Goal: Transaction & Acquisition: Purchase product/service

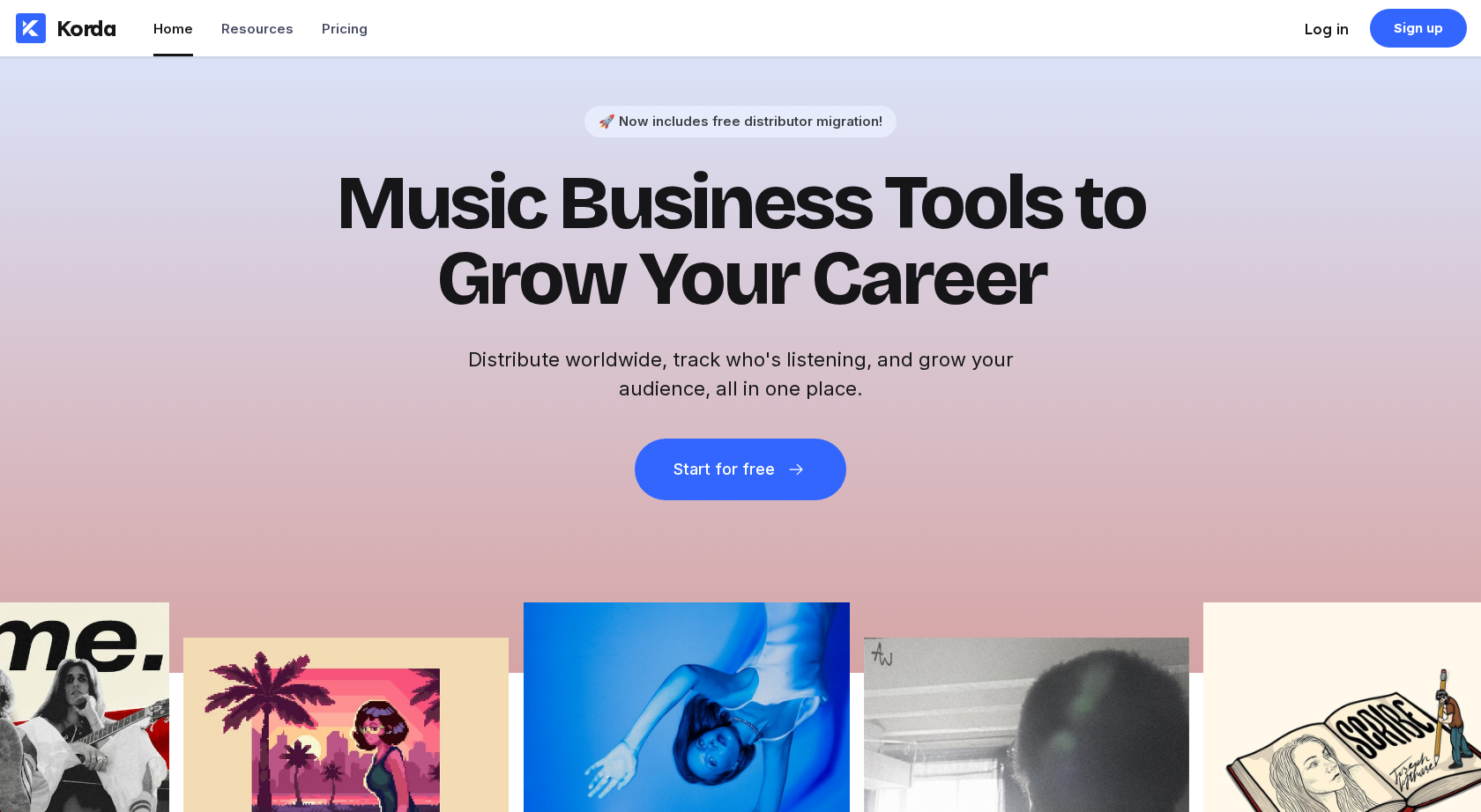
click at [1315, 24] on div "Log in" at bounding box center [1326, 29] width 44 height 18
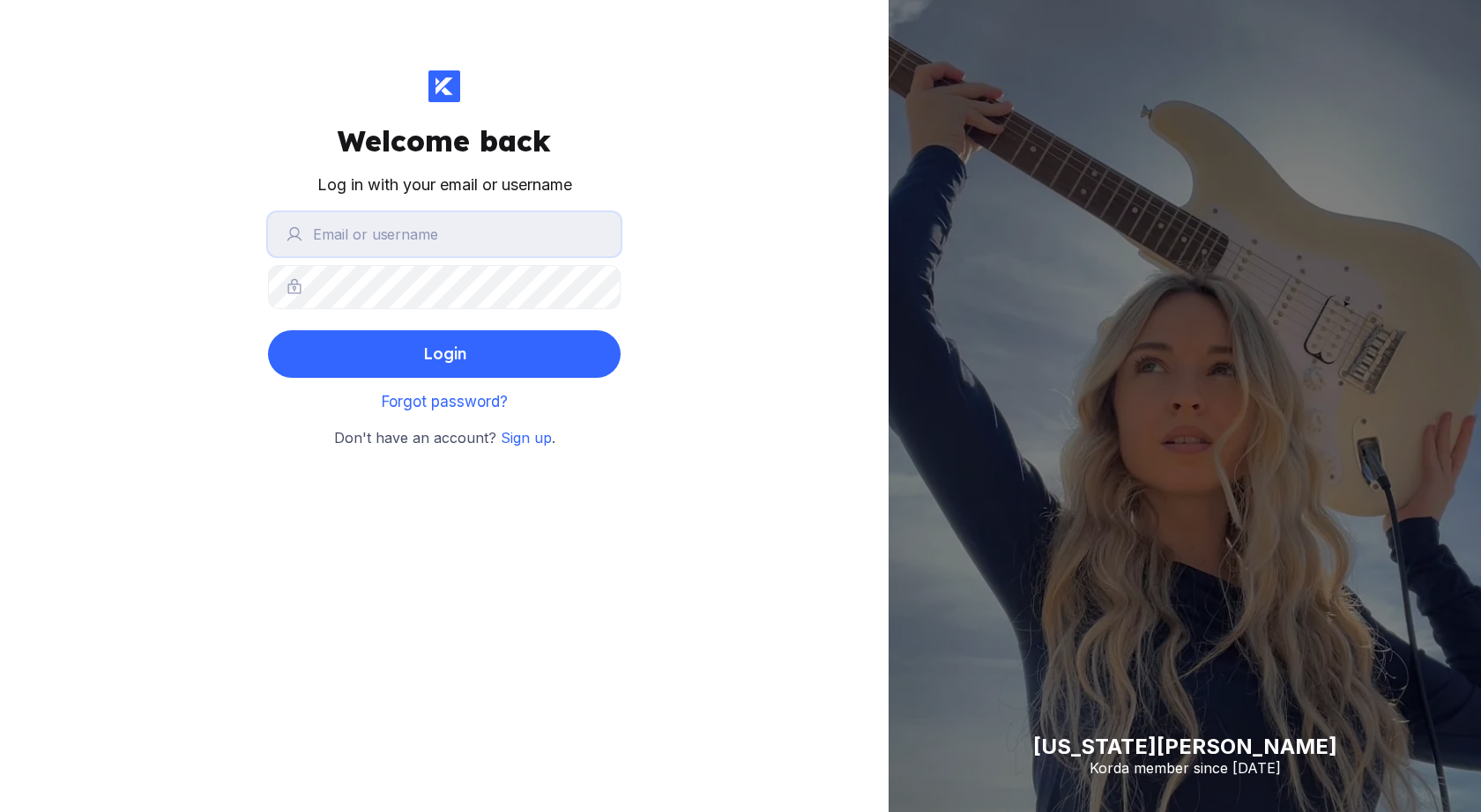
type input "julco"
click at [444, 353] on button "Login" at bounding box center [444, 354] width 352 height 48
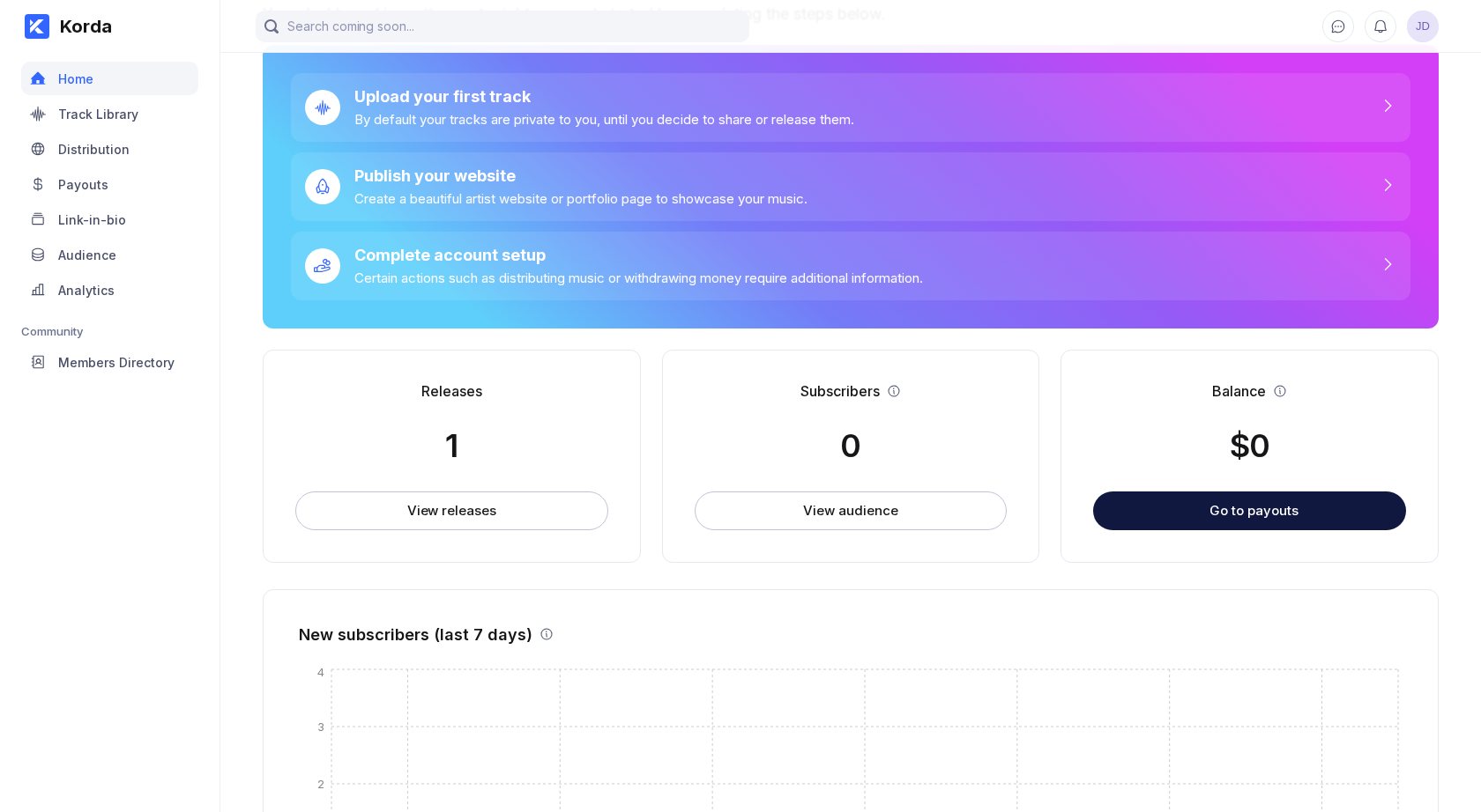
scroll to position [128, 0]
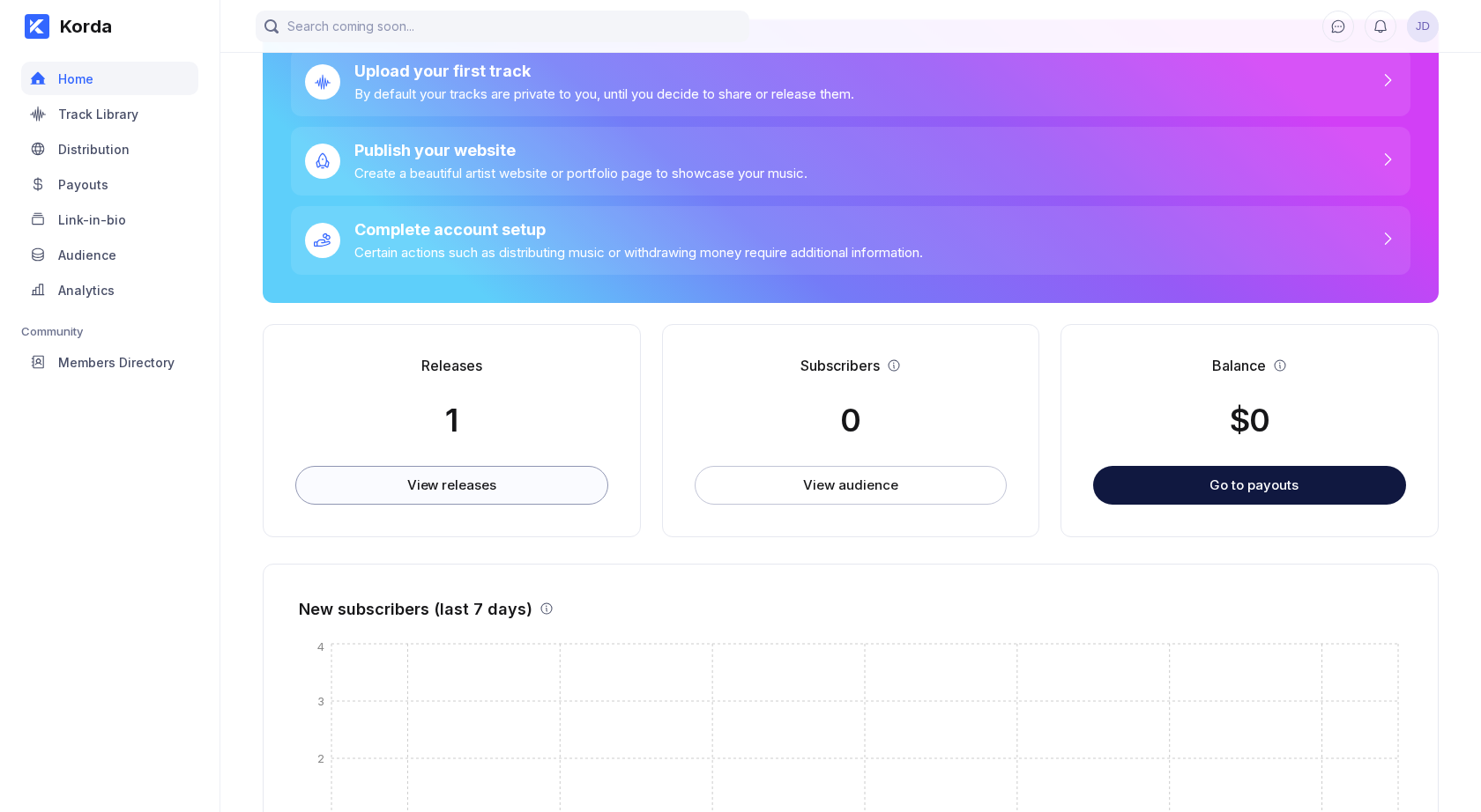
click at [440, 478] on div "View releases" at bounding box center [451, 485] width 89 height 18
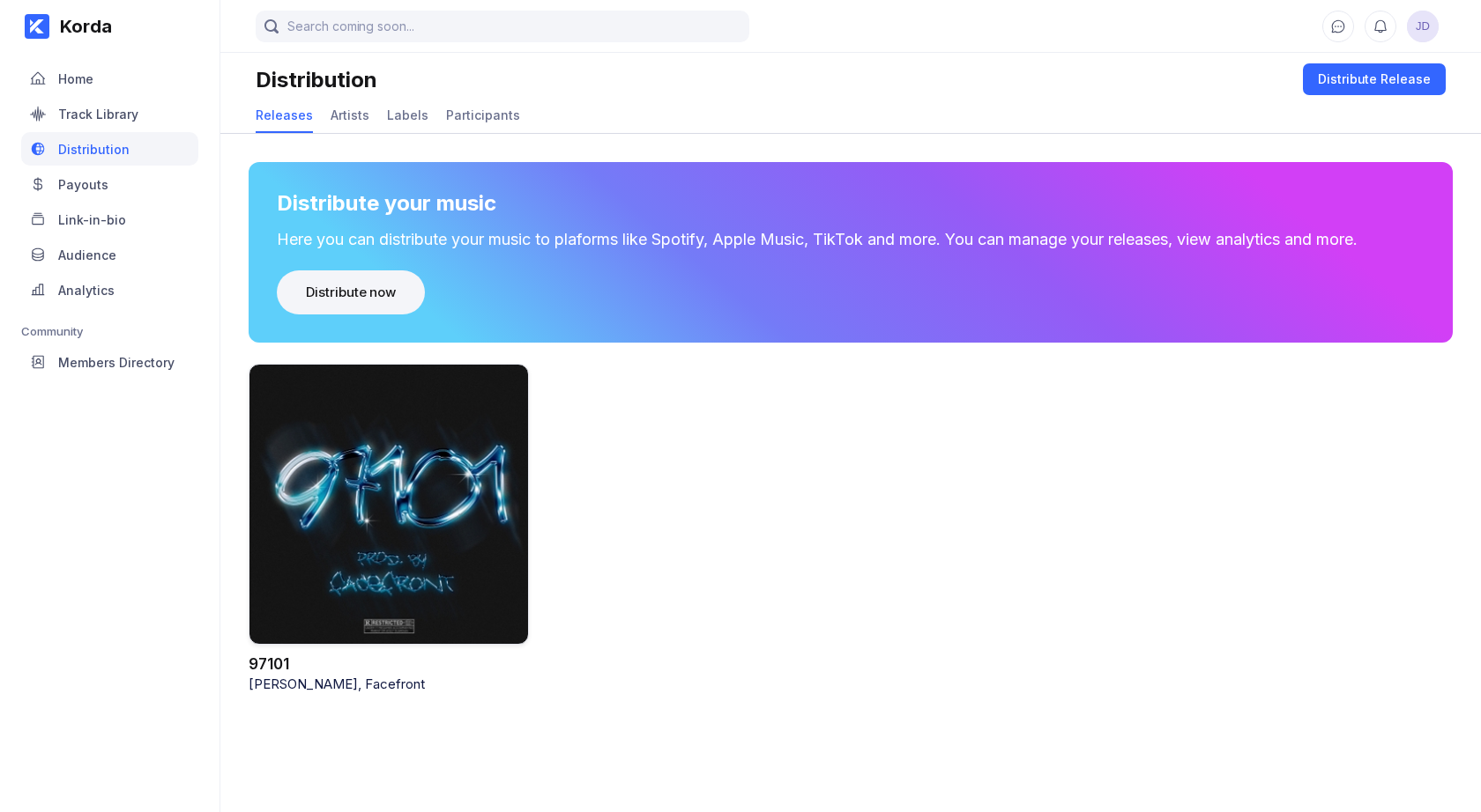
click at [347, 293] on div "Distribute now" at bounding box center [350, 293] width 90 height 18
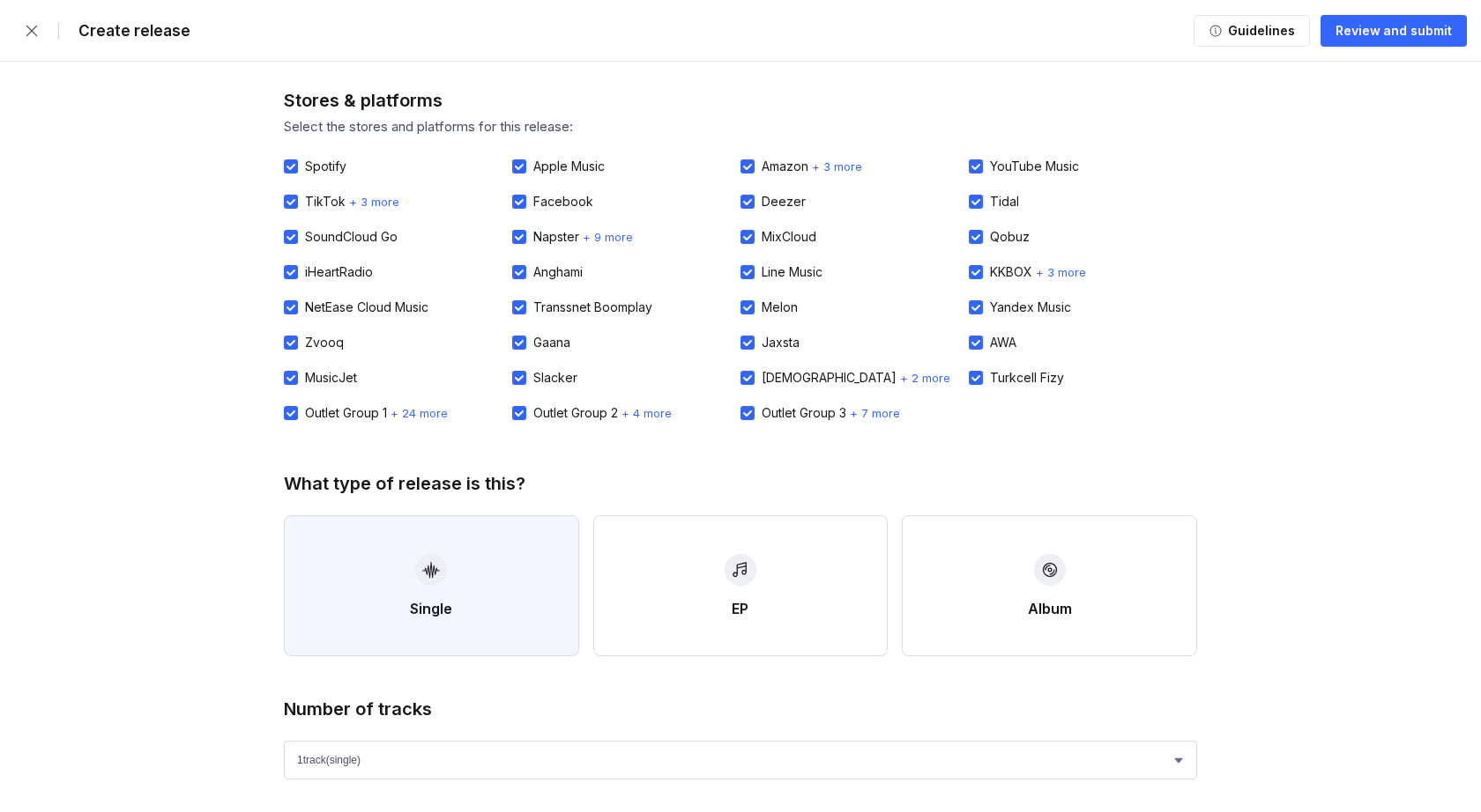
click at [425, 564] on icon "button" at bounding box center [431, 570] width 18 height 18
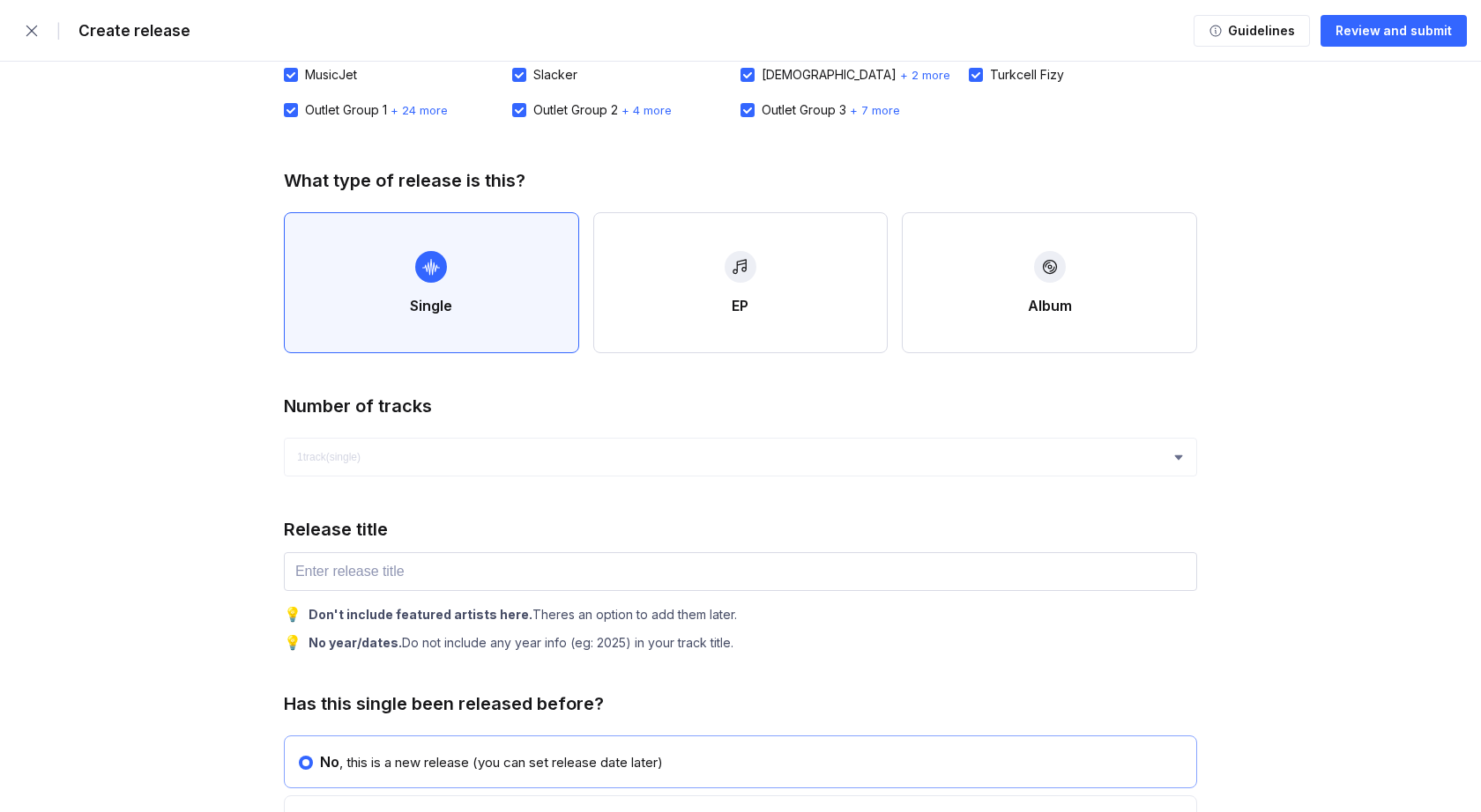
scroll to position [330, 0]
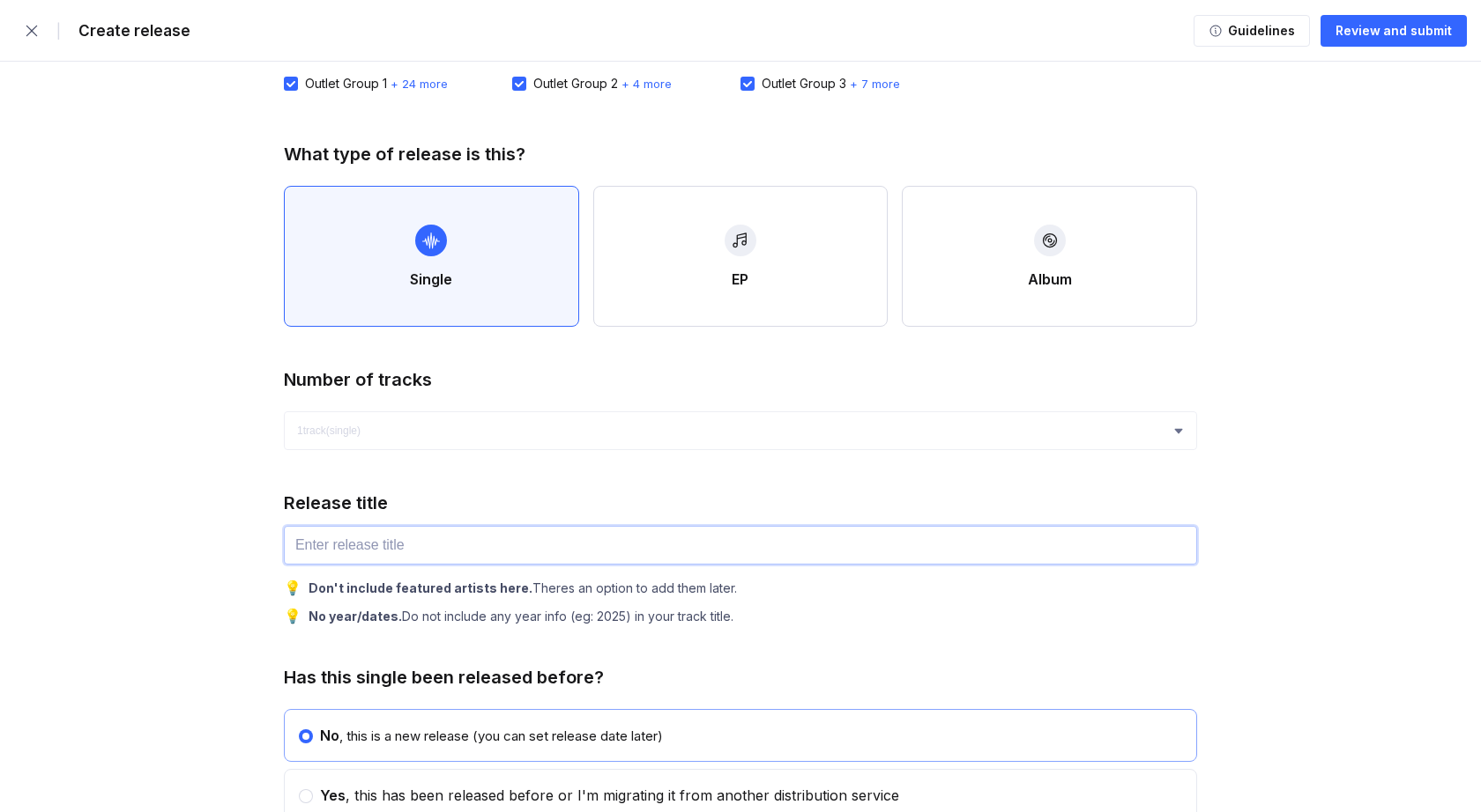
click at [377, 537] on input "text" at bounding box center [740, 546] width 913 height 39
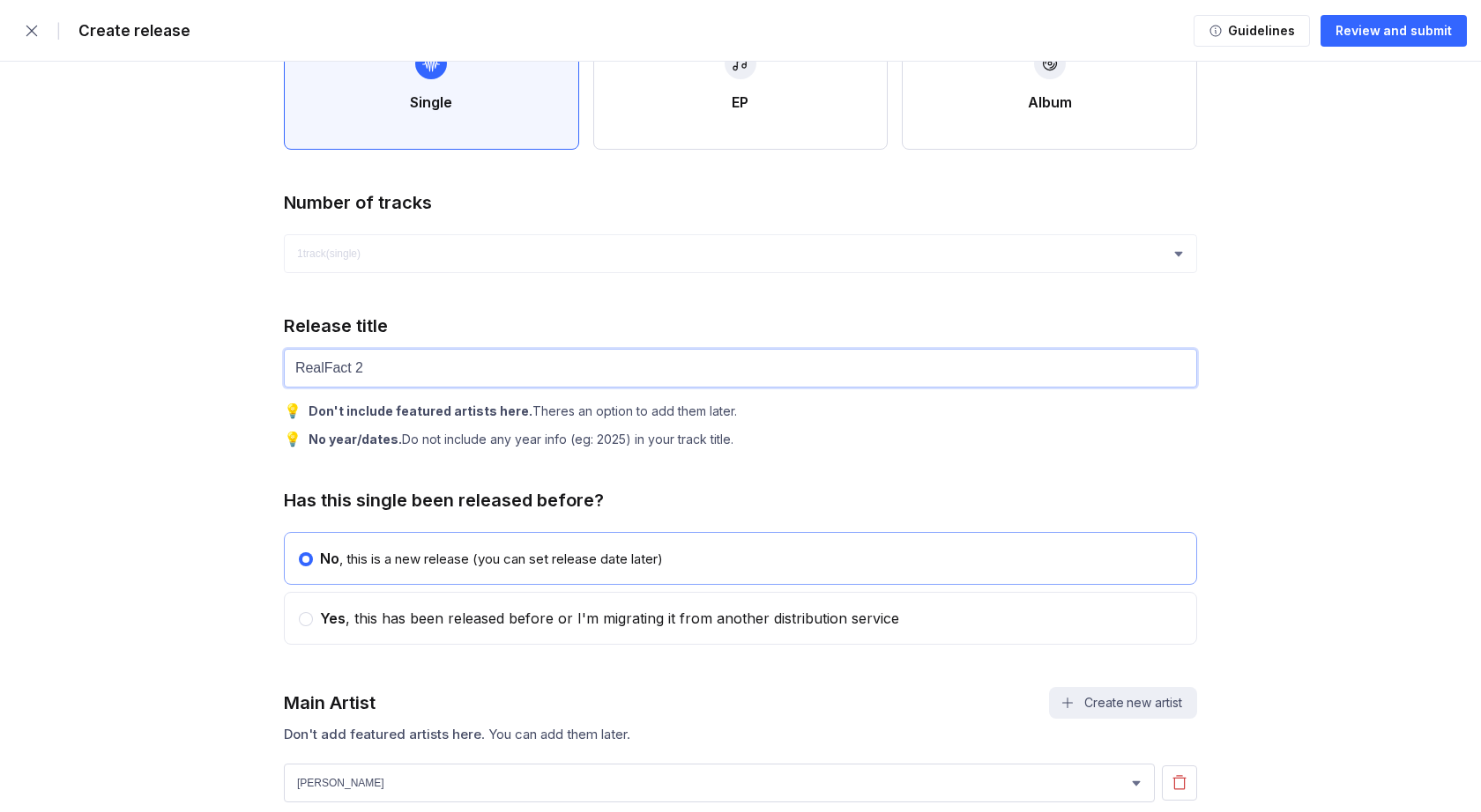
scroll to position [566, 0]
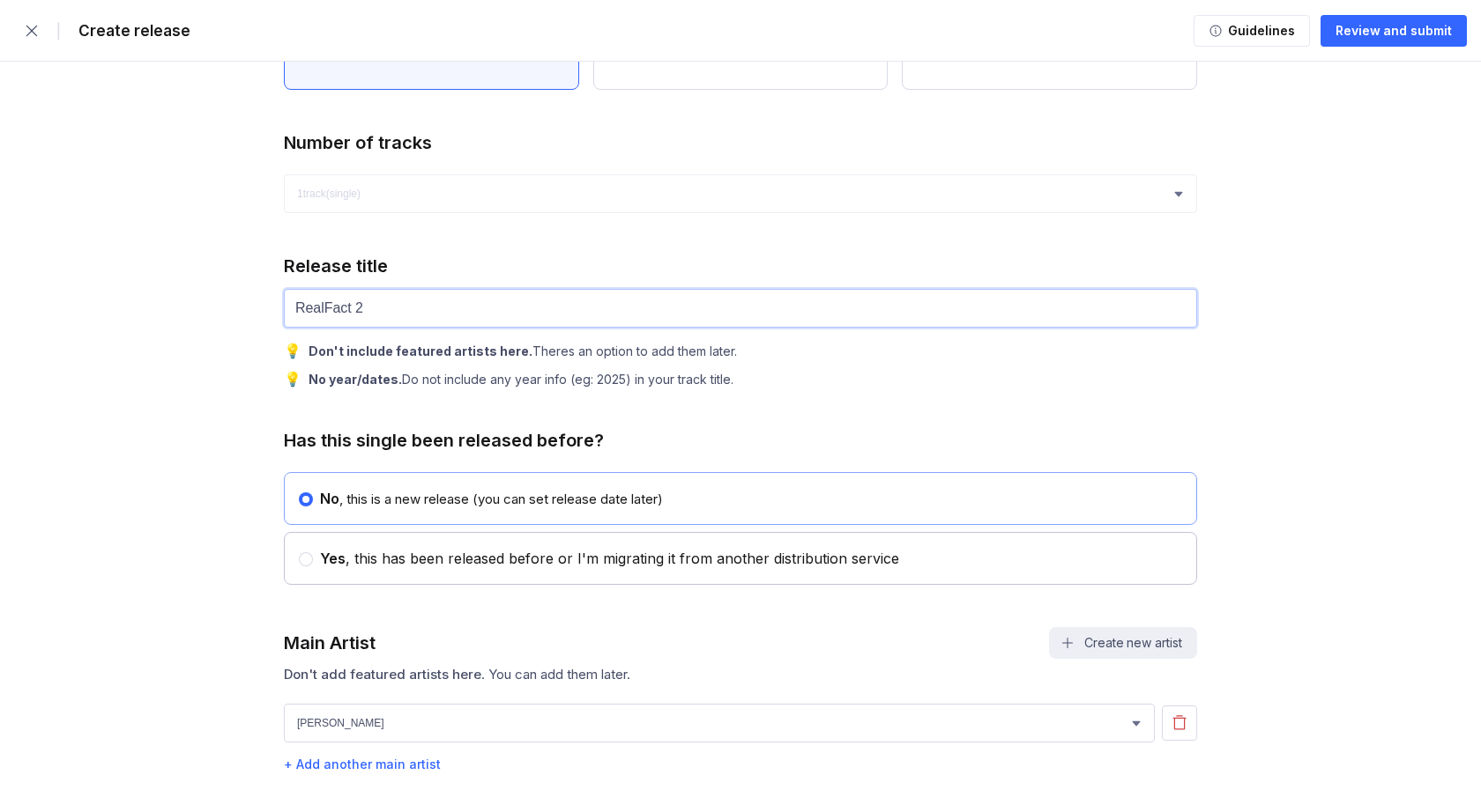
type input "RealFact 2"
click at [473, 554] on div "Yes , this has been released before or I'm migrating it from another distributi…" at bounding box center [606, 559] width 586 height 18
radio input "false"
radio input "true"
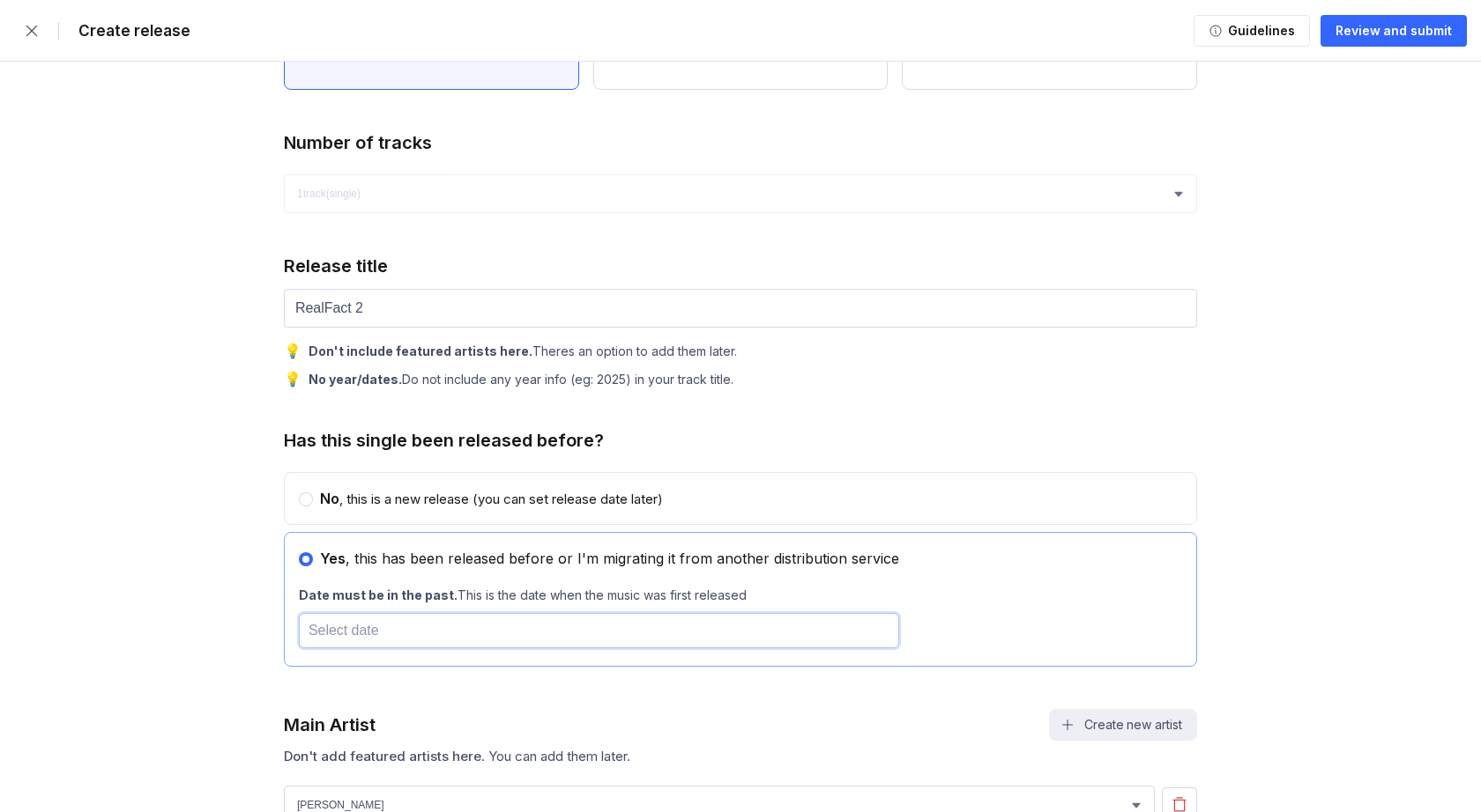
click at [358, 644] on input "text" at bounding box center [598, 631] width 600 height 35
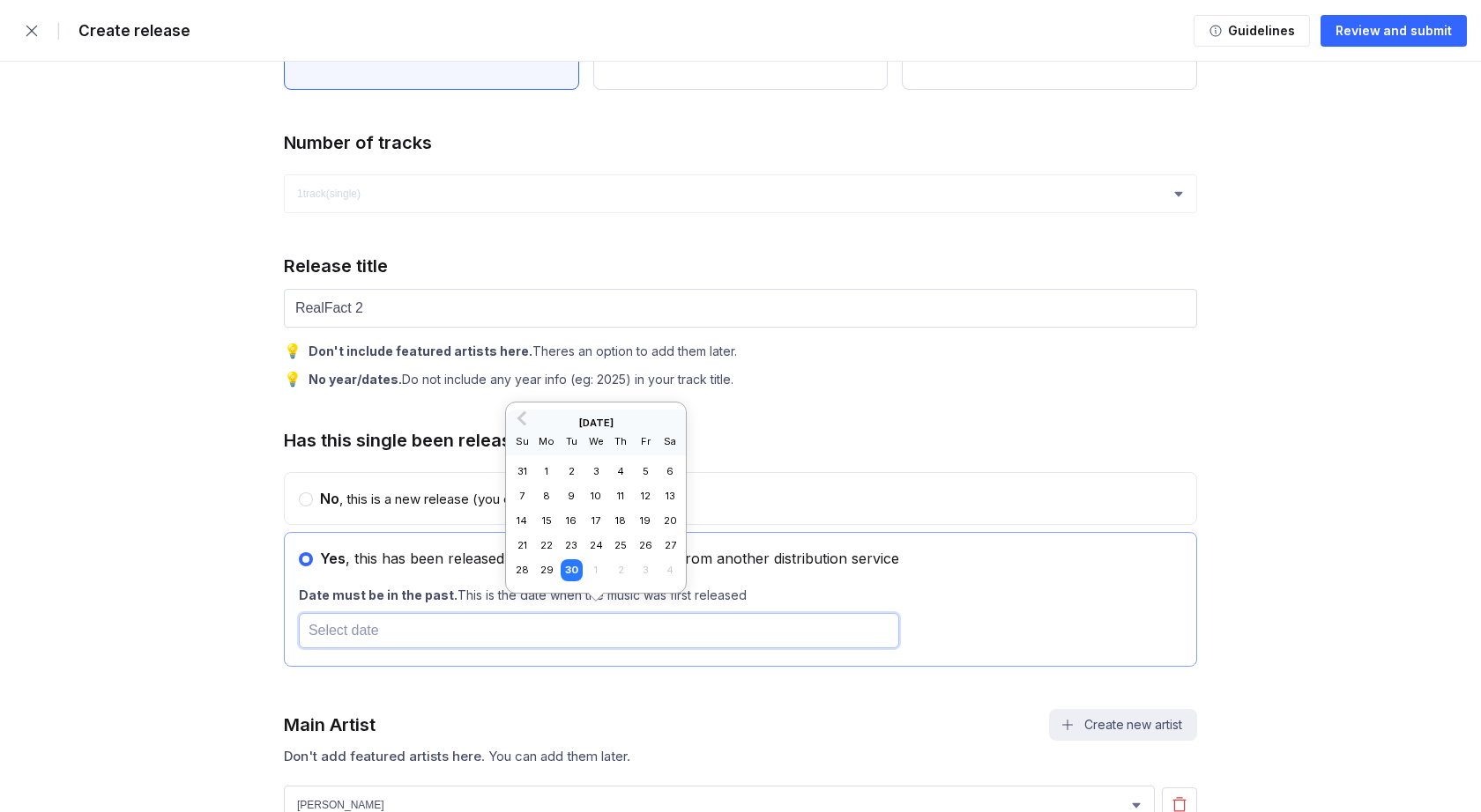
paste input "[DATE]"
type input "[DATE]"
drag, startPoint x: 437, startPoint y: 636, endPoint x: 279, endPoint y: 634, distance: 158.0
click at [569, 421] on h2 "[DATE]" at bounding box center [596, 423] width 180 height 13
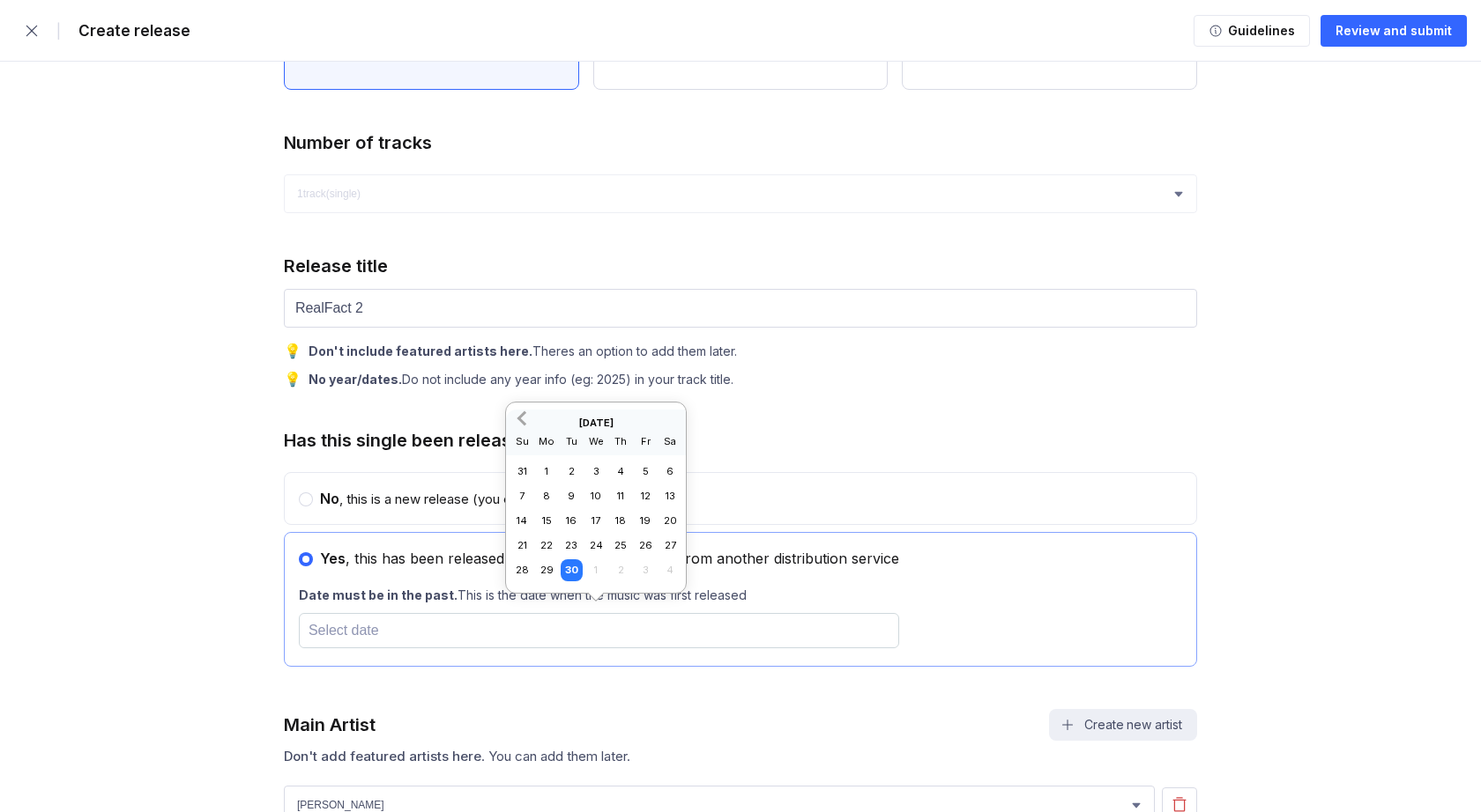
click at [524, 418] on span "Previous Month" at bounding box center [524, 418] width 0 height 21
click at [524, 391] on span "Previous Month" at bounding box center [524, 393] width 0 height 21
click at [499, 624] on input "text" at bounding box center [598, 631] width 600 height 35
click at [524, 420] on span "Previous Month" at bounding box center [524, 418] width 0 height 21
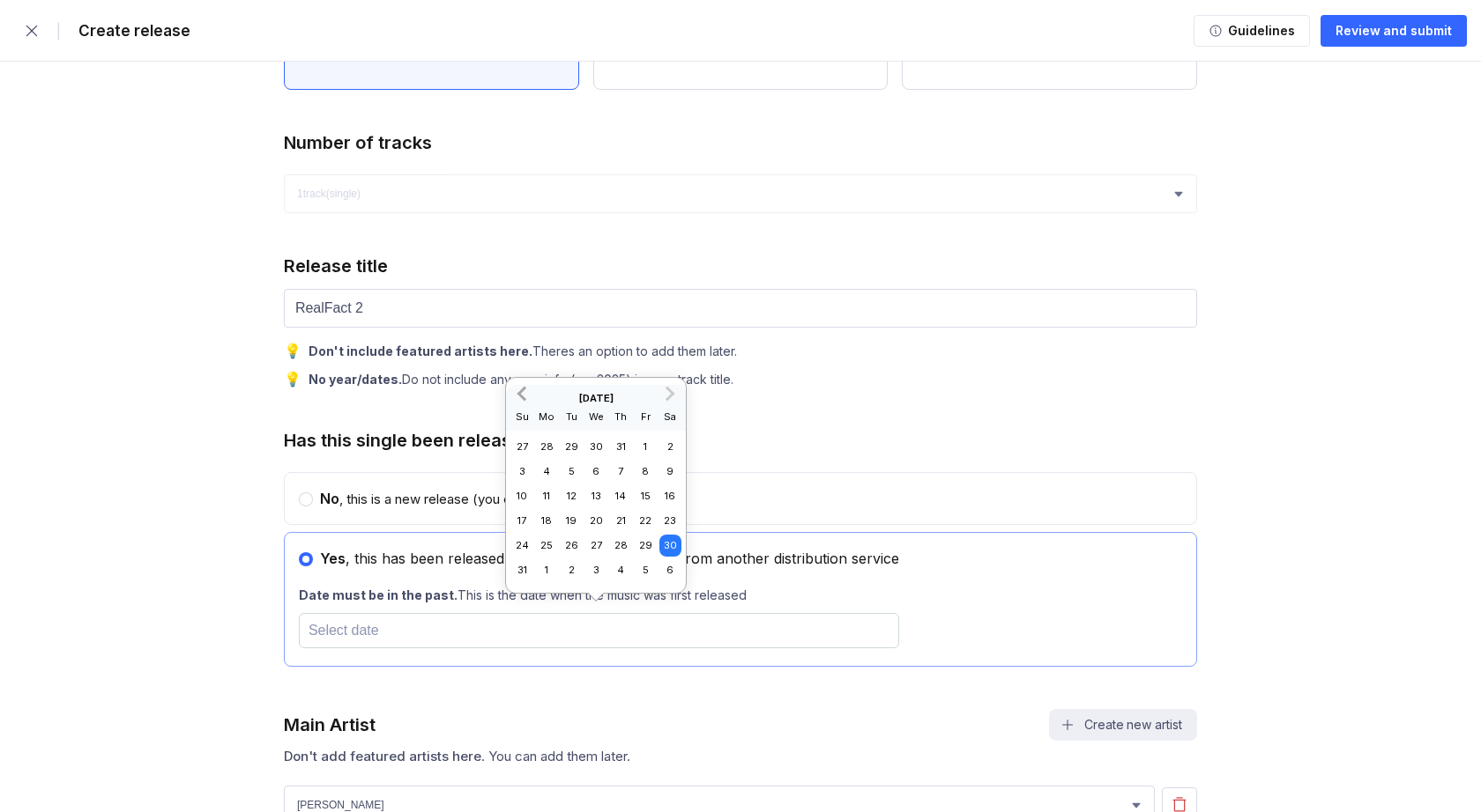
click at [524, 392] on span "Previous Month" at bounding box center [524, 393] width 0 height 21
click at [524, 419] on span "Previous Month" at bounding box center [524, 418] width 0 height 21
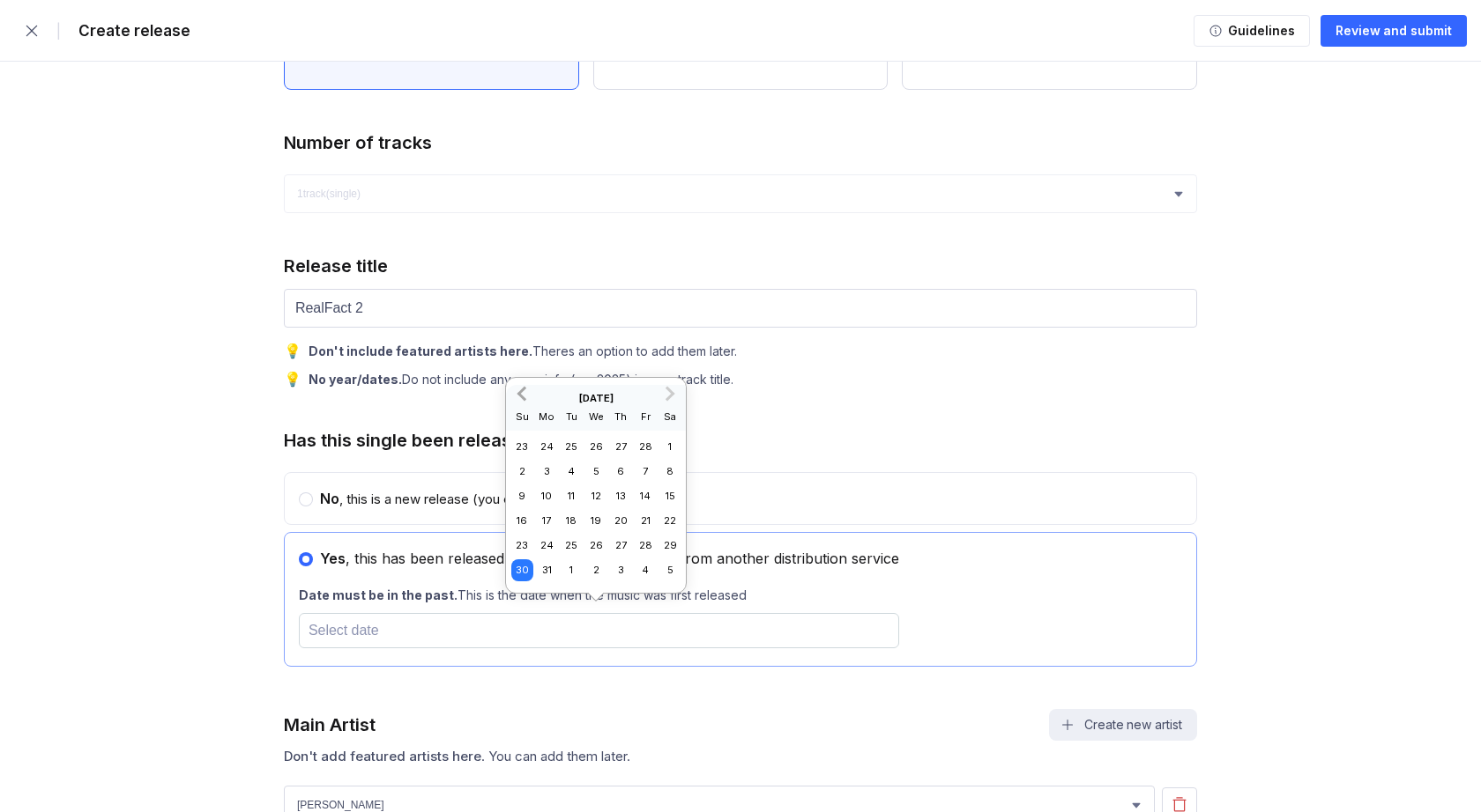
click at [524, 394] on span "Previous Month" at bounding box center [524, 393] width 0 height 21
click at [552, 496] on div "3" at bounding box center [546, 496] width 23 height 23
type input "[DATE]"
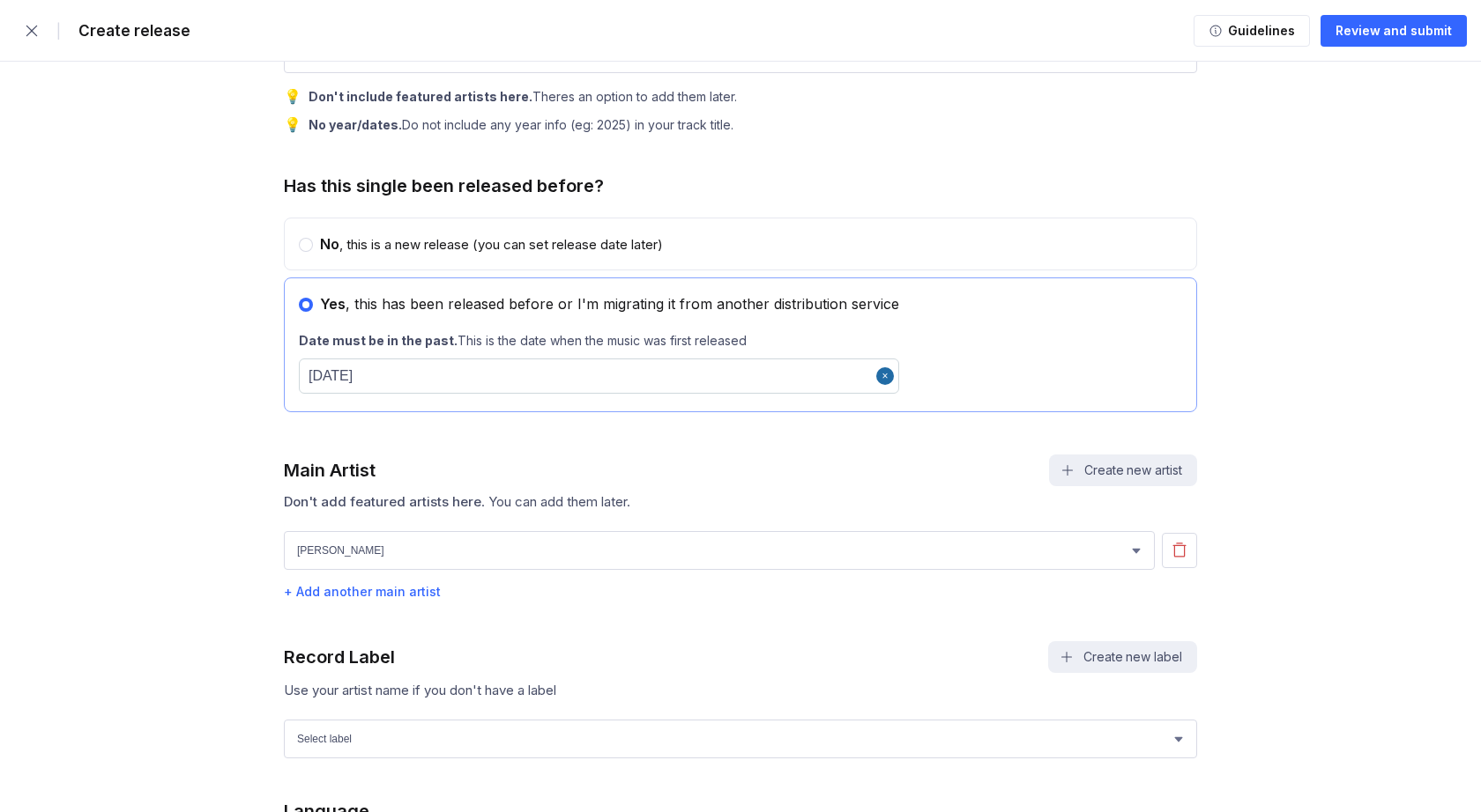
scroll to position [895, 0]
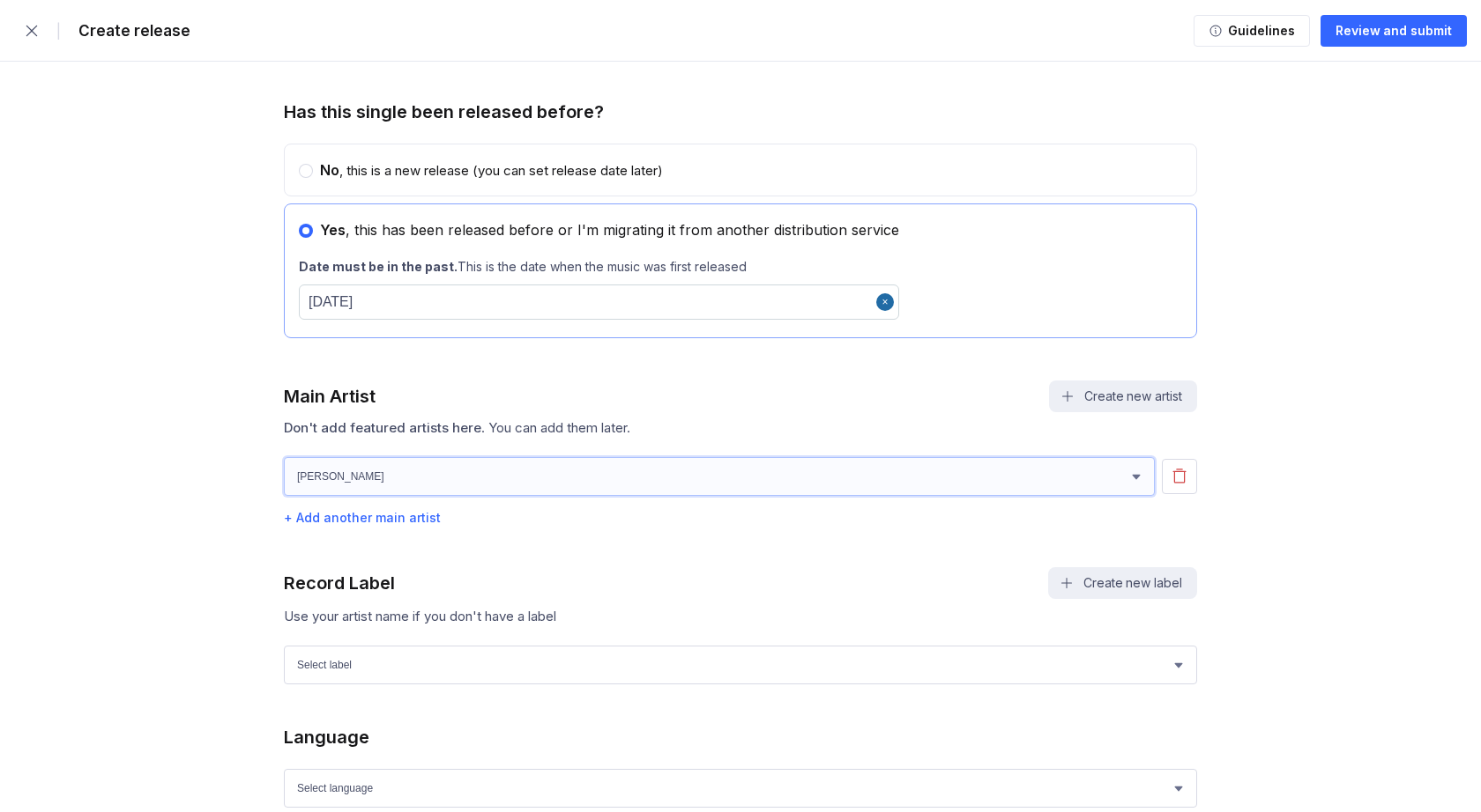
select select "fdceb29b-9724-4568-ae59-178aafb83853"
click at [355, 517] on div "+ Add another main artist" at bounding box center [740, 517] width 913 height 15
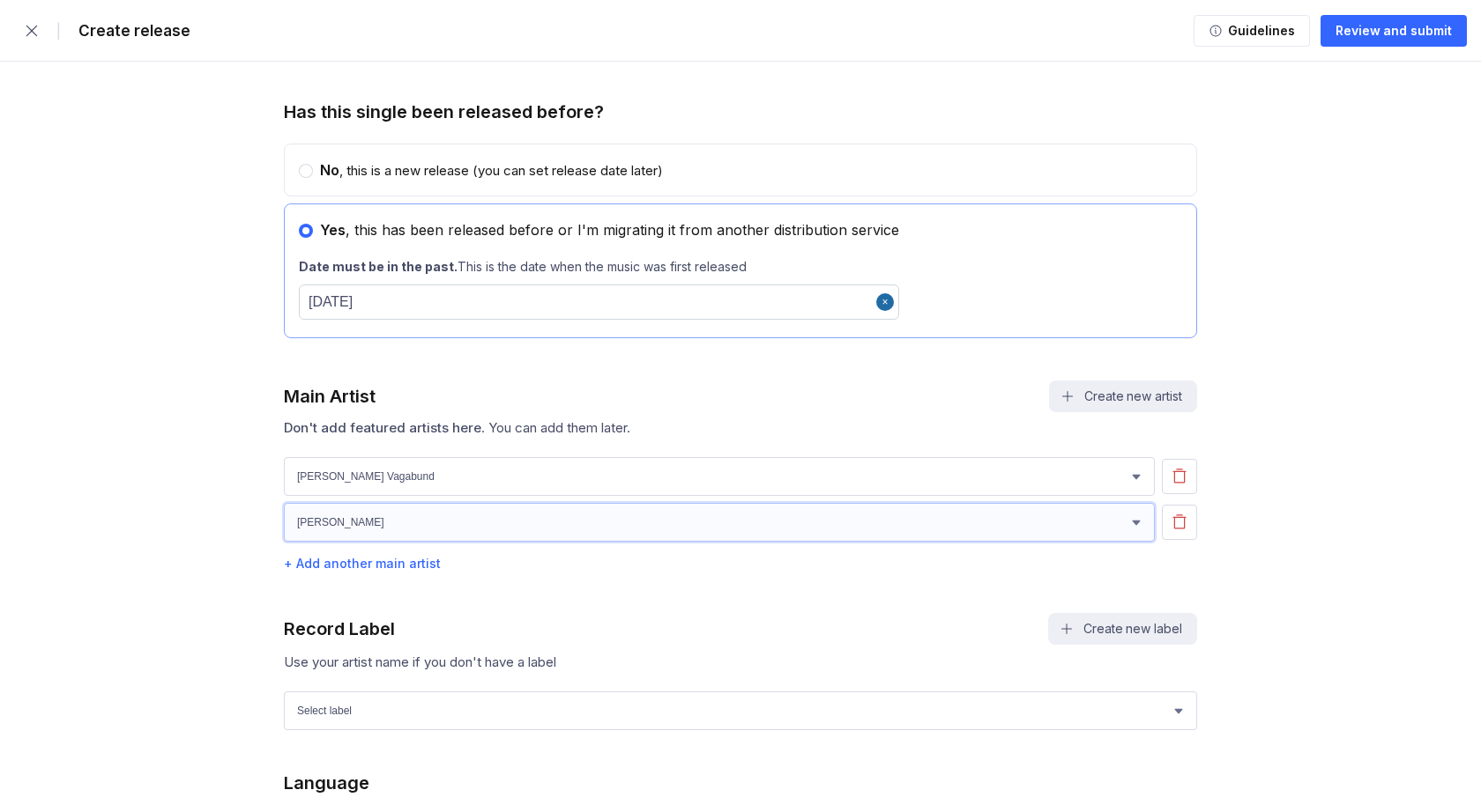
select select "007808e4-530b-4c09-8580-42eaf6ddf150"
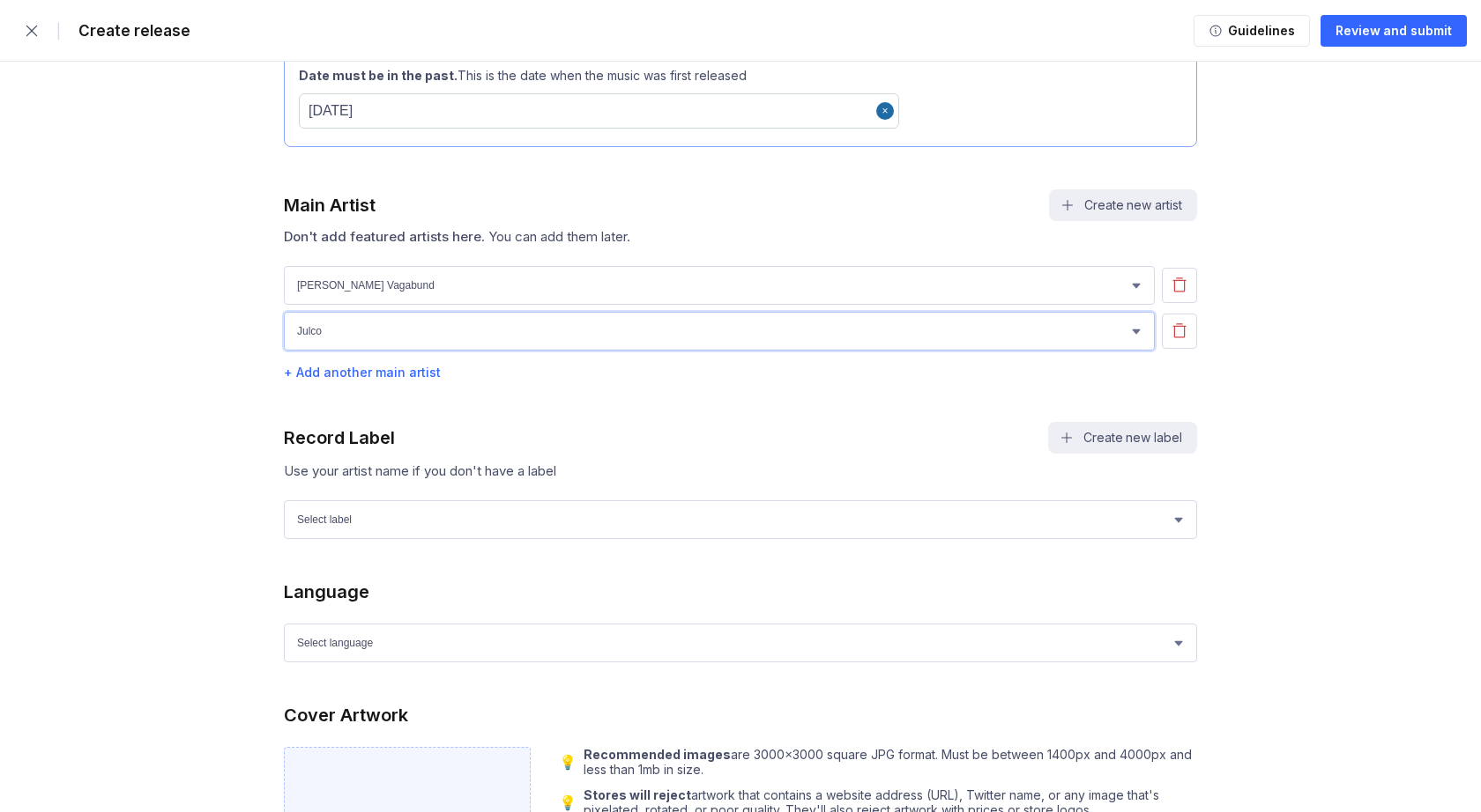
scroll to position [1209, 0]
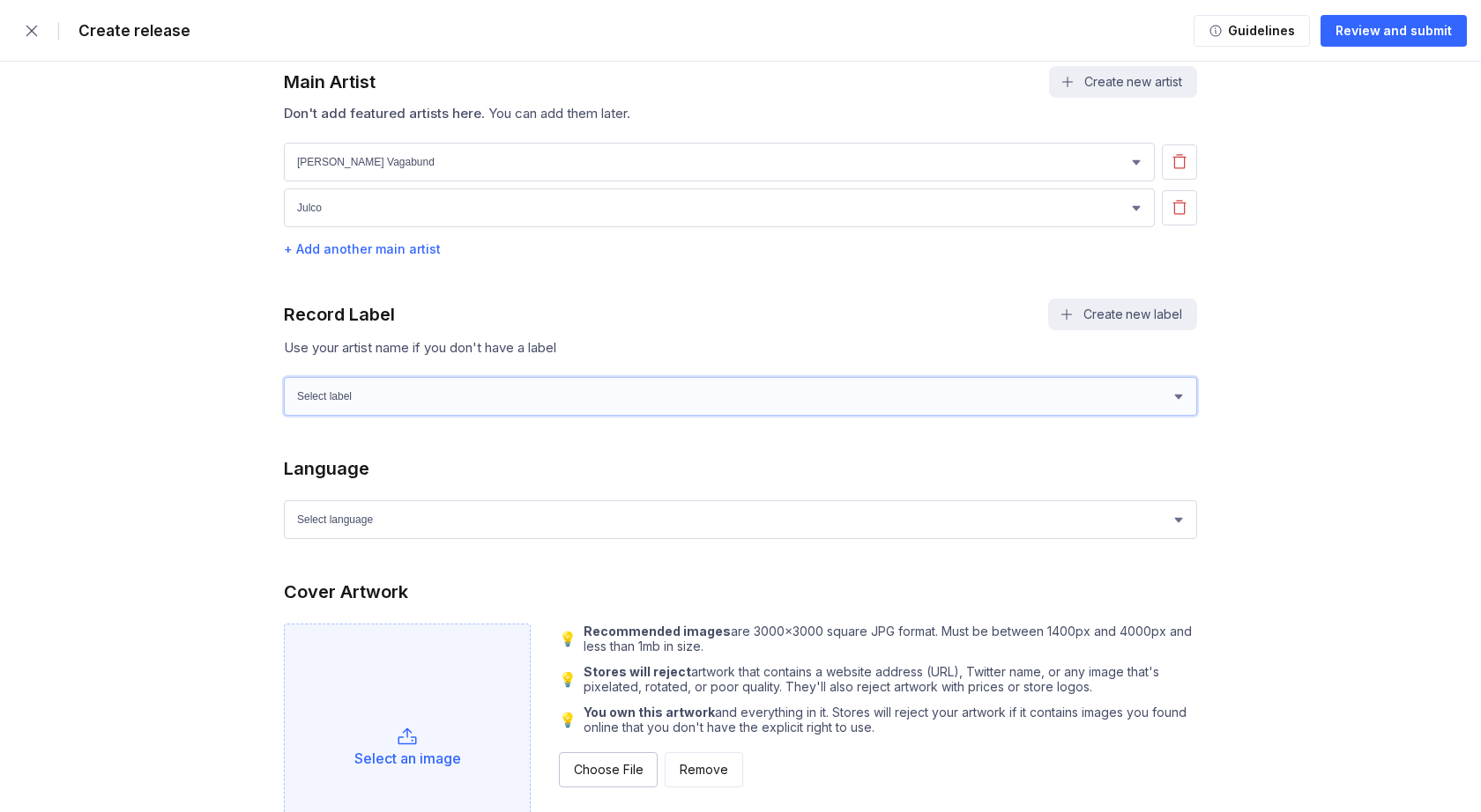
select select "cd00a34e-7ef4-4e8d-992b-c51e24897e9e"
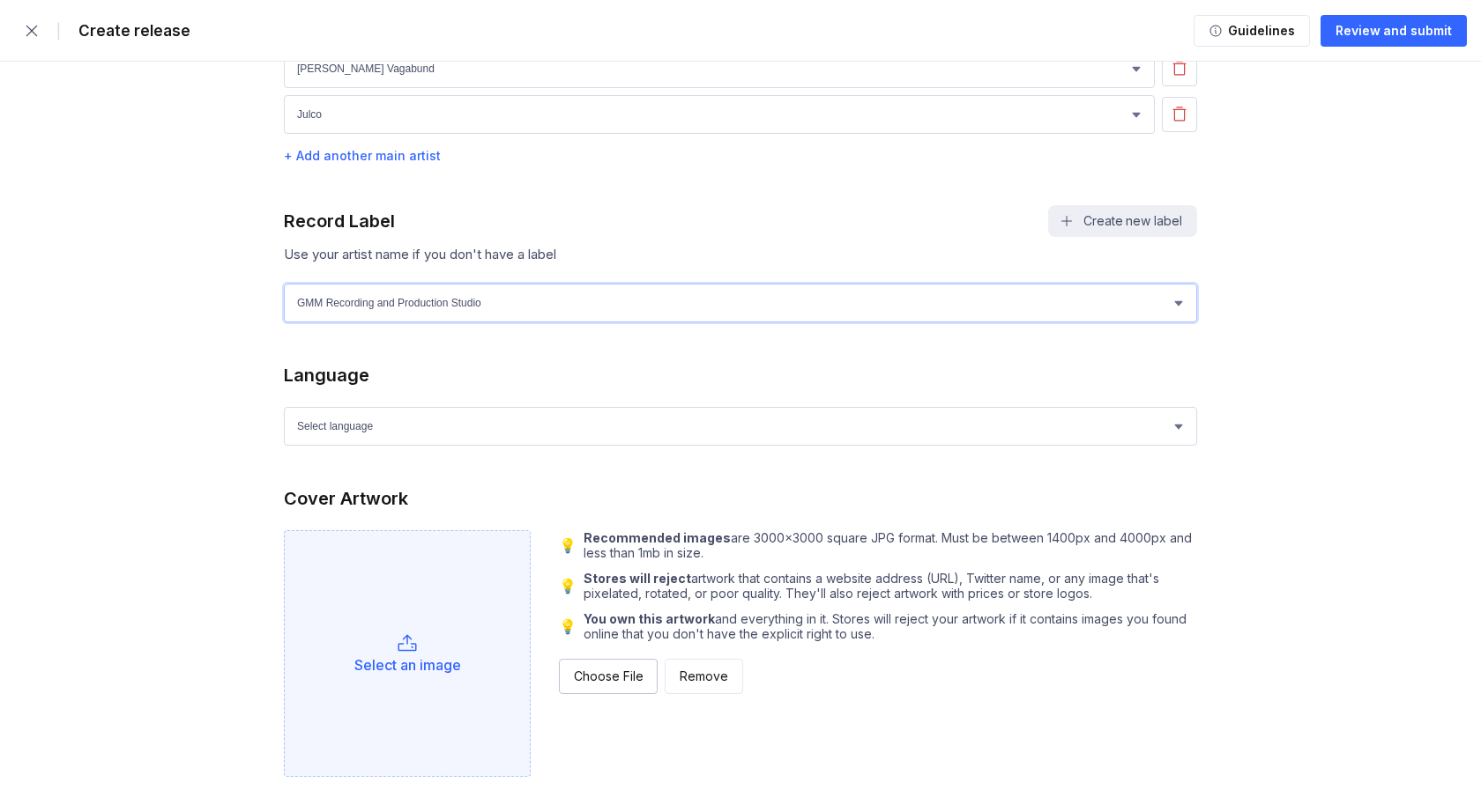
scroll to position [1303, 0]
select select "sk"
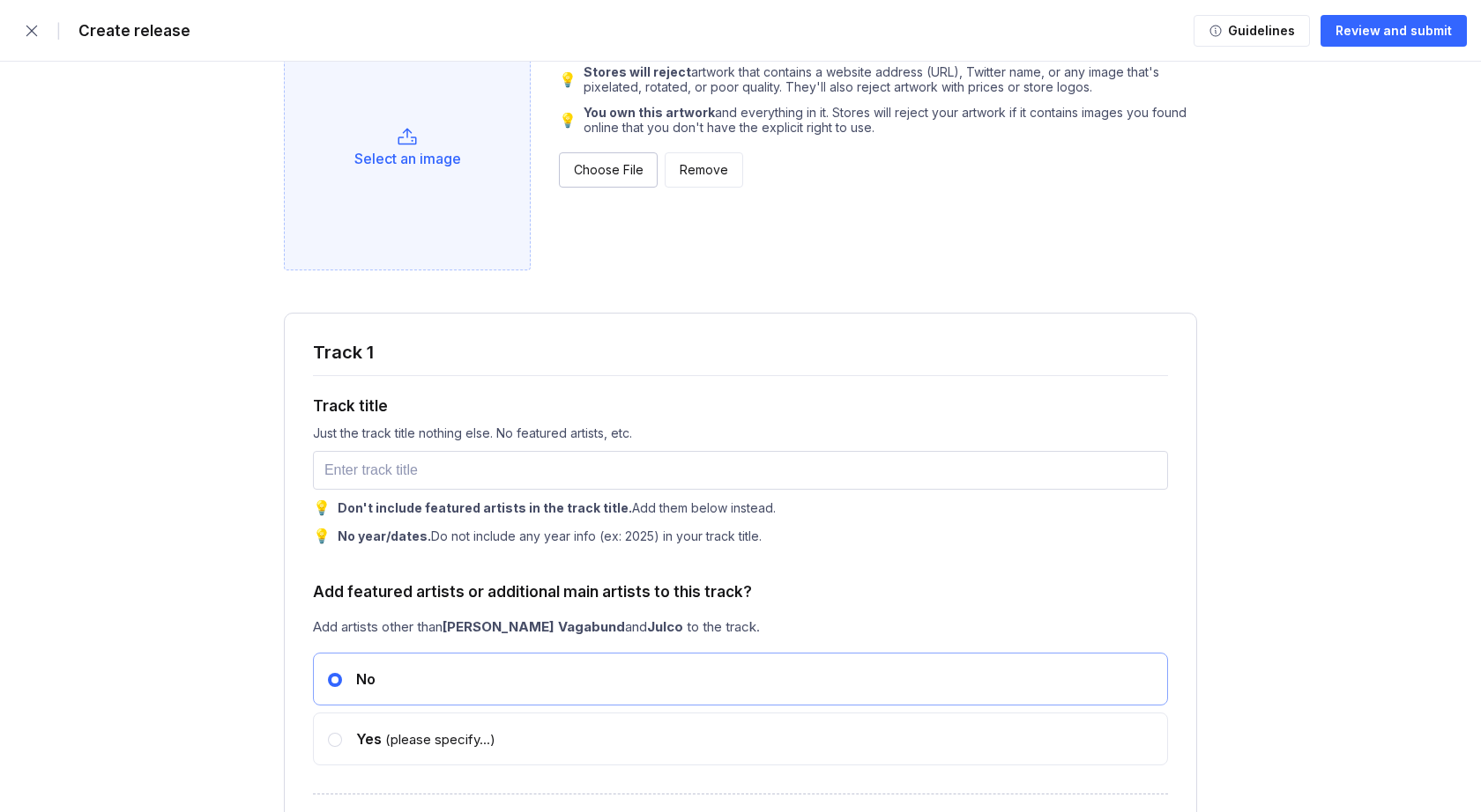
scroll to position [1804, 0]
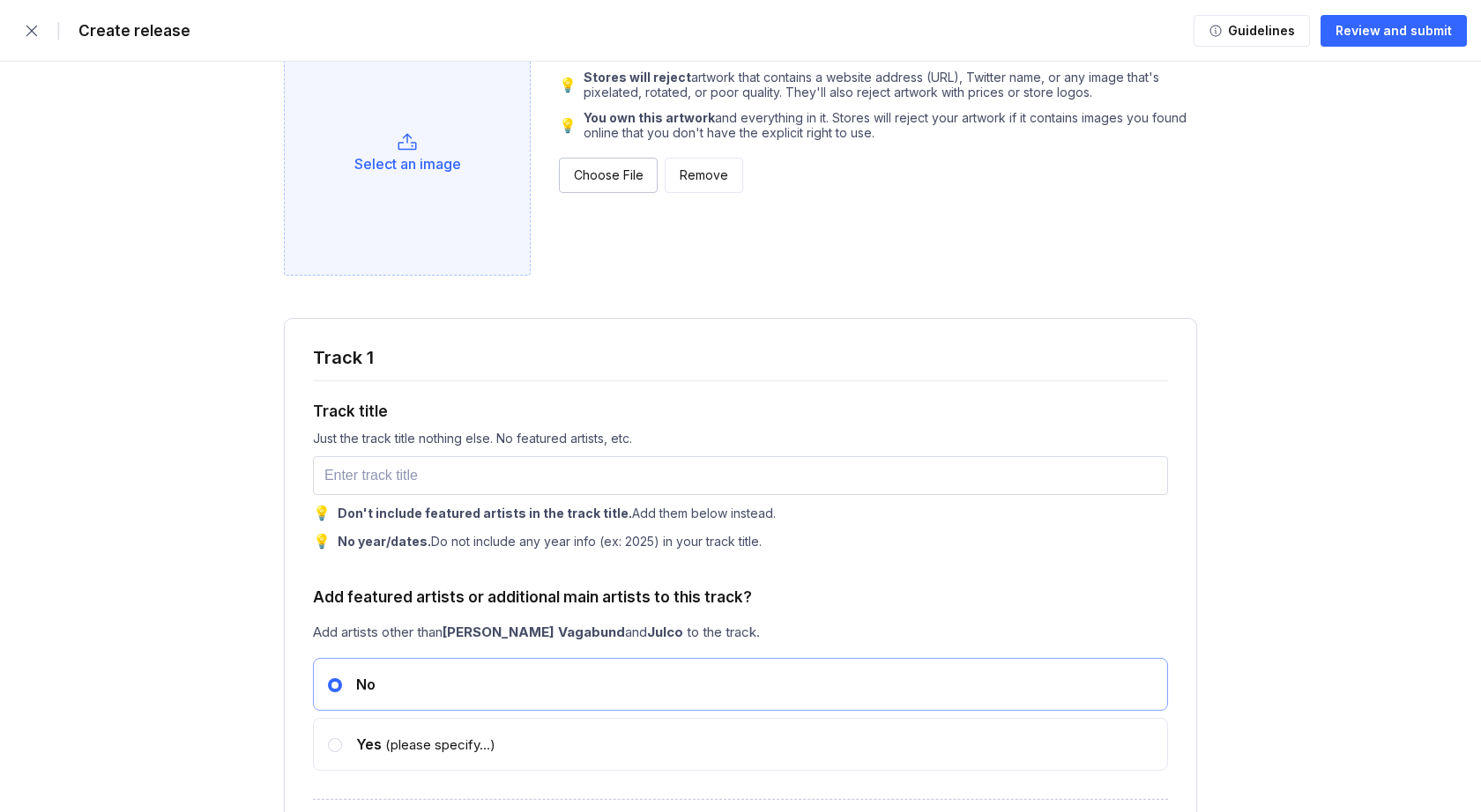
click at [320, 511] on div "💡" at bounding box center [322, 513] width 18 height 18
click at [335, 479] on input "text" at bounding box center [740, 475] width 855 height 39
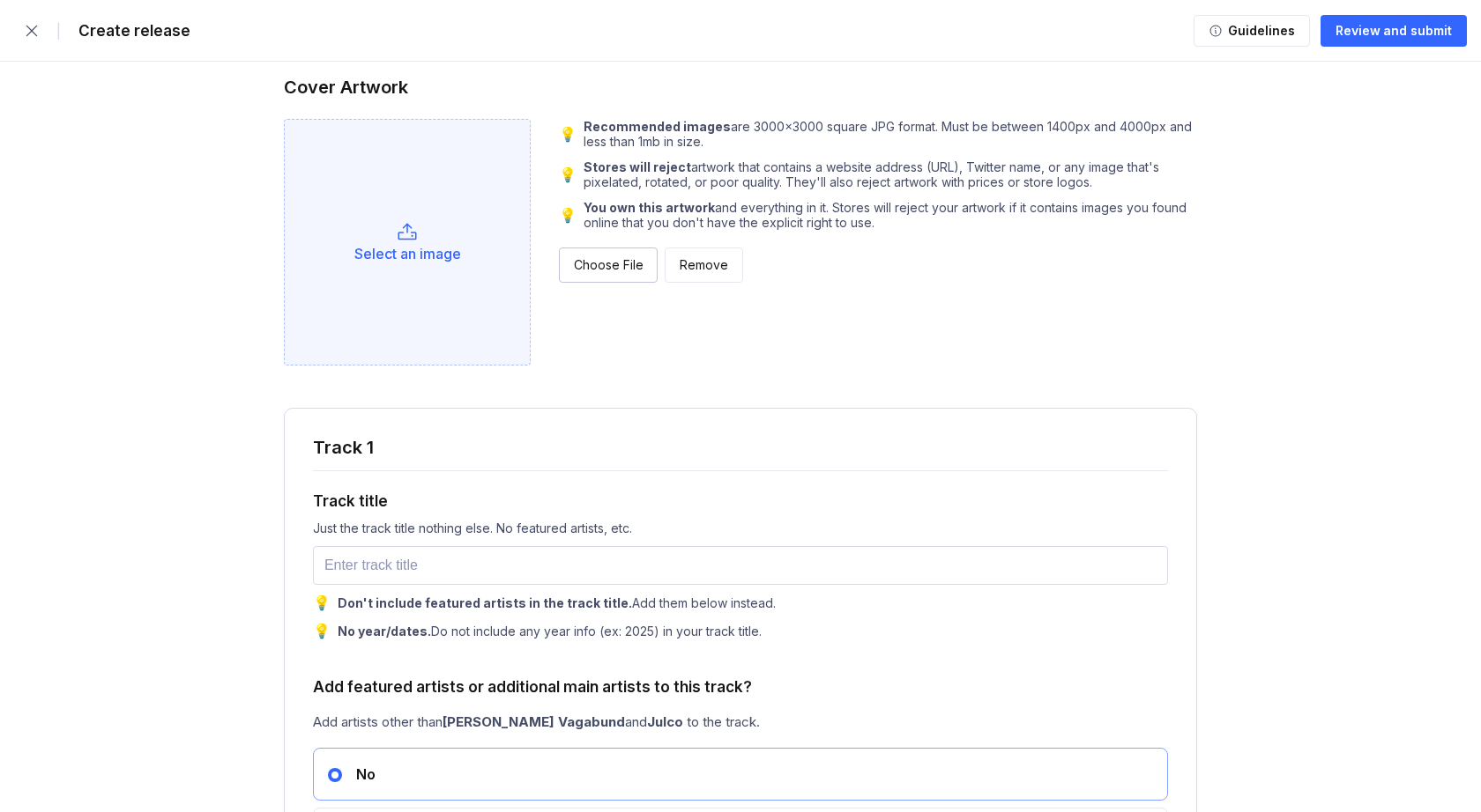
scroll to position [1688, 0]
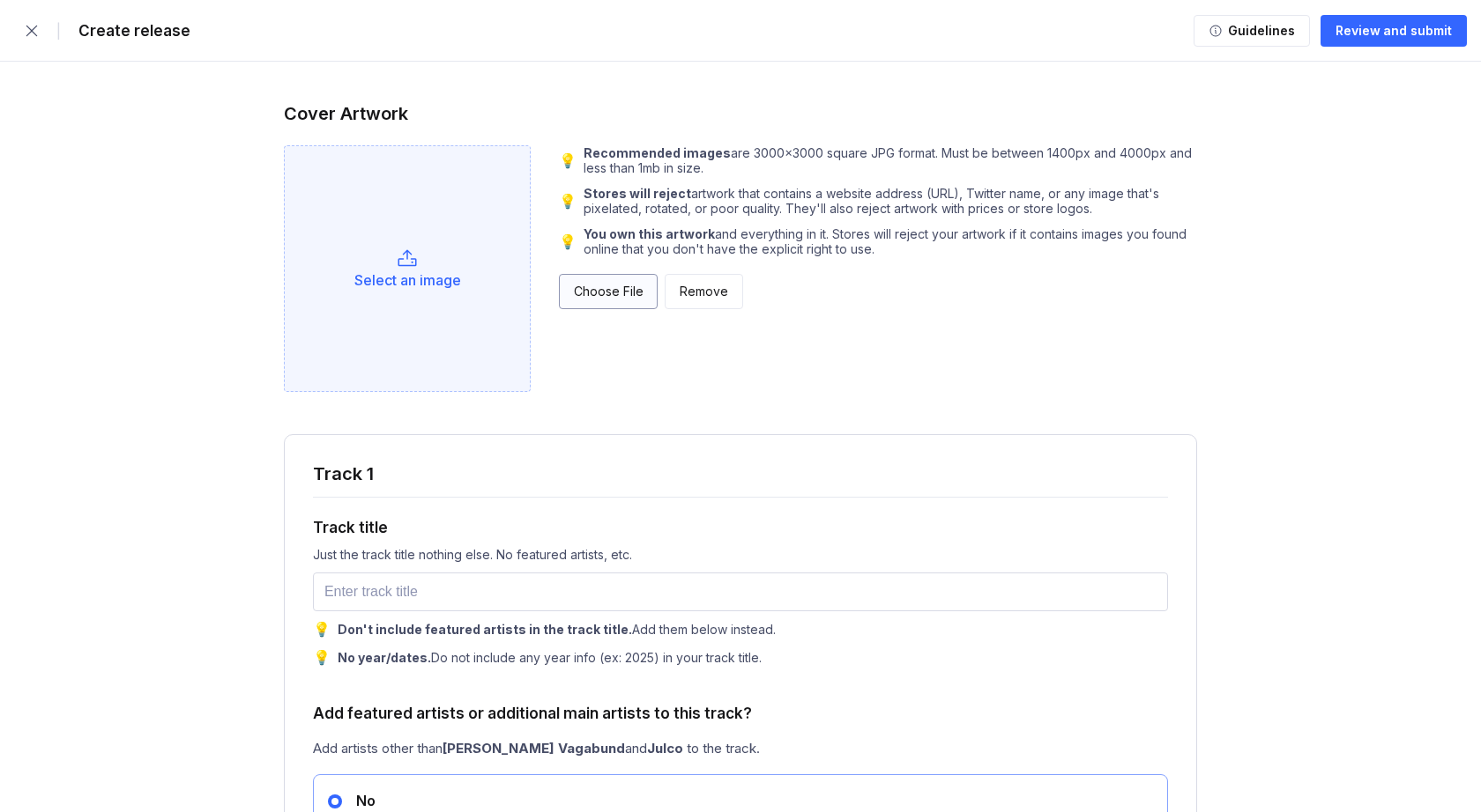
click at [599, 284] on div "Choose File" at bounding box center [608, 292] width 69 height 18
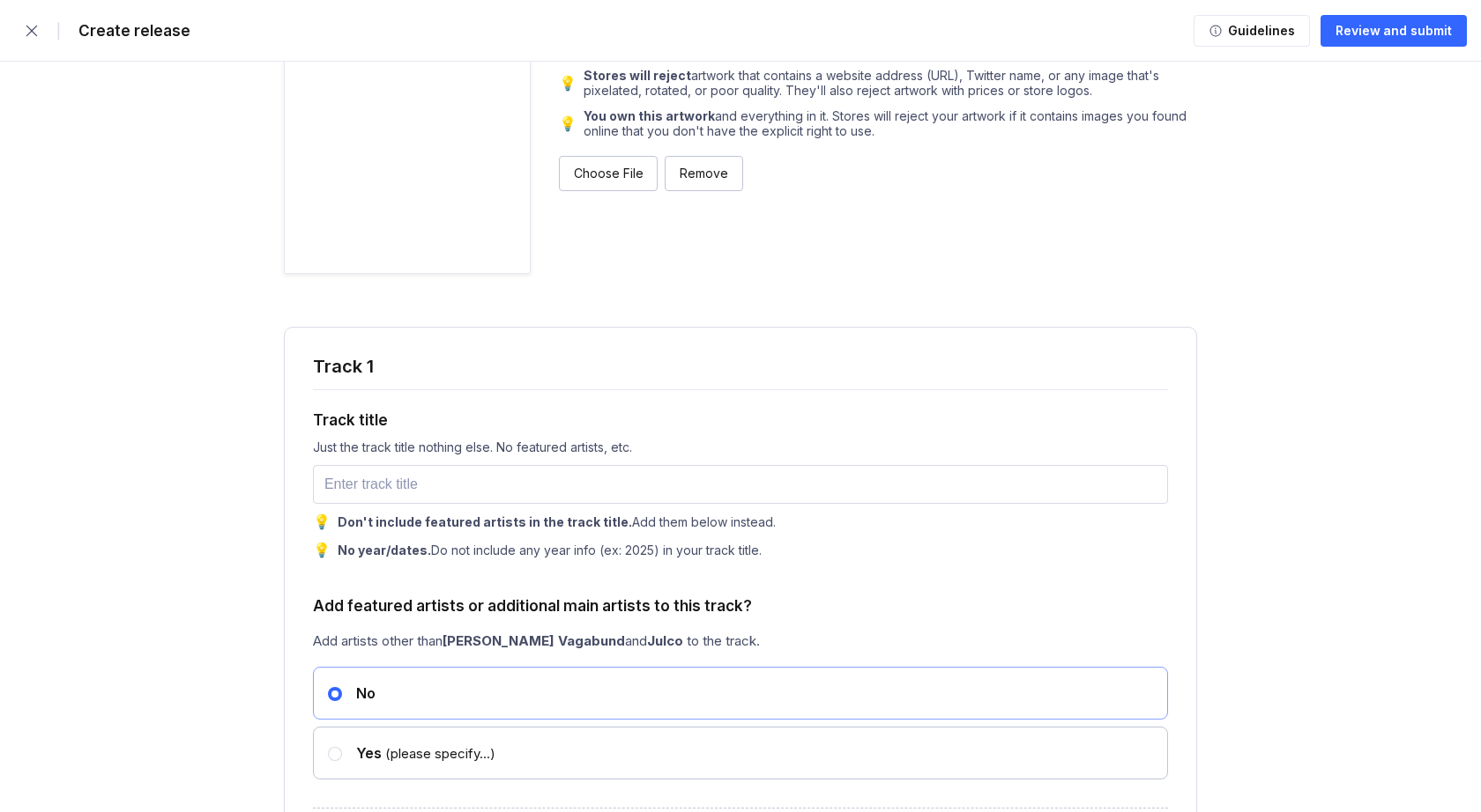
scroll to position [1729, 0]
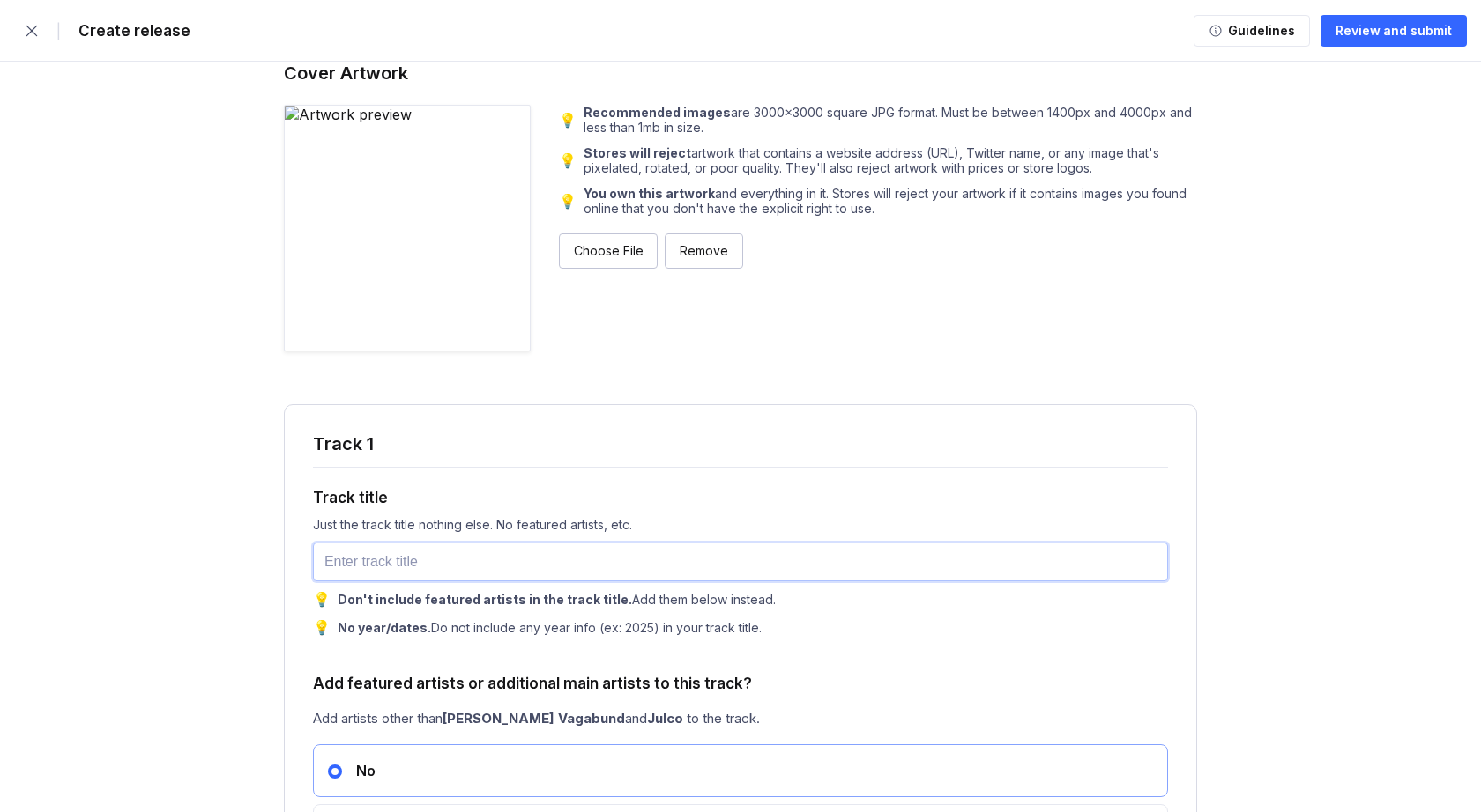
click at [435, 570] on input "text" at bounding box center [740, 563] width 855 height 39
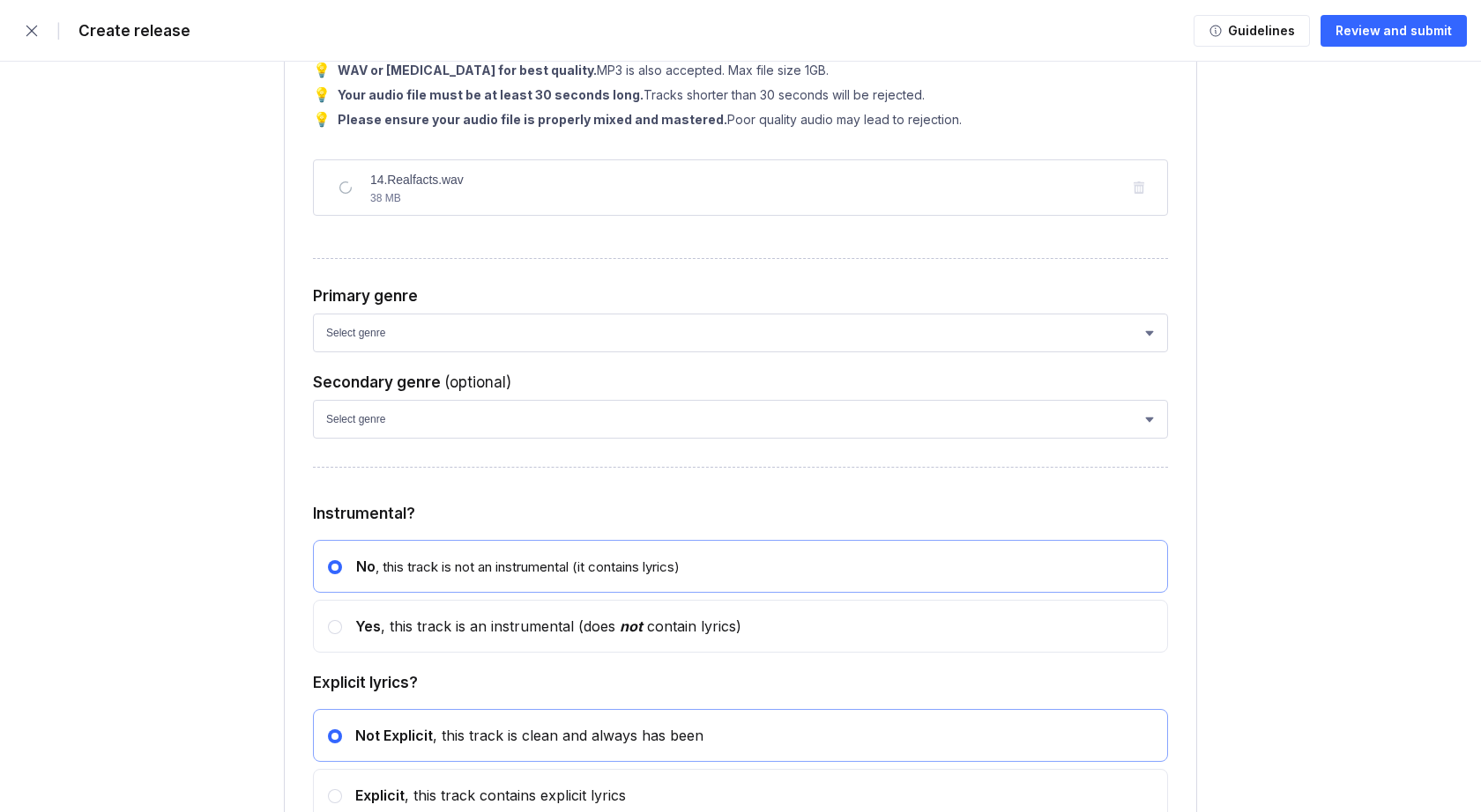
scroll to position [2644, 0]
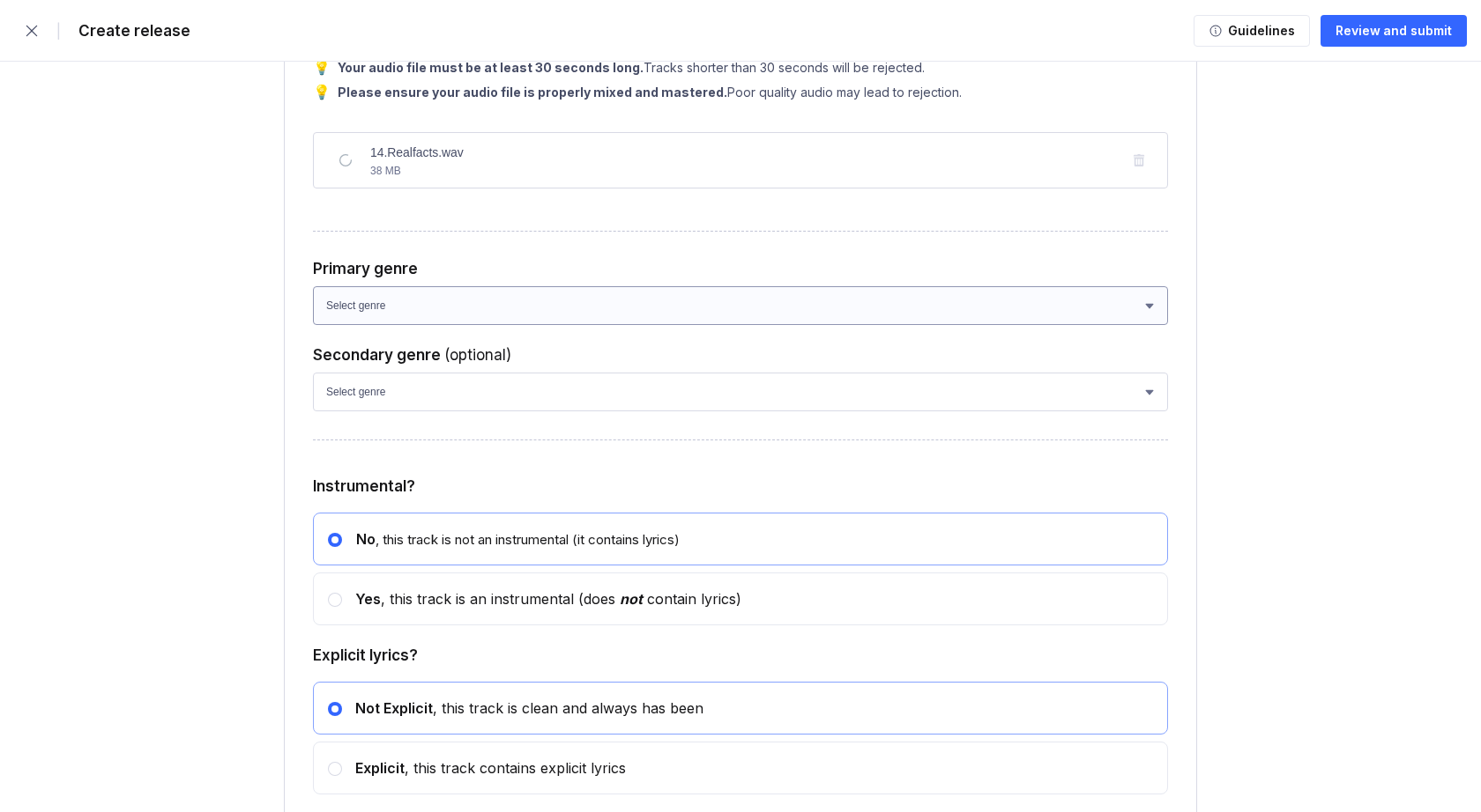
type input "RealFact 2"
select select "bb05f195-6bd4-428d-9647-e99053a0bd56"
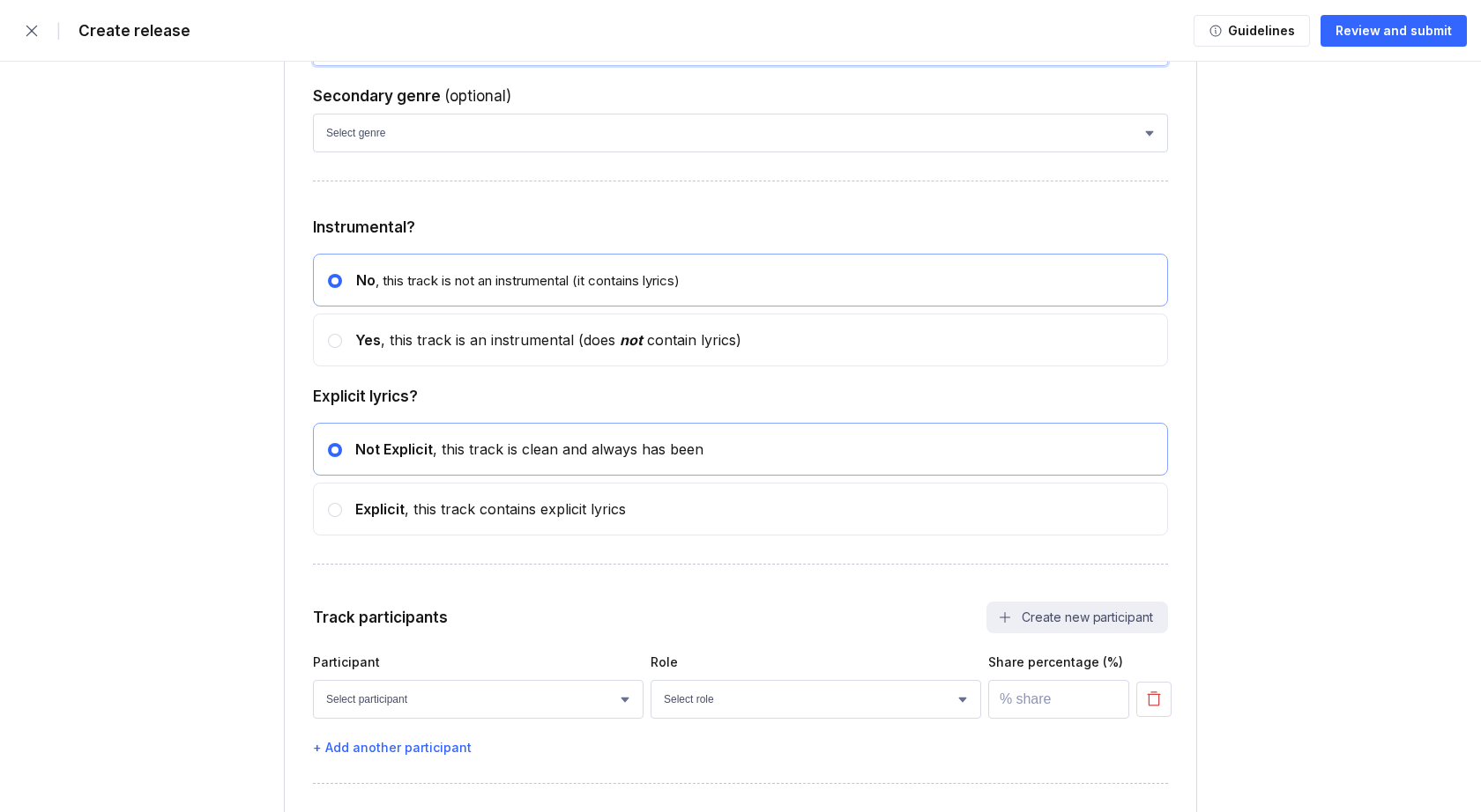
scroll to position [2919, 0]
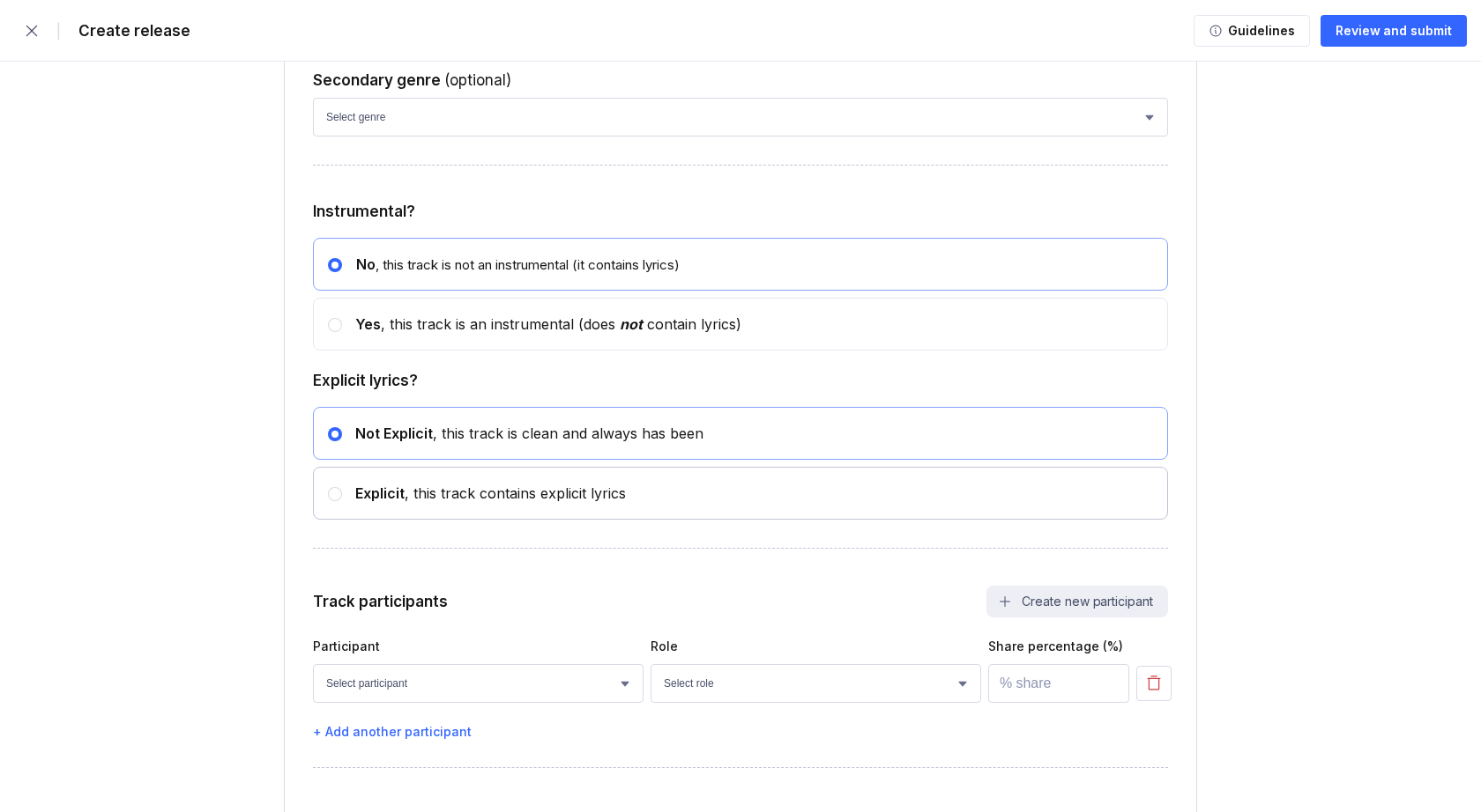
click at [332, 495] on circle at bounding box center [335, 494] width 7 height 7
click at [329, 486] on input "radio" at bounding box center [328, 485] width 1 height 1
radio input "false"
radio input "true"
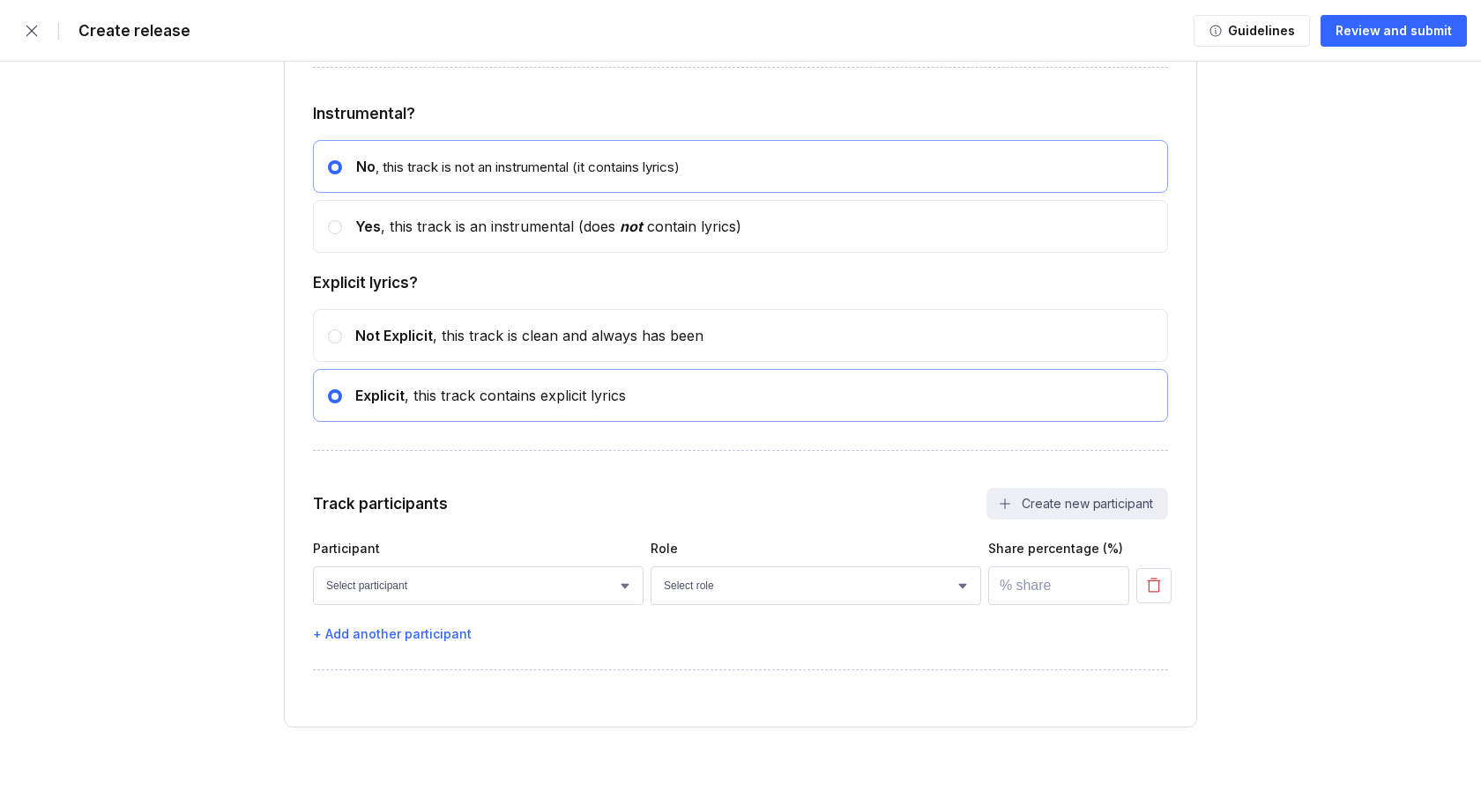
scroll to position [3017, 0]
select select "d5d03b93-3372-44c6-bbb9-124acf08be1b"
select select "69d031ea-1232-41ef-93a4-bda40ac54e05"
click at [1034, 582] on input "number" at bounding box center [1058, 586] width 141 height 39
type input "100"
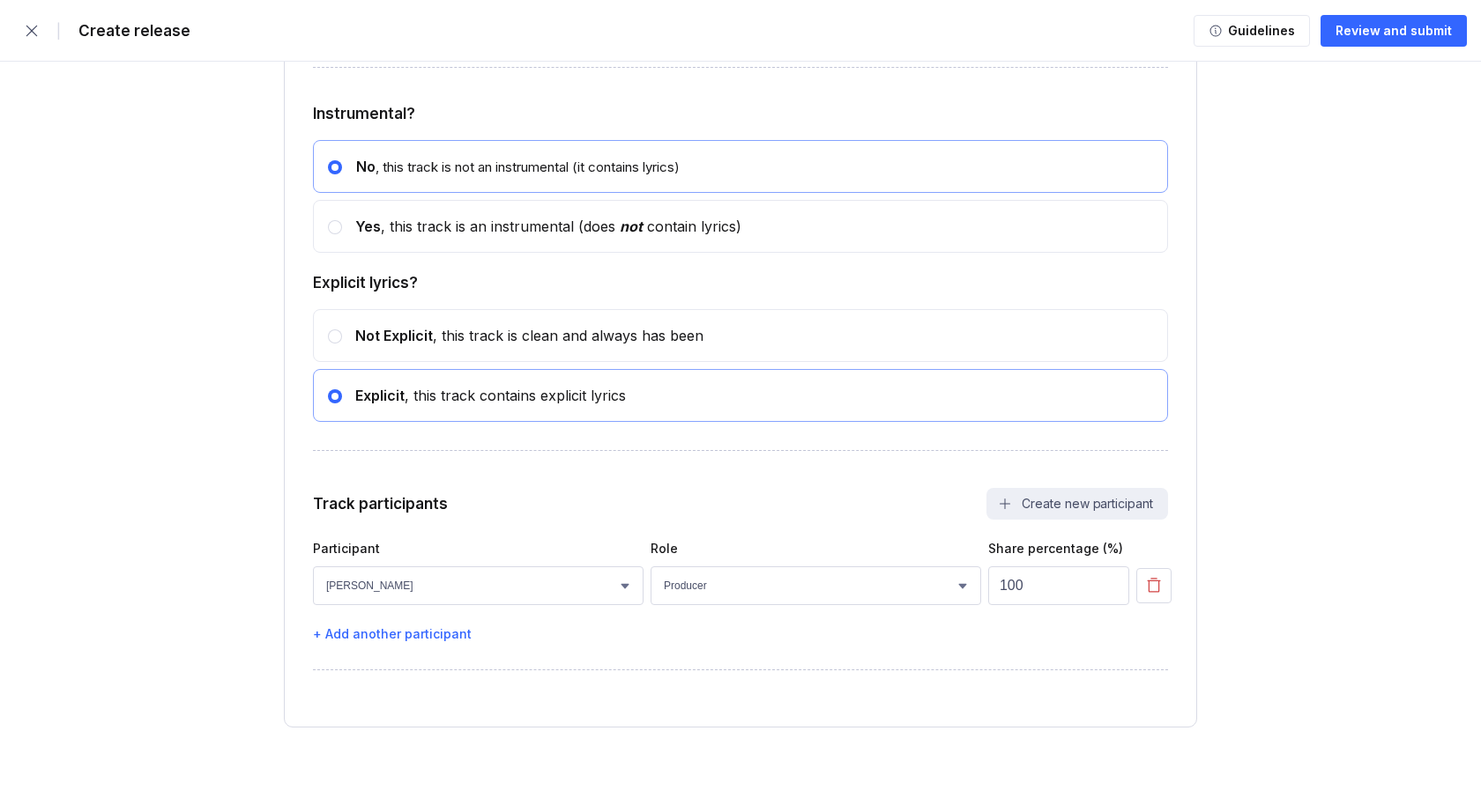
click at [926, 519] on div "Track participants Create new participant Participant Role Share percentage (%)…" at bounding box center [740, 564] width 855 height 154
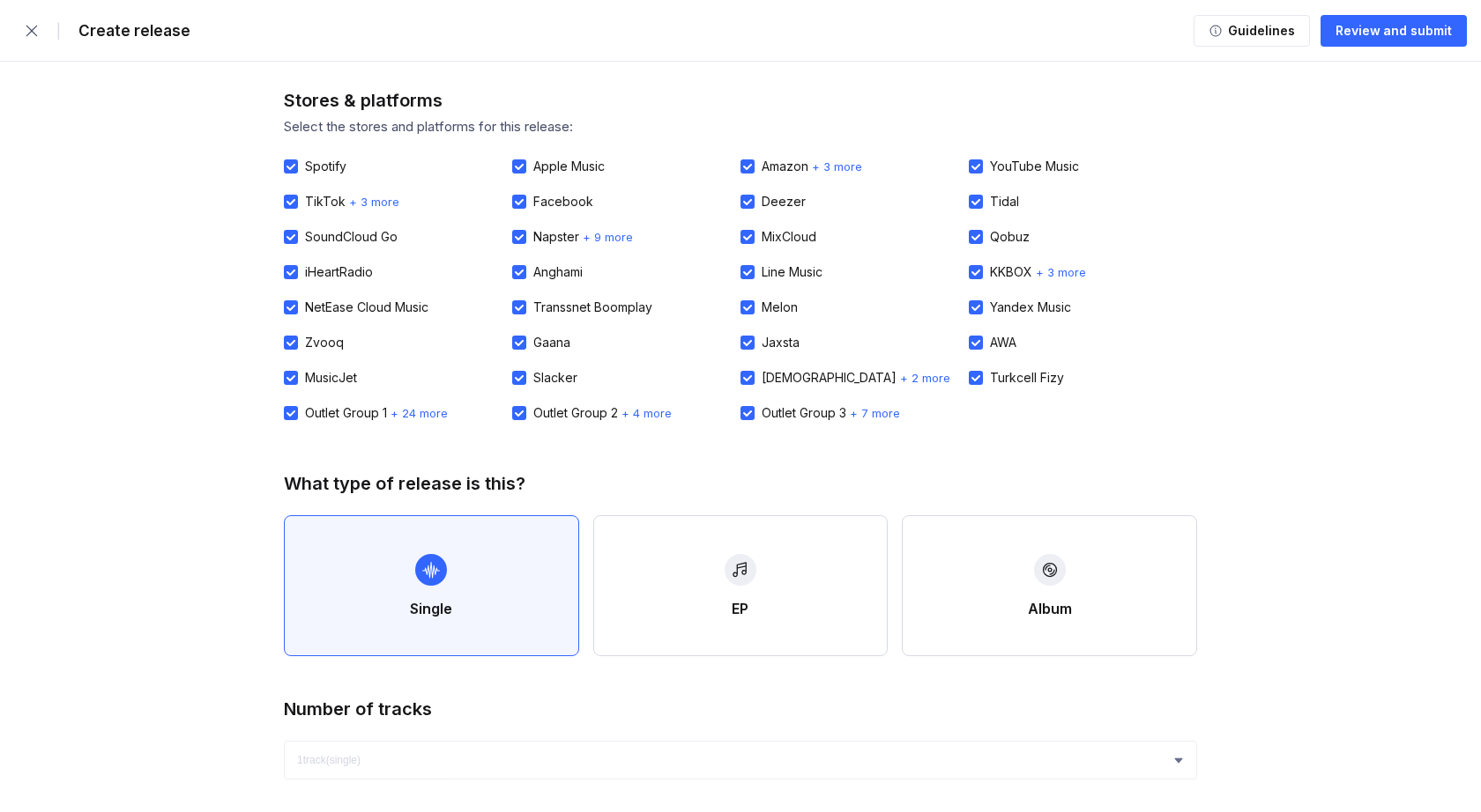
scroll to position [0, 0]
click at [1250, 29] on div "Guidelines" at bounding box center [1259, 31] width 72 height 18
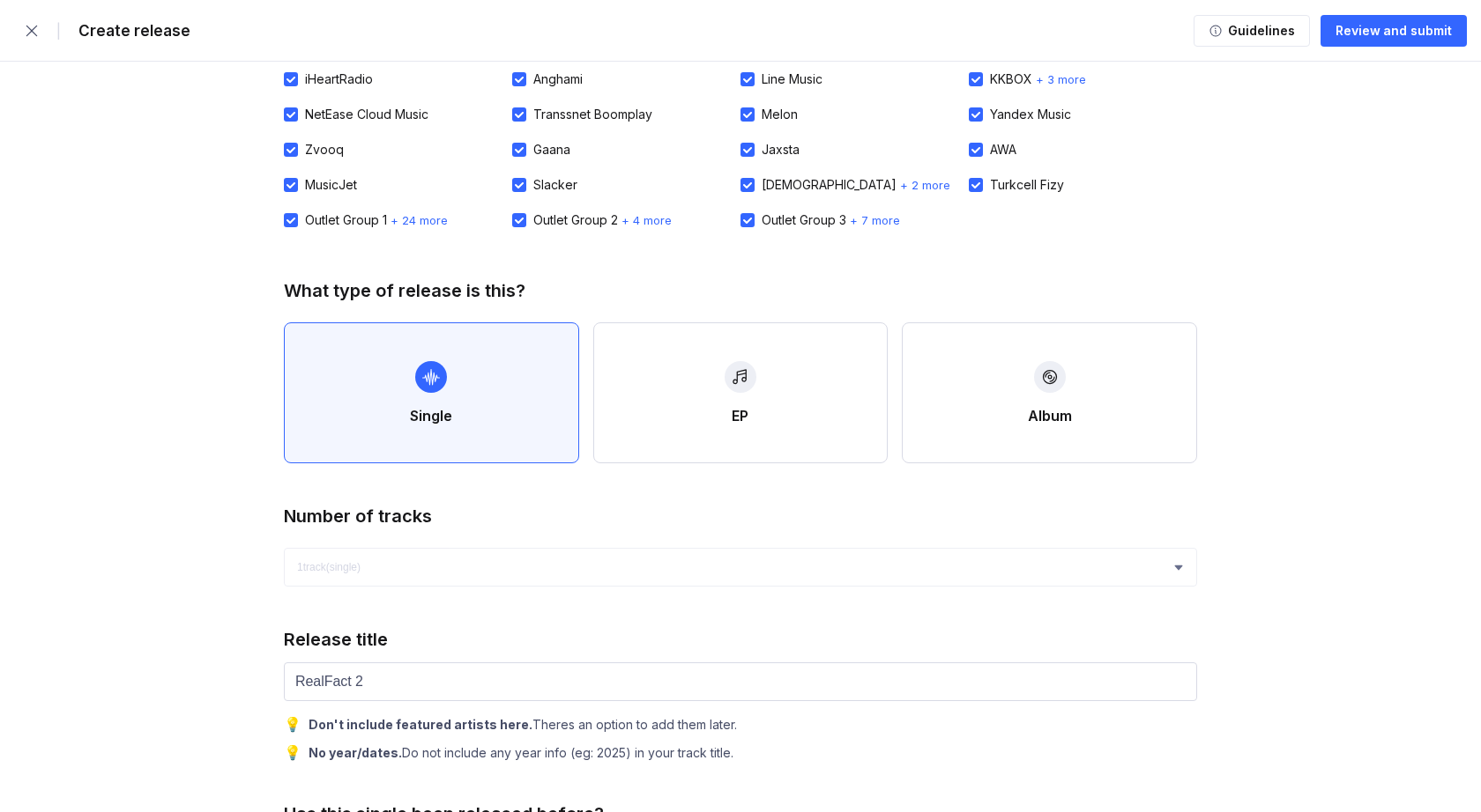
scroll to position [798, 0]
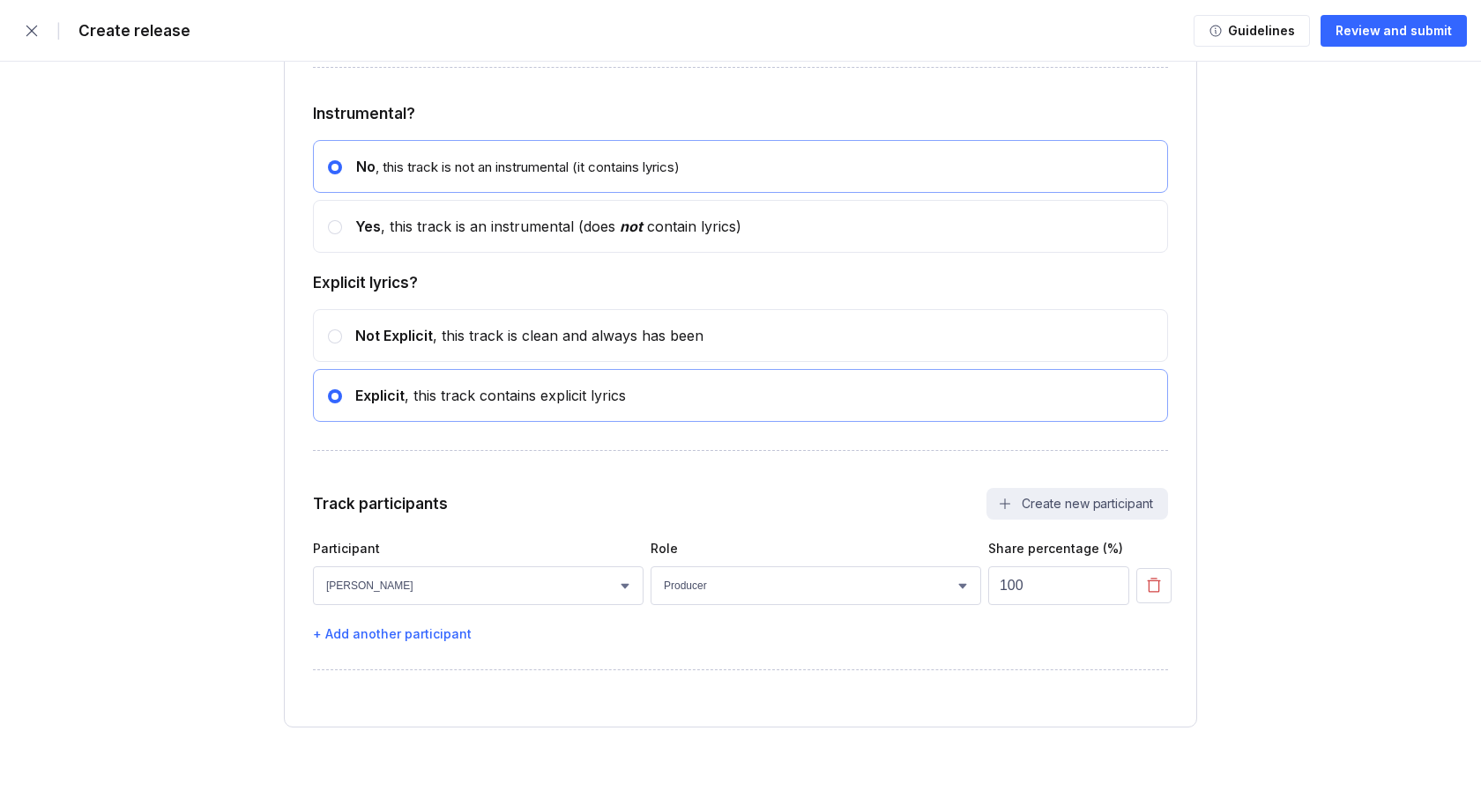
scroll to position [3017, 0]
click at [1397, 37] on div "Review and submit" at bounding box center [1393, 31] width 116 height 18
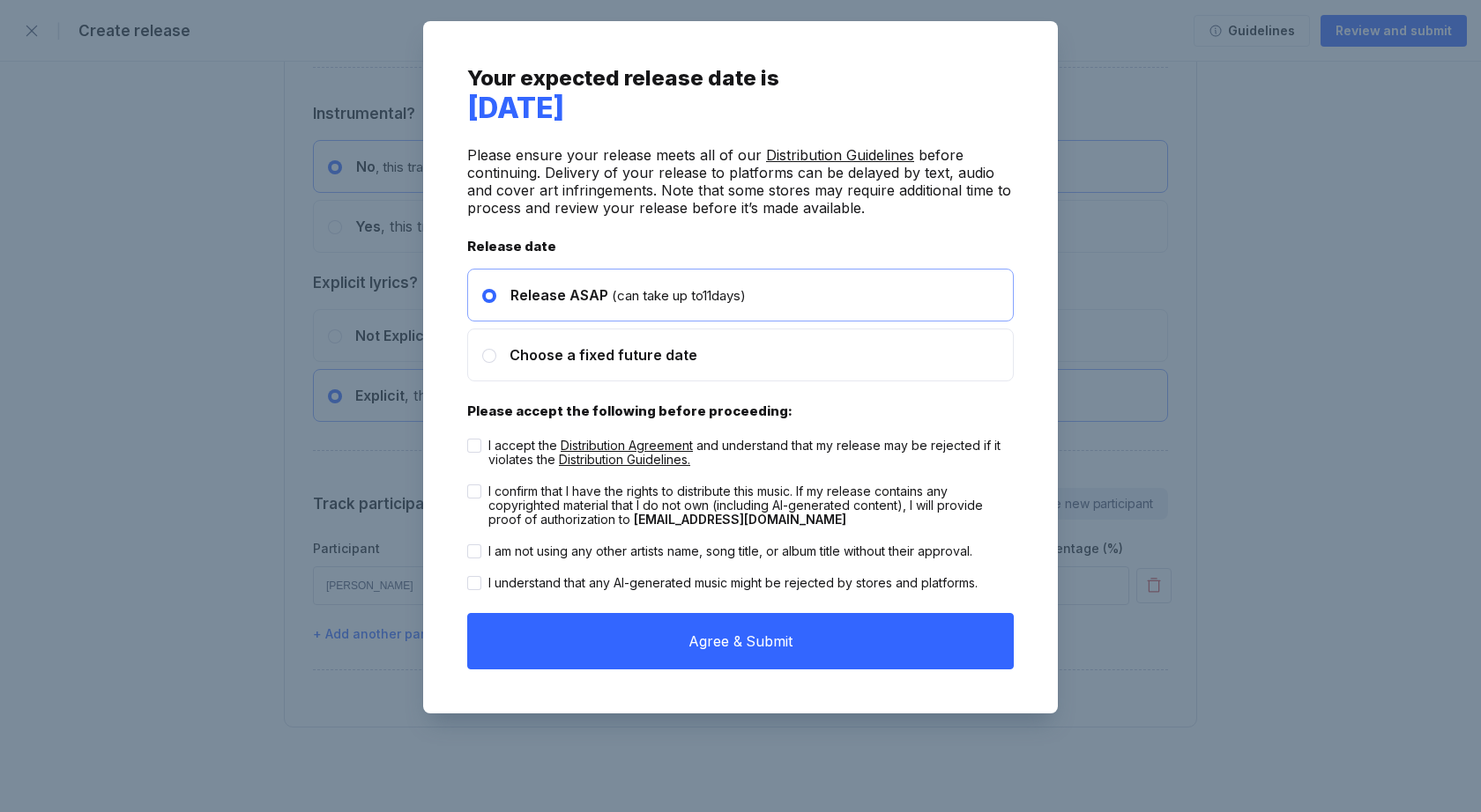
click at [479, 446] on div at bounding box center [474, 445] width 14 height 14
click at [468, 439] on input "I accept the Distribution Agreement and understand that my release may be rejec…" at bounding box center [467, 438] width 1 height 1
checkbox input "true"
click at [469, 488] on div at bounding box center [474, 491] width 14 height 14
click at [468, 485] on input "I confirm that I have the rights to distribute this music. If my release contai…" at bounding box center [467, 484] width 1 height 1
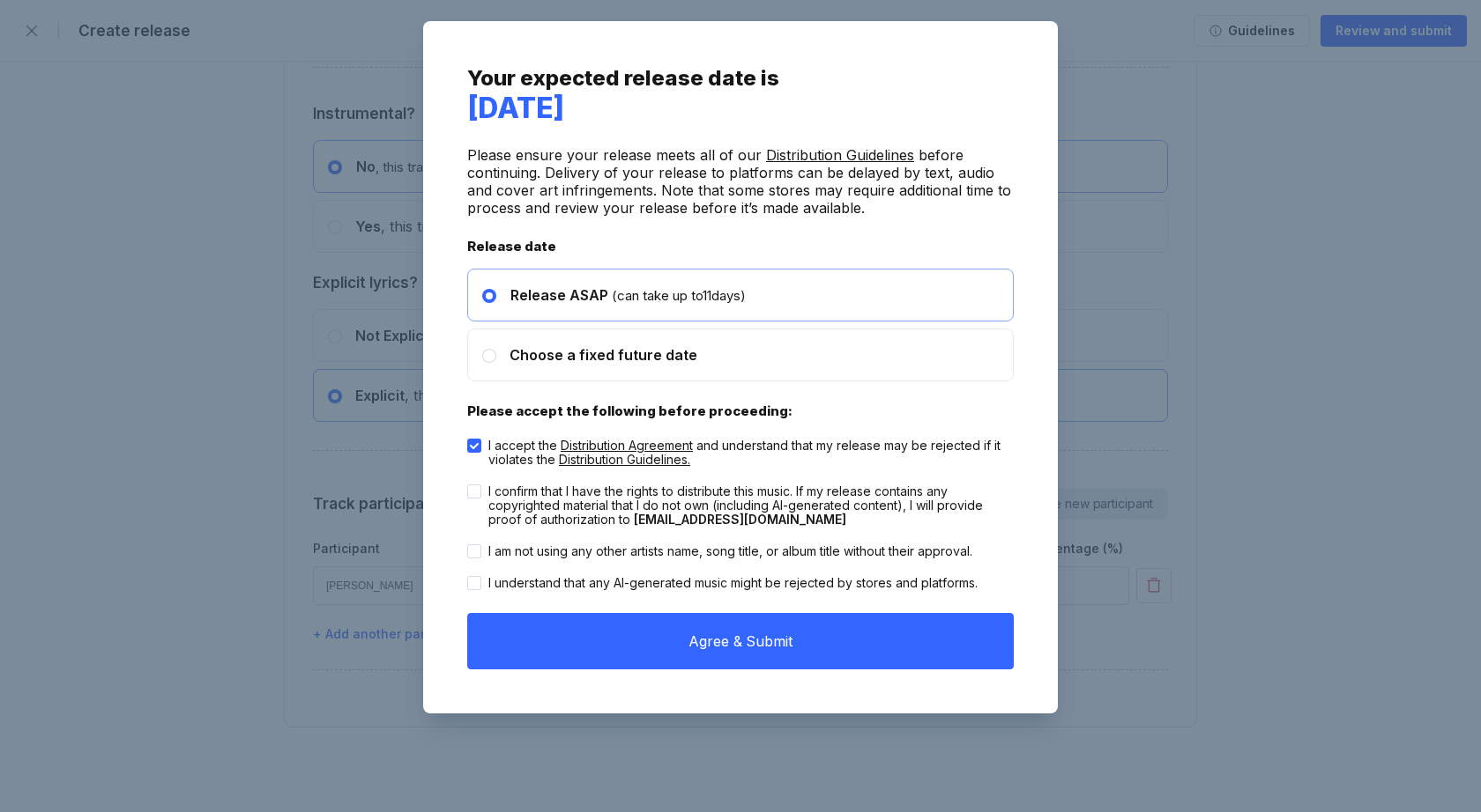
checkbox input "true"
click at [479, 553] on div at bounding box center [474, 551] width 14 height 14
click at [468, 545] on input "I am not using any other artists name, song title, or album title without their…" at bounding box center [467, 544] width 1 height 1
checkbox input "true"
click at [477, 583] on icon at bounding box center [474, 583] width 9 height 6
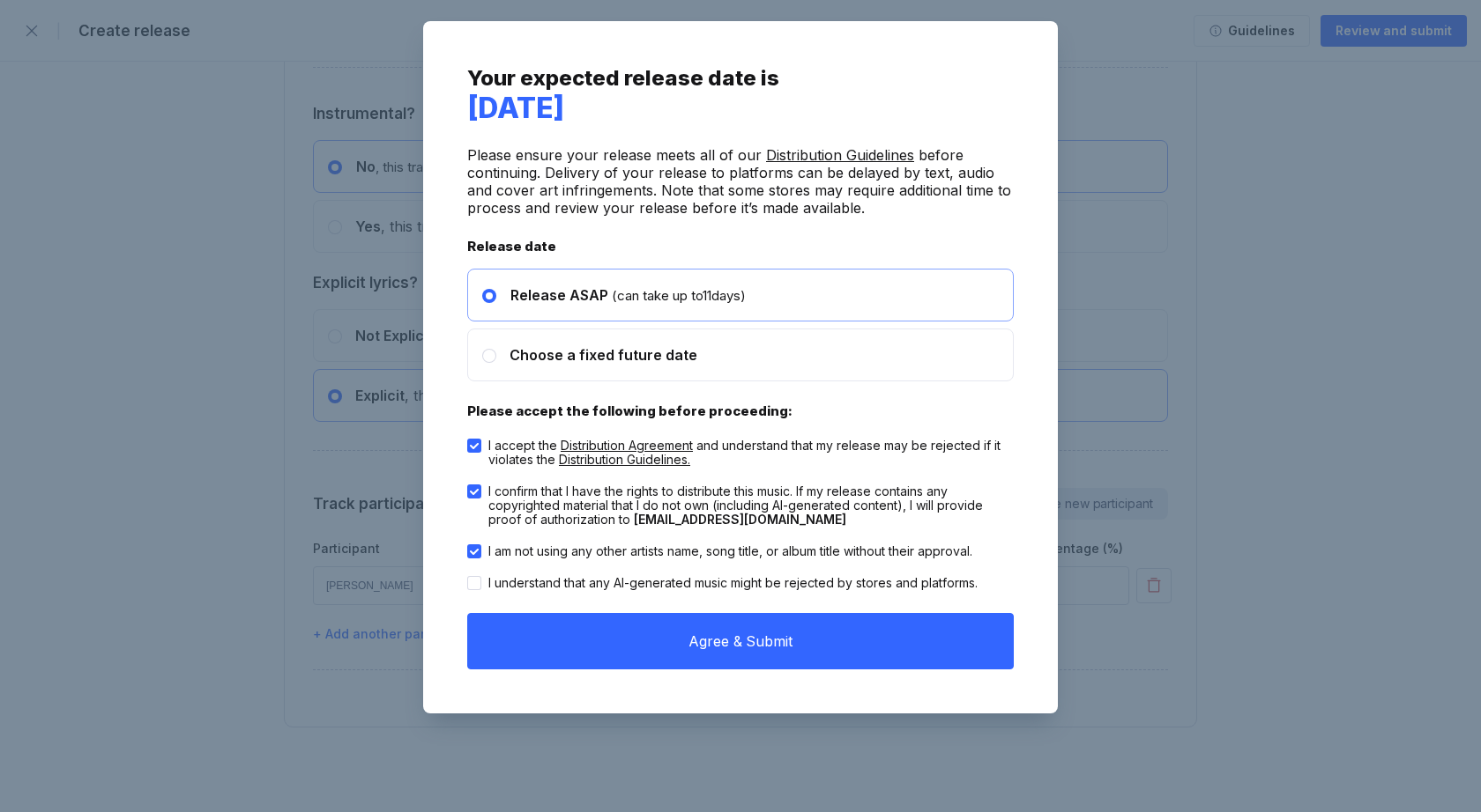
click at [468, 577] on input "I understand that any AI-generated music might be rejected by stores and platfo…" at bounding box center [467, 576] width 1 height 1
checkbox input "true"
click at [535, 355] on span "Choose a fixed future date" at bounding box center [603, 355] width 188 height 18
radio input "false"
radio input "true"
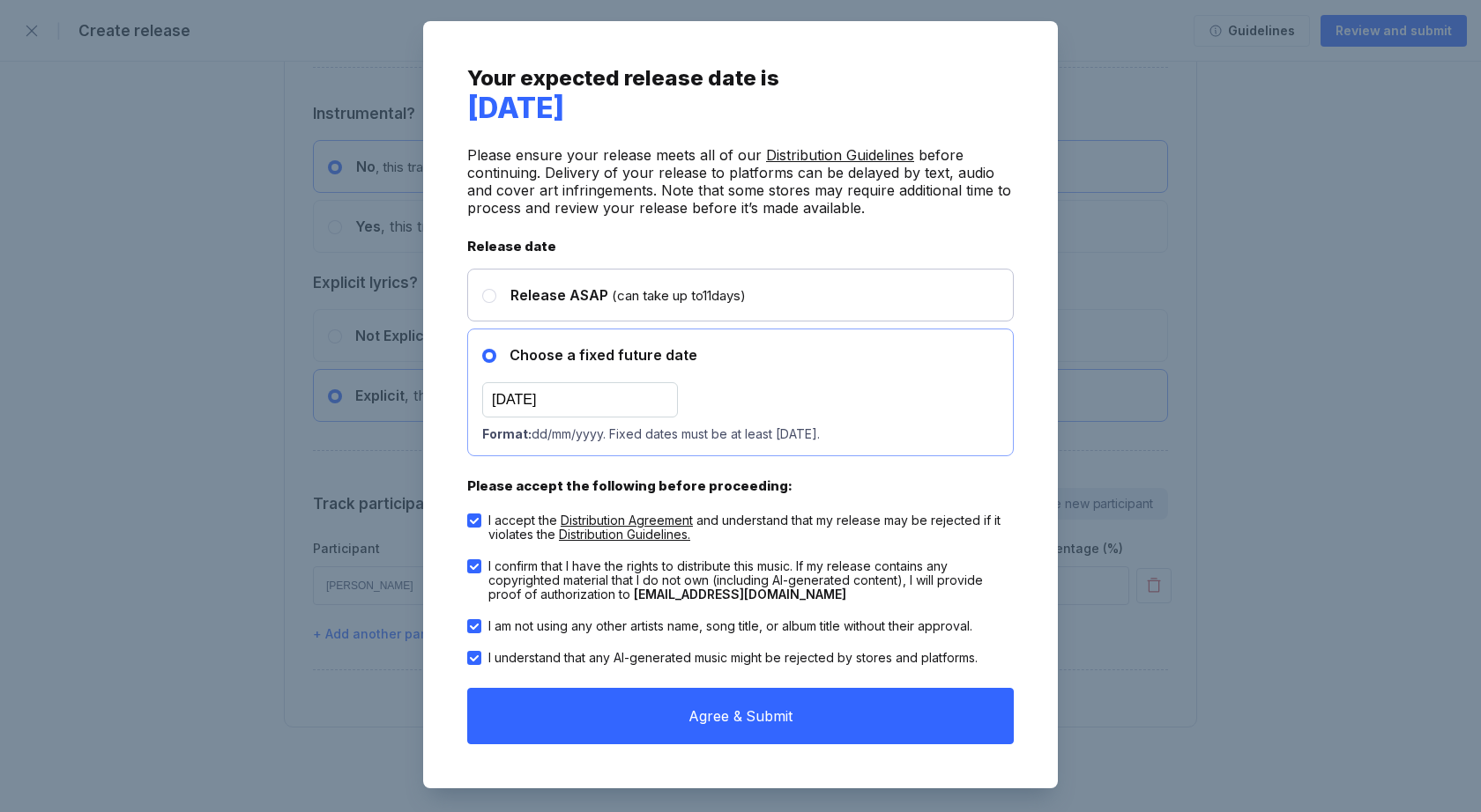
click at [531, 301] on span "Release ASAP" at bounding box center [559, 295] width 98 height 18
radio input "true"
radio input "false"
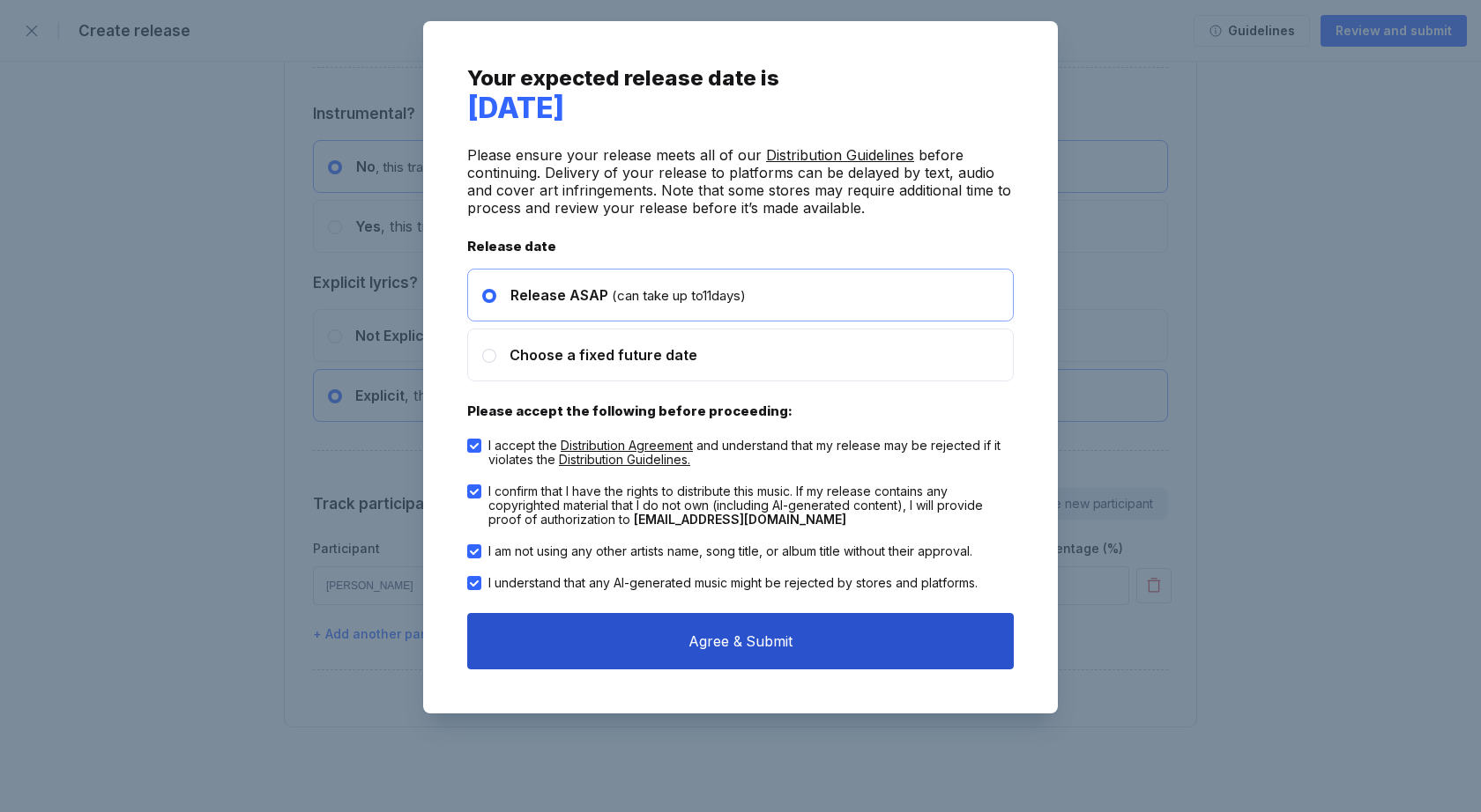
click at [716, 640] on button "Agree & Submit" at bounding box center [740, 642] width 546 height 57
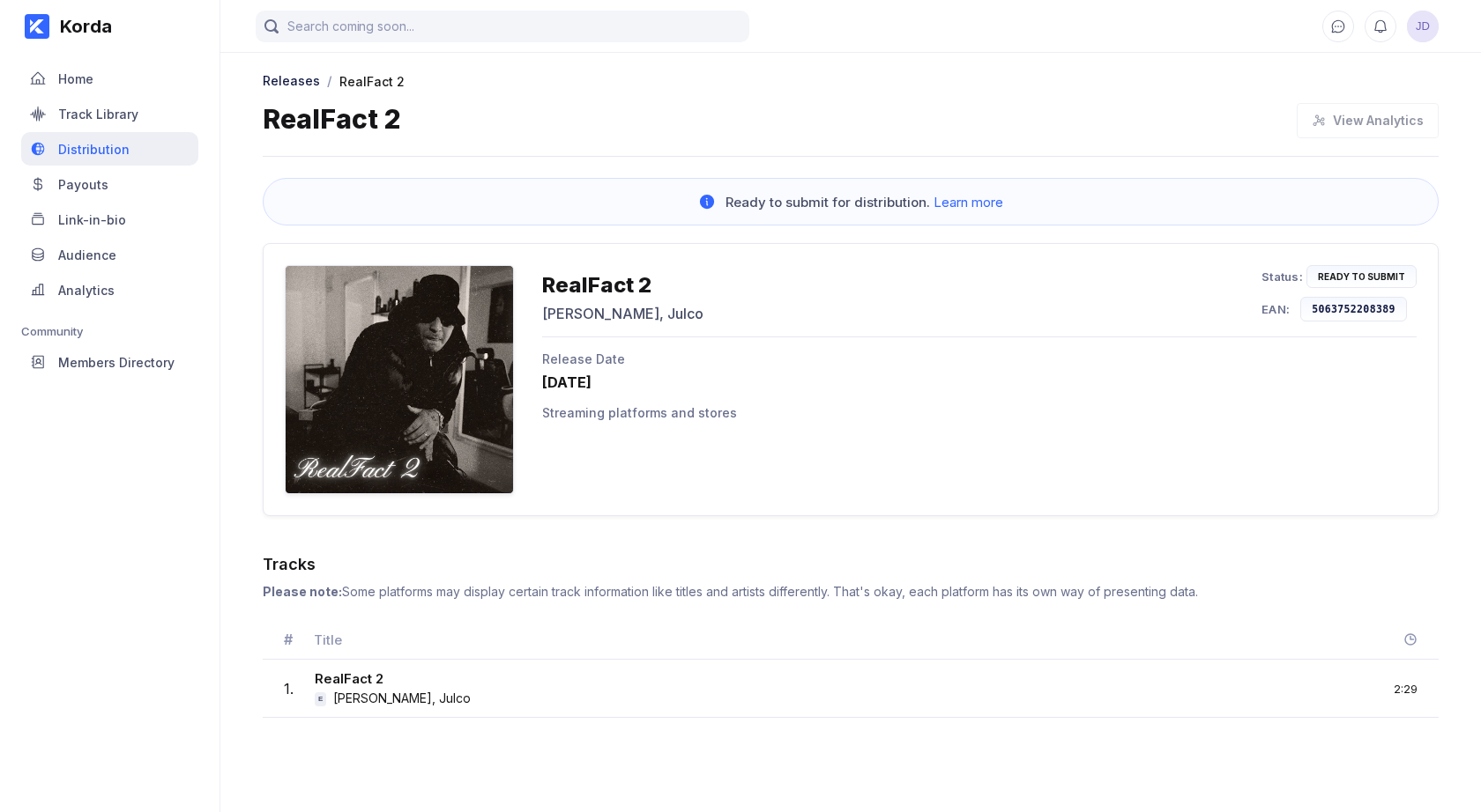
click at [117, 142] on div "Distribution" at bounding box center [93, 149] width 71 height 15
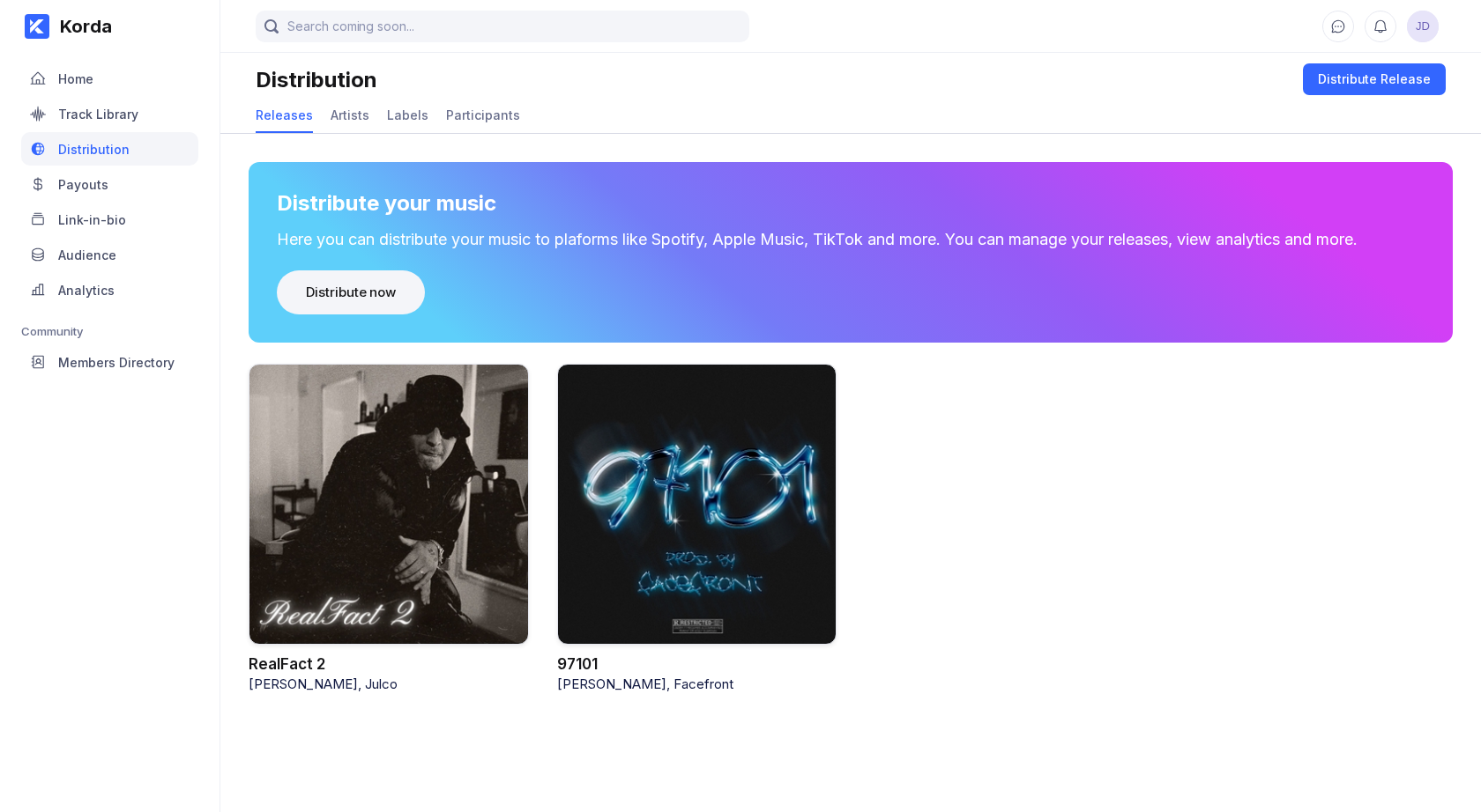
click at [351, 292] on div "Distribute now" at bounding box center [350, 293] width 90 height 18
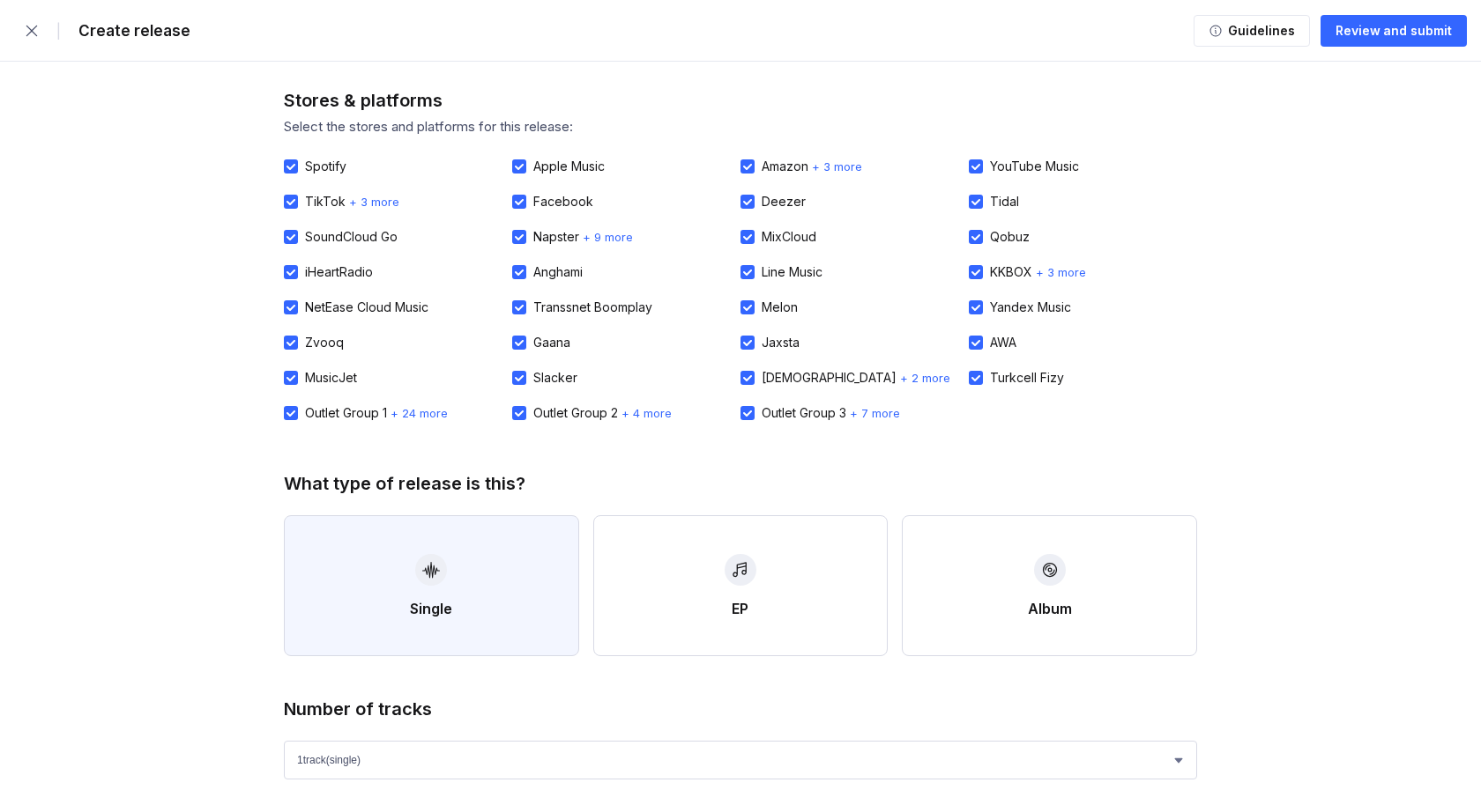
click at [433, 562] on icon "button" at bounding box center [431, 570] width 18 height 18
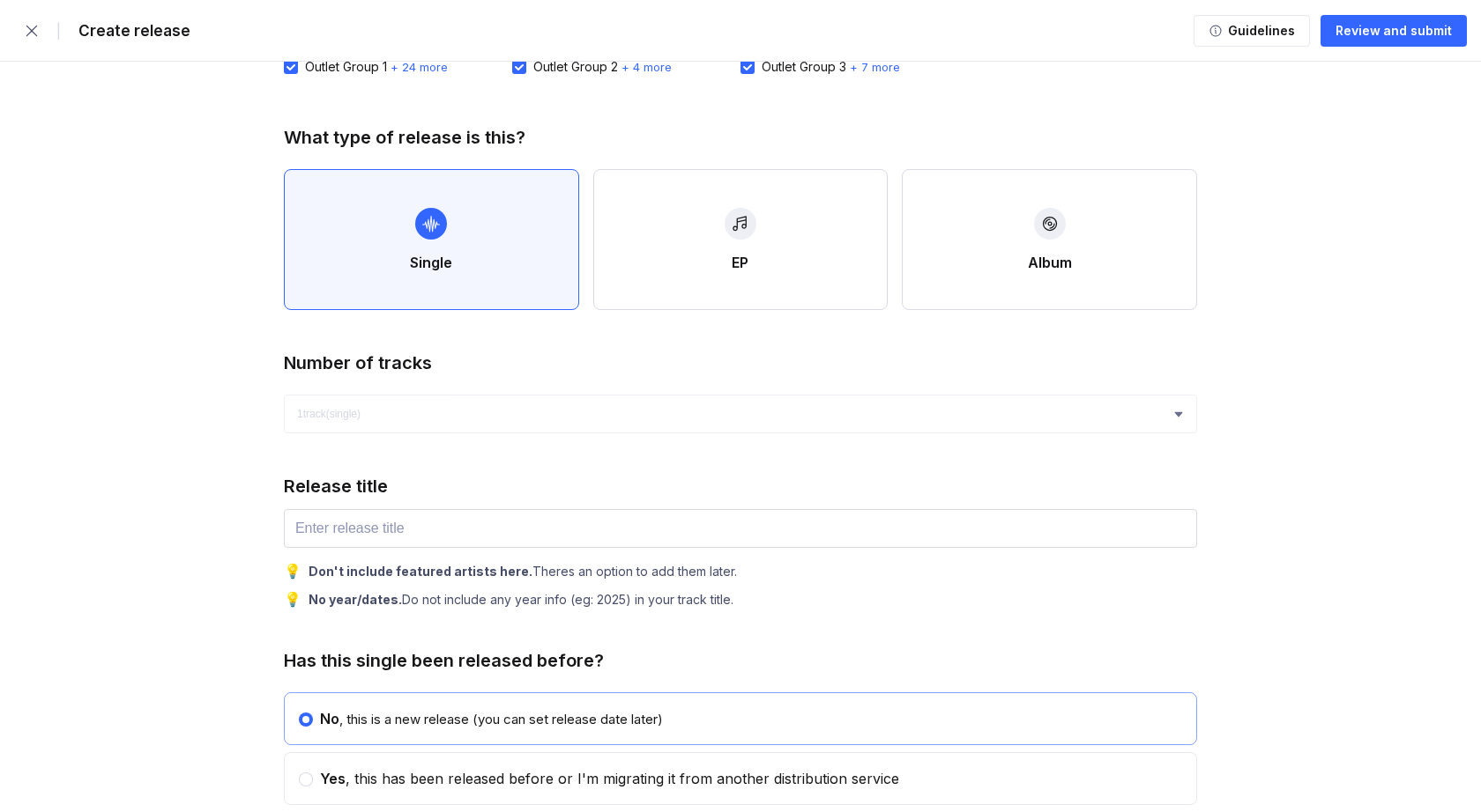
scroll to position [443, 0]
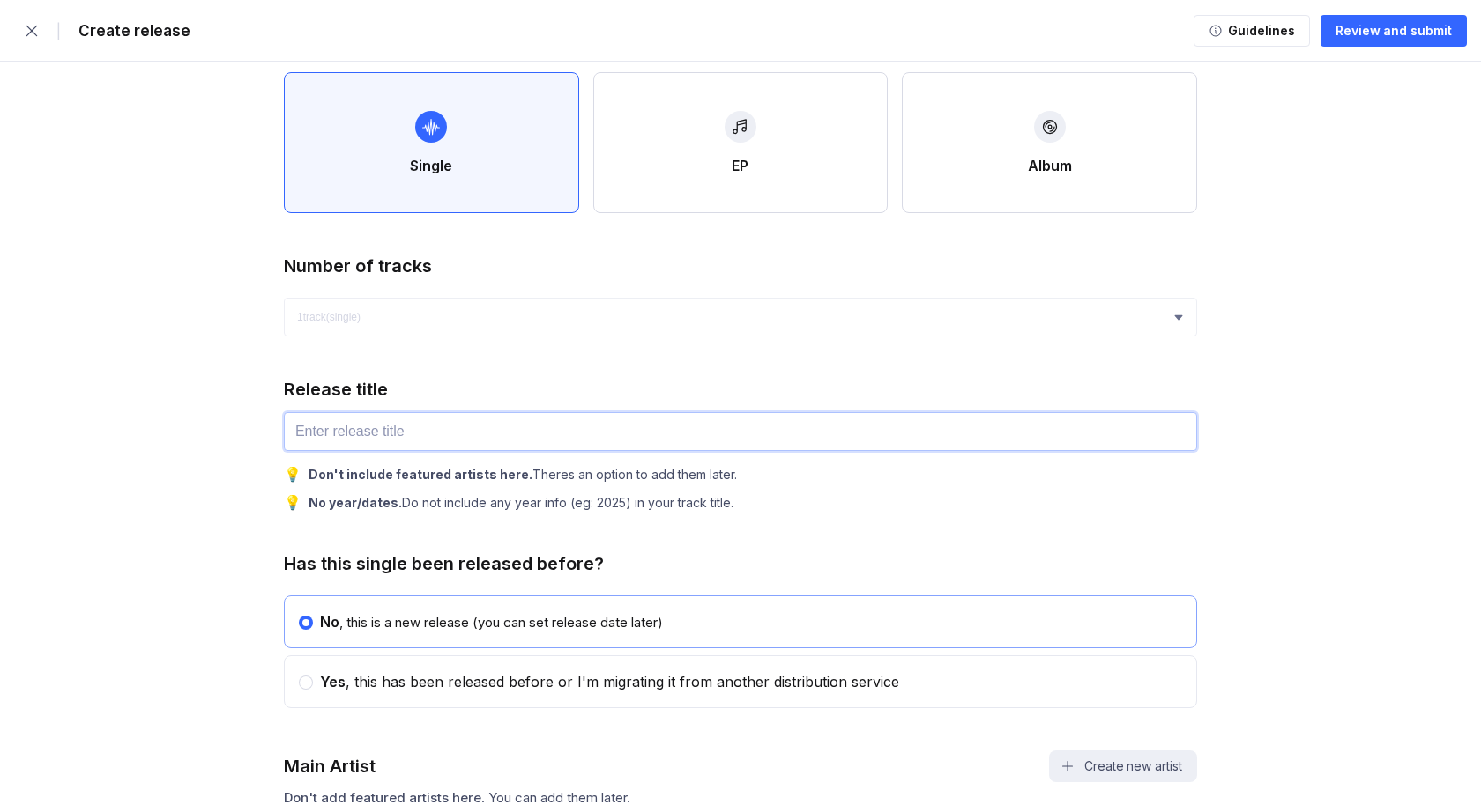
click at [355, 433] on input "text" at bounding box center [740, 431] width 913 height 39
type input "Emócie"
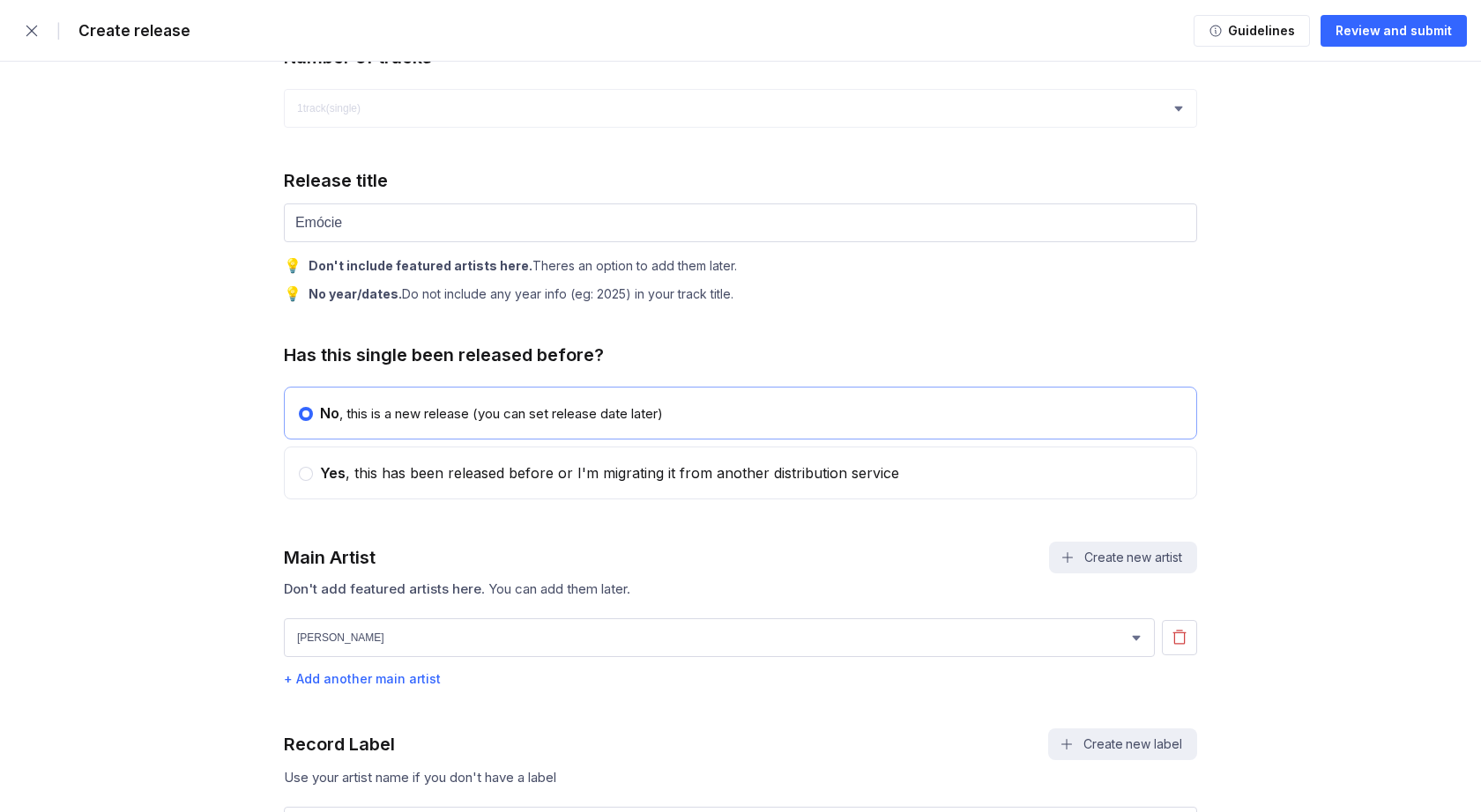
scroll to position [752, 0]
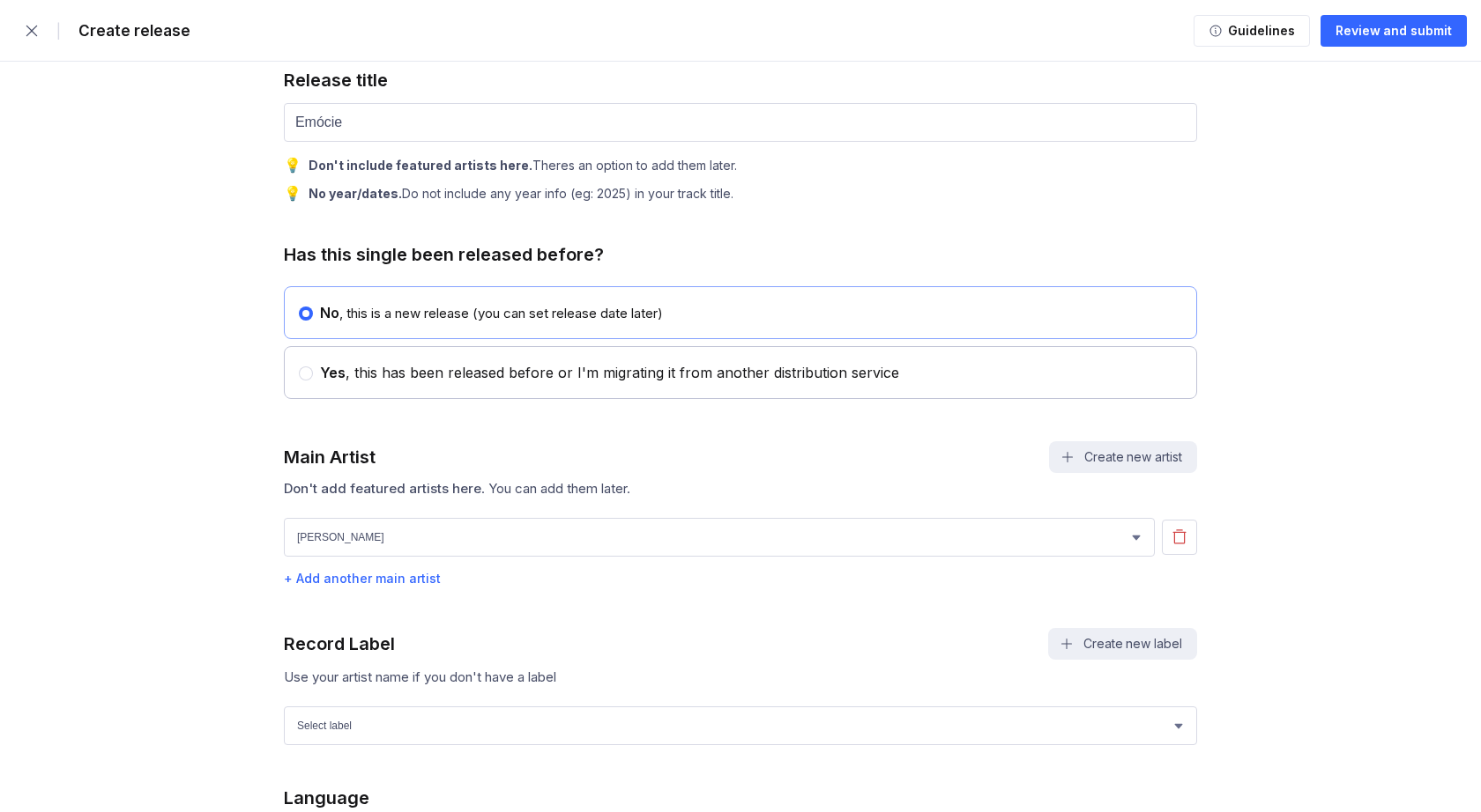
click at [323, 376] on span "Yes" at bounding box center [333, 373] width 25 height 18
radio input "false"
radio input "true"
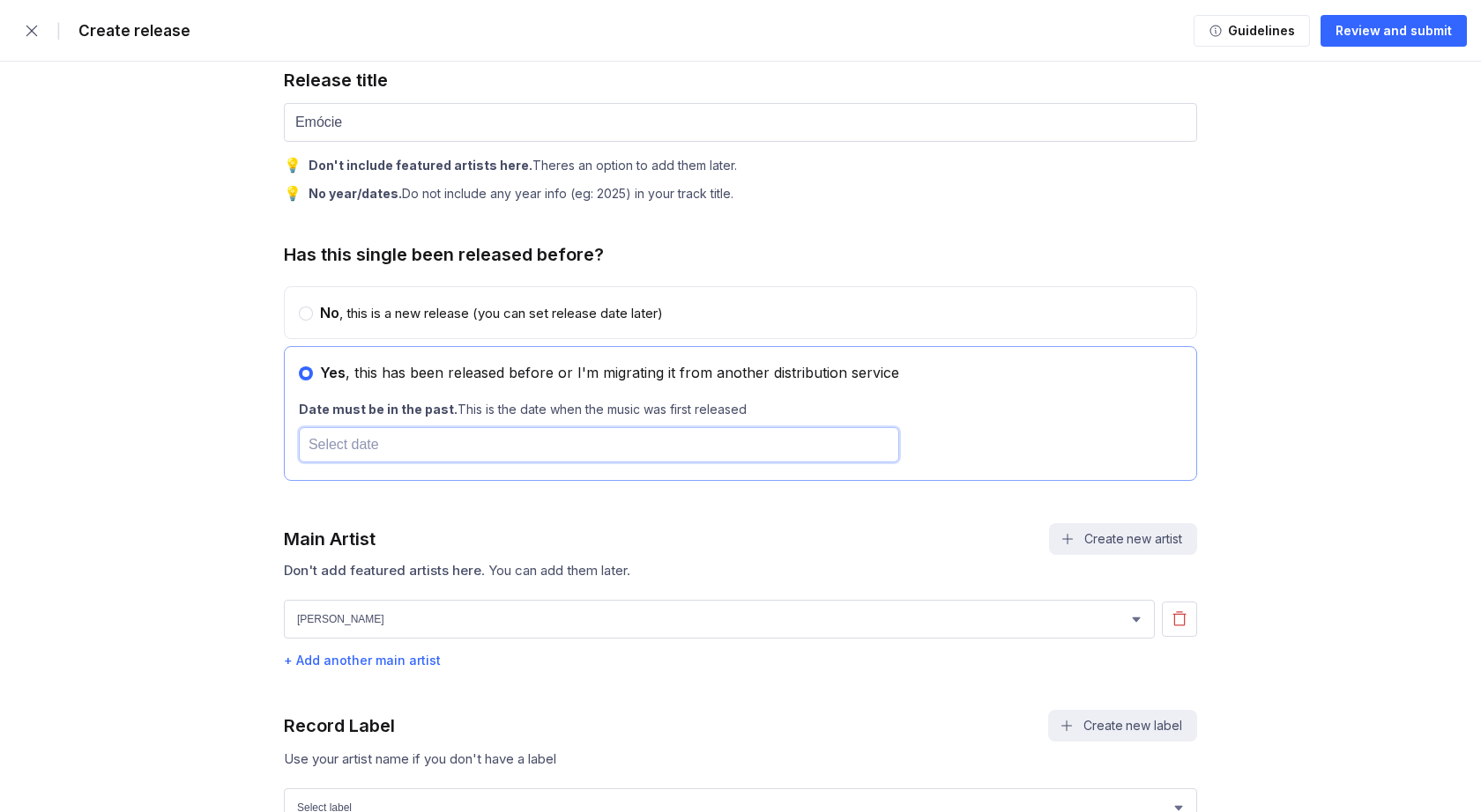
click at [349, 445] on input "text" at bounding box center [598, 445] width 600 height 35
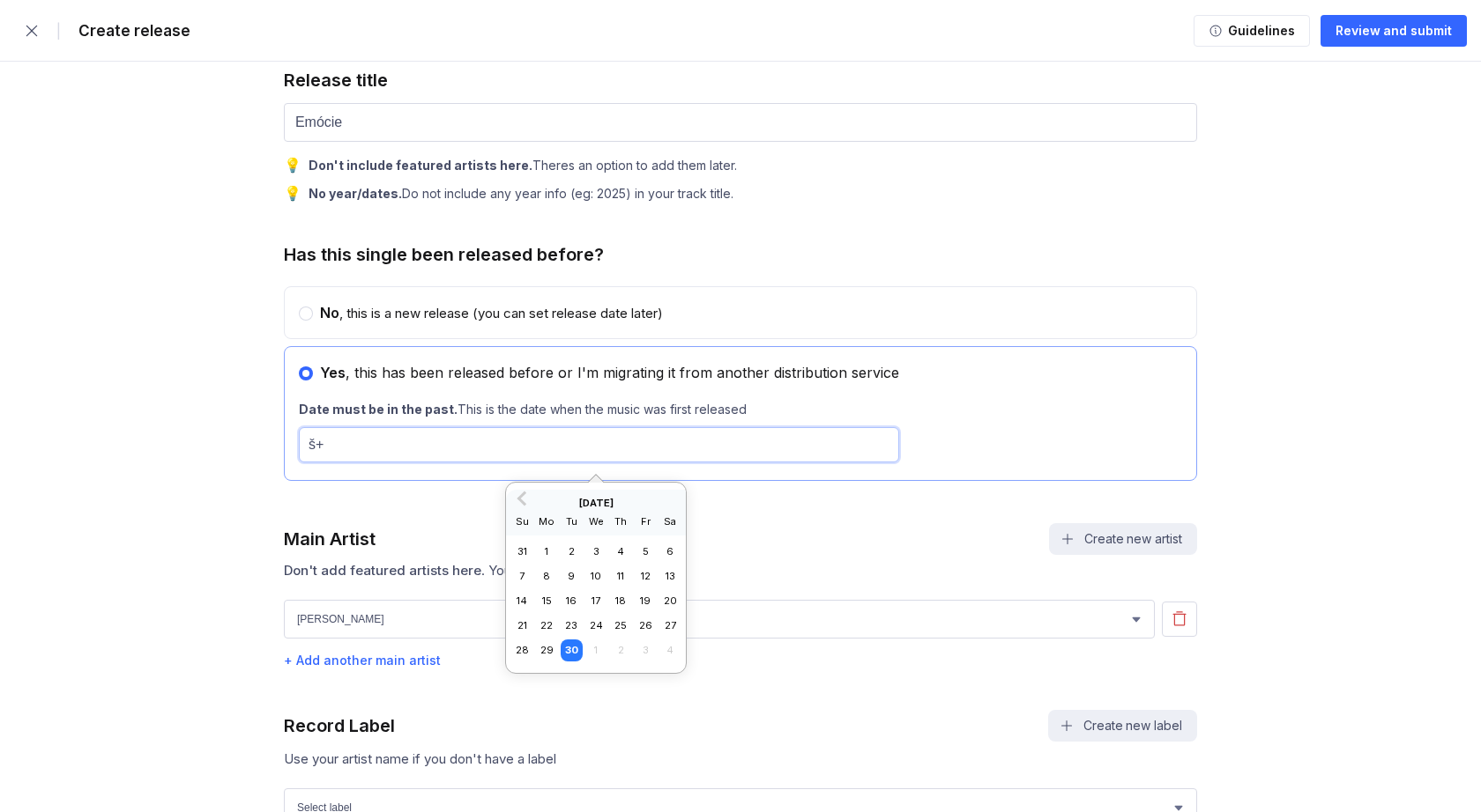
type input "š"
click at [524, 498] on span "Previous Month" at bounding box center [524, 498] width 0 height 21
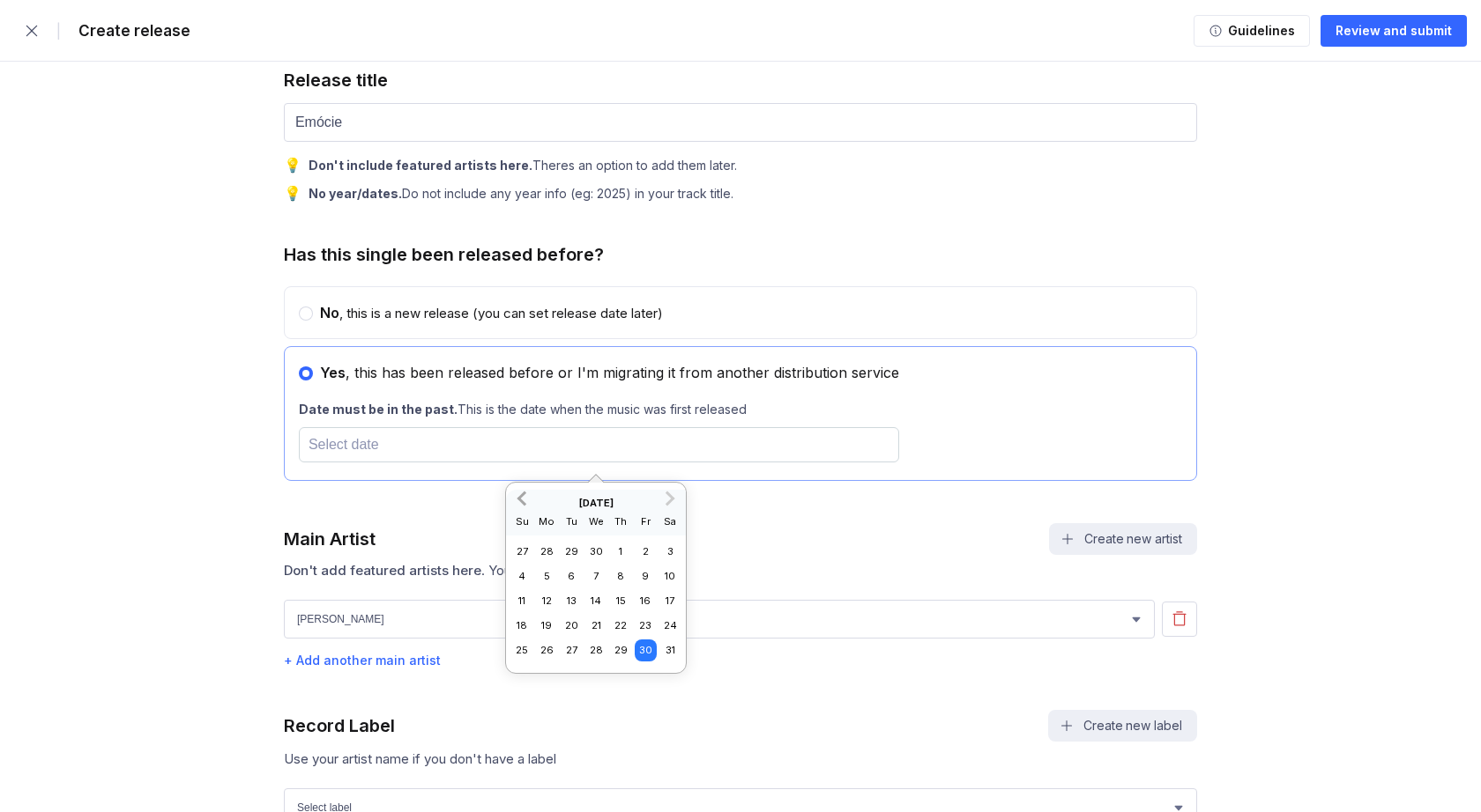
click at [524, 498] on span "Previous Month" at bounding box center [524, 498] width 0 height 21
click at [646, 648] on div "31" at bounding box center [645, 651] width 23 height 23
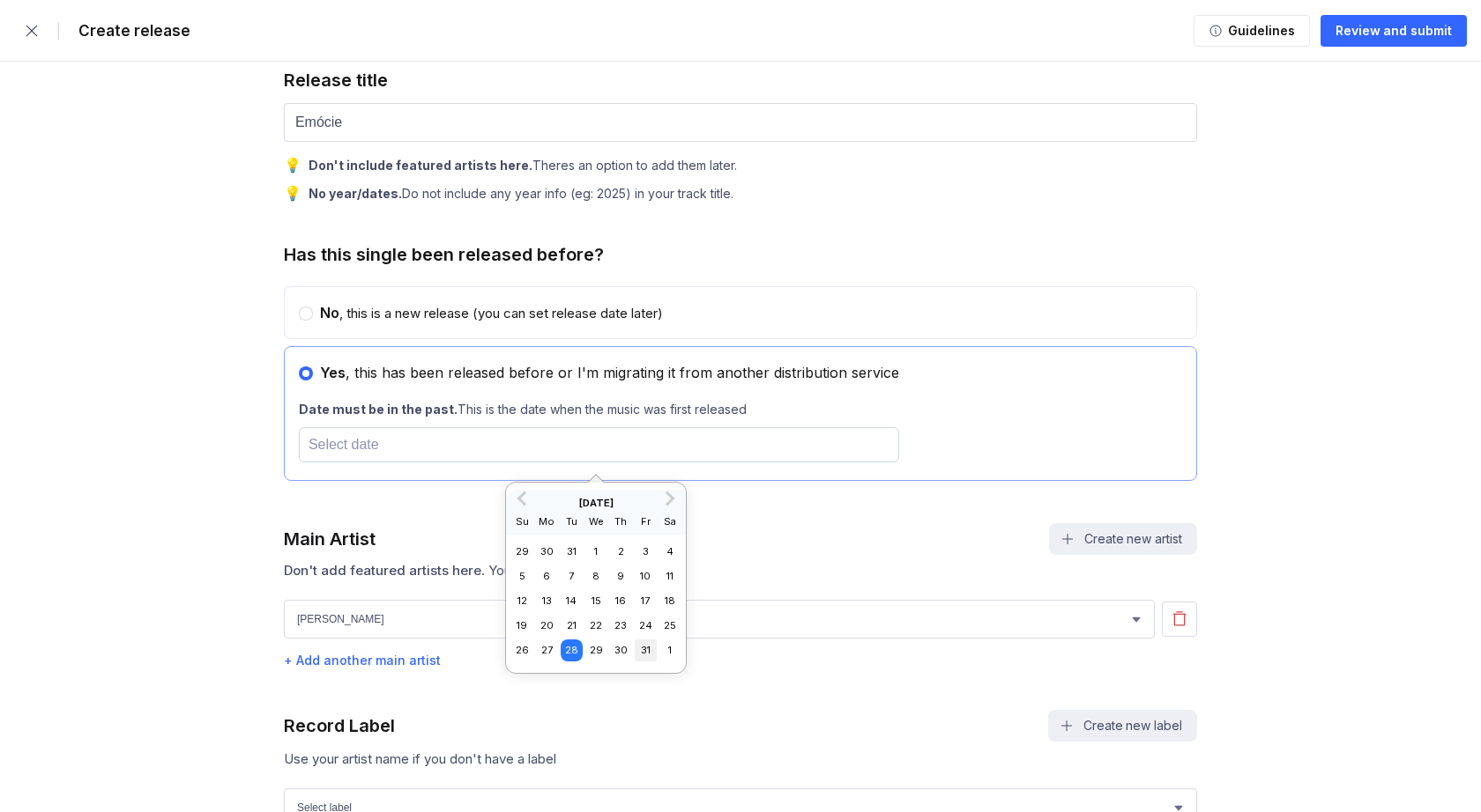
type input "[DATE]"
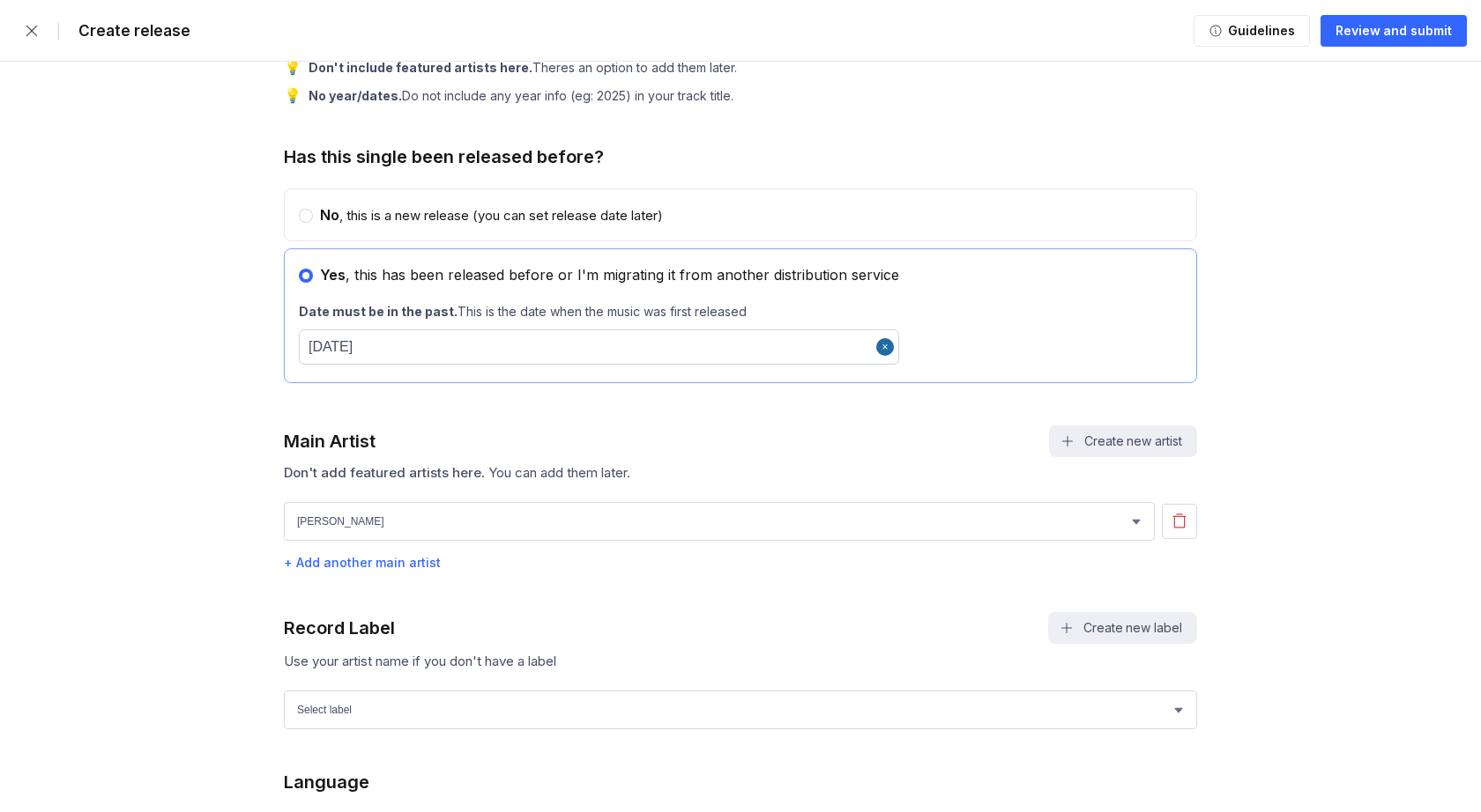
scroll to position [863, 0]
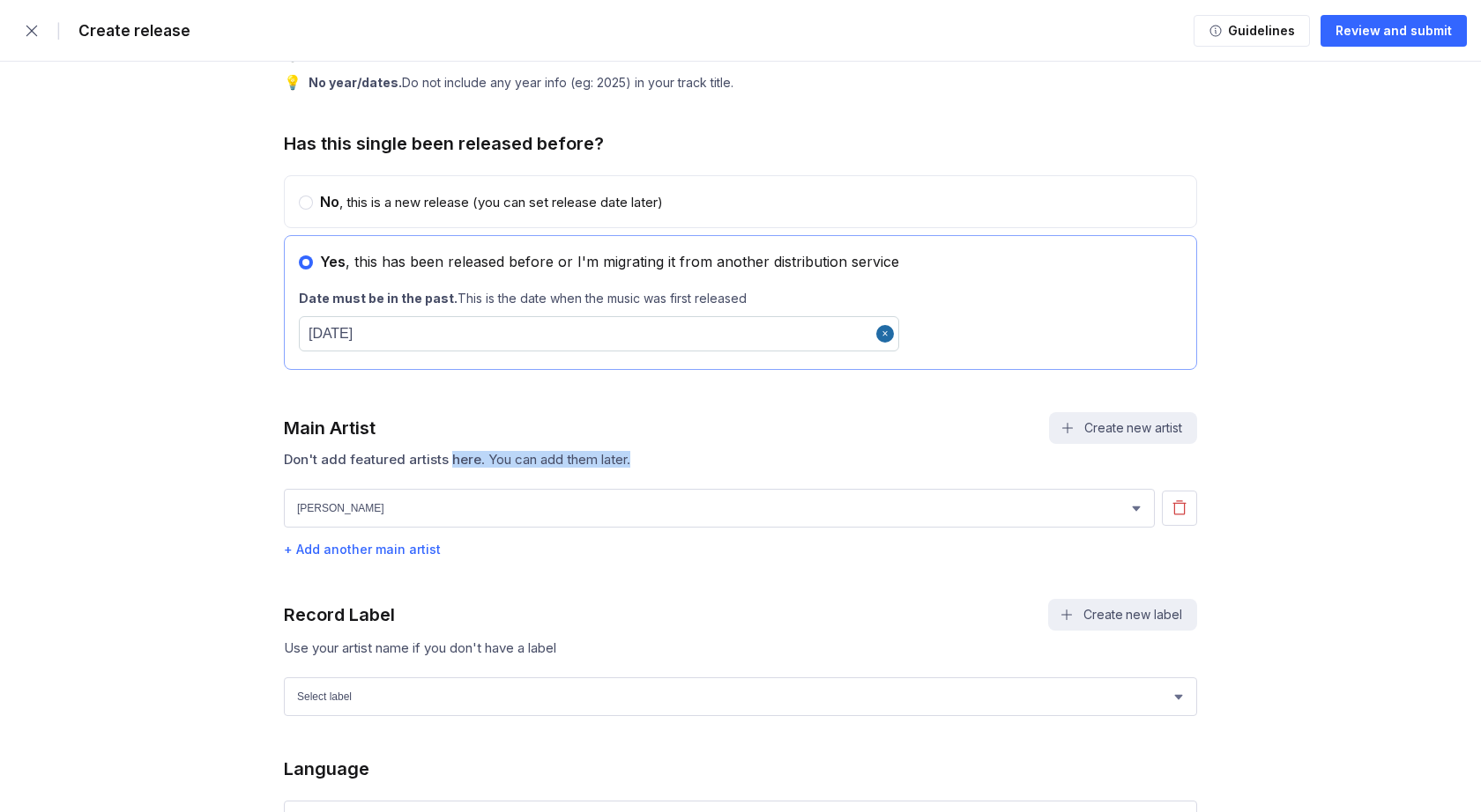
drag, startPoint x: 524, startPoint y: 452, endPoint x: 1097, endPoint y: 452, distance: 573.0
click at [1097, 452] on div "Don't add featured artists here . You can add them later." at bounding box center [740, 459] width 913 height 17
click at [1103, 436] on button "Create new artist" at bounding box center [1123, 428] width 148 height 31
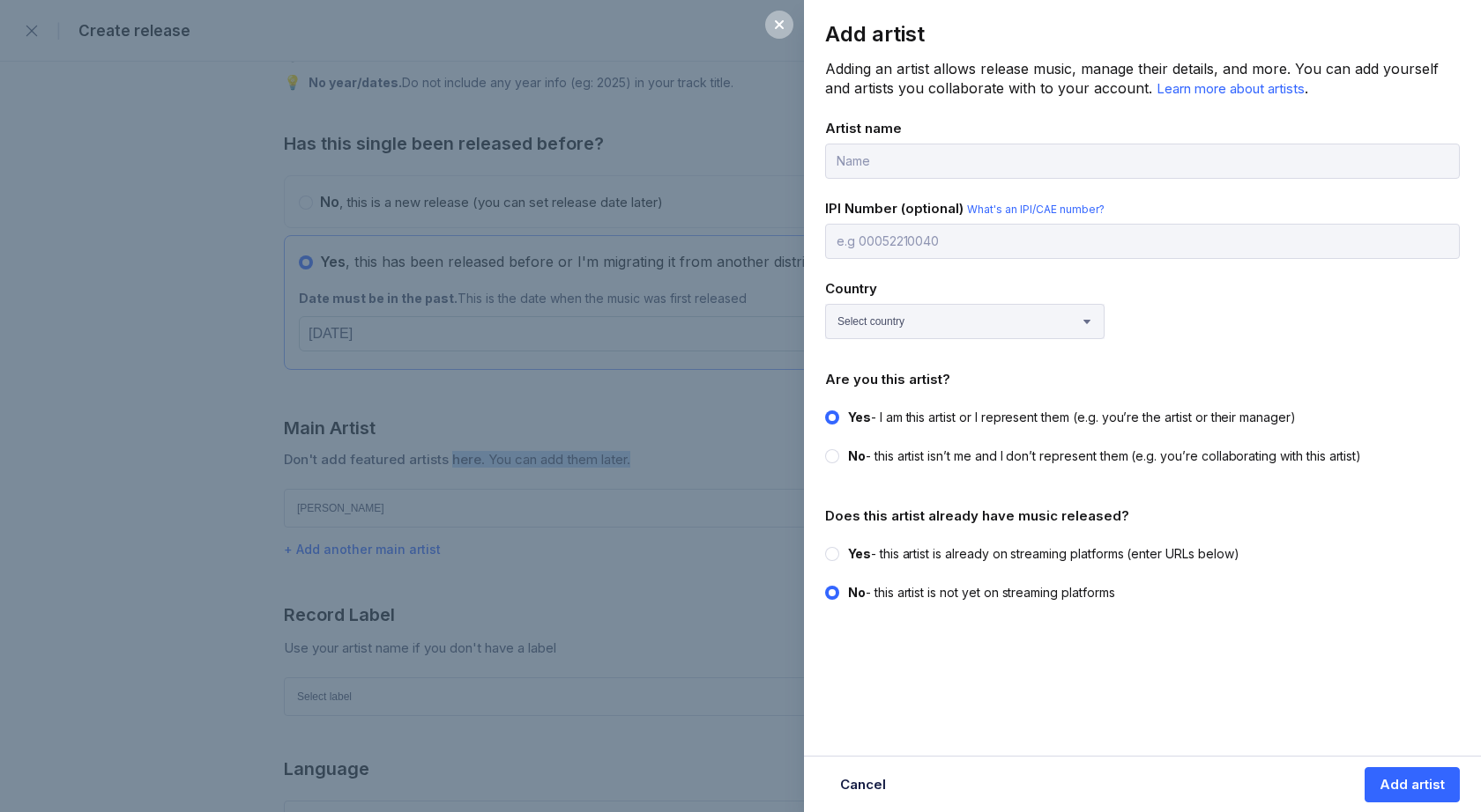
click at [890, 147] on input "text" at bounding box center [1142, 161] width 634 height 35
type input "[PERSON_NAME]"
click at [886, 238] on input "text" at bounding box center [1142, 242] width 634 height 35
select select "SK"
click at [881, 482] on div "Add artist Adding an artist allows release music, manage their details, and mor…" at bounding box center [1142, 341] width 677 height 683
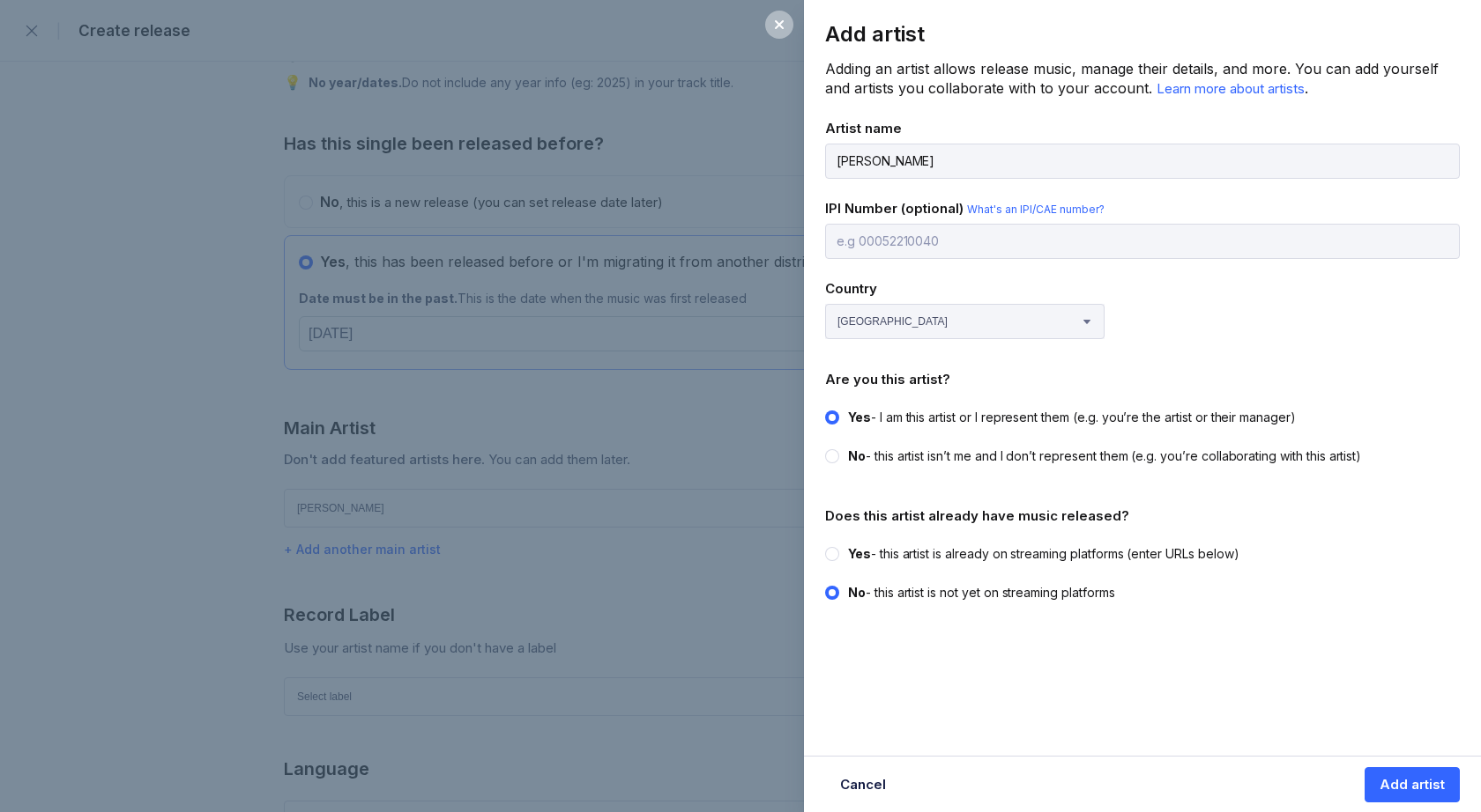
click at [965, 553] on div "Yes - this artist is already on streaming platforms (enter URLs below)" at bounding box center [1043, 554] width 392 height 18
click at [826, 546] on input "Yes - this artist is already on streaming platforms (enter URLs below)" at bounding box center [825, 545] width 1 height 1
radio input "true"
radio input "false"
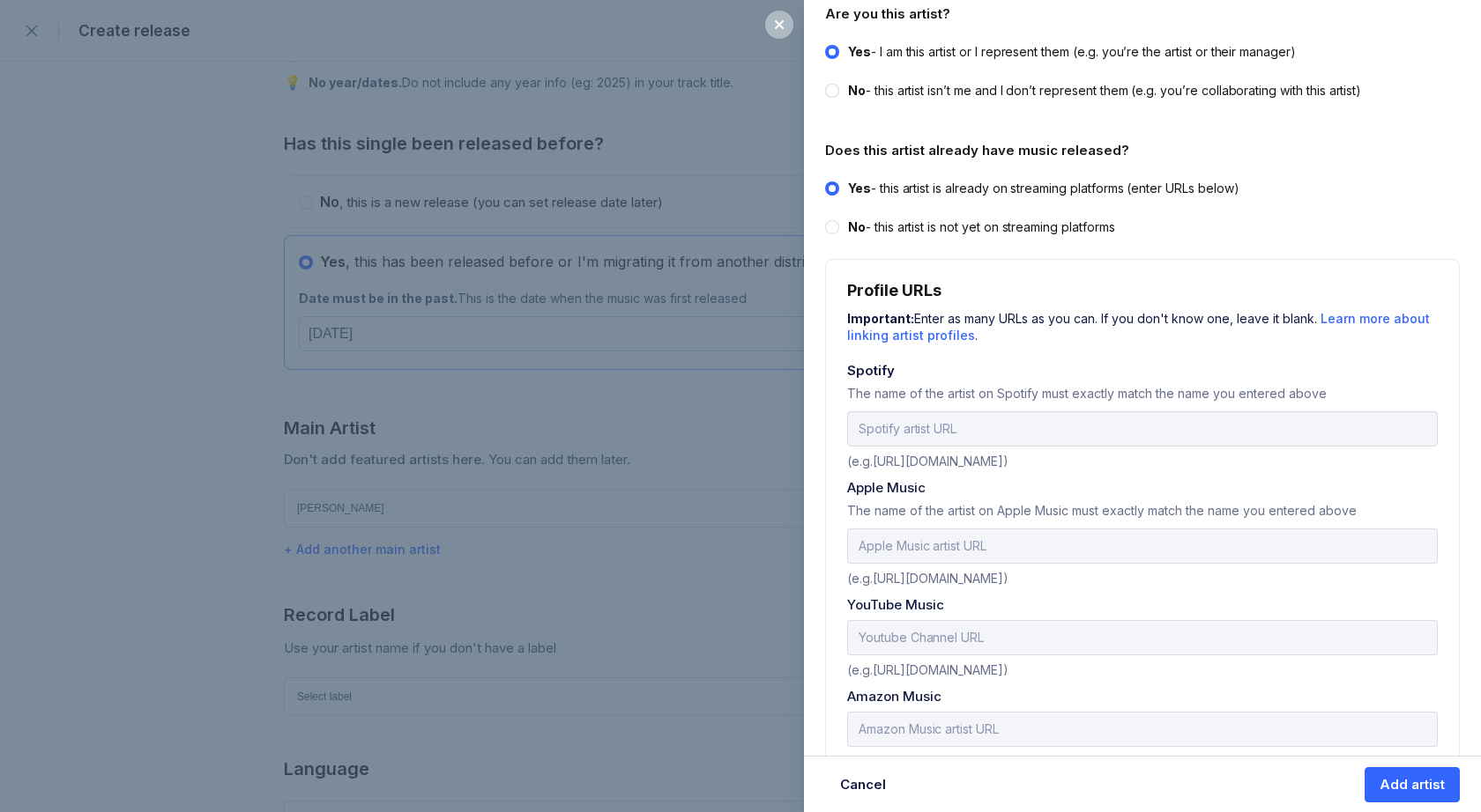
scroll to position [381, 0]
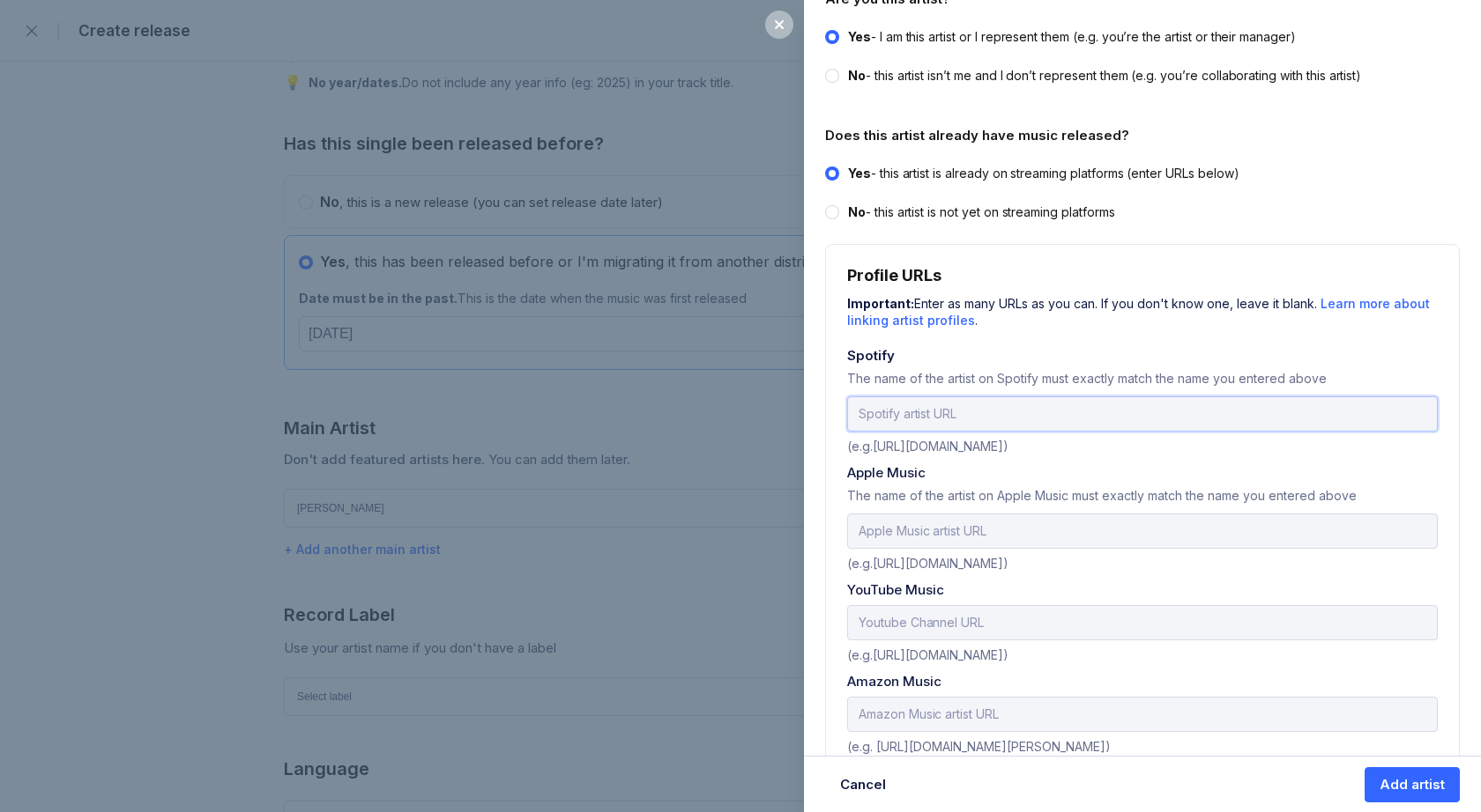
paste input "[URL][DOMAIN_NAME]"
drag, startPoint x: 1209, startPoint y: 412, endPoint x: 1431, endPoint y: 408, distance: 222.0
click at [1431, 408] on input "[URL][DOMAIN_NAME]" at bounding box center [1141, 414] width 590 height 35
type input "[URL][DOMAIN_NAME]"
type input "x"
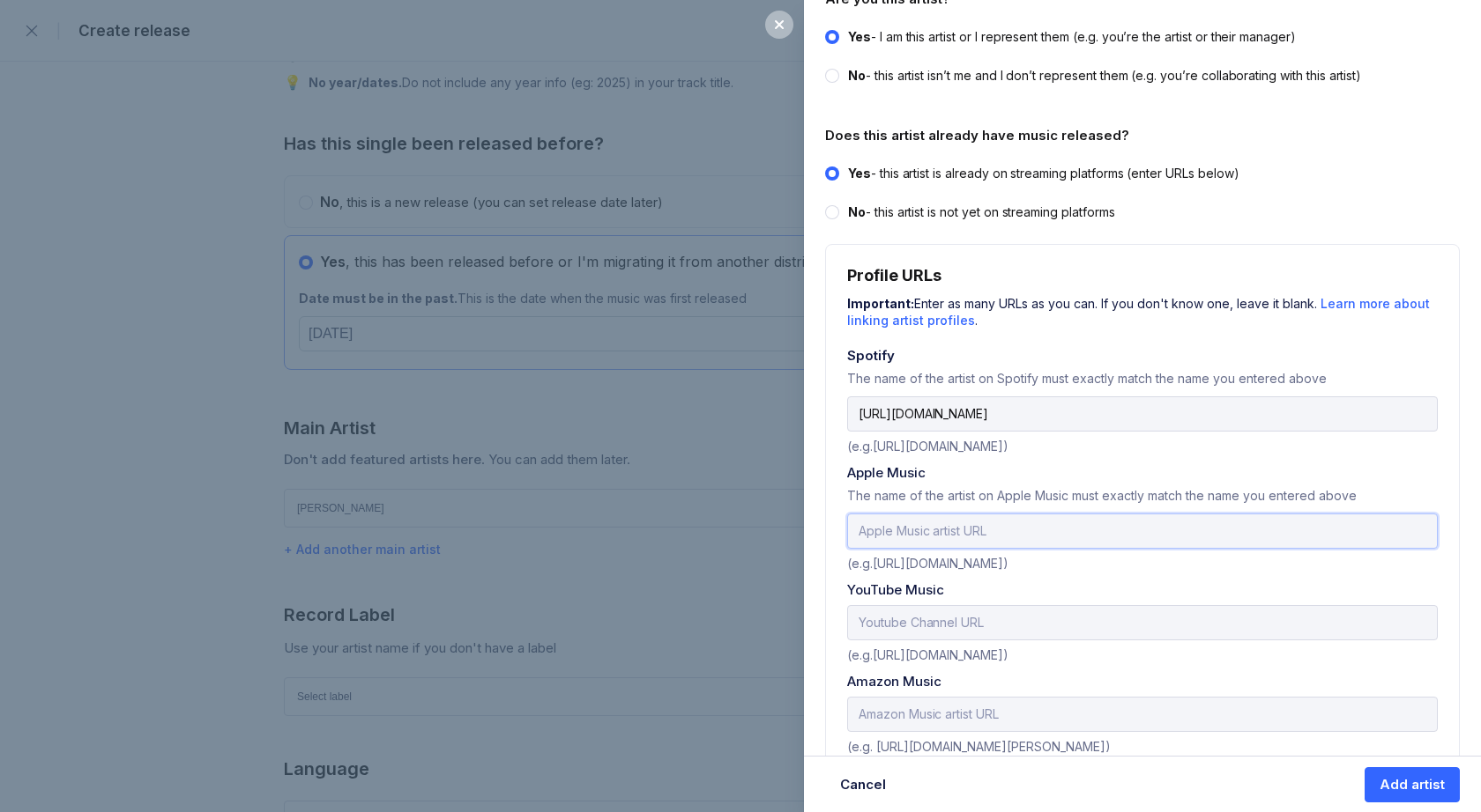
paste input "[URL][DOMAIN_NAME]"
type input "[URL][DOMAIN_NAME]"
click at [884, 625] on input "text" at bounding box center [1141, 623] width 590 height 35
paste input "[URL][DOMAIN_NAME]"
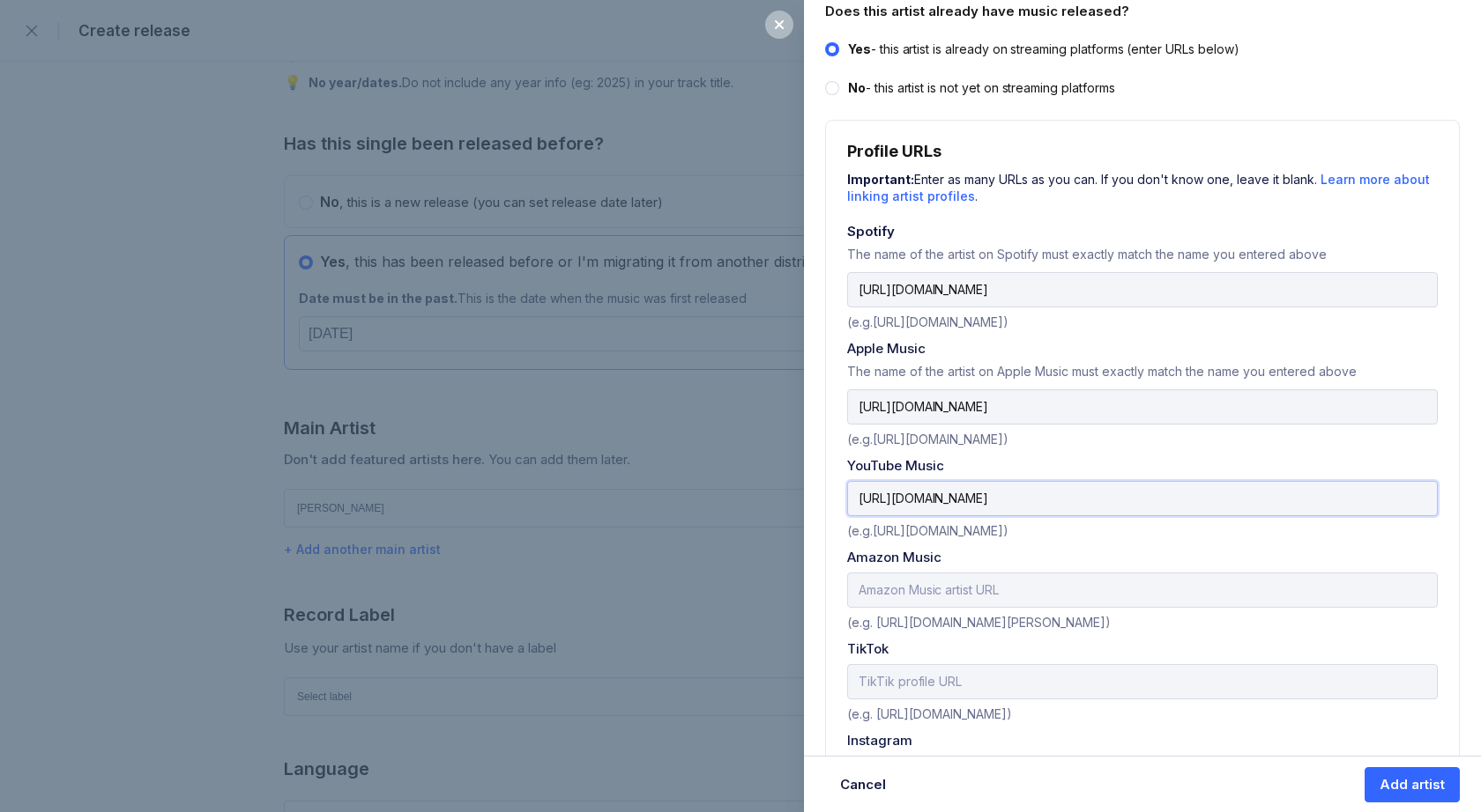
scroll to position [507, 0]
type input "[URL][DOMAIN_NAME]"
click at [929, 588] on input "text" at bounding box center [1141, 588] width 590 height 35
paste input "[URL][DOMAIN_NAME]"
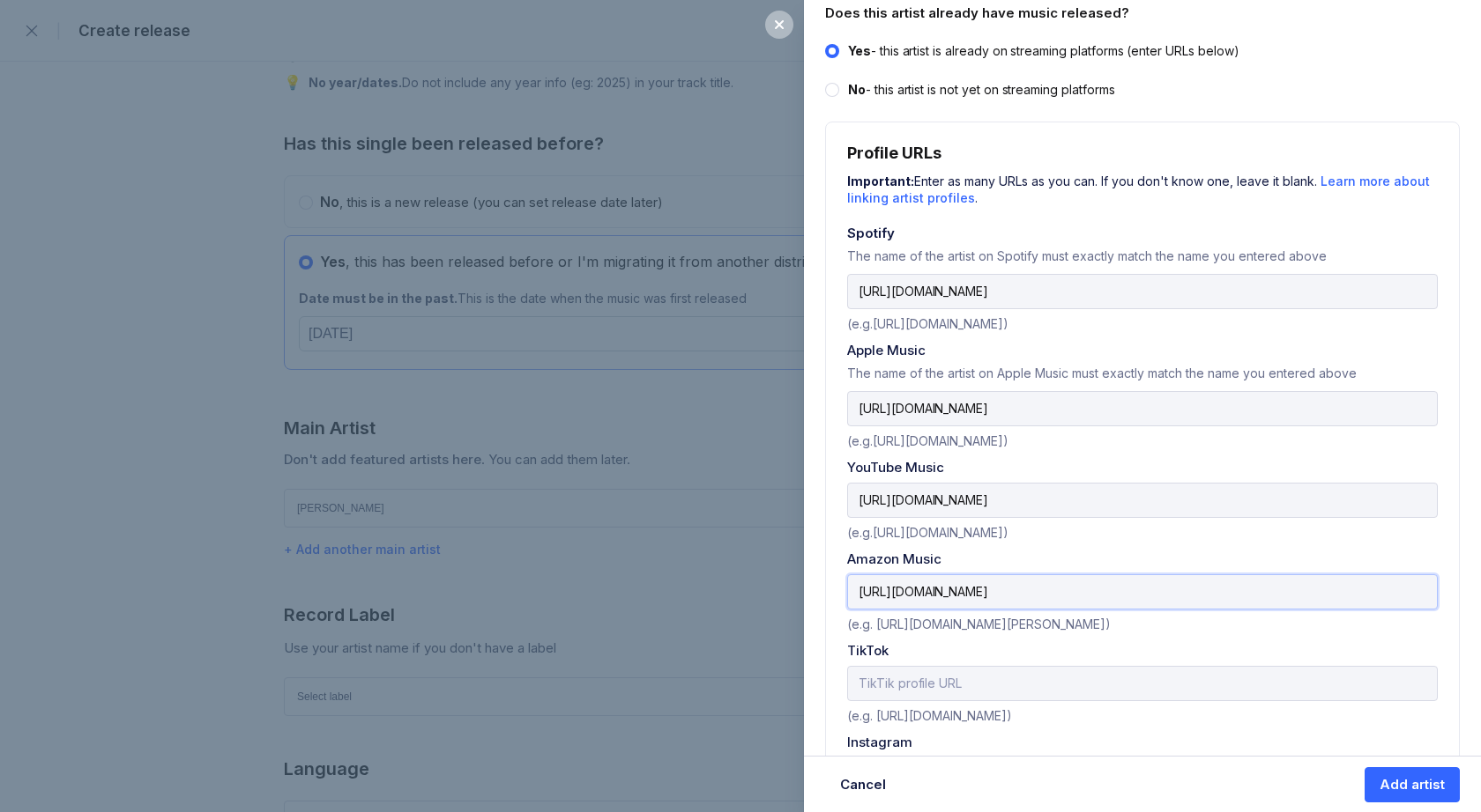
click at [965, 589] on input "[URL][DOMAIN_NAME]" at bounding box center [1141, 592] width 590 height 35
drag, startPoint x: 978, startPoint y: 590, endPoint x: 743, endPoint y: 595, distance: 235.1
click at [743, 595] on div "Add artist Adding an artist allows release music, manage their details, and mor…" at bounding box center [740, 406] width 1481 height 812
click at [952, 594] on input "[URL][DOMAIN_NAME]" at bounding box center [1141, 592] width 590 height 35
click at [1028, 593] on input "[URL][DOMAIN_NAME]" at bounding box center [1141, 592] width 590 height 35
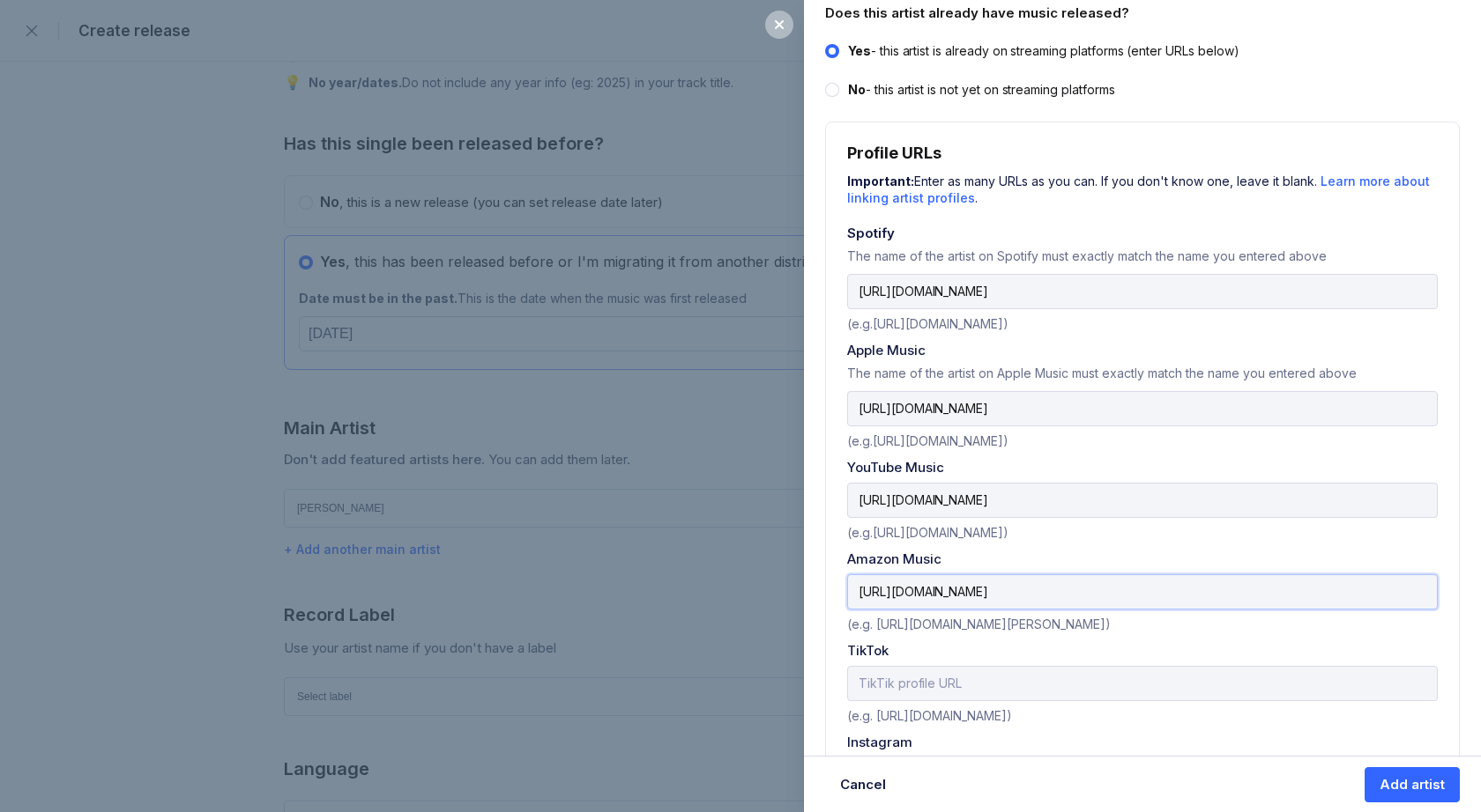
drag, startPoint x: 1198, startPoint y: 591, endPoint x: 1465, endPoint y: 603, distance: 267.3
click at [1466, 603] on div "Add artist Adding an artist allows release music, manage their details, and mor…" at bounding box center [1142, 293] width 677 height 1594
drag, startPoint x: 1225, startPoint y: 589, endPoint x: 793, endPoint y: 578, distance: 432.1
click at [793, 578] on div "Add artist Adding an artist allows release music, manage their details, and mor…" at bounding box center [740, 406] width 1481 height 812
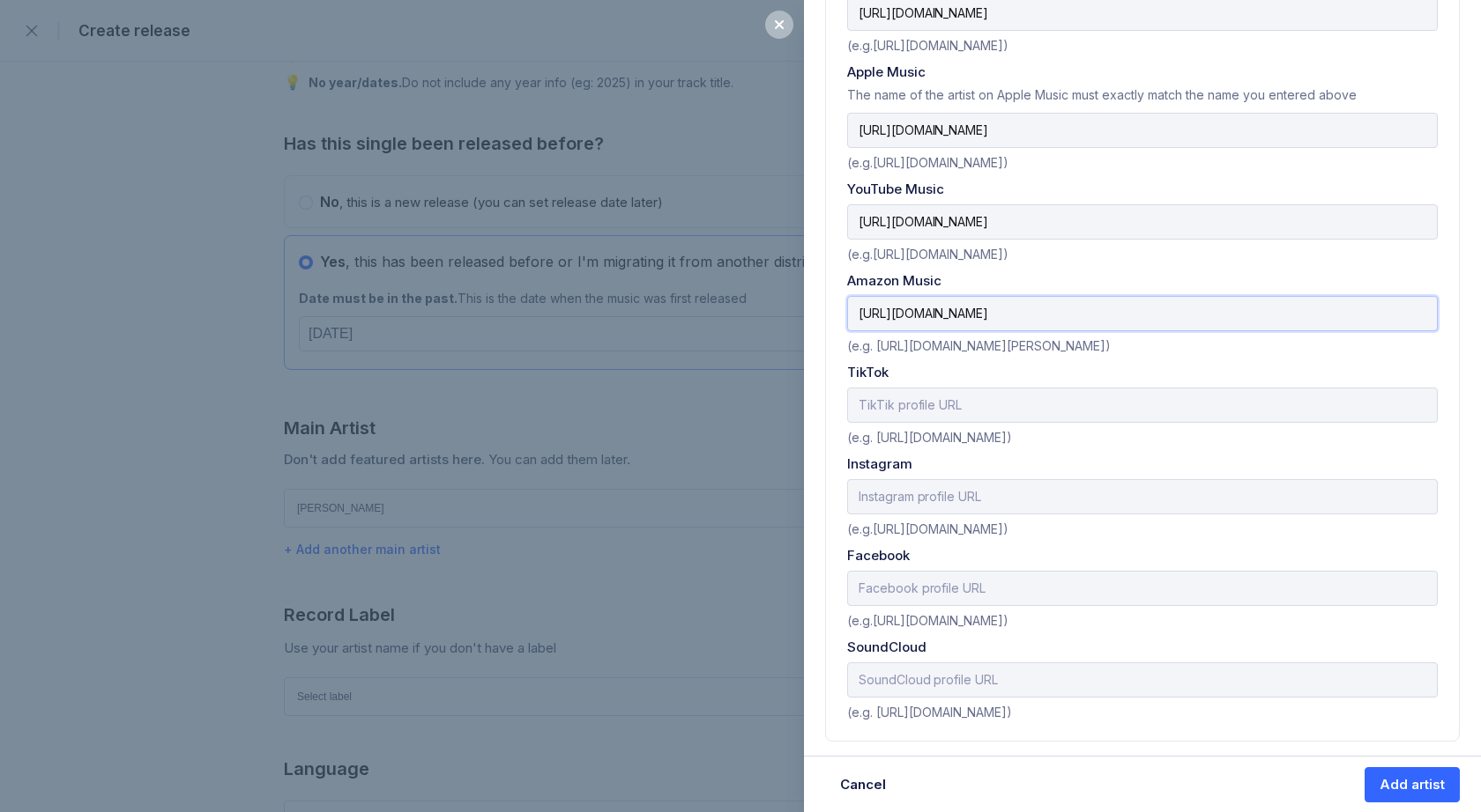
scroll to position [780, 0]
type input "[URL][DOMAIN_NAME]"
click at [877, 496] on input "text" at bounding box center [1141, 499] width 590 height 35
paste input "[URL][DOMAIN_NAME]"
type input "[URL][DOMAIN_NAME]"
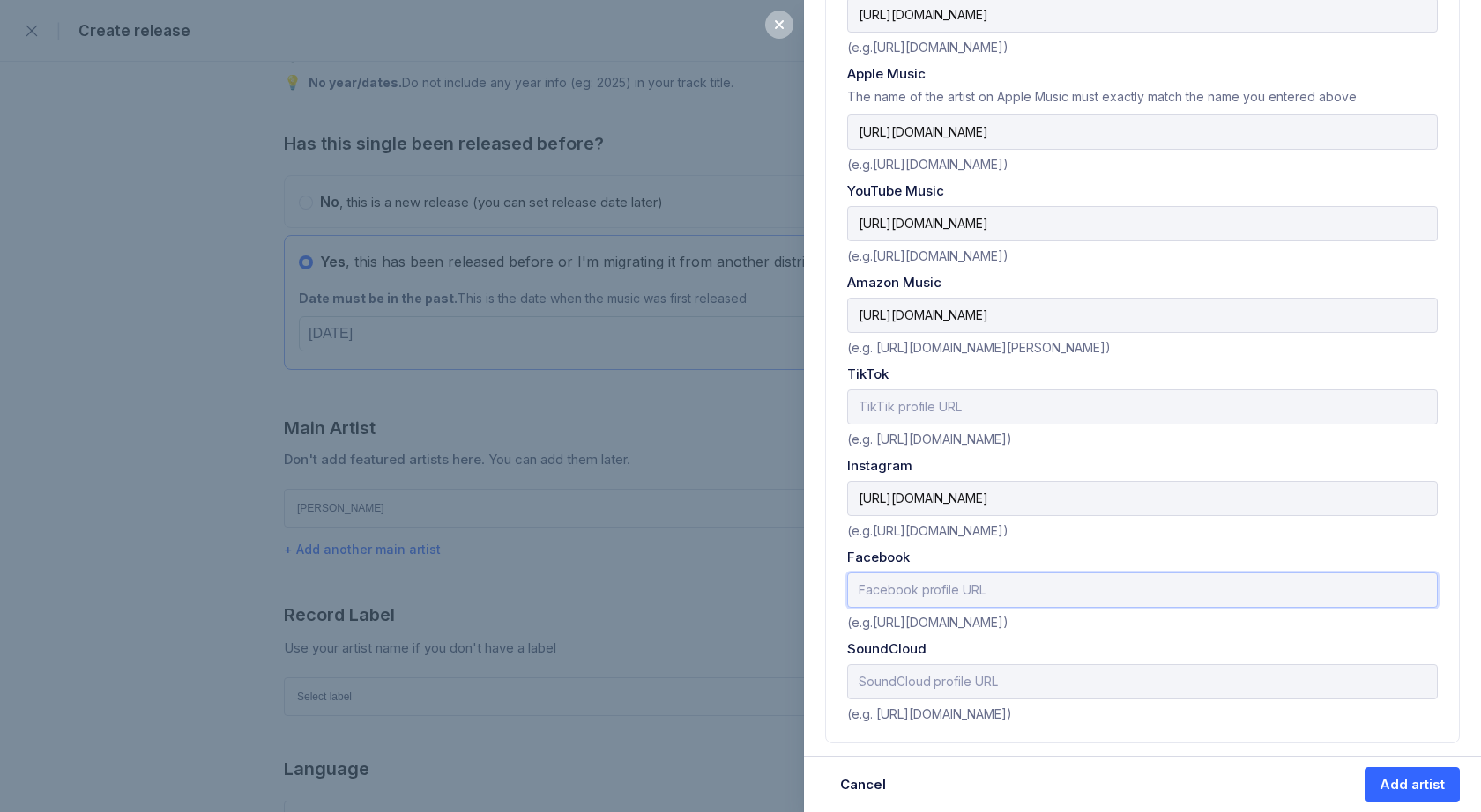
click at [879, 586] on input "text" at bounding box center [1141, 590] width 590 height 35
paste input "[URL][DOMAIN_NAME][PERSON_NAME][PERSON_NAME]"
type input "[URL][DOMAIN_NAME][PERSON_NAME][PERSON_NAME]"
click at [1391, 789] on div "Add artist" at bounding box center [1412, 785] width 66 height 18
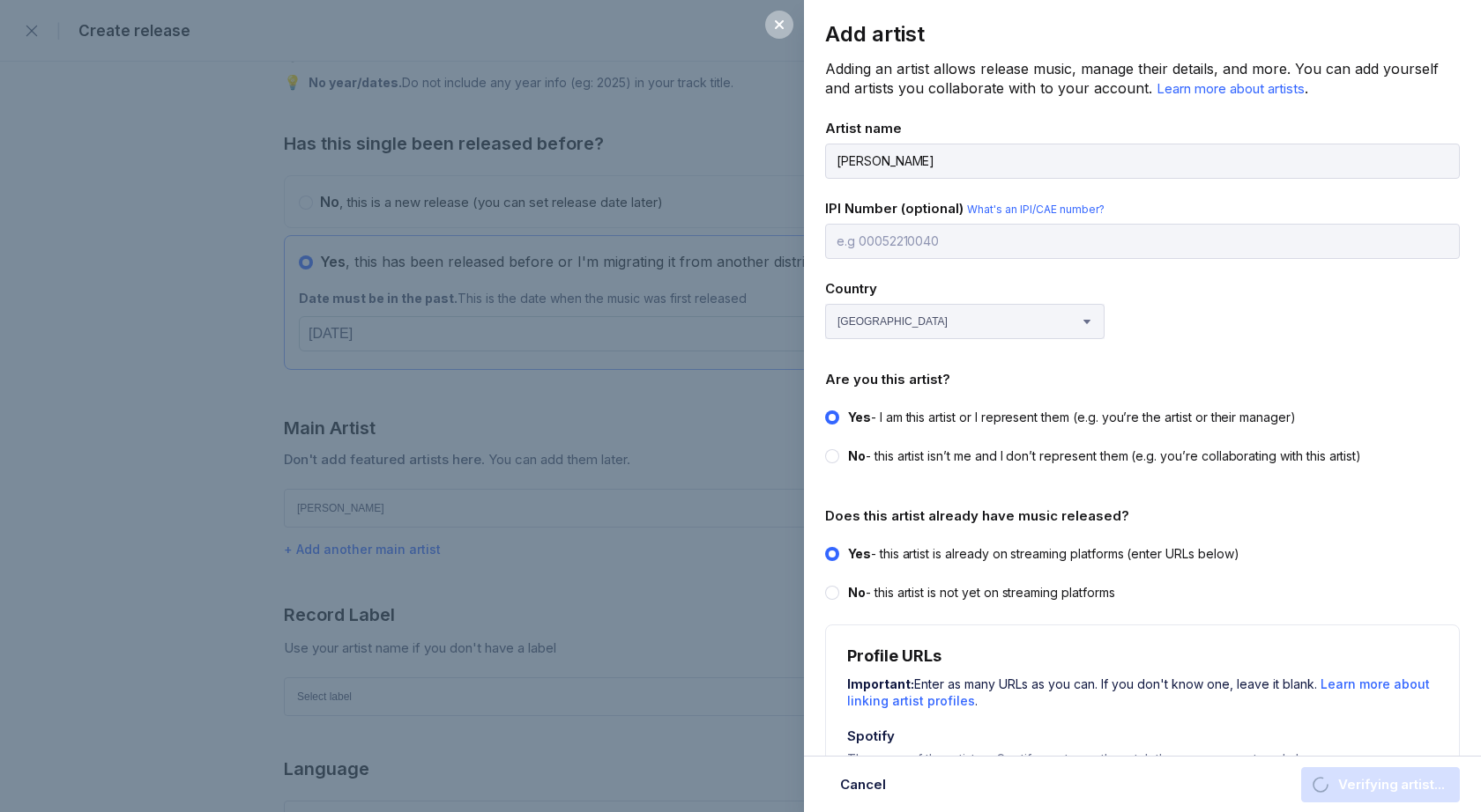
scroll to position [0, 0]
select select
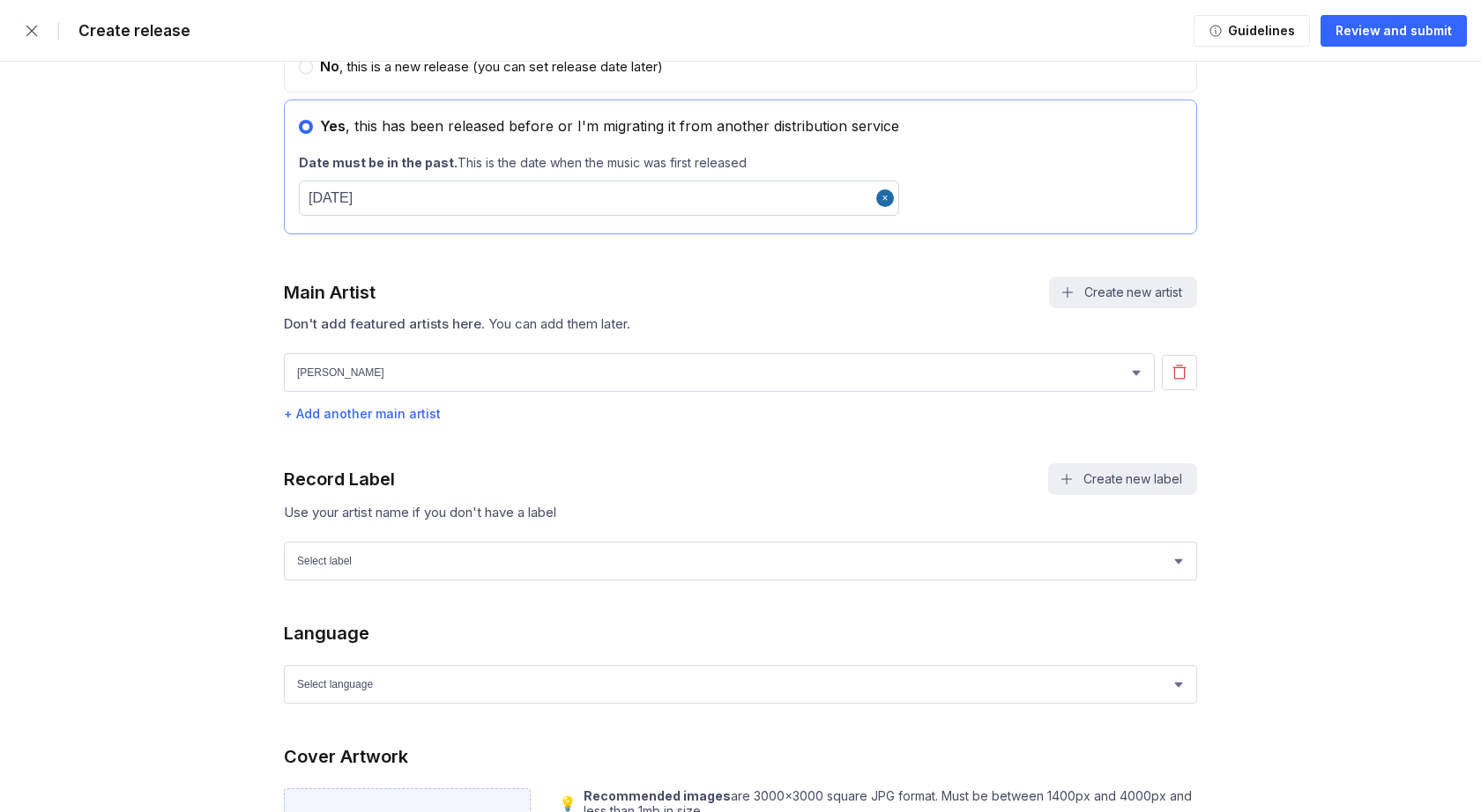
scroll to position [1029, 0]
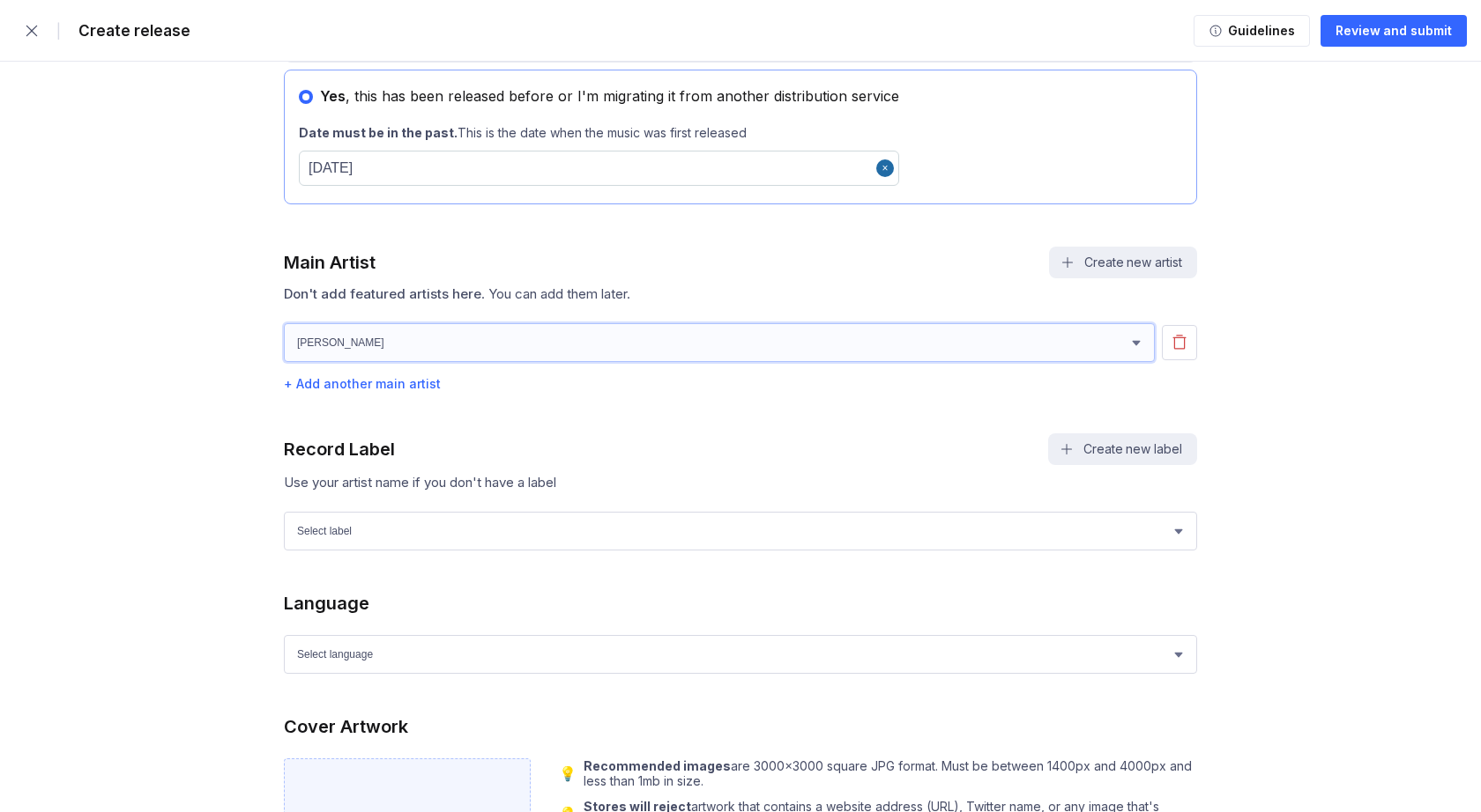
select select "cd136f3b-af2c-44ae-9d29-66fa747f6001"
click at [331, 382] on div "+ Add another main artist" at bounding box center [740, 383] width 913 height 15
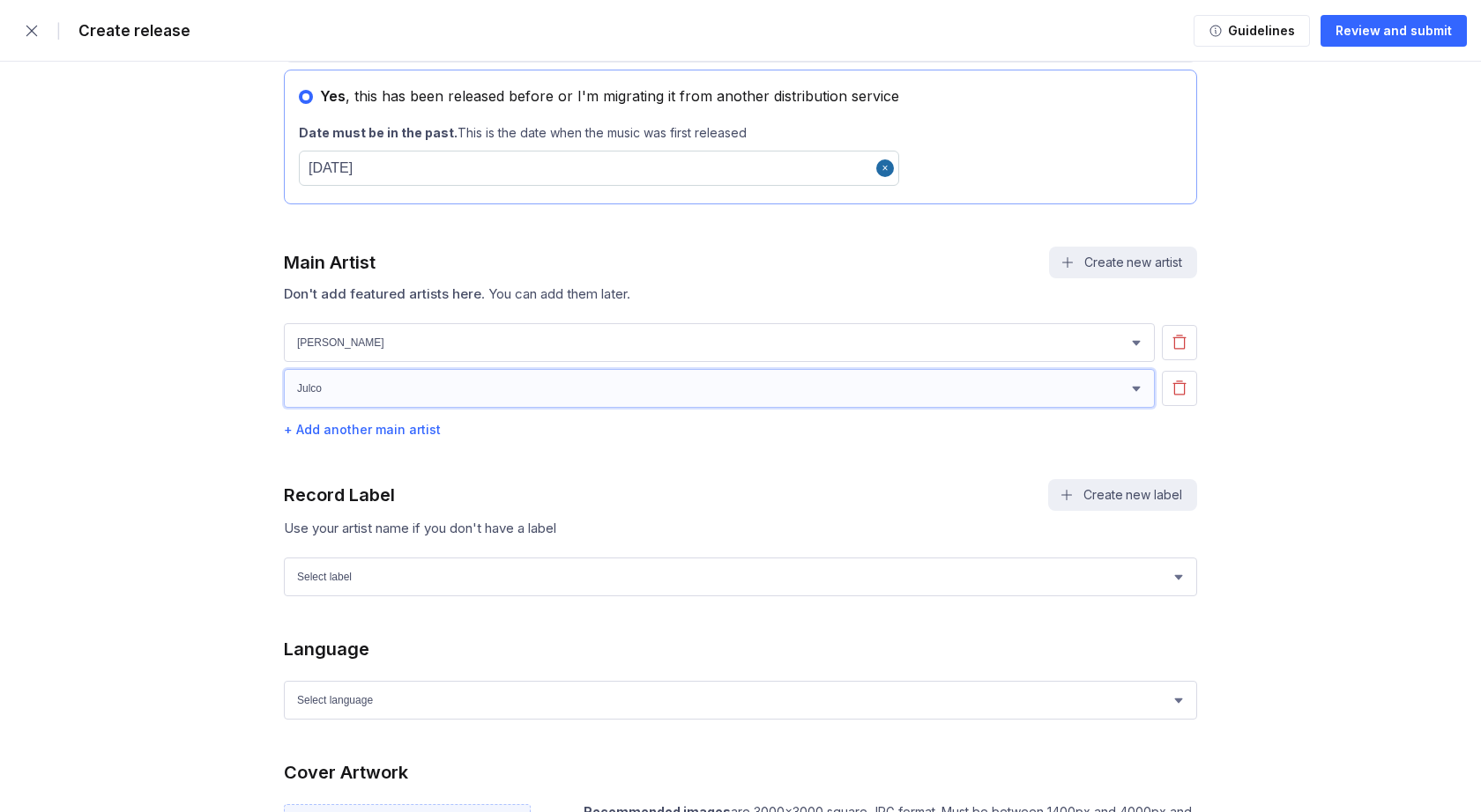
select select "bf36f570-10b4-4db6-ae70-6a75b19648b6"
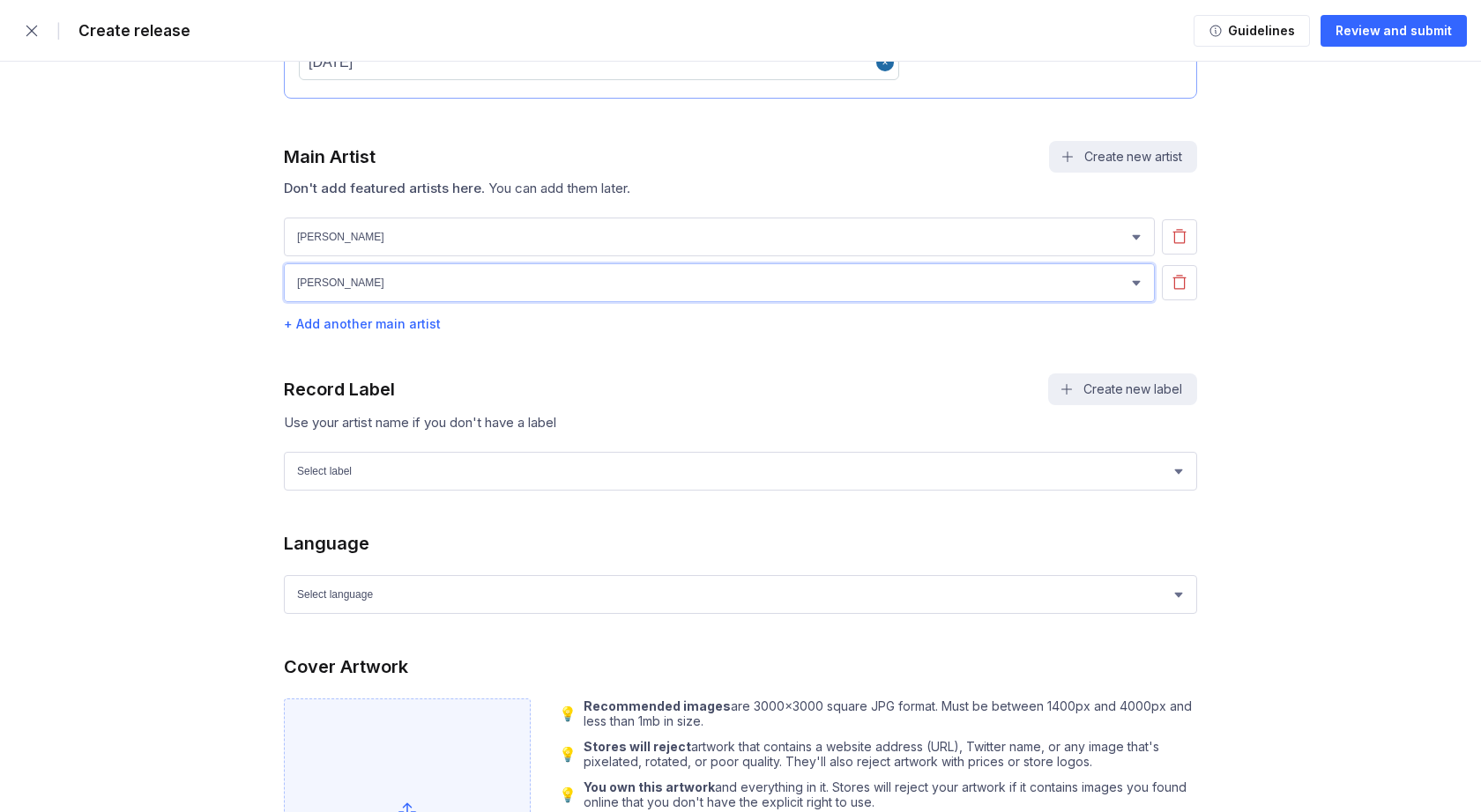
scroll to position [1140, 0]
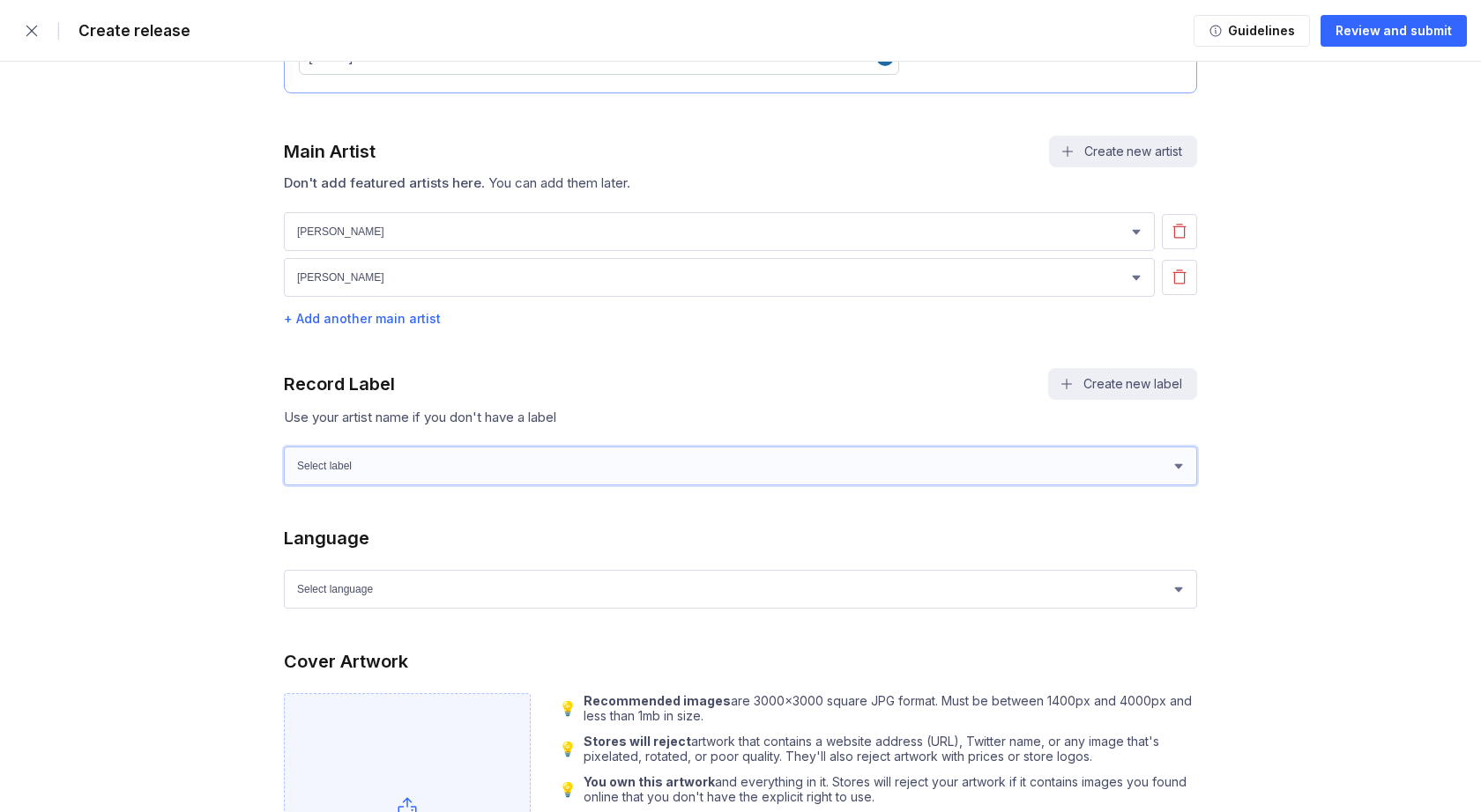
select select "cd00a34e-7ef4-4e8d-992b-c51e24897e9e"
select select "sk"
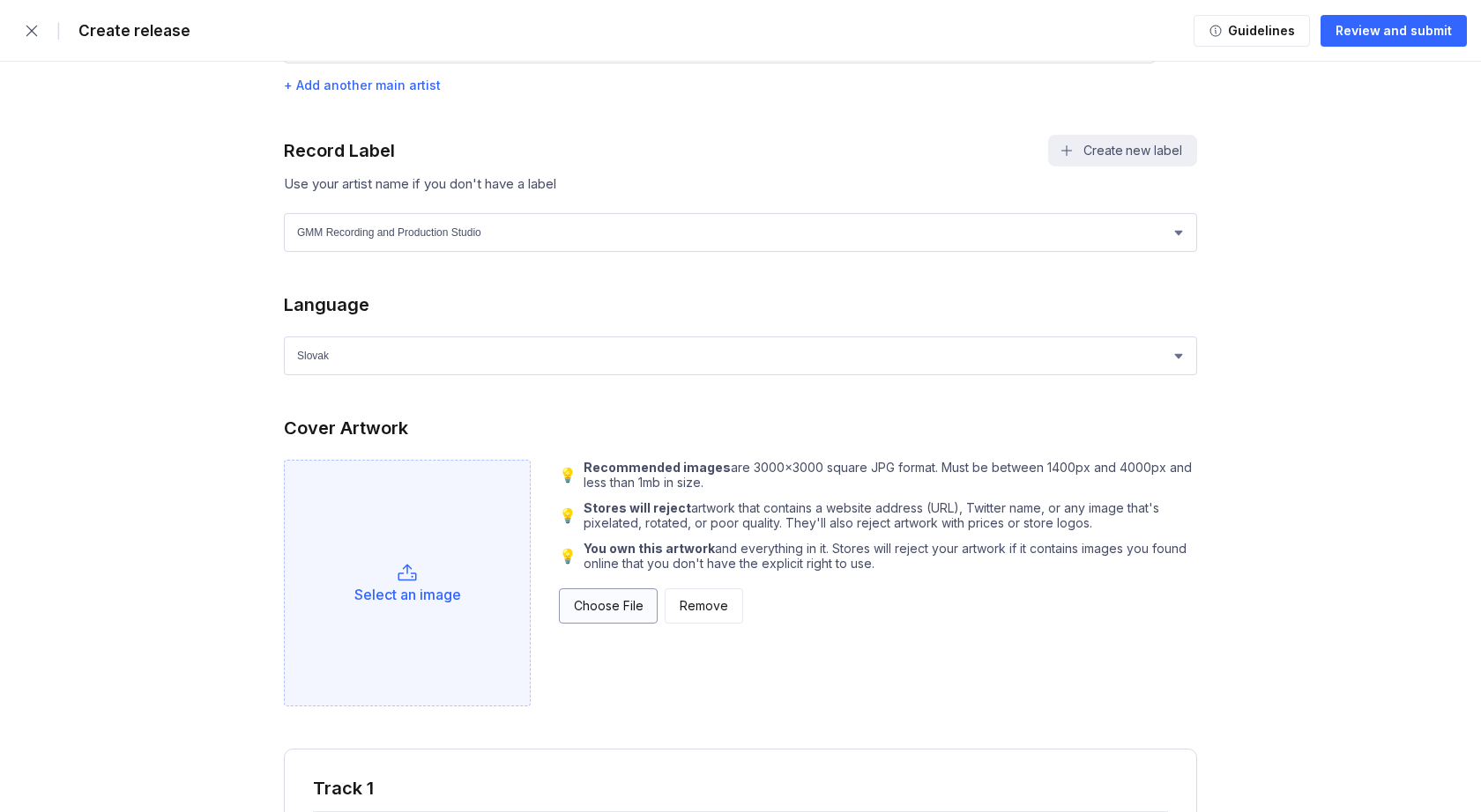
click at [574, 592] on button "Choose File" at bounding box center [608, 607] width 99 height 35
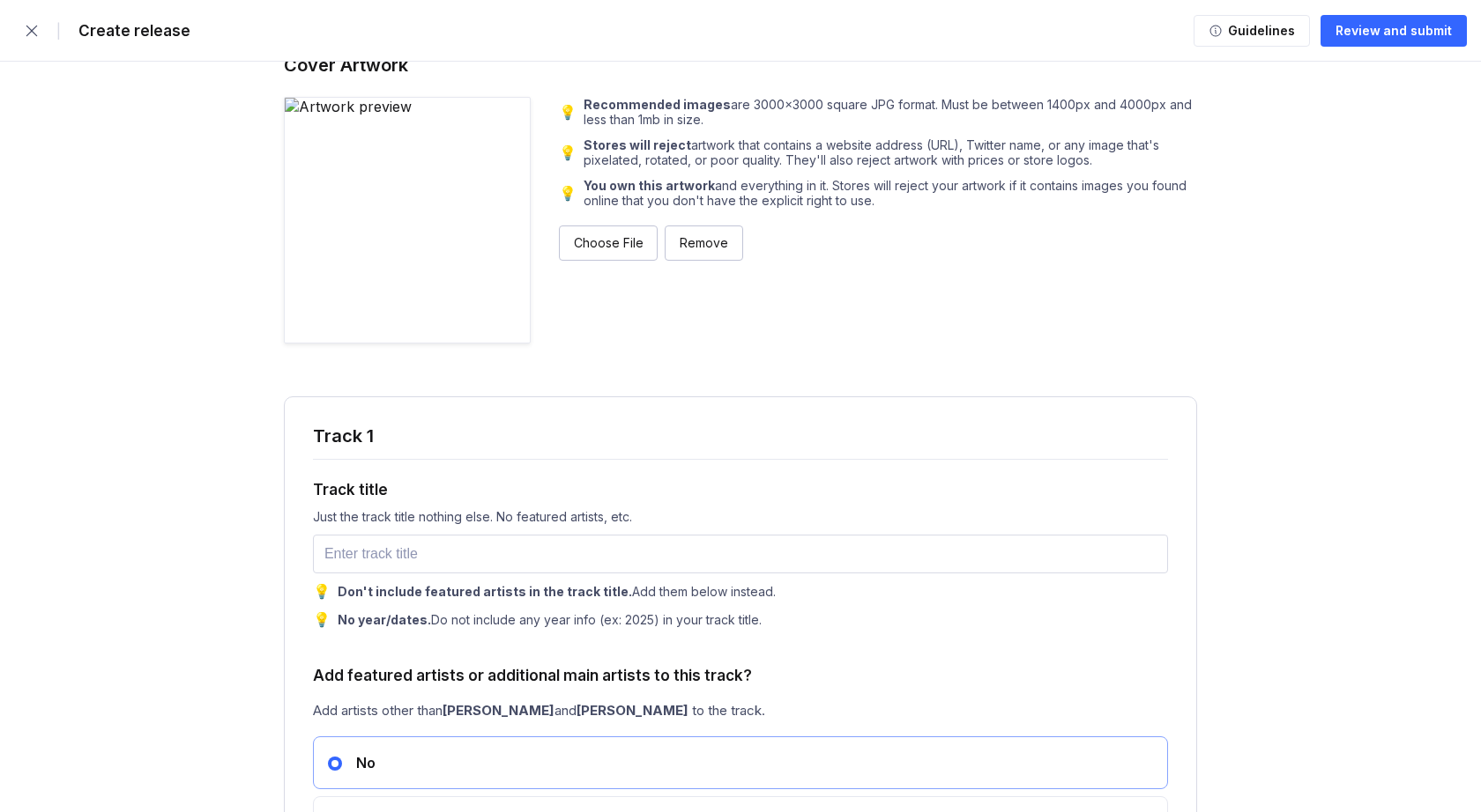
scroll to position [1752, 0]
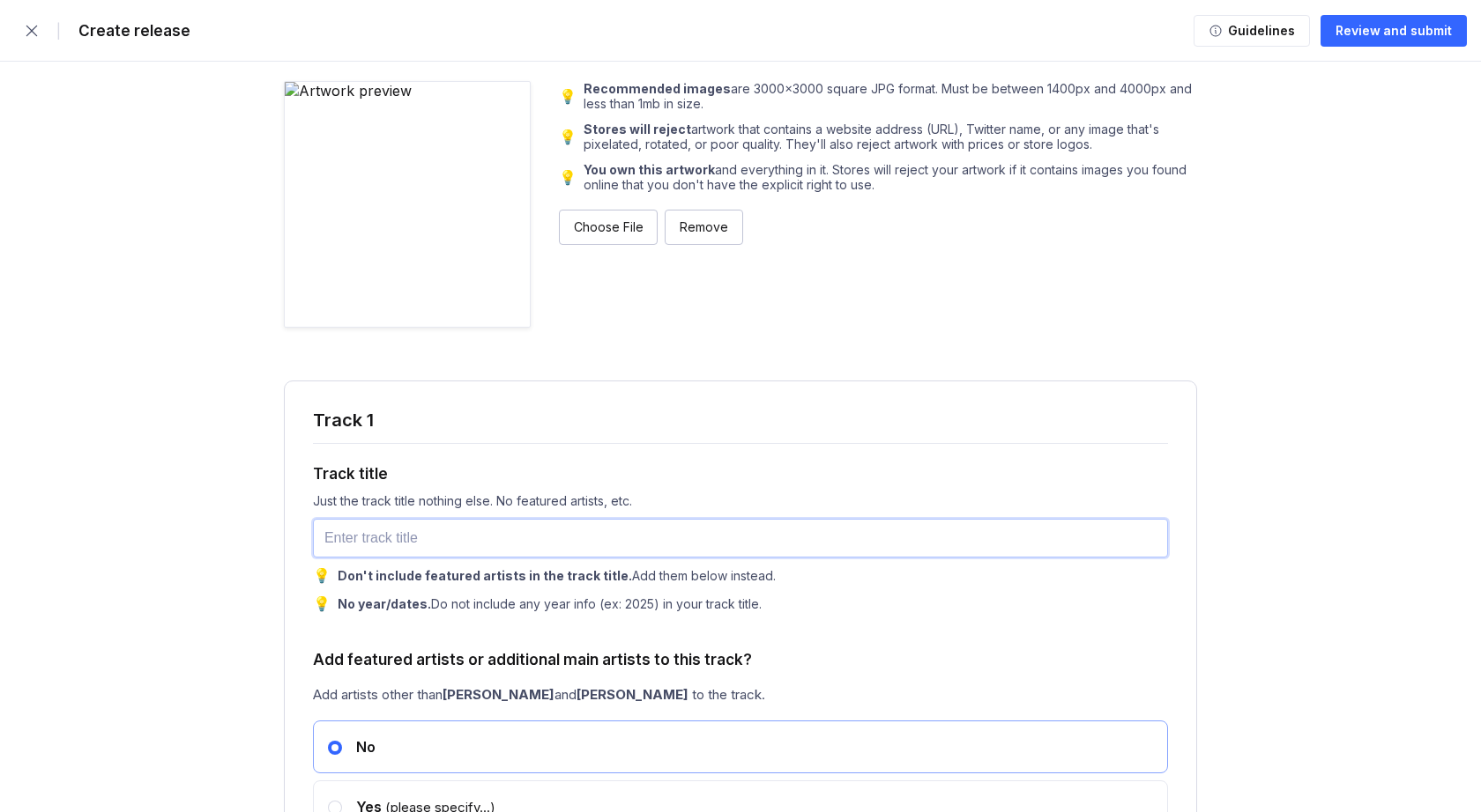
click at [349, 545] on input "text" at bounding box center [740, 538] width 855 height 39
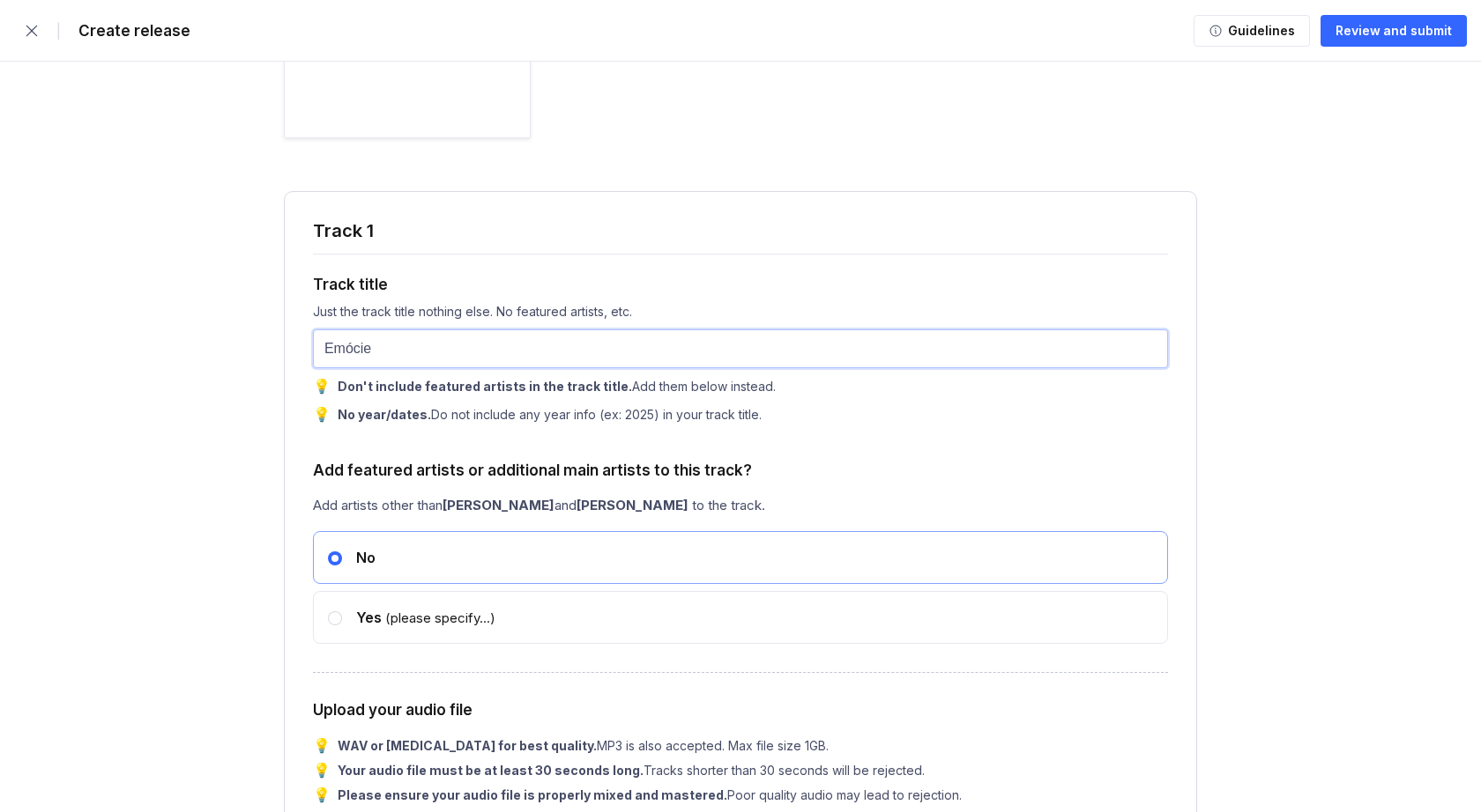
scroll to position [2052, 0]
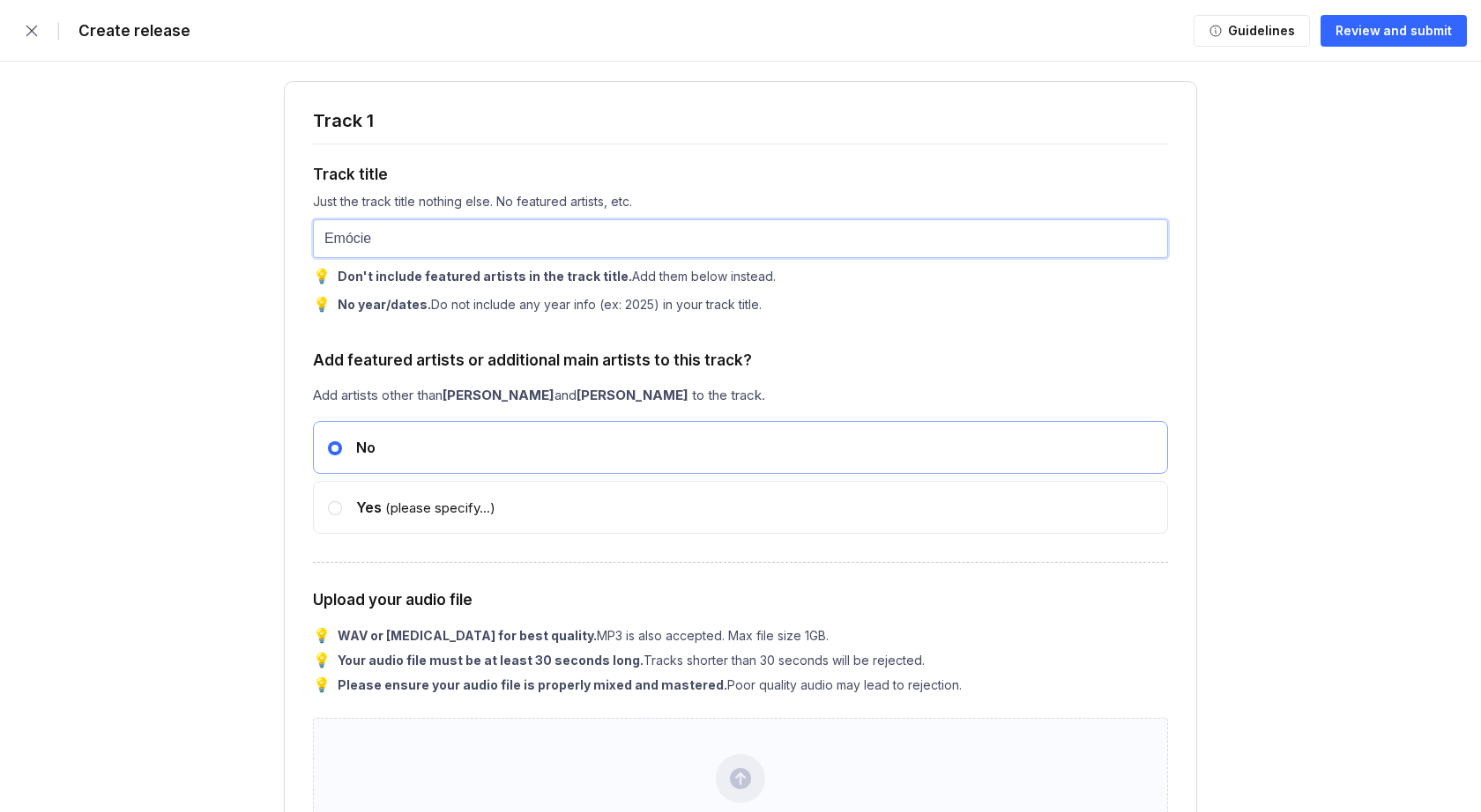
type input "Emócie"
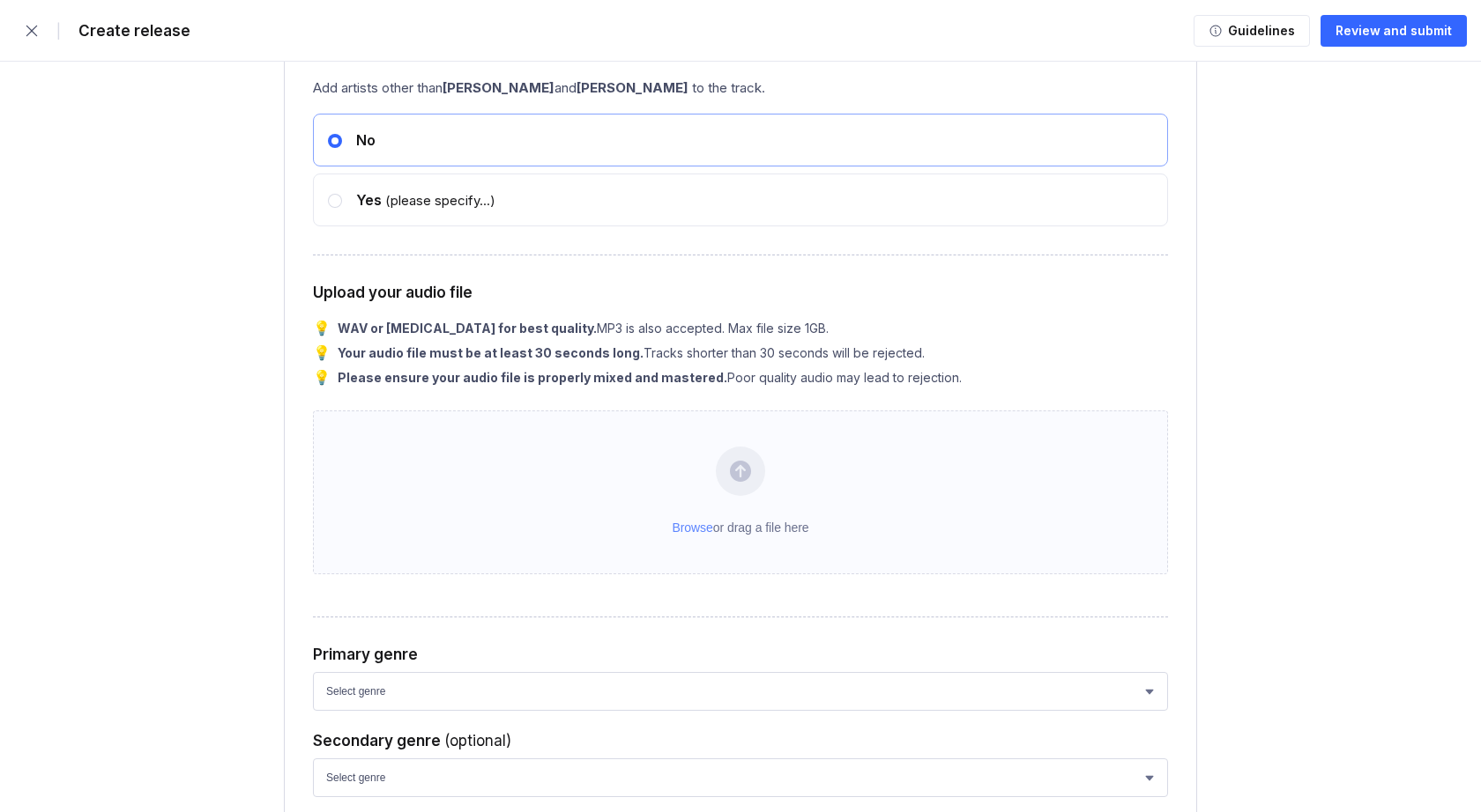
scroll to position [2477, 0]
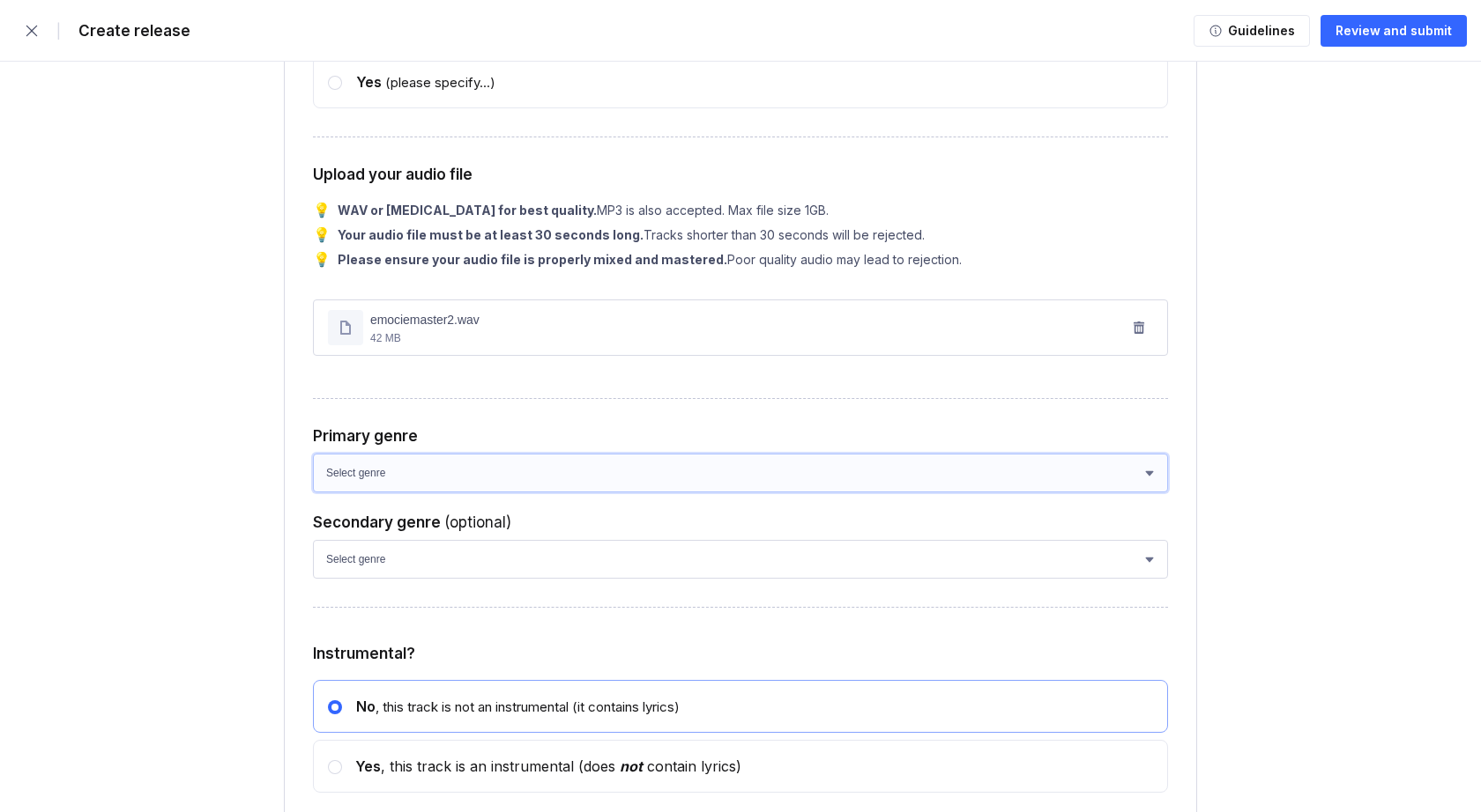
select select "bb05f195-6bd4-428d-9647-e99053a0bd56"
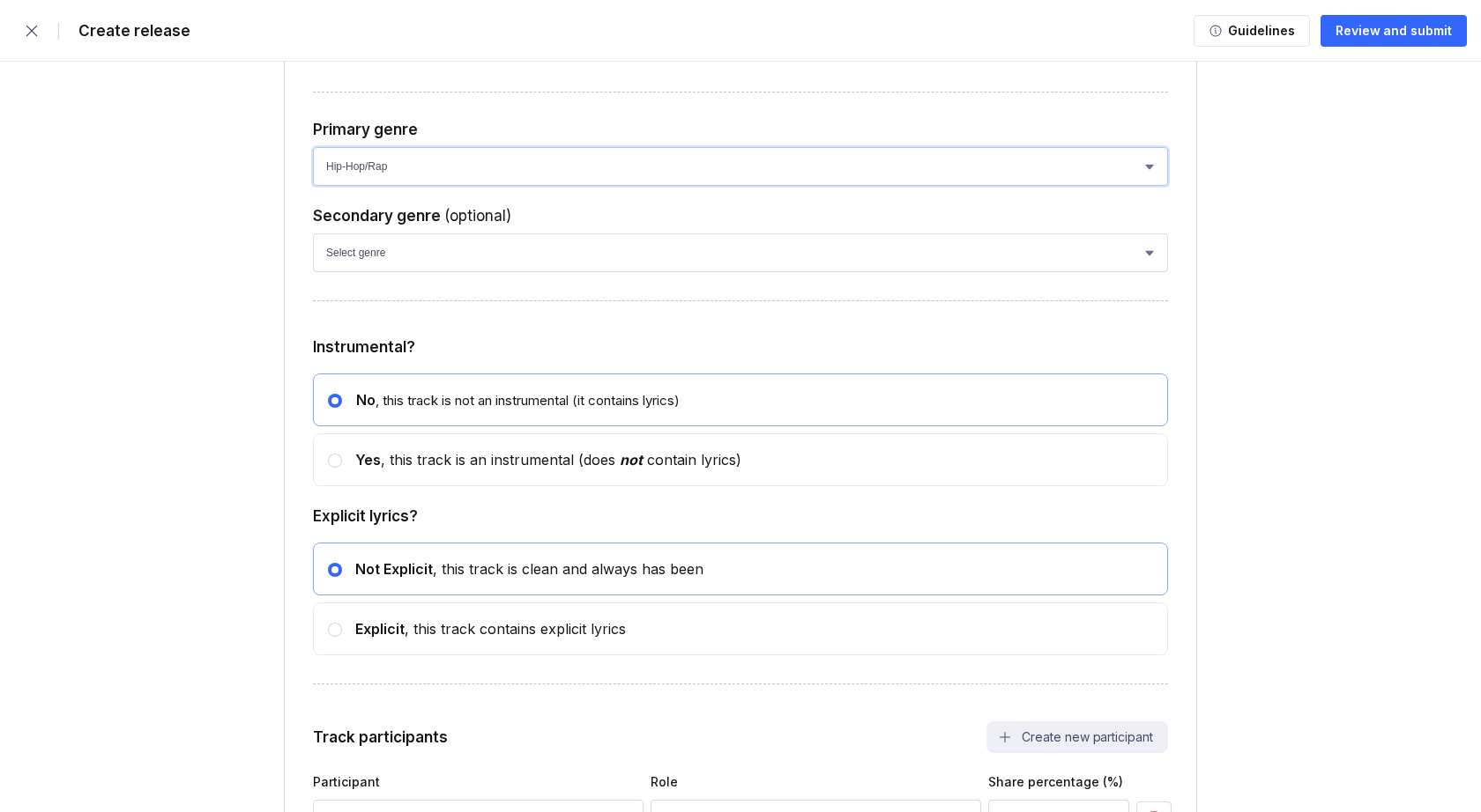
scroll to position [2863, 0]
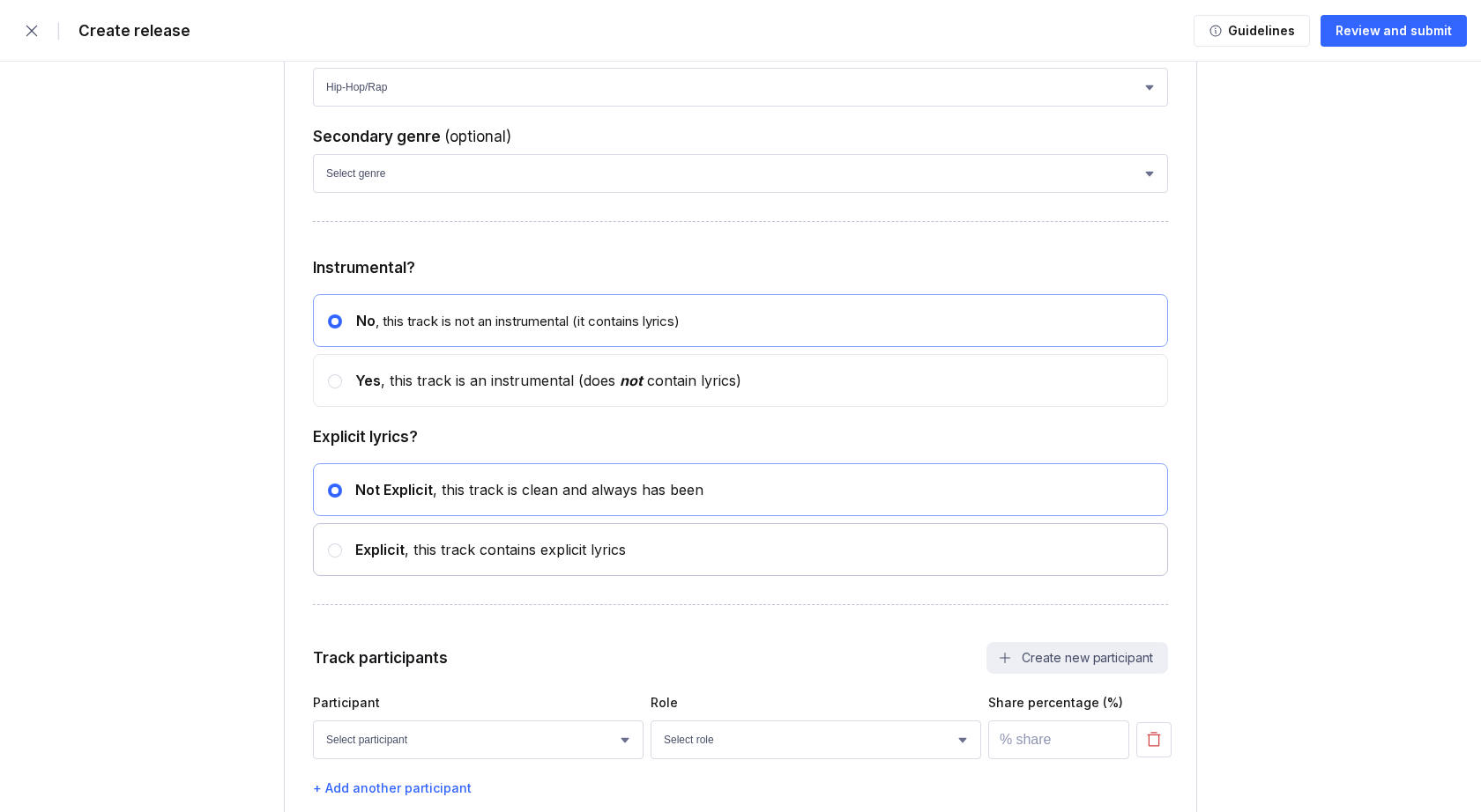
click at [333, 550] on circle at bounding box center [335, 550] width 7 height 7
click at [329, 543] on input "radio" at bounding box center [328, 542] width 1 height 1
radio input "false"
radio input "true"
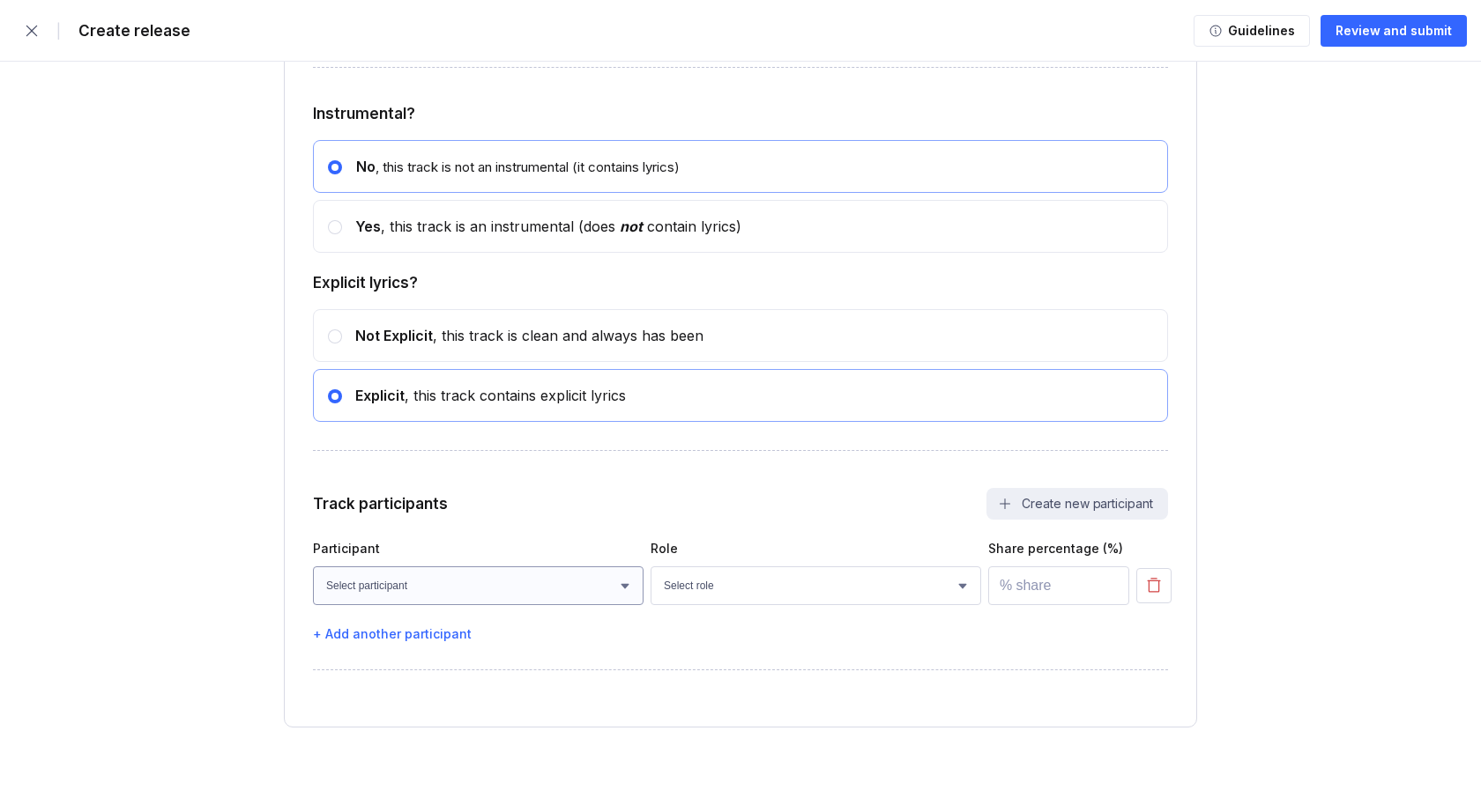
scroll to position [3017, 0]
select select "d5d03b93-3372-44c6-bbb9-124acf08be1b"
select select "69d031ea-1232-41ef-93a4-bda40ac54e05"
click at [1029, 585] on input "number" at bounding box center [1058, 586] width 141 height 39
type input "100"
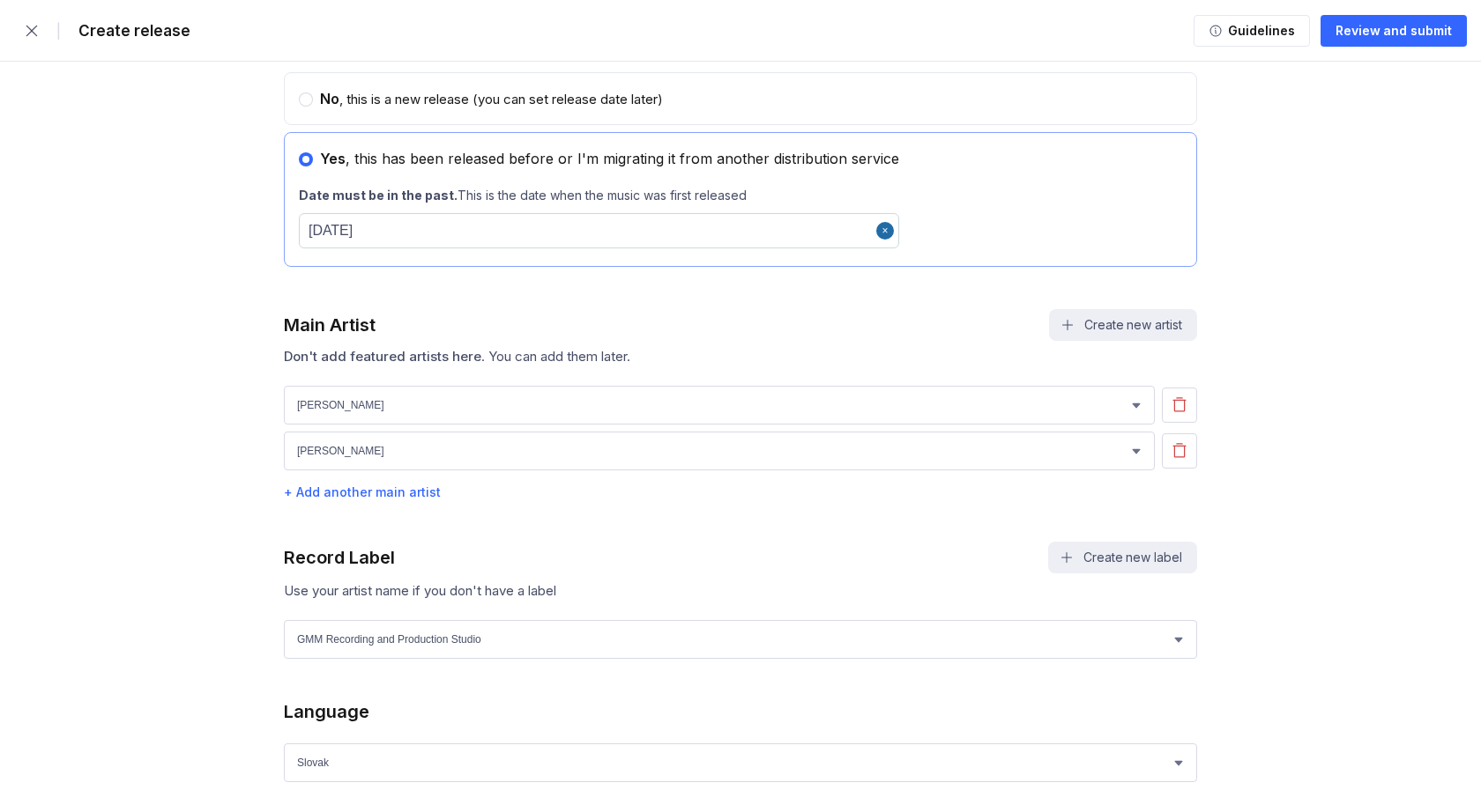
scroll to position [966, 0]
click at [1360, 31] on div "Review and submit" at bounding box center [1393, 31] width 116 height 18
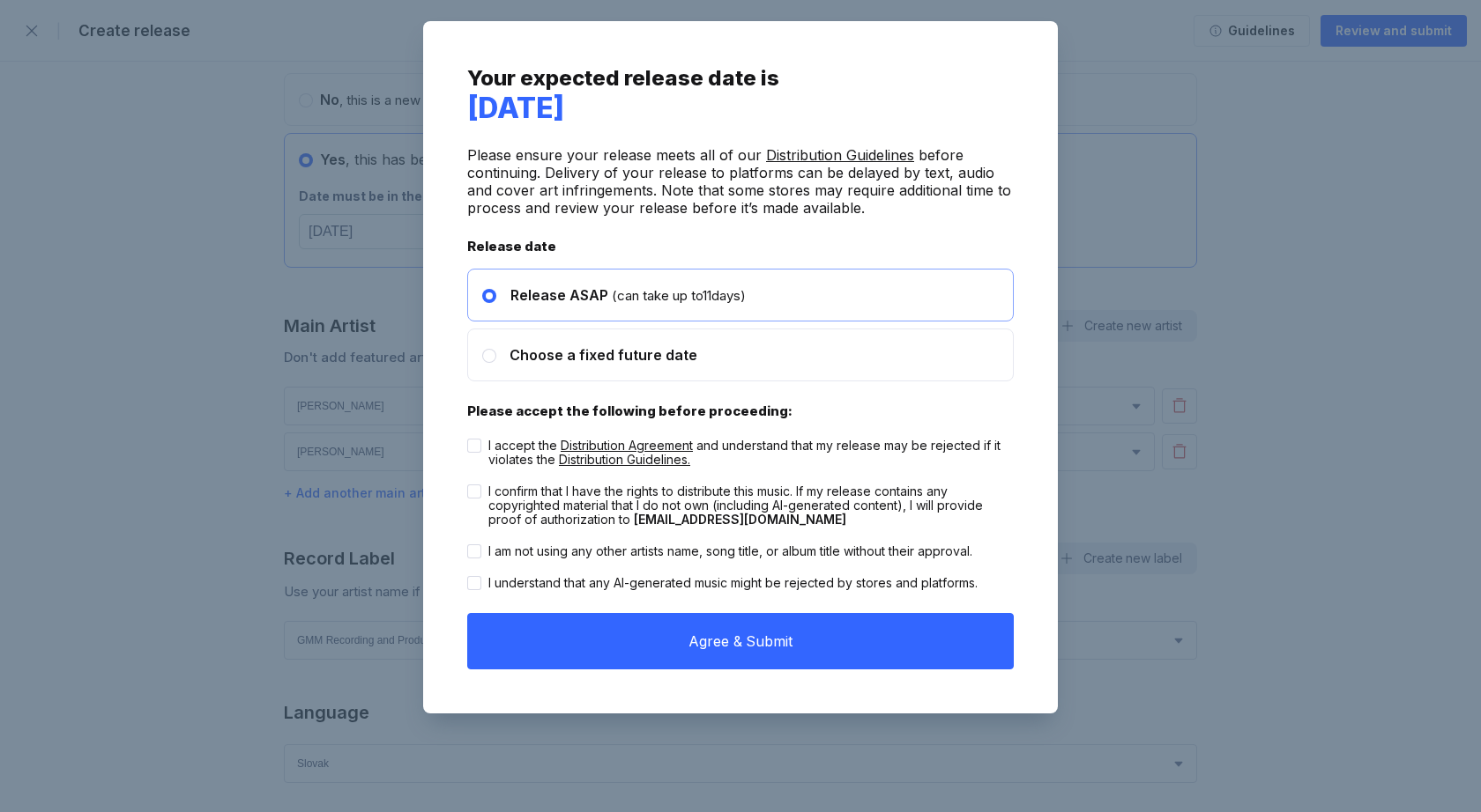
click at [470, 455] on label "I accept the Distribution Agreement and understand that my release may be rejec…" at bounding box center [740, 452] width 546 height 28
click at [468, 439] on input "I accept the Distribution Agreement and understand that my release may be rejec…" at bounding box center [467, 438] width 1 height 1
checkbox input "true"
click at [476, 494] on icon at bounding box center [474, 492] width 9 height 6
click at [468, 485] on input "I confirm that I have the rights to distribute this music. If my release contai…" at bounding box center [467, 484] width 1 height 1
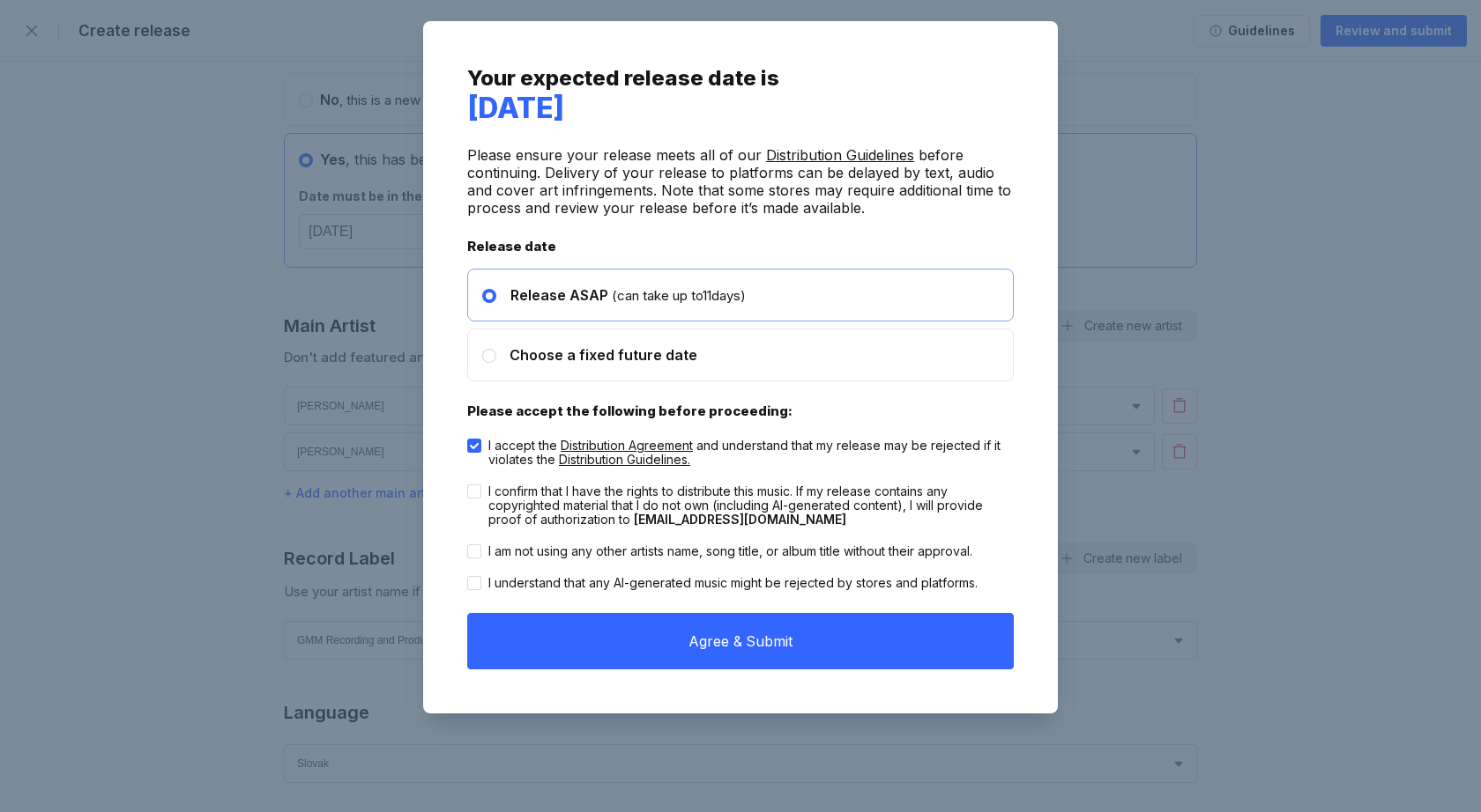
checkbox input "true"
click at [477, 535] on div "I am not using any other artists name, song title, or album title without their…" at bounding box center [740, 551] width 546 height 31
click at [477, 555] on div at bounding box center [474, 551] width 14 height 14
click at [468, 545] on input "I am not using any other artists name, song title, or album title without their…" at bounding box center [467, 544] width 1 height 1
checkbox input "true"
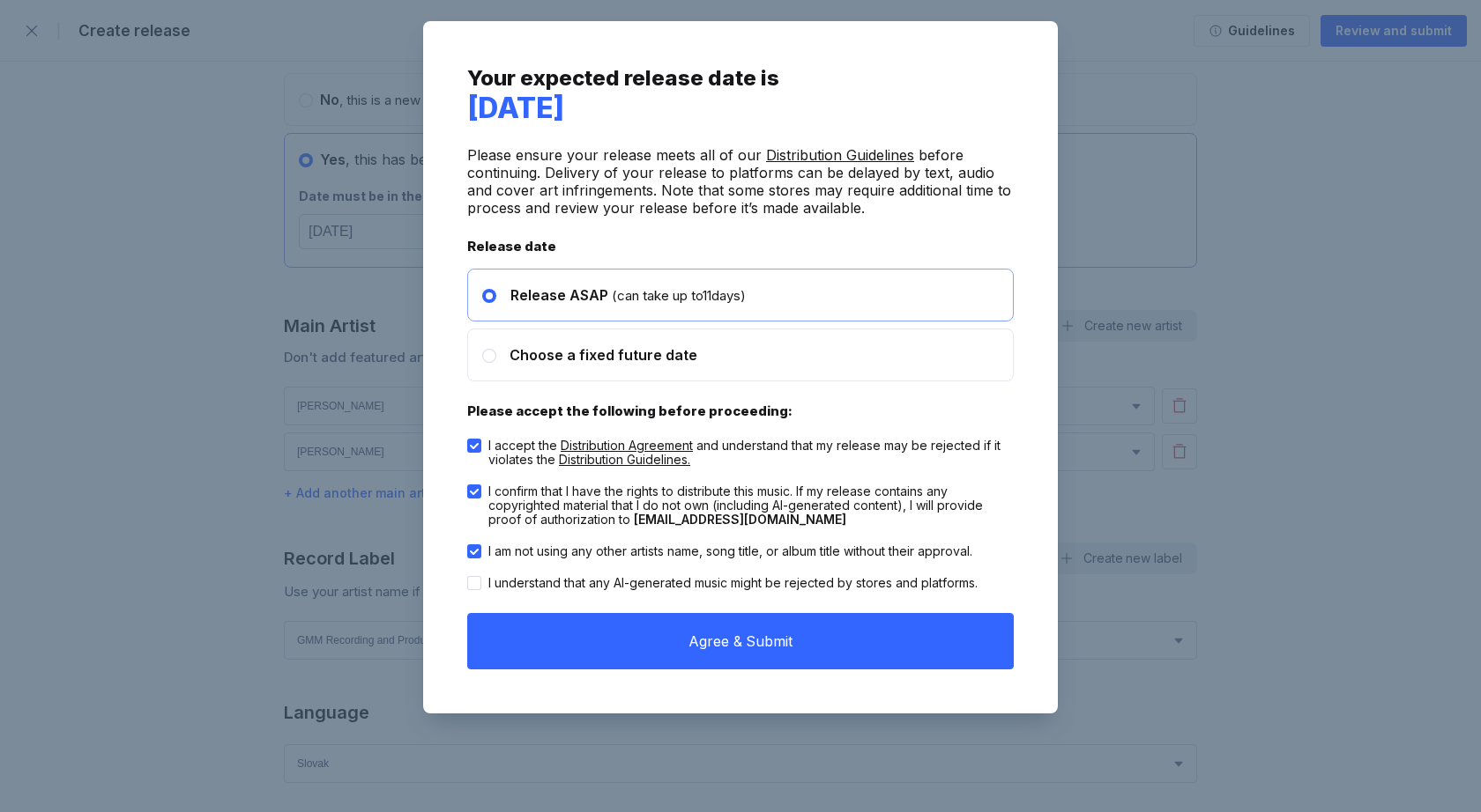
click at [476, 582] on icon at bounding box center [474, 583] width 9 height 6
click at [468, 577] on input "I understand that any AI-generated music might be rejected by stores and platfo…" at bounding box center [467, 576] width 1 height 1
checkbox input "true"
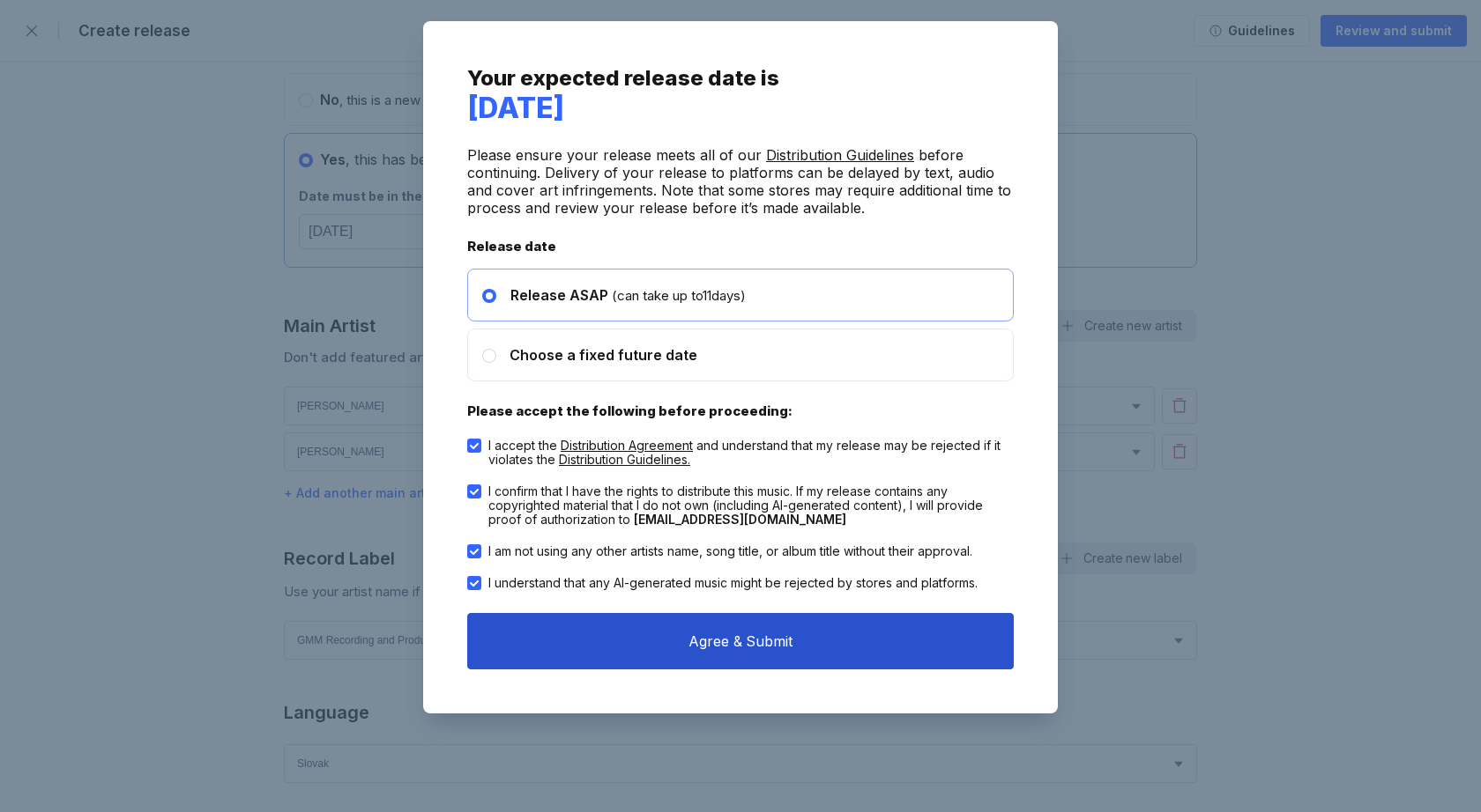
click at [544, 646] on button "Agree & Submit" at bounding box center [740, 642] width 546 height 57
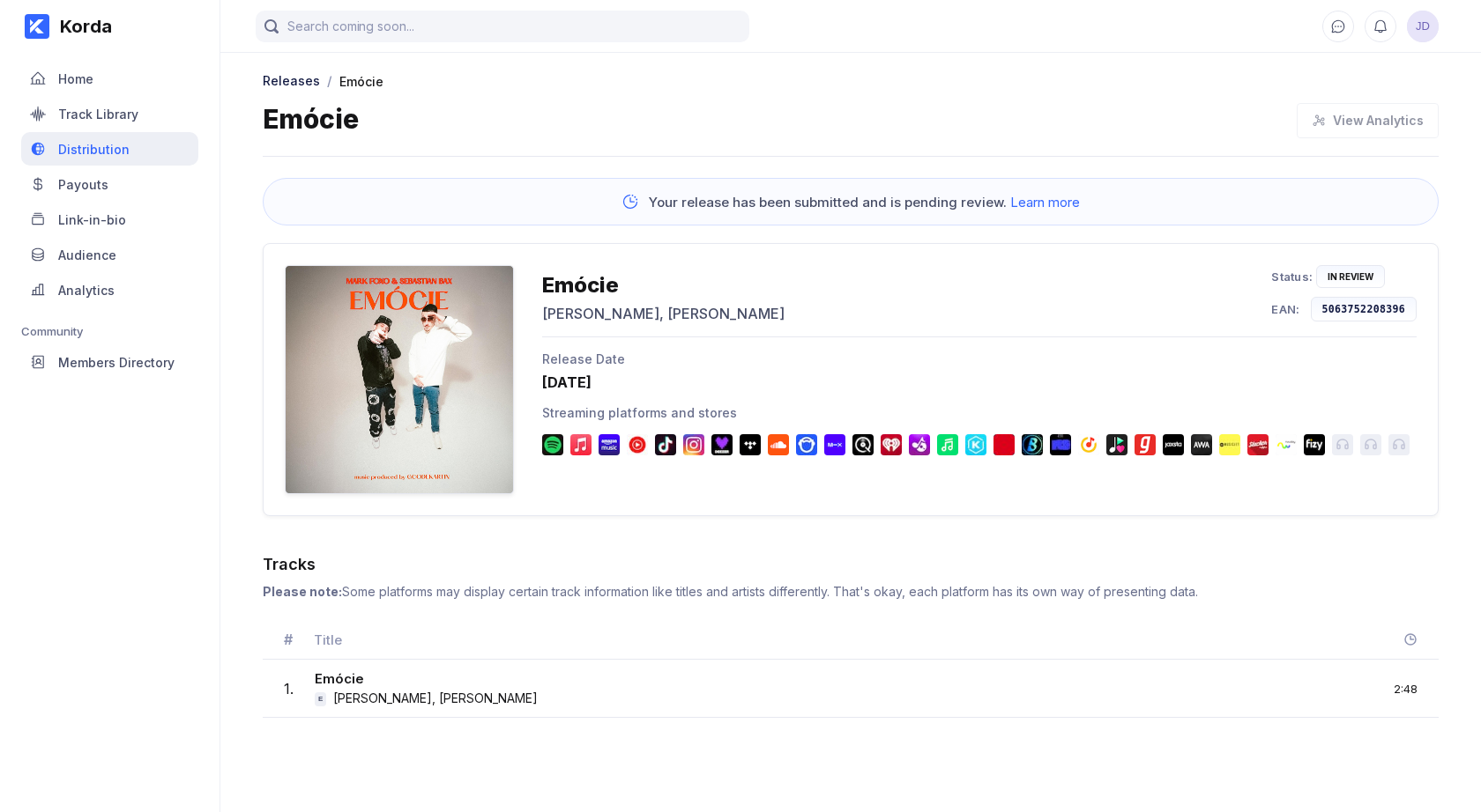
click at [43, 146] on icon at bounding box center [38, 150] width 14 height 14
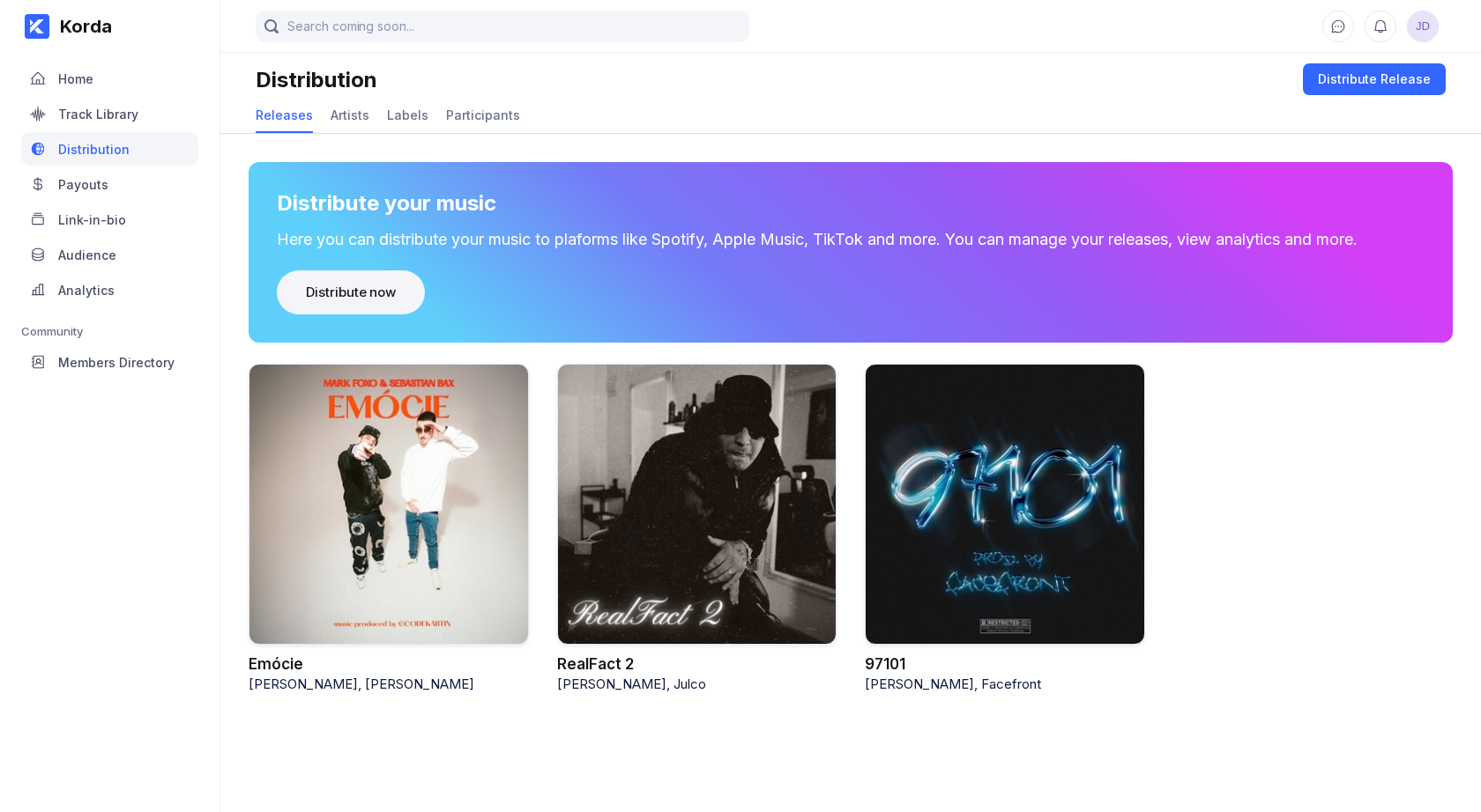
click at [371, 292] on div "Distribute now" at bounding box center [350, 293] width 90 height 18
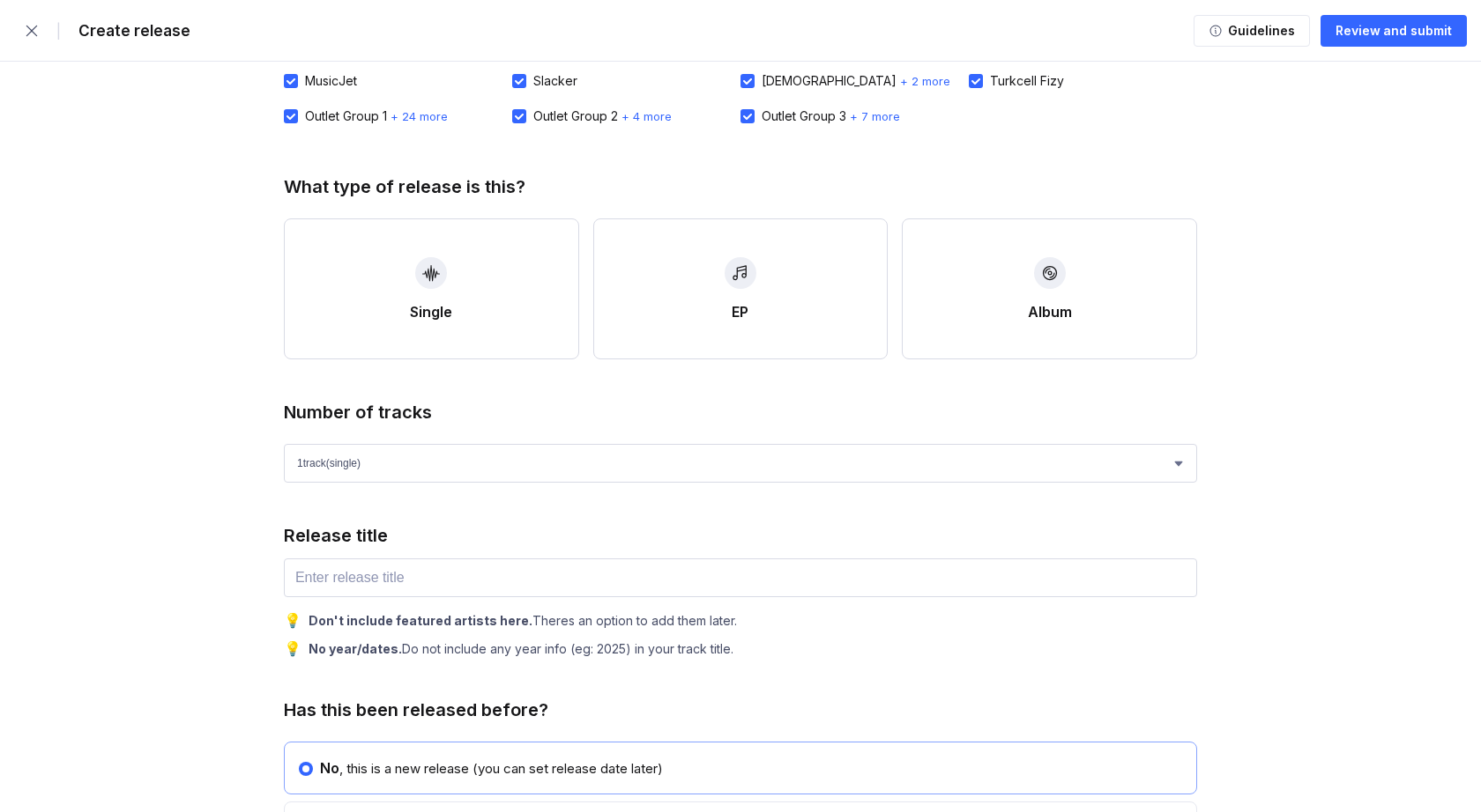
scroll to position [379, 0]
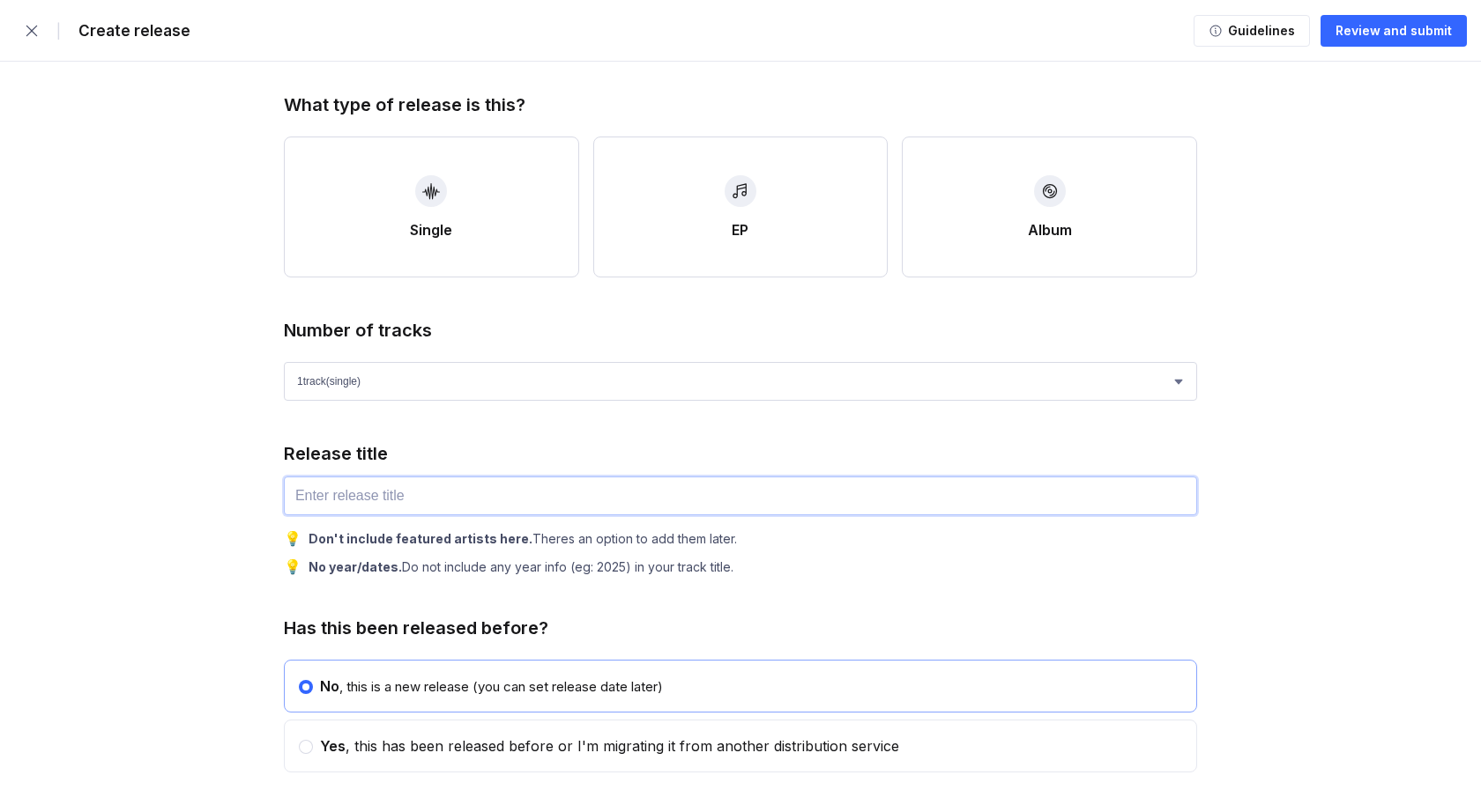
click at [440, 490] on input "text" at bounding box center [740, 496] width 913 height 39
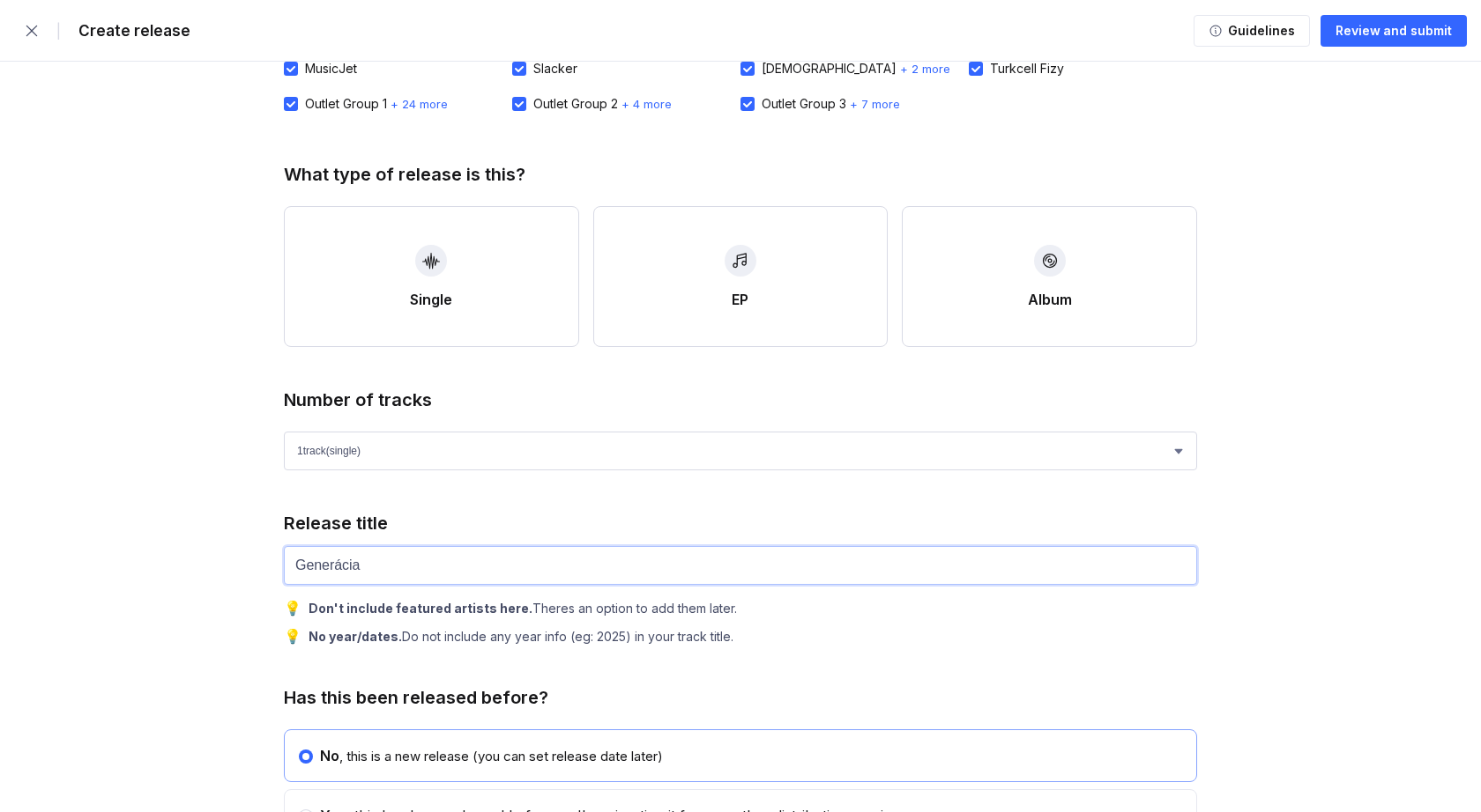
scroll to position [308, 0]
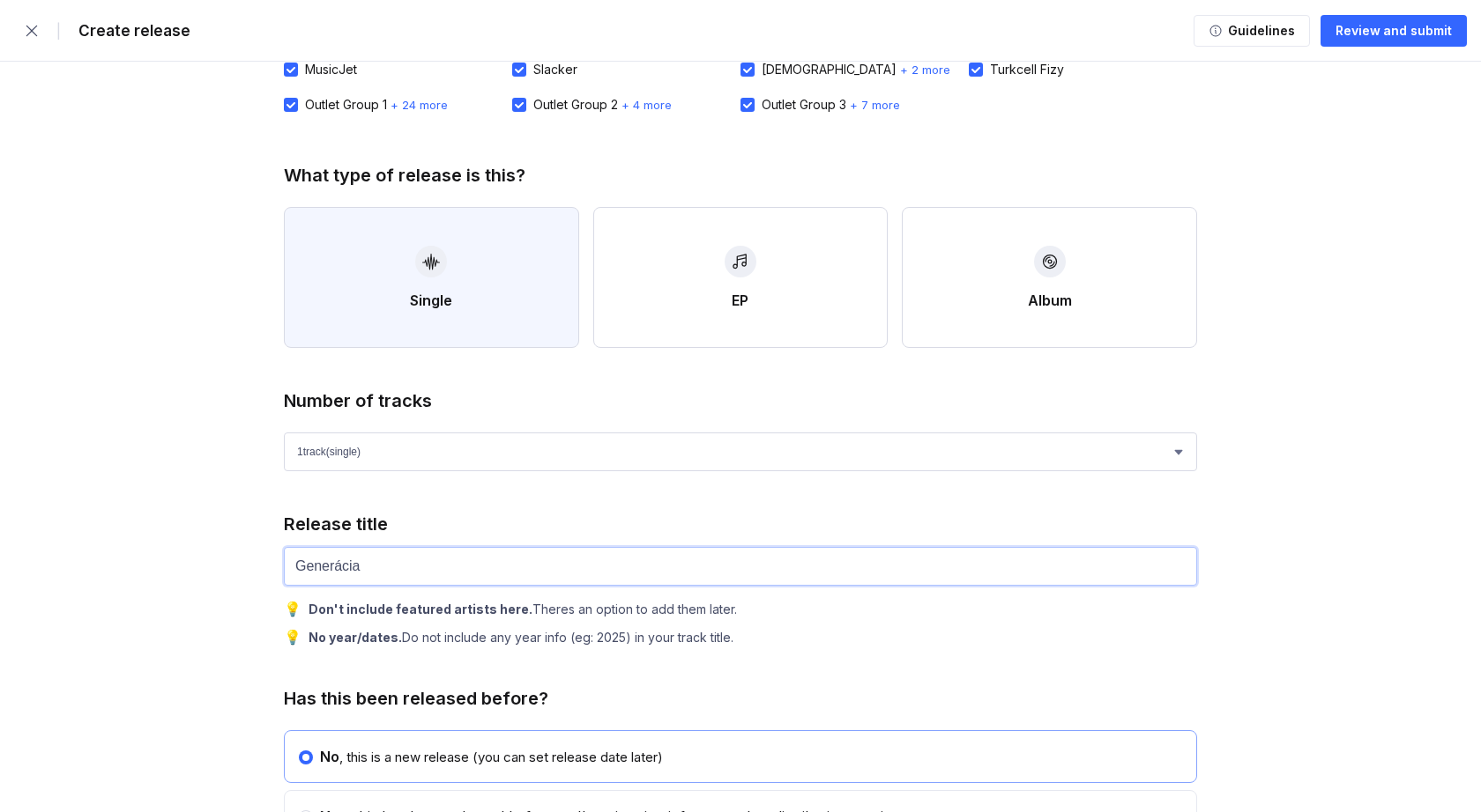
type input "Generácia"
click at [403, 286] on button "Single" at bounding box center [432, 278] width 296 height 141
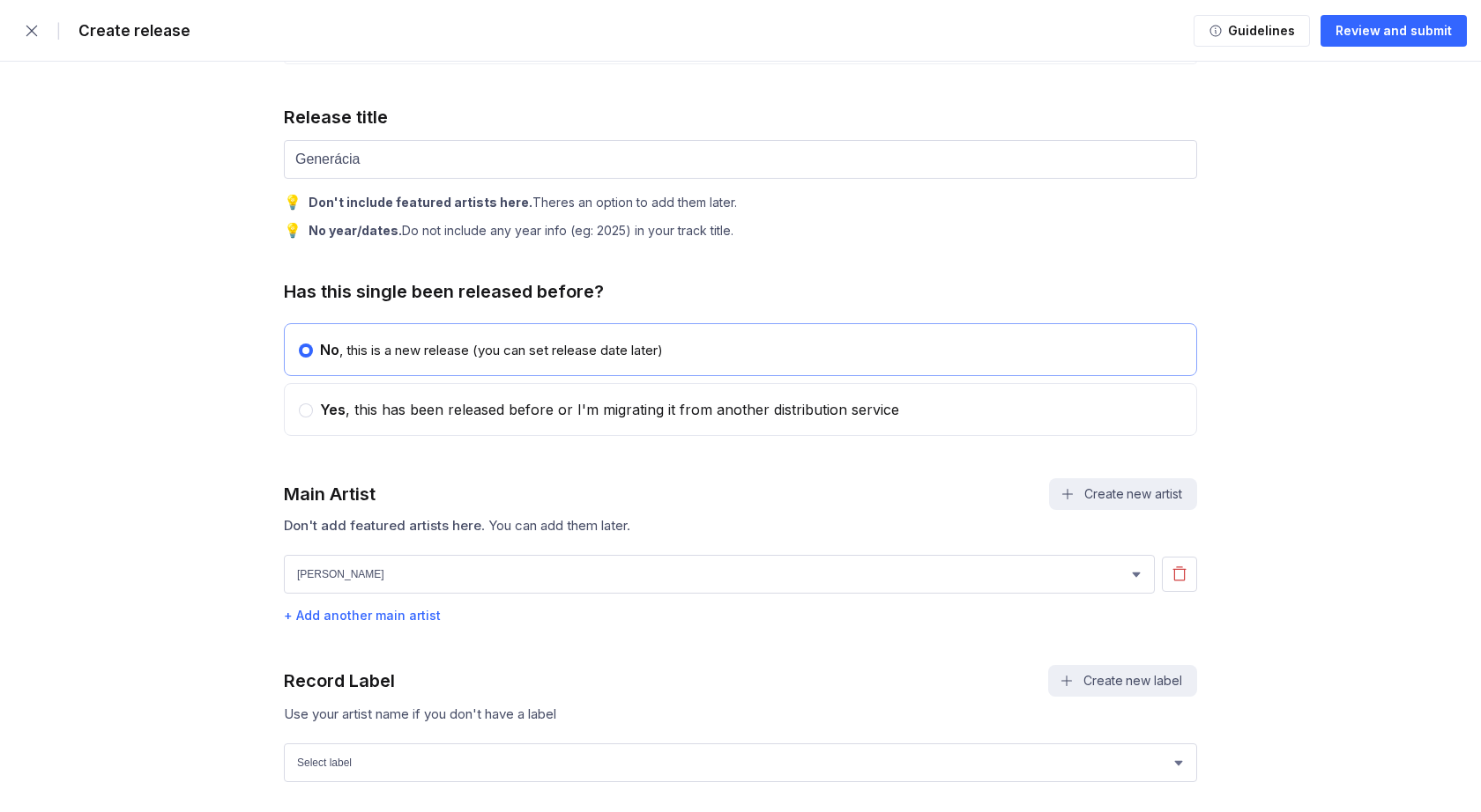
scroll to position [853, 0]
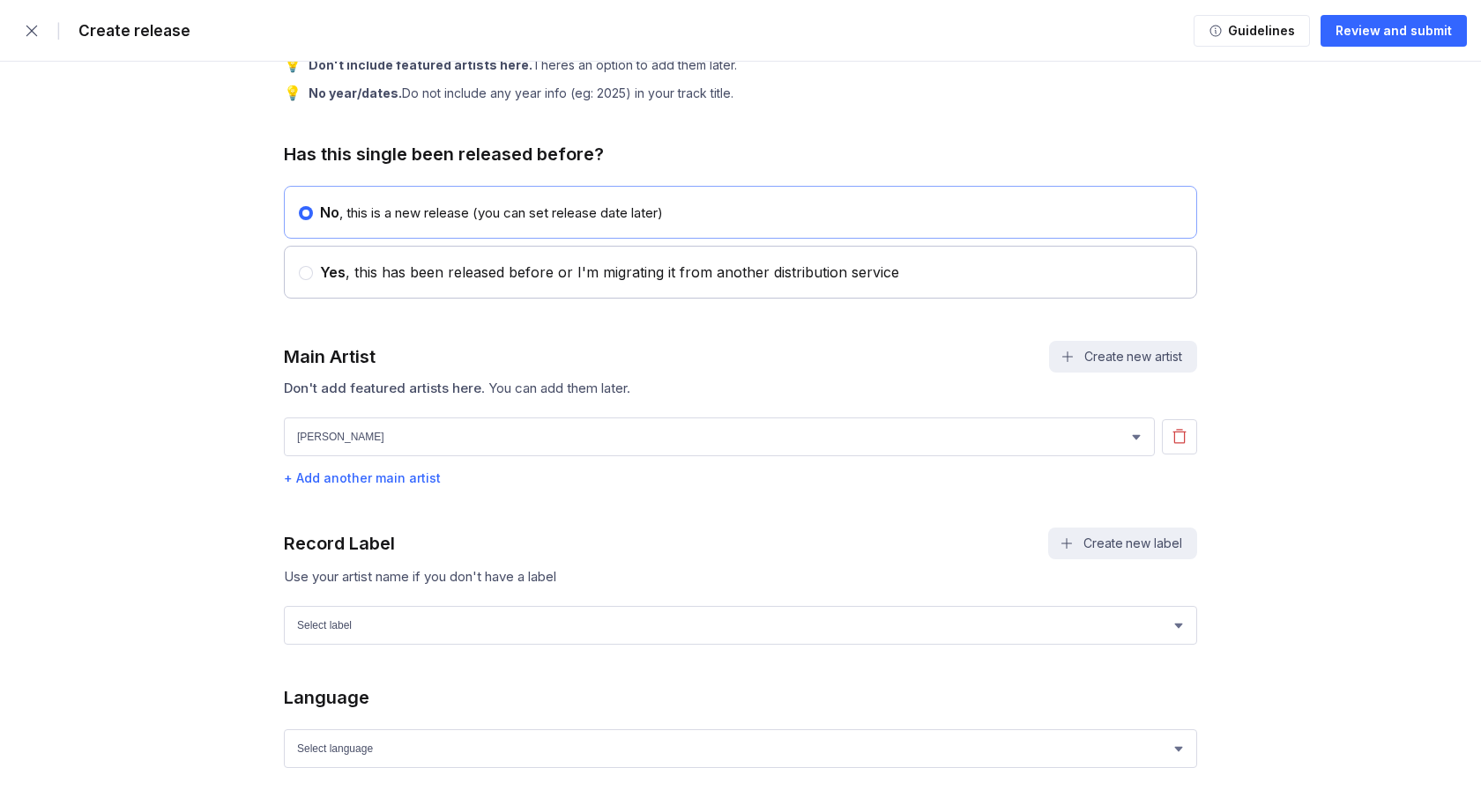
click at [358, 280] on div "Yes , this has been released before or I'm migrating it from another distributi…" at bounding box center [606, 272] width 586 height 18
radio input "false"
radio input "true"
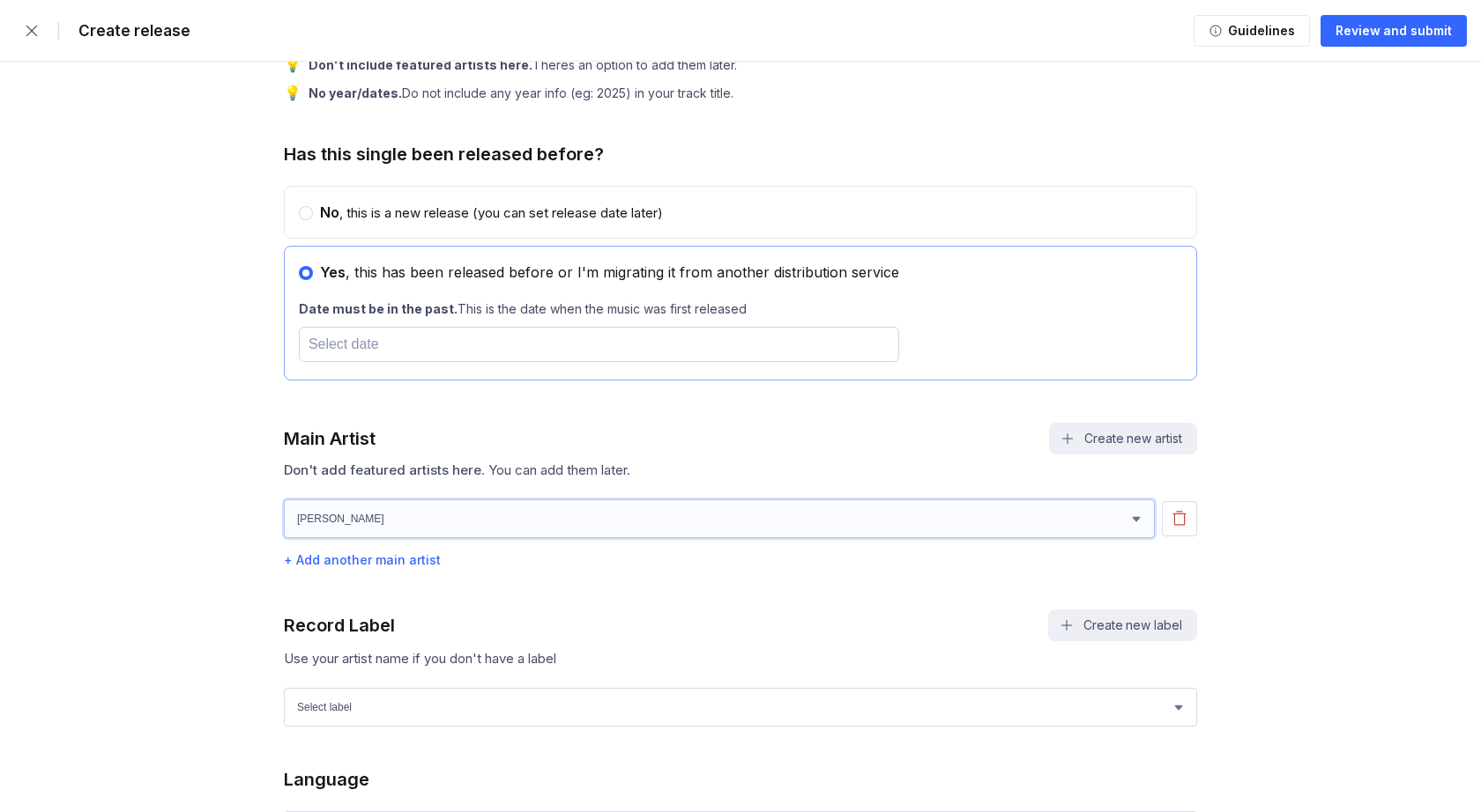
select select "bf36f570-10b4-4db6-ae70-6a75b19648b6"
click at [338, 560] on div "+ Add another main artist" at bounding box center [740, 560] width 913 height 15
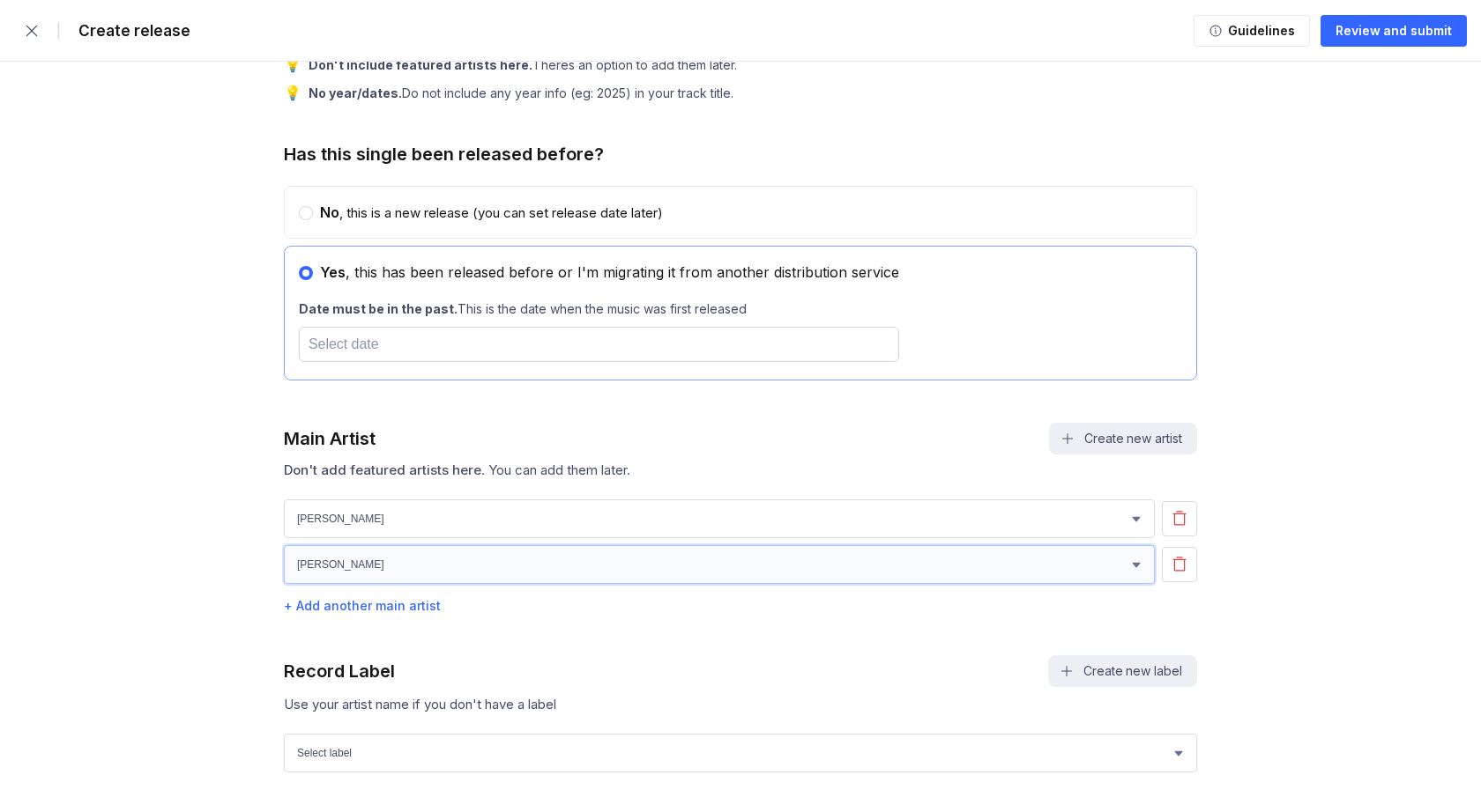
select select "007808e4-530b-4c09-8580-42eaf6ddf150"
click at [337, 357] on input "text" at bounding box center [598, 344] width 600 height 35
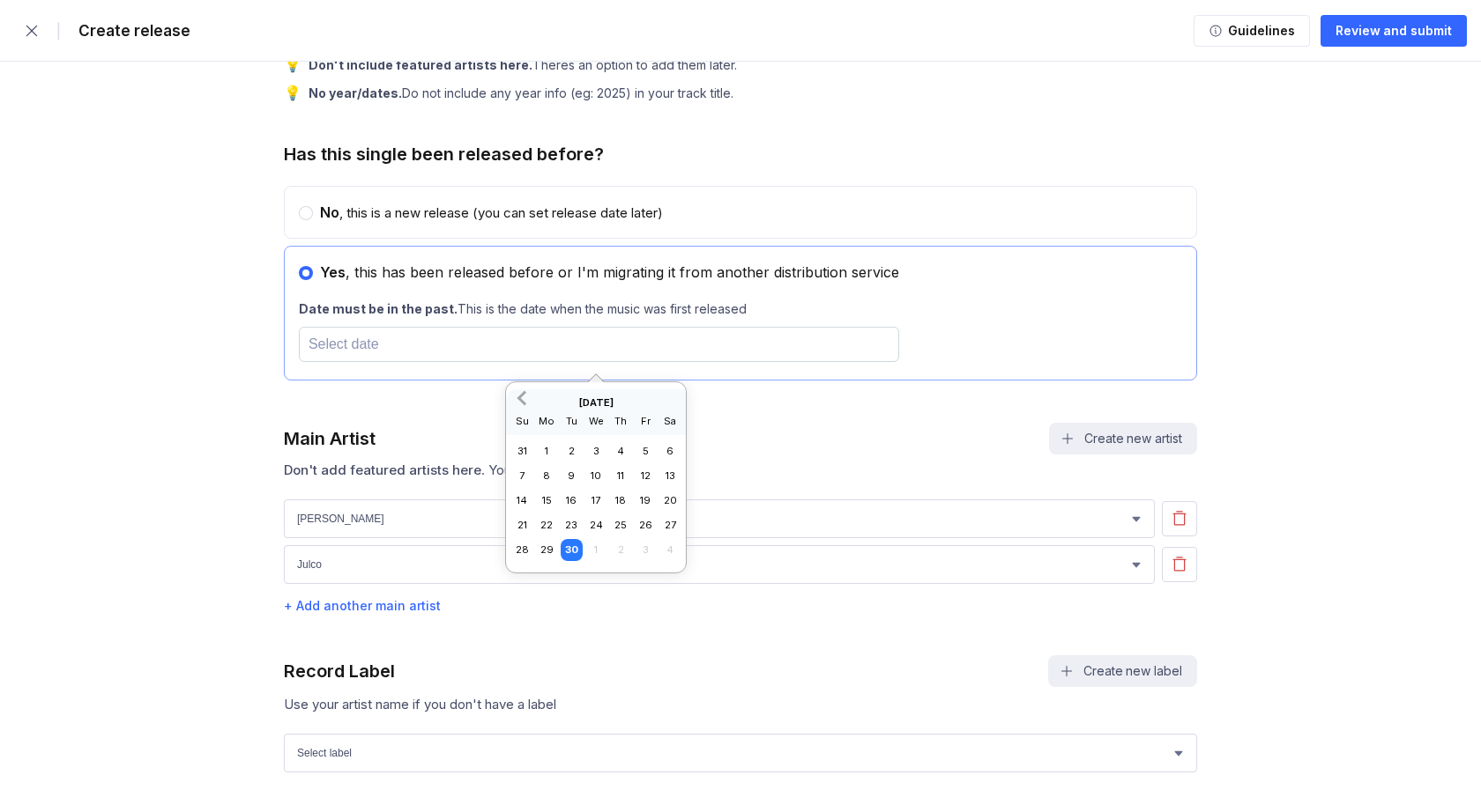
click at [524, 398] on span "Previous Month" at bounding box center [524, 397] width 0 height 21
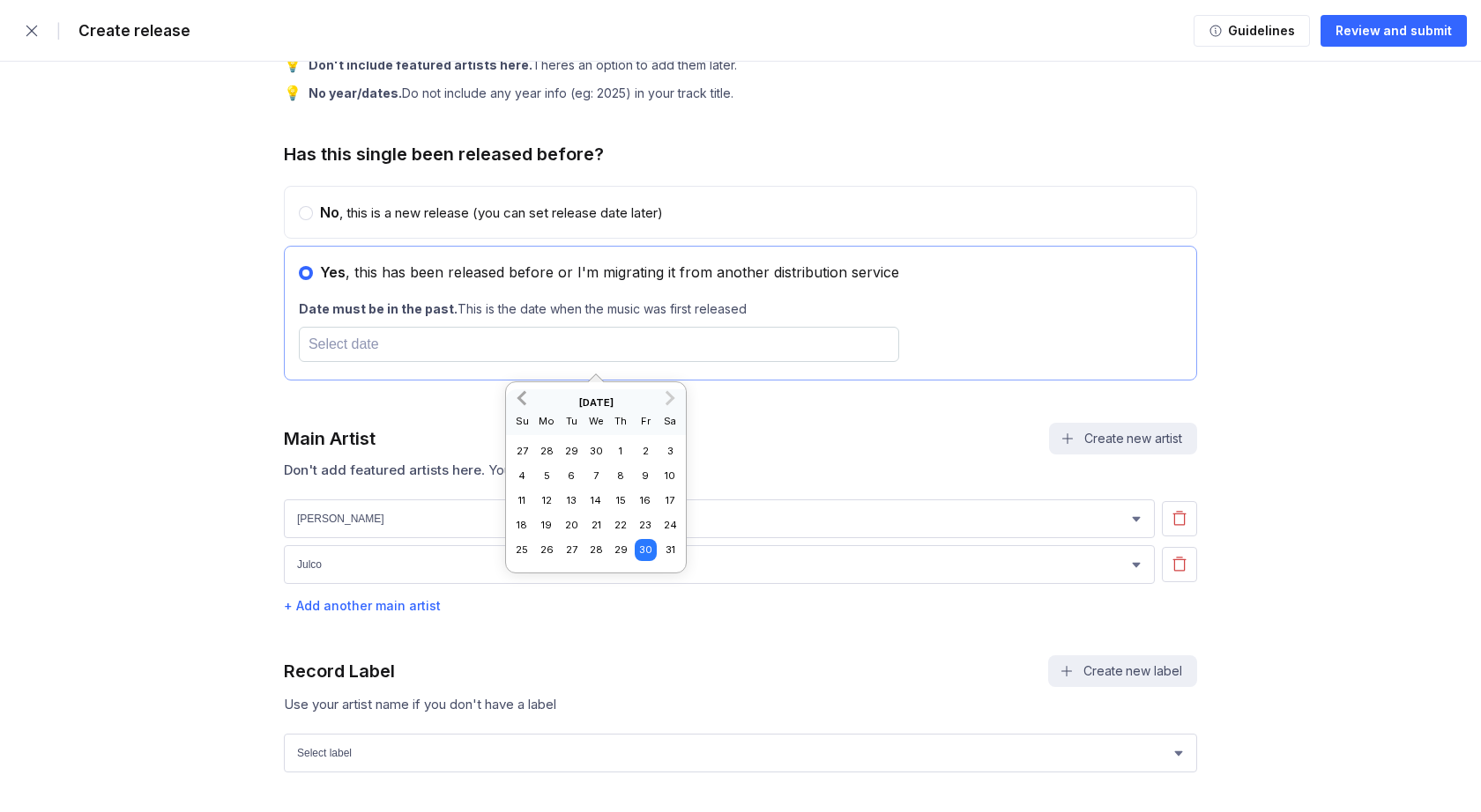
click at [524, 398] on span "Previous Month" at bounding box center [524, 397] width 0 height 21
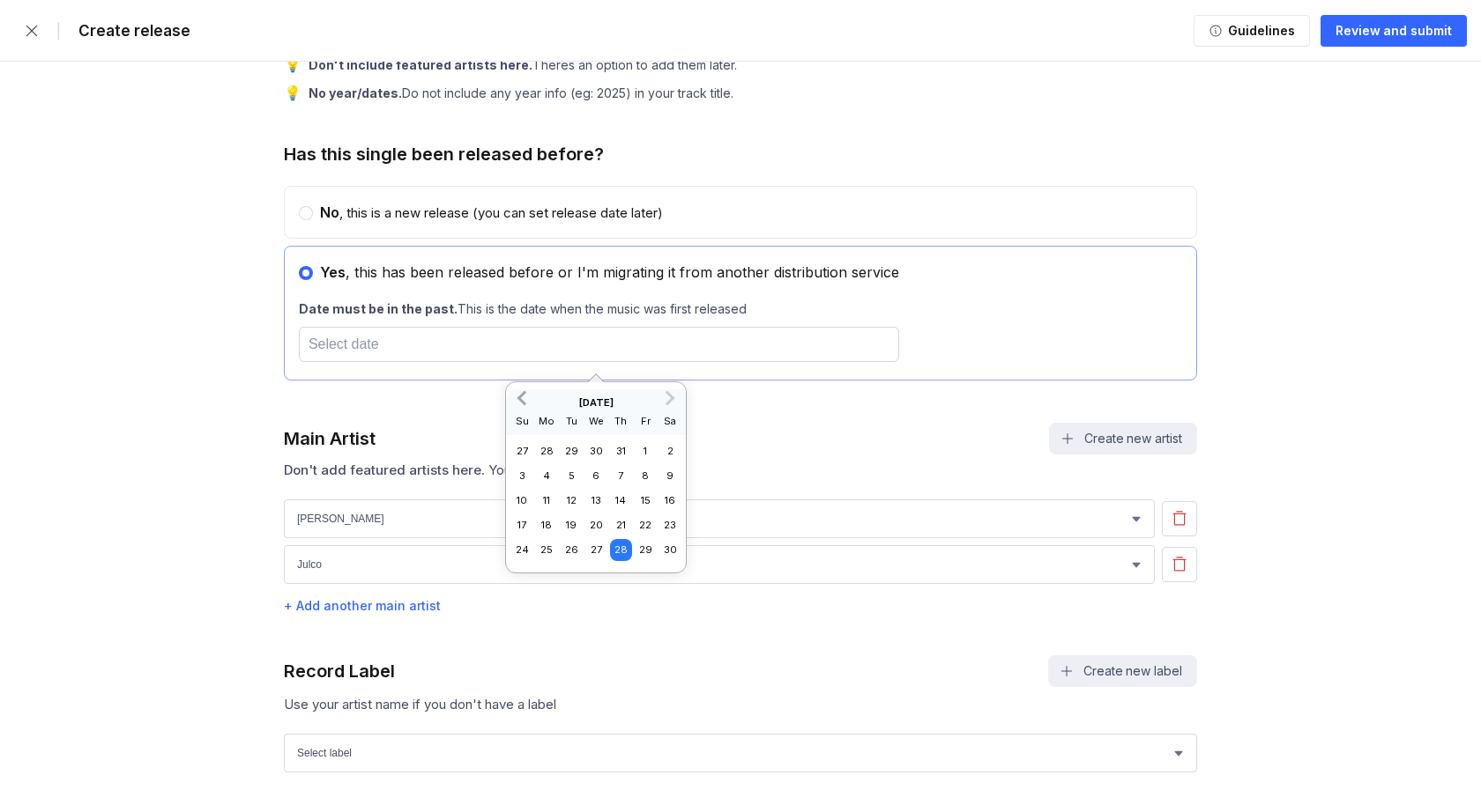
click at [524, 398] on span "Previous Month" at bounding box center [524, 397] width 0 height 21
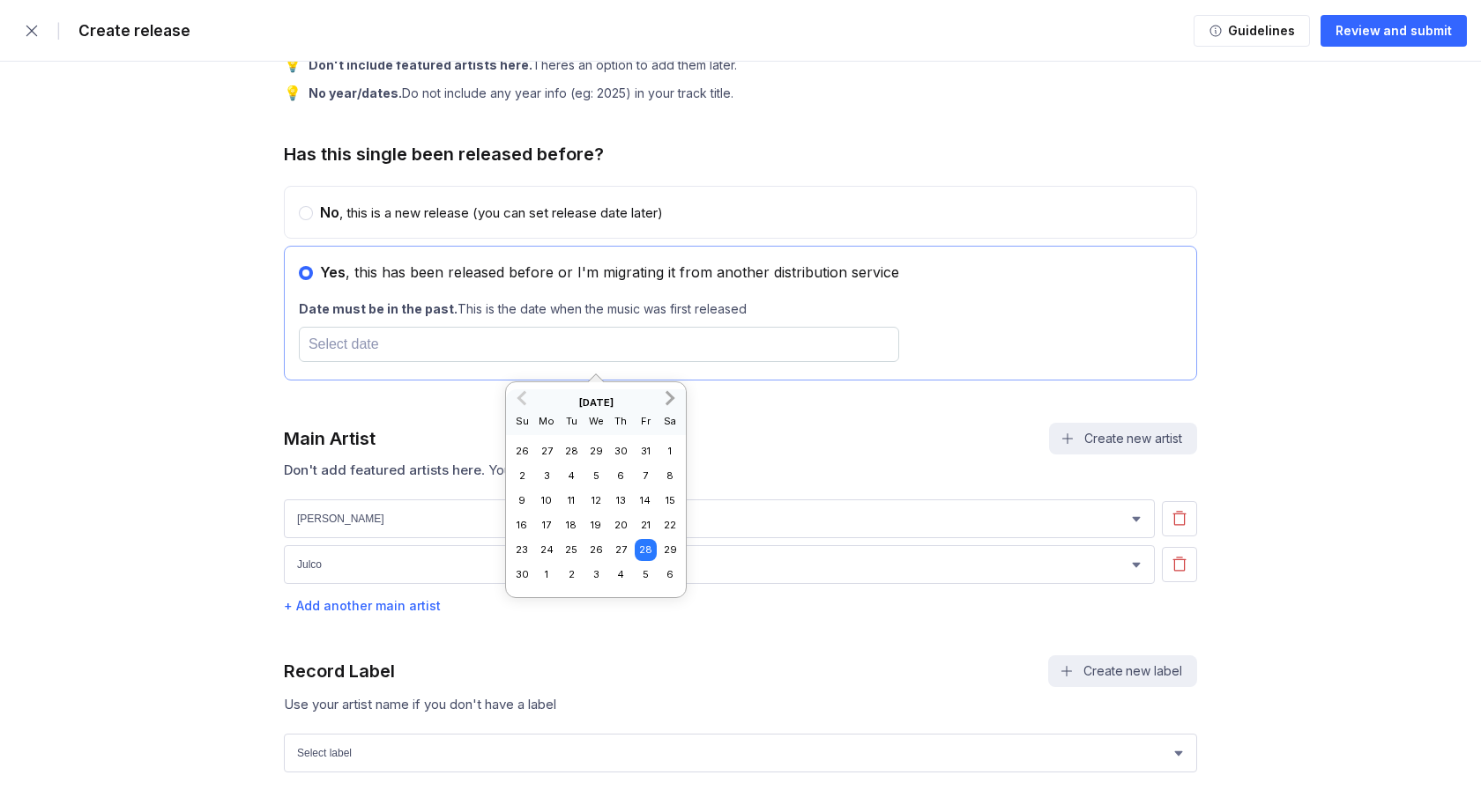
click at [669, 399] on span "Next Month" at bounding box center [669, 397] width 0 height 21
click at [669, 500] on div "20" at bounding box center [671, 501] width 23 height 23
type input "[DATE]"
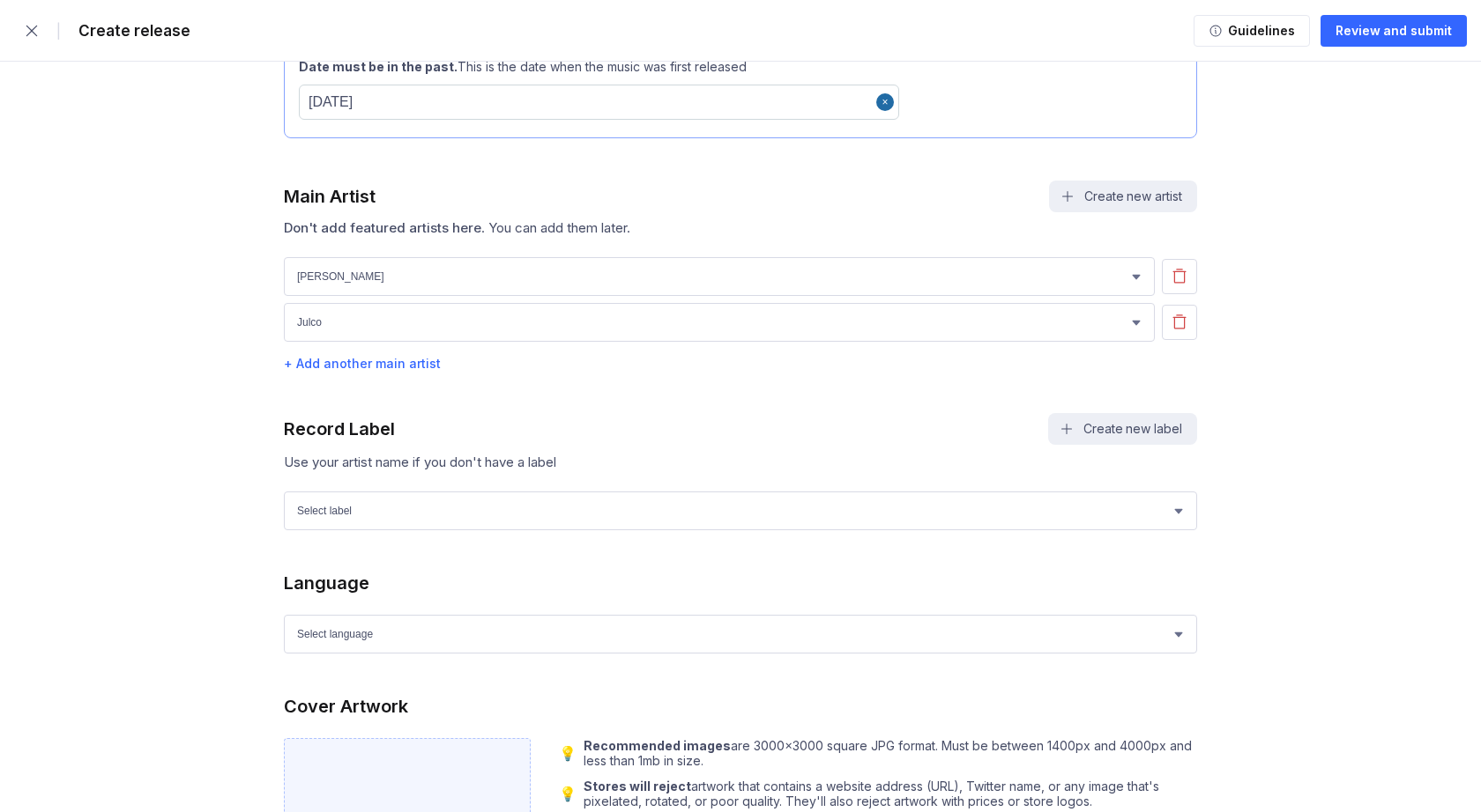
scroll to position [1149, 0]
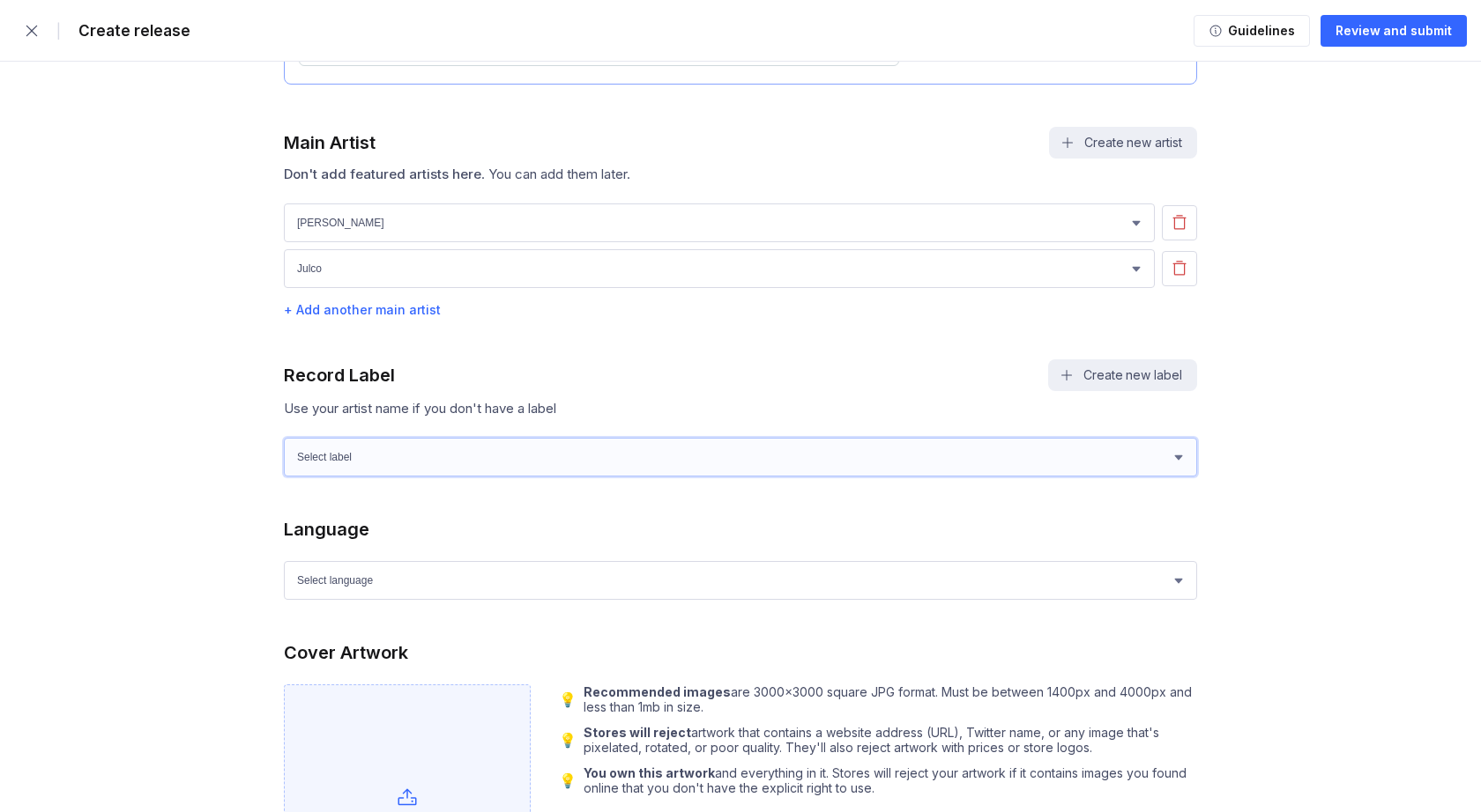
select select "cd00a34e-7ef4-4e8d-992b-c51e24897e9e"
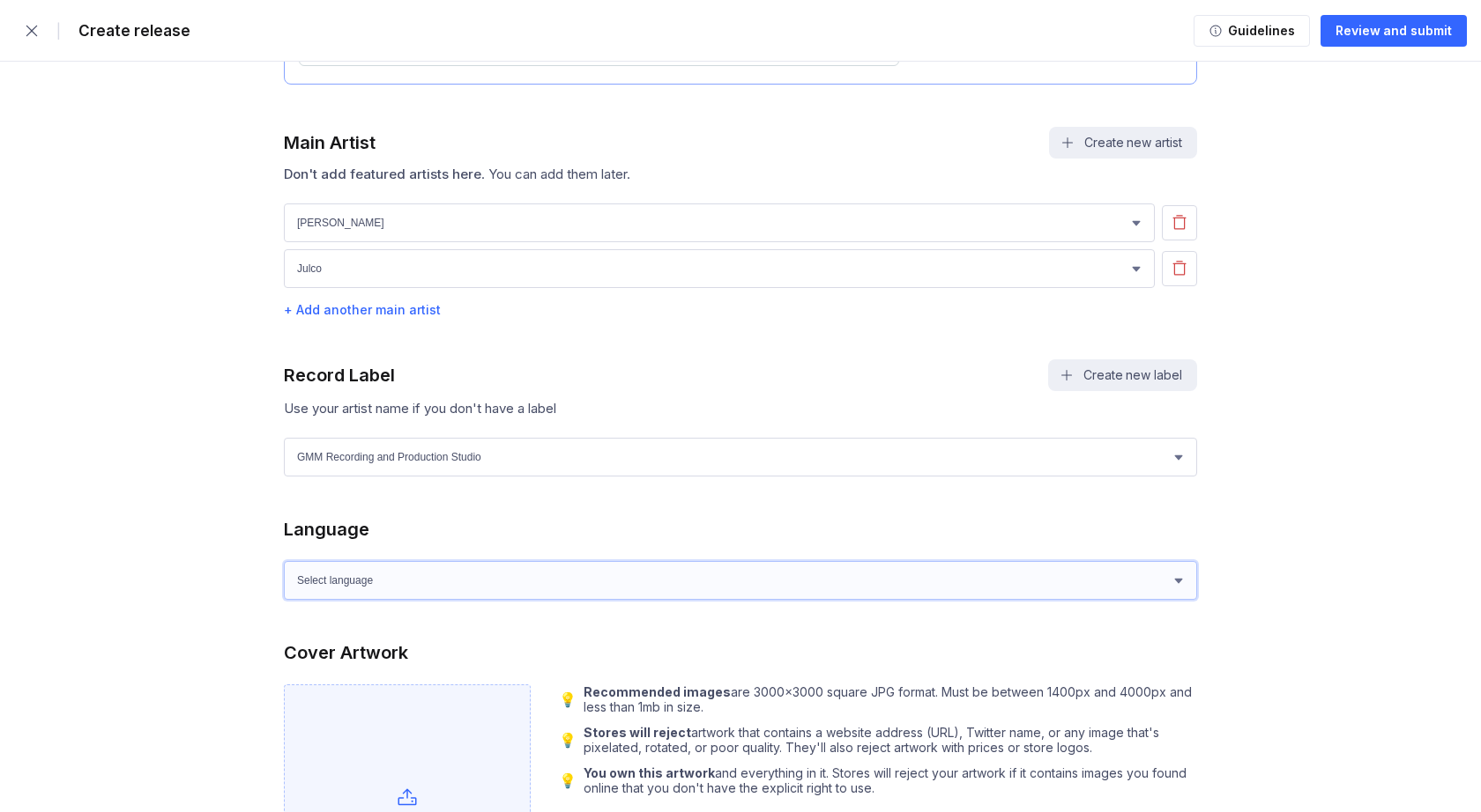
select select "sk"
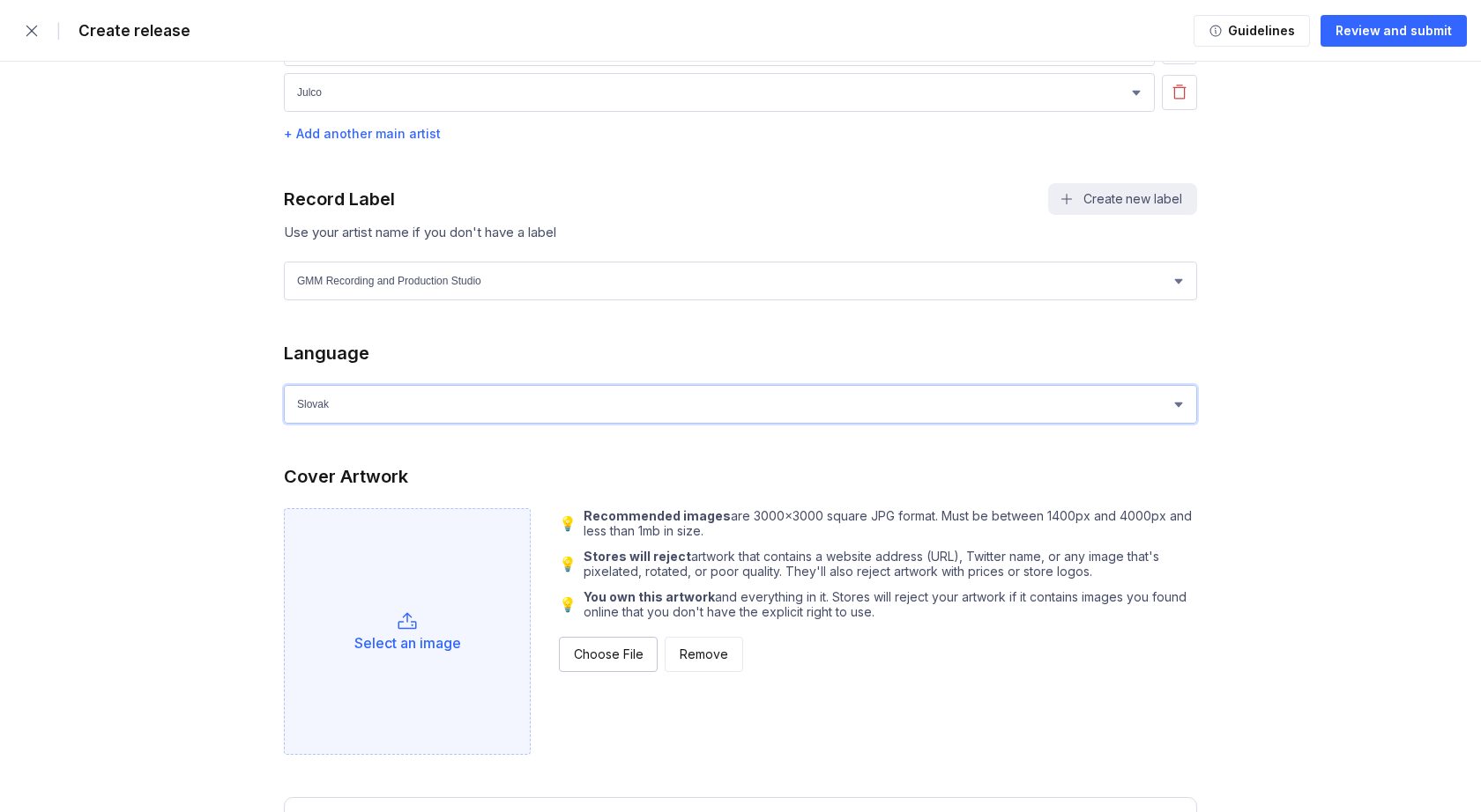
scroll to position [1400, 0]
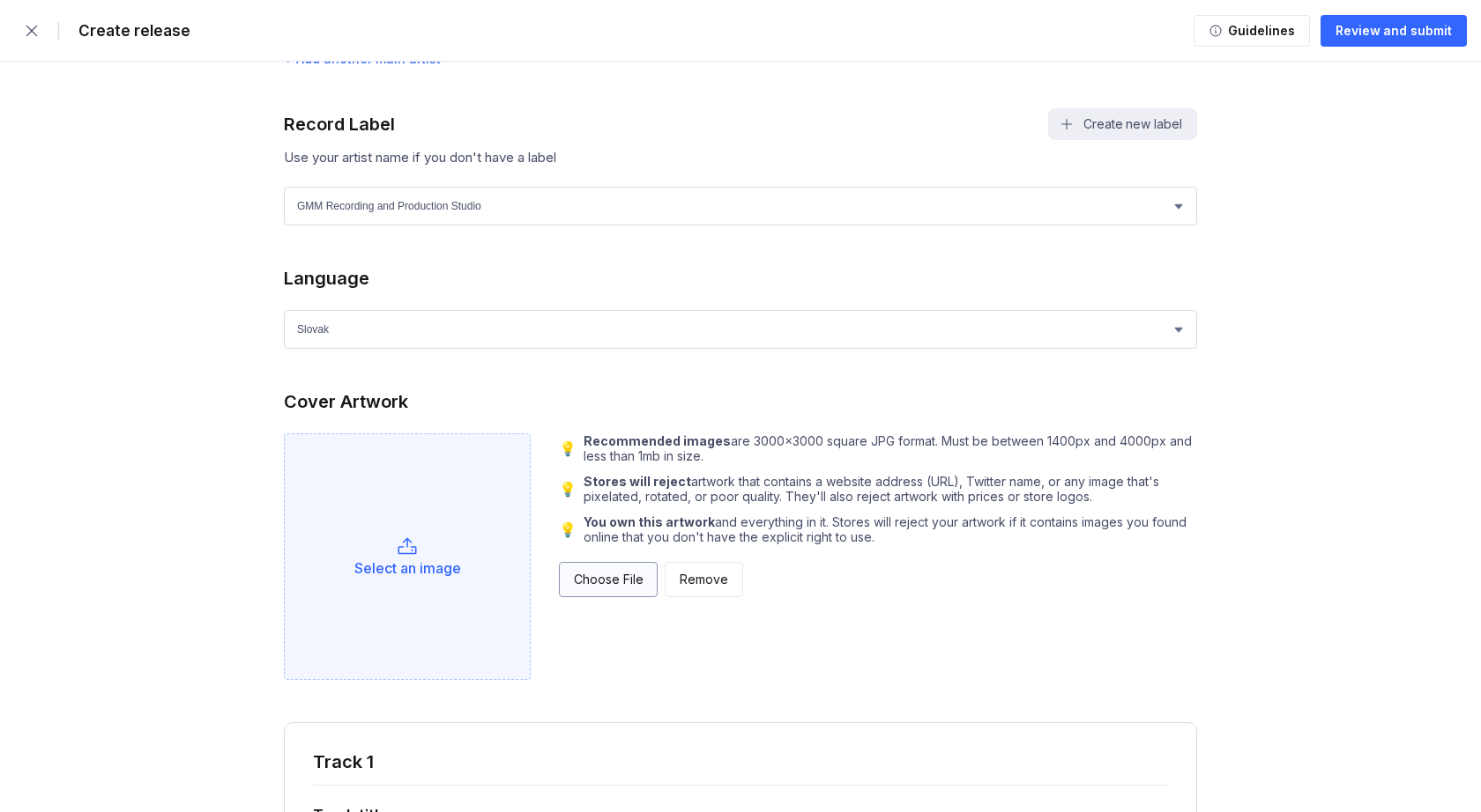
click at [582, 582] on div "Choose File" at bounding box center [608, 579] width 69 height 18
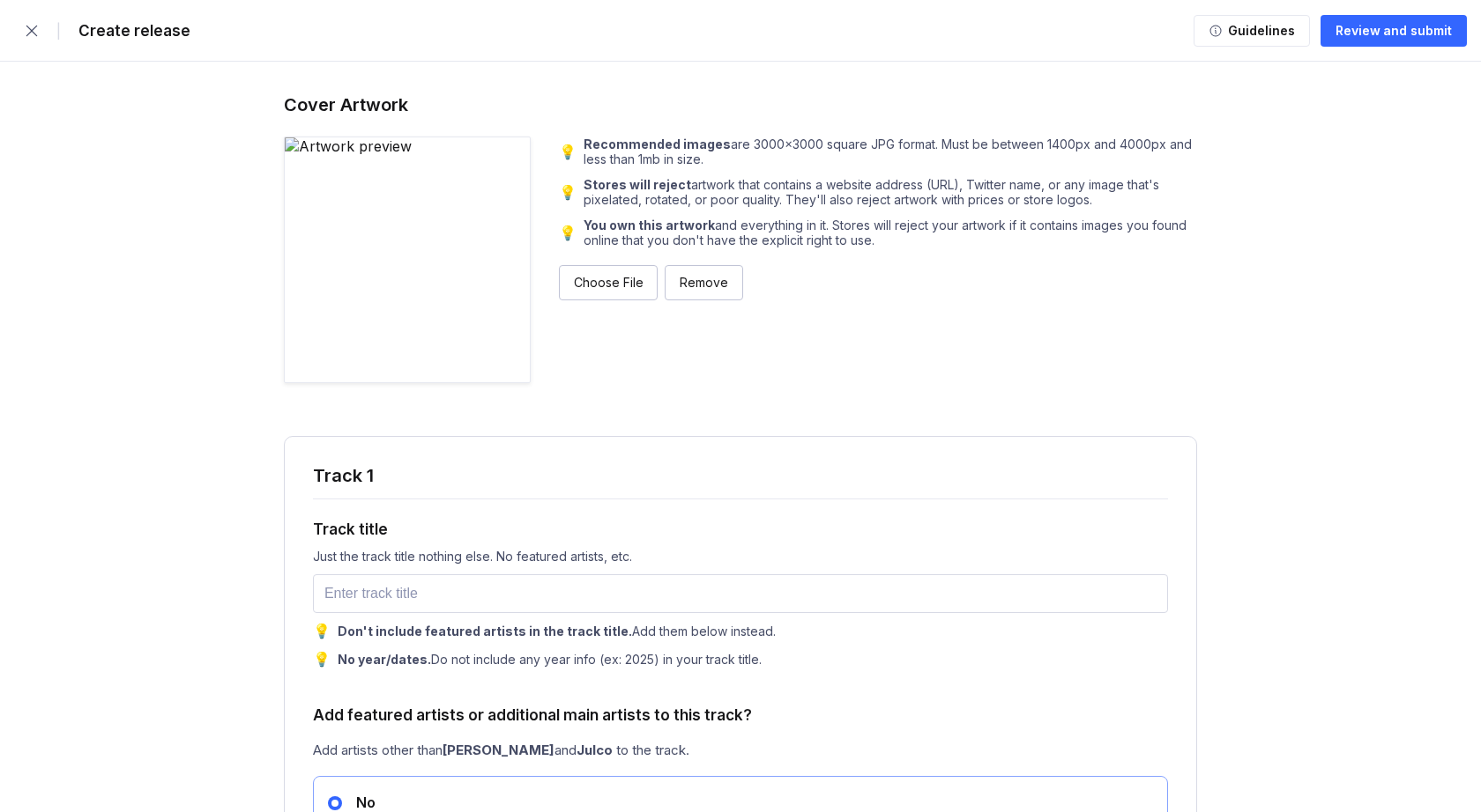
scroll to position [1769, 0]
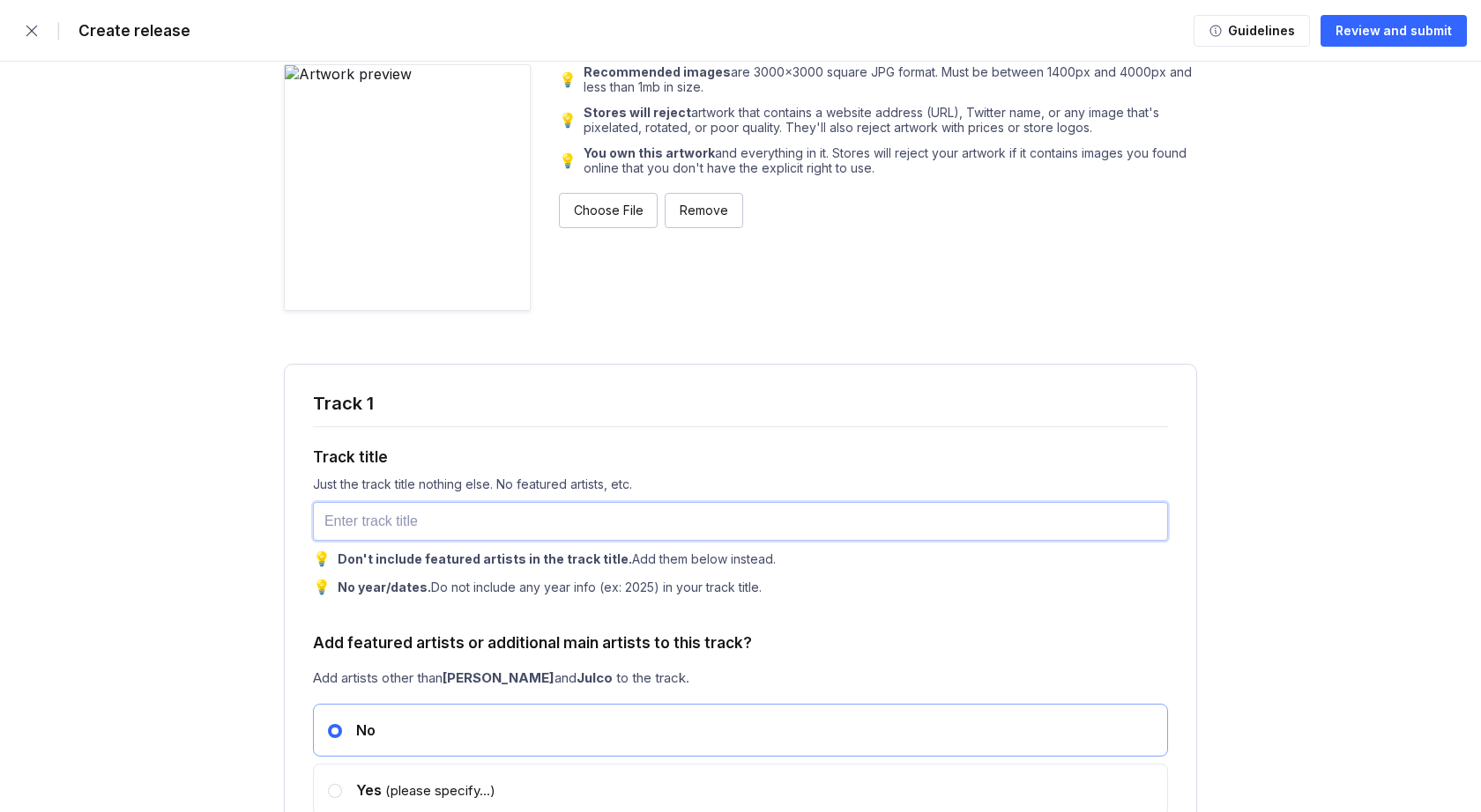
click at [376, 520] on input "text" at bounding box center [740, 521] width 855 height 39
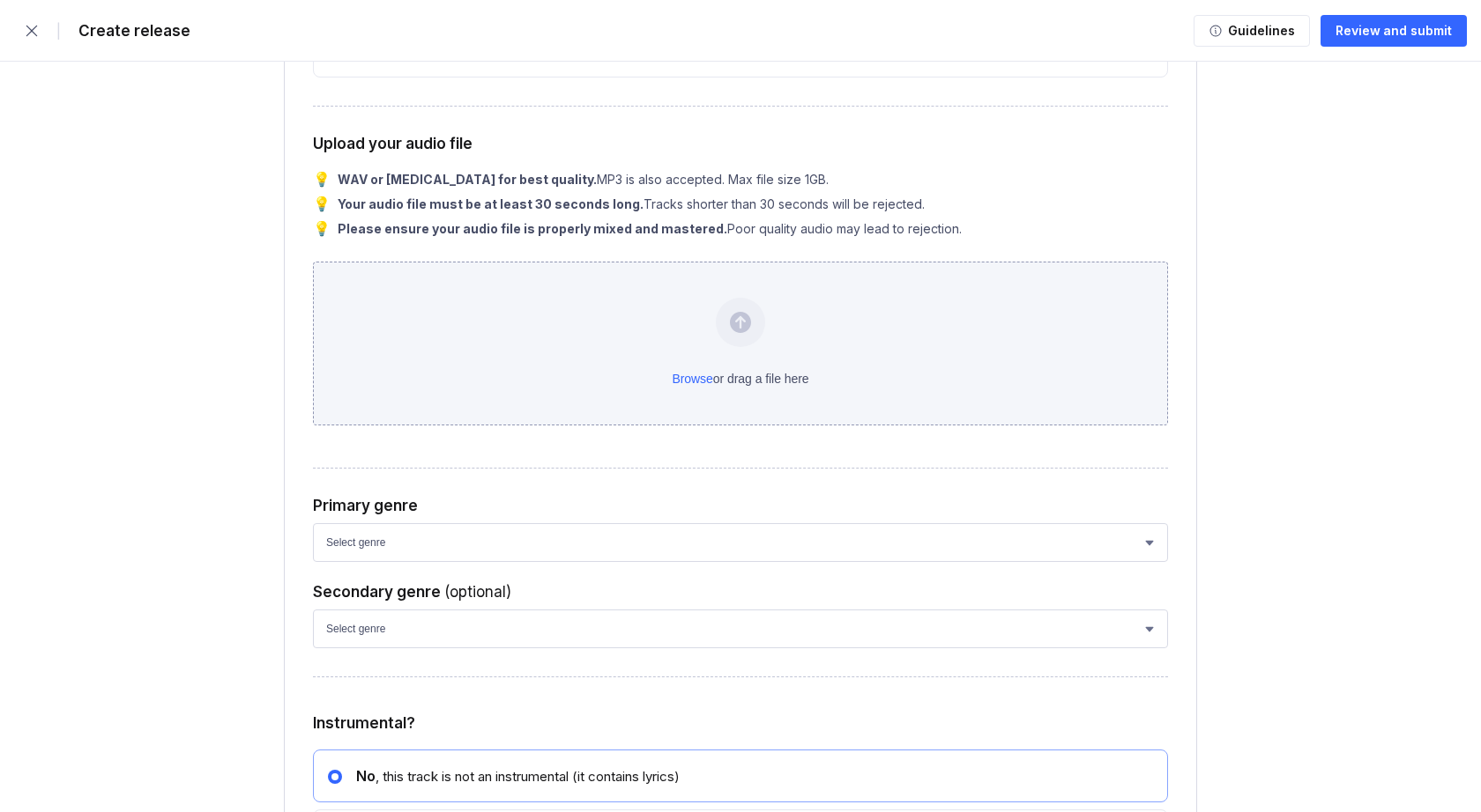
scroll to position [2550, 0]
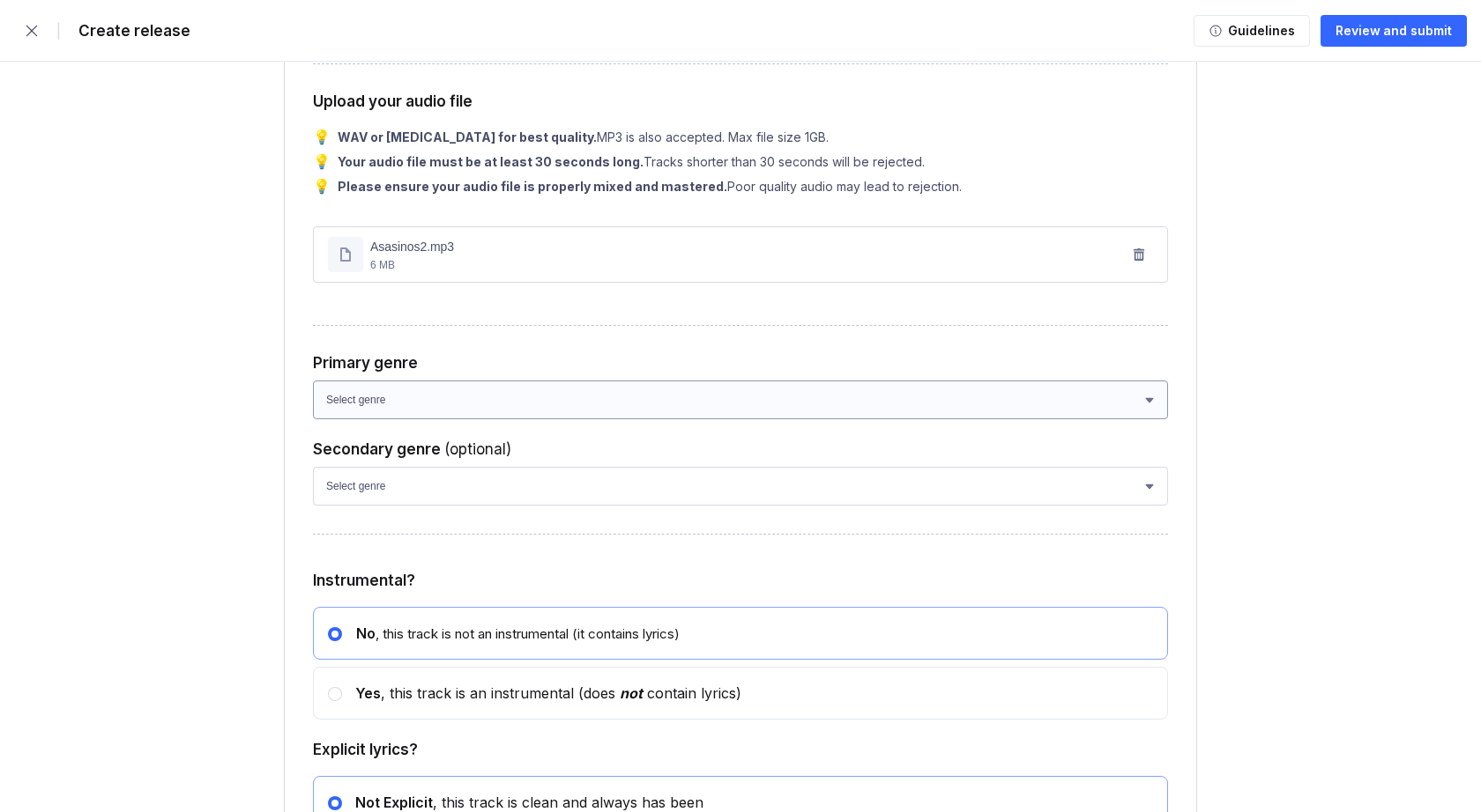
type input "Generácia"
select select "bb05f195-6bd4-428d-9647-e99053a0bd56"
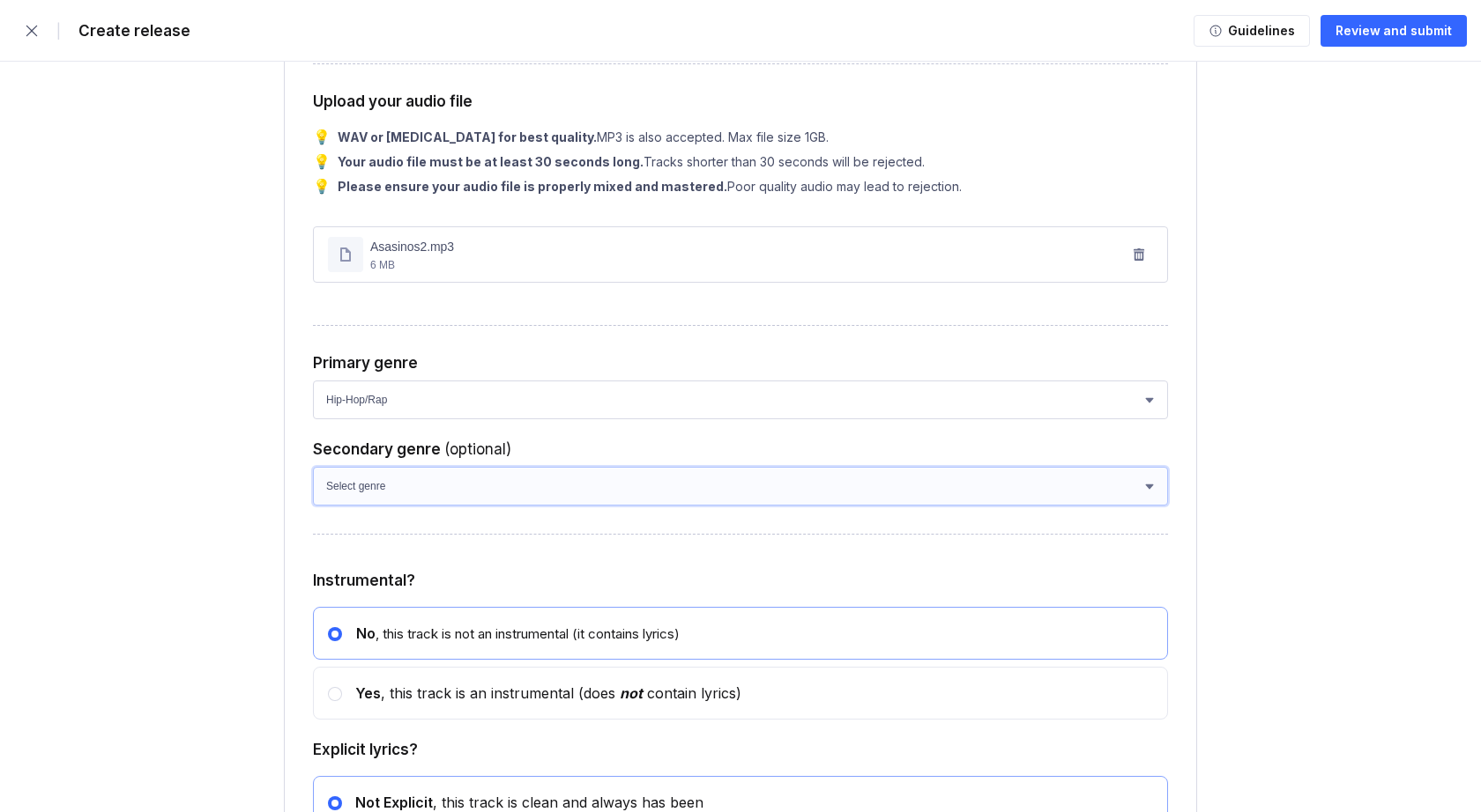
select select "ce1eb7a7-8d30-4b1f-aa32-270a3e33577f"
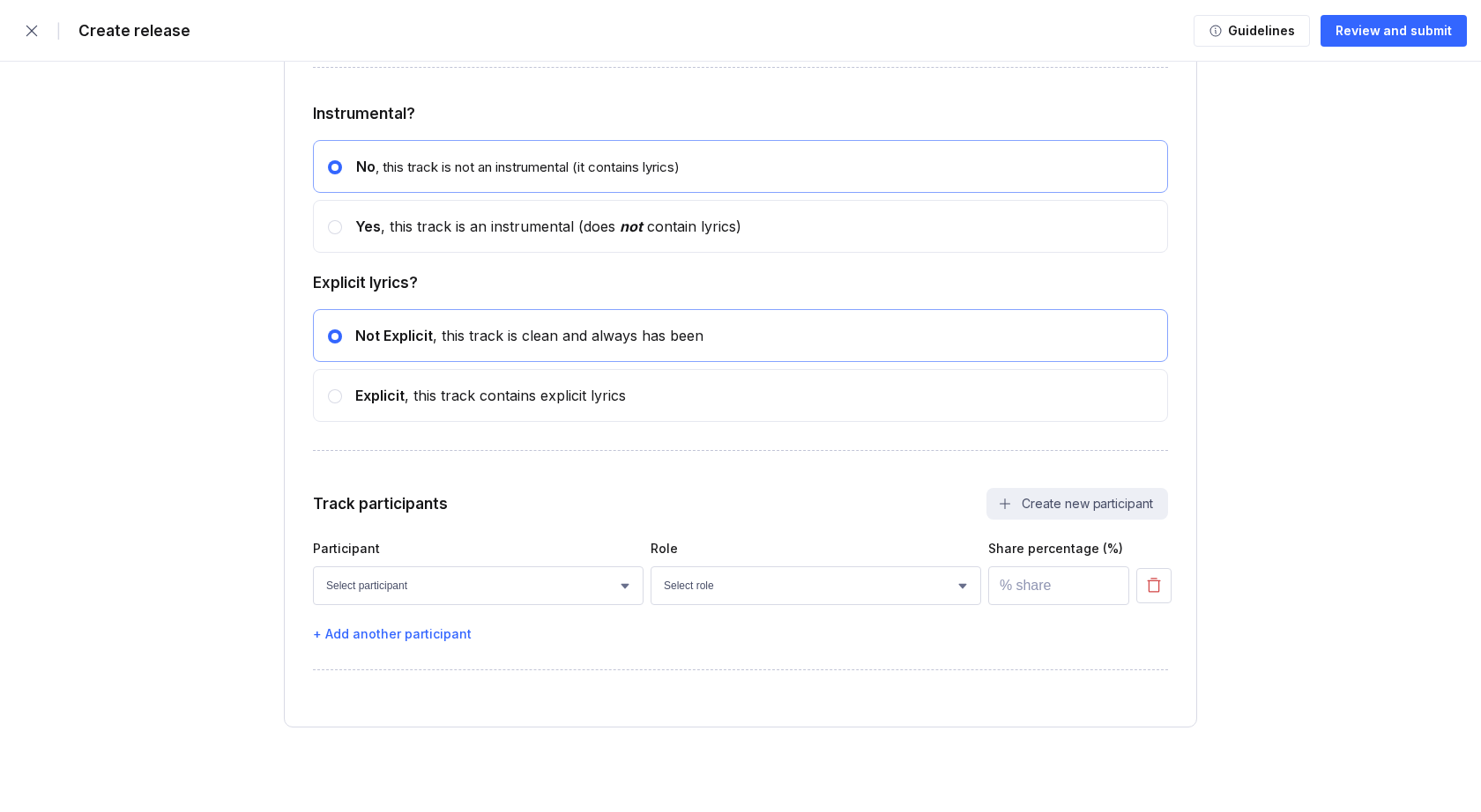
scroll to position [3017, 0]
select select "d5d03b93-3372-44c6-bbb9-124acf08be1b"
select select "69d031ea-1232-41ef-93a4-bda40ac54e05"
click at [1075, 594] on input "number" at bounding box center [1058, 586] width 141 height 39
type input "100"
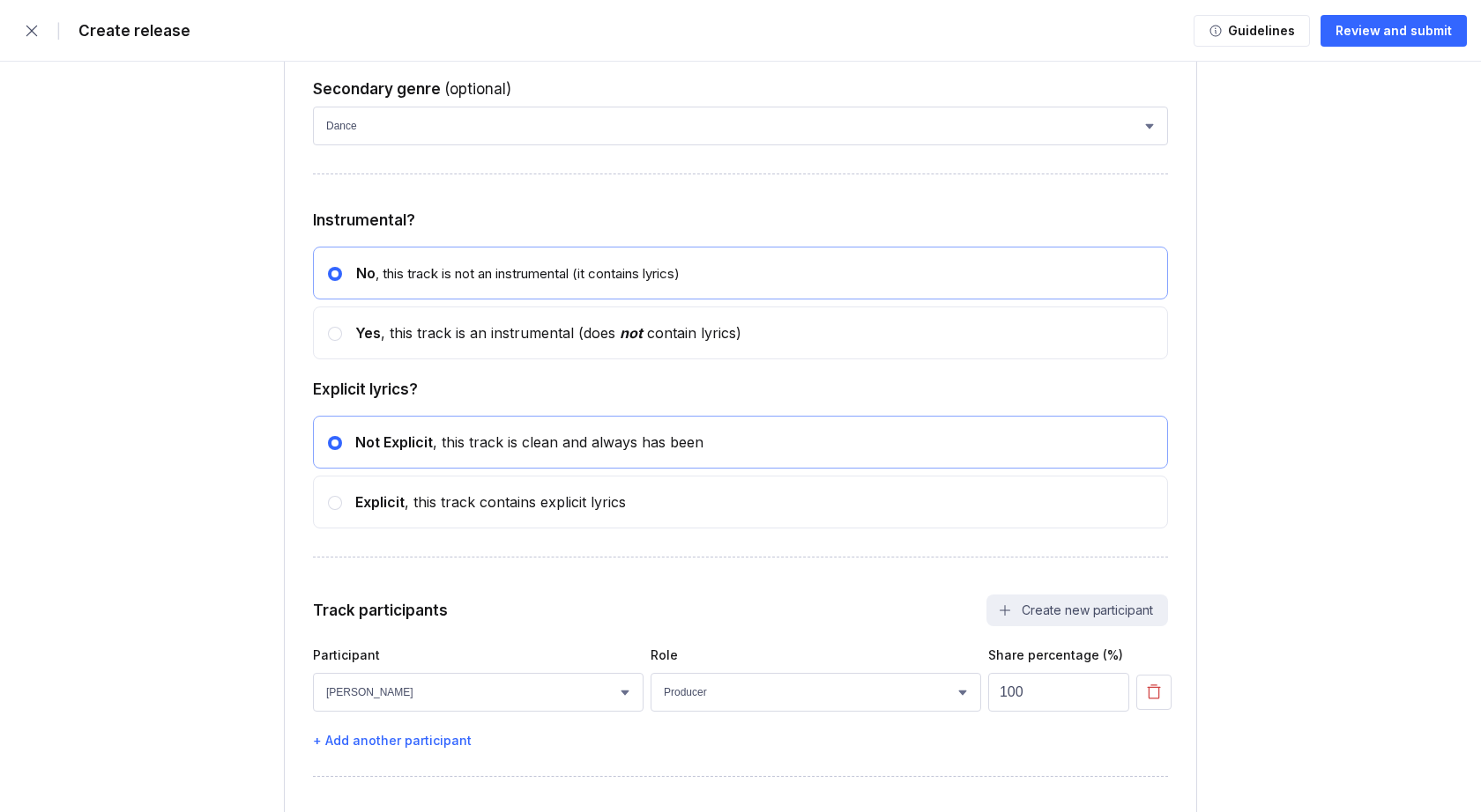
scroll to position [2909, 0]
click at [341, 503] on div at bounding box center [335, 505] width 14 height 14
click at [329, 497] on input "radio" at bounding box center [328, 496] width 1 height 1
radio input "false"
radio input "true"
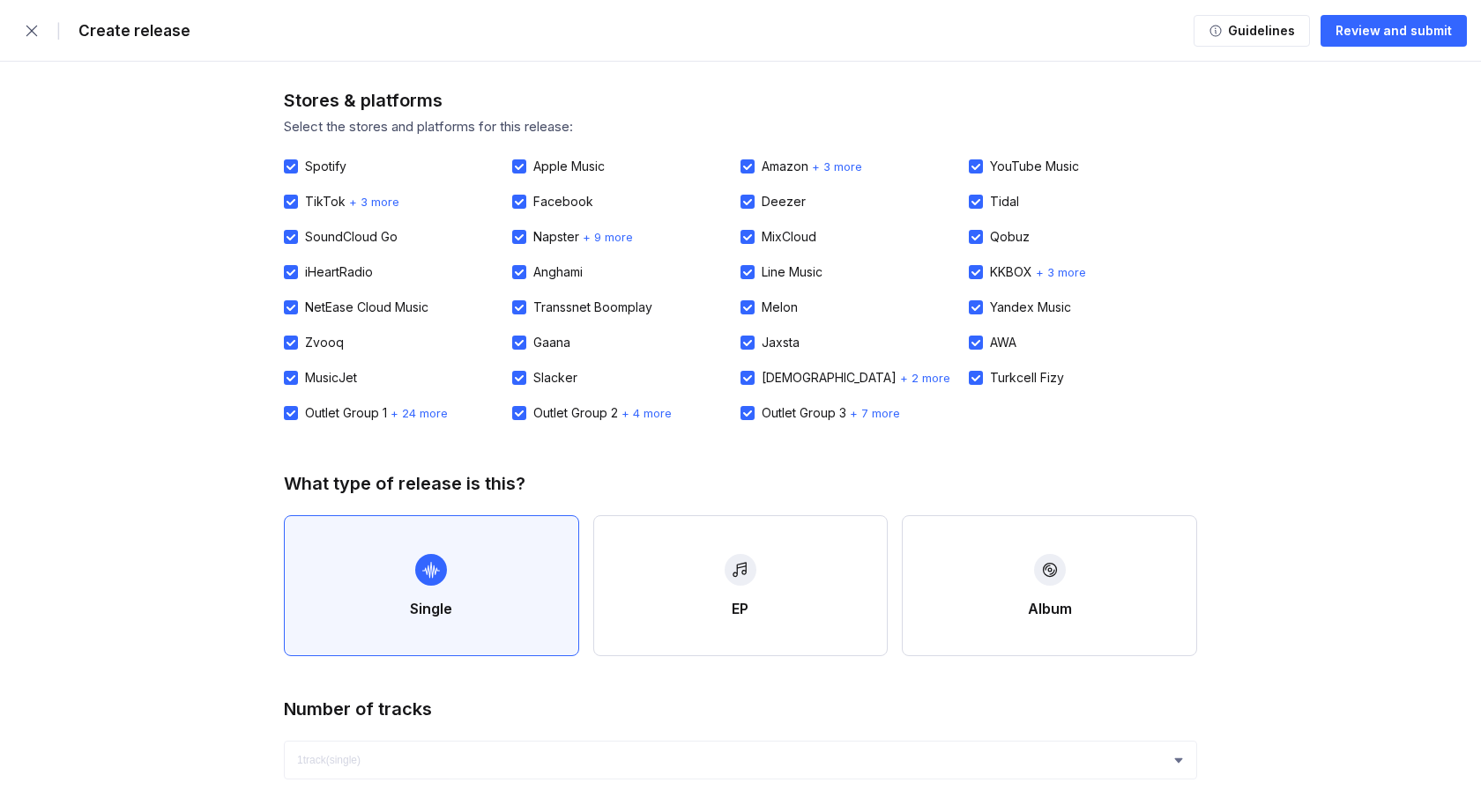
scroll to position [0, 0]
click at [1379, 43] on button "Review and submit" at bounding box center [1393, 30] width 146 height 31
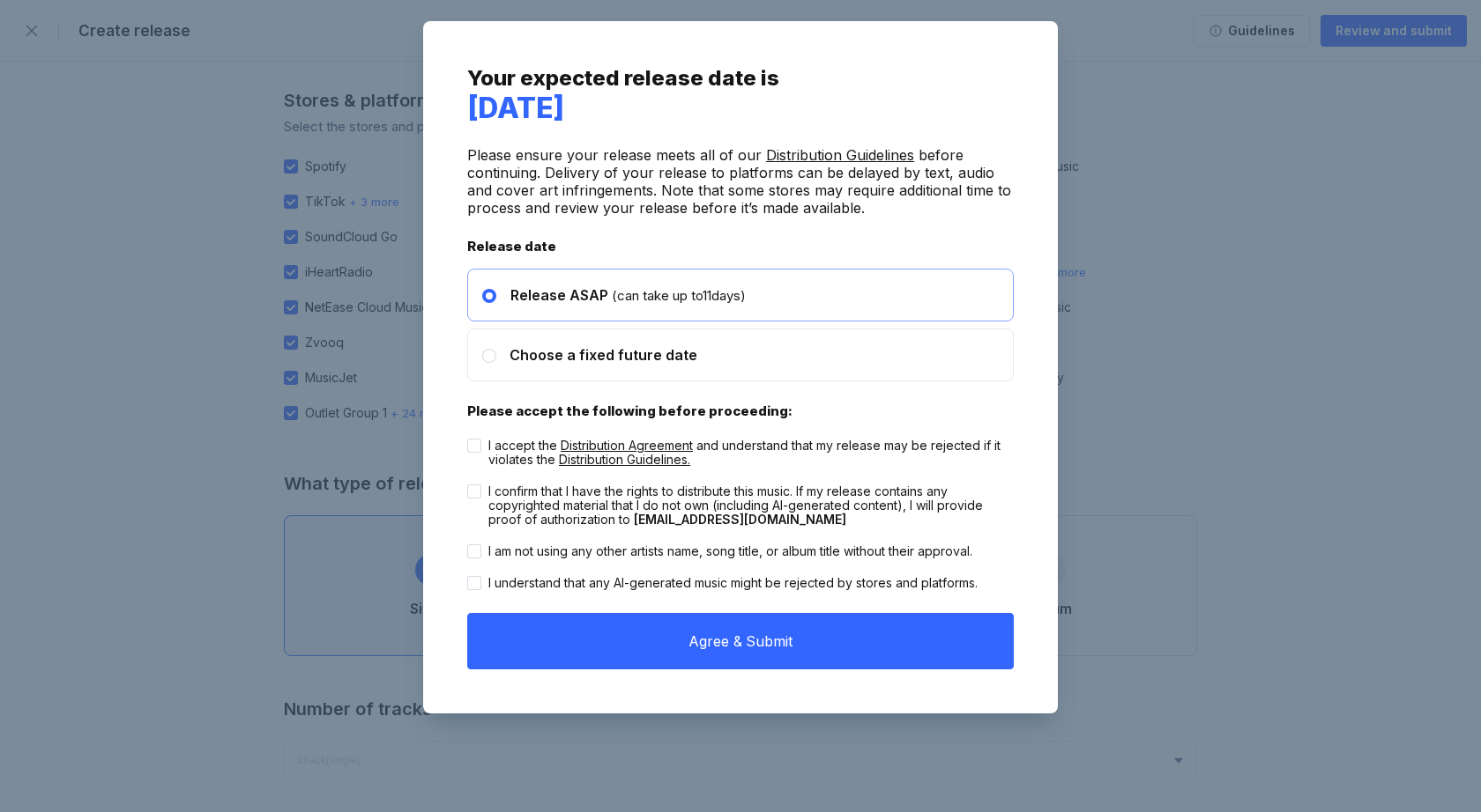
click at [483, 447] on label "I accept the Distribution Agreement and understand that my release may be rejec…" at bounding box center [740, 452] width 546 height 28
click at [468, 439] on input "I accept the Distribution Agreement and understand that my release may be rejec…" at bounding box center [467, 438] width 1 height 1
checkbox input "true"
click at [484, 486] on label "I confirm that I have the rights to distribute this music. If my release contai…" at bounding box center [740, 505] width 546 height 42
click at [468, 485] on input "I confirm that I have the rights to distribute this music. If my release contai…" at bounding box center [467, 484] width 1 height 1
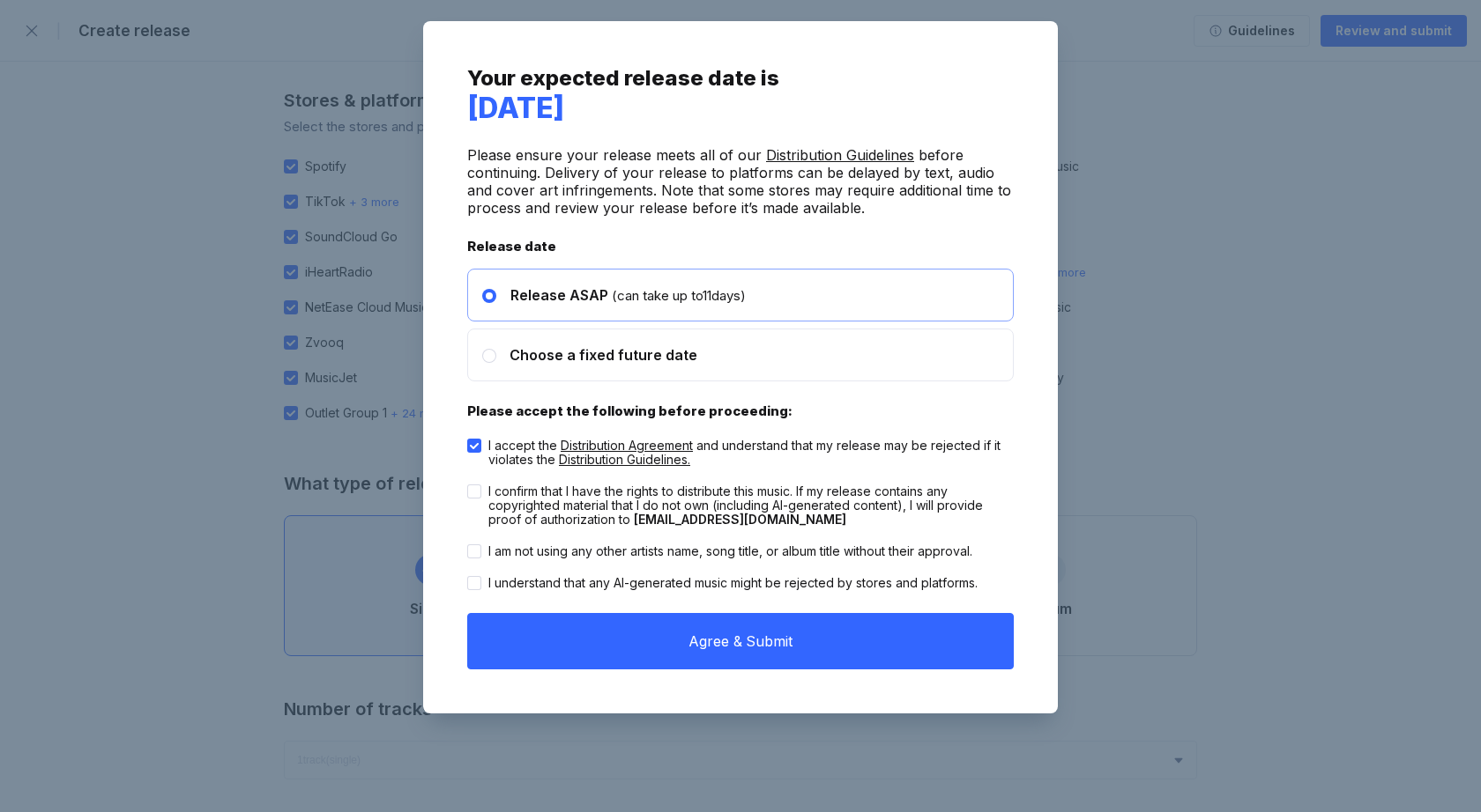
checkbox input "true"
click at [477, 549] on icon at bounding box center [474, 552] width 9 height 6
click at [468, 545] on input "I am not using any other artists name, song title, or album title without their…" at bounding box center [467, 544] width 1 height 1
checkbox input "true"
click at [474, 585] on icon at bounding box center [474, 583] width 9 height 6
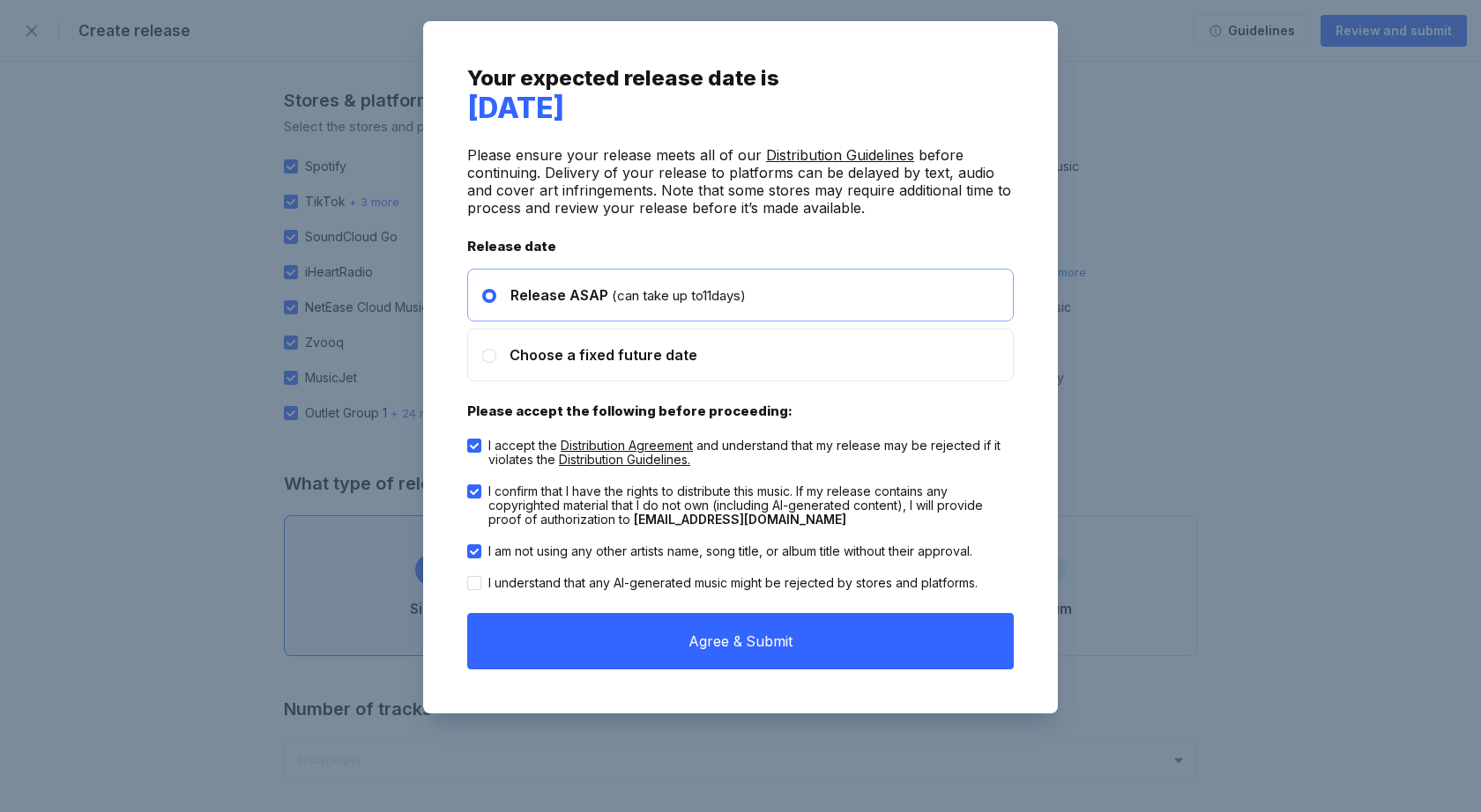
click at [468, 577] on input "I understand that any AI-generated music might be rejected by stores and platfo…" at bounding box center [467, 576] width 1 height 1
checkbox input "true"
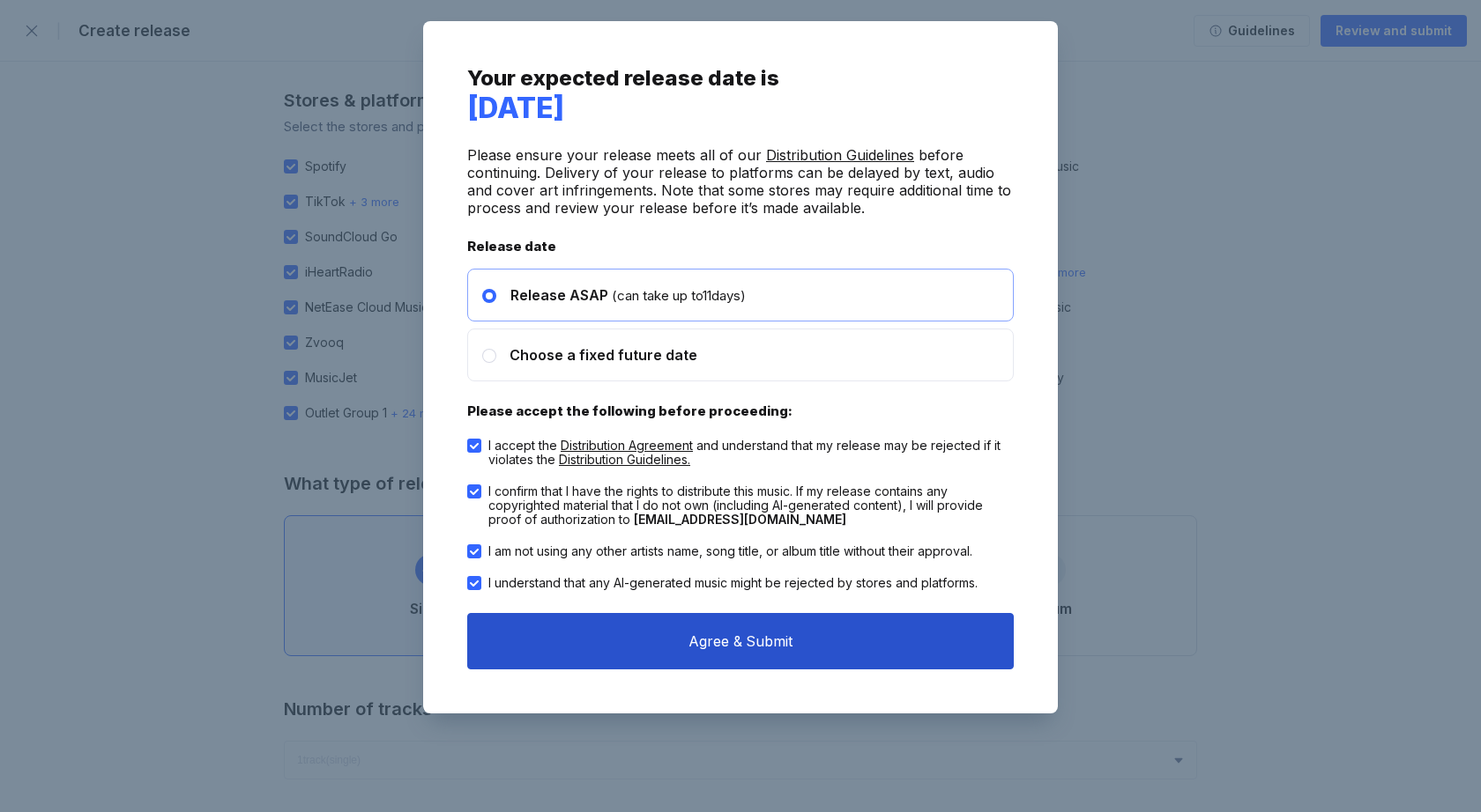
click at [695, 654] on button "Agree & Submit" at bounding box center [740, 642] width 546 height 57
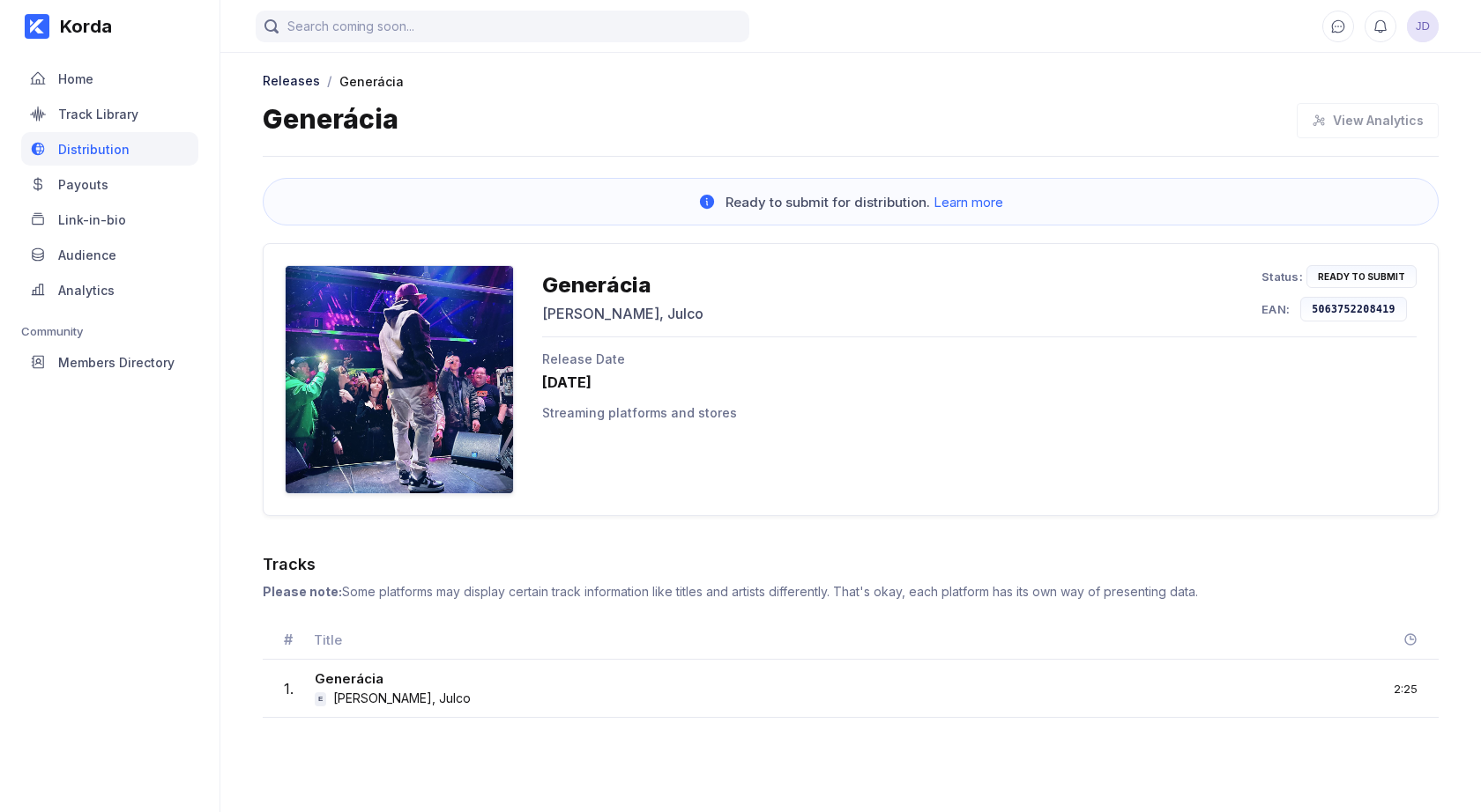
click at [711, 203] on icon at bounding box center [707, 202] width 14 height 14
click at [758, 204] on div "Ready to submit for distribution. Learn more" at bounding box center [864, 202] width 278 height 17
click at [131, 137] on div "Distribution" at bounding box center [110, 149] width 177 height 33
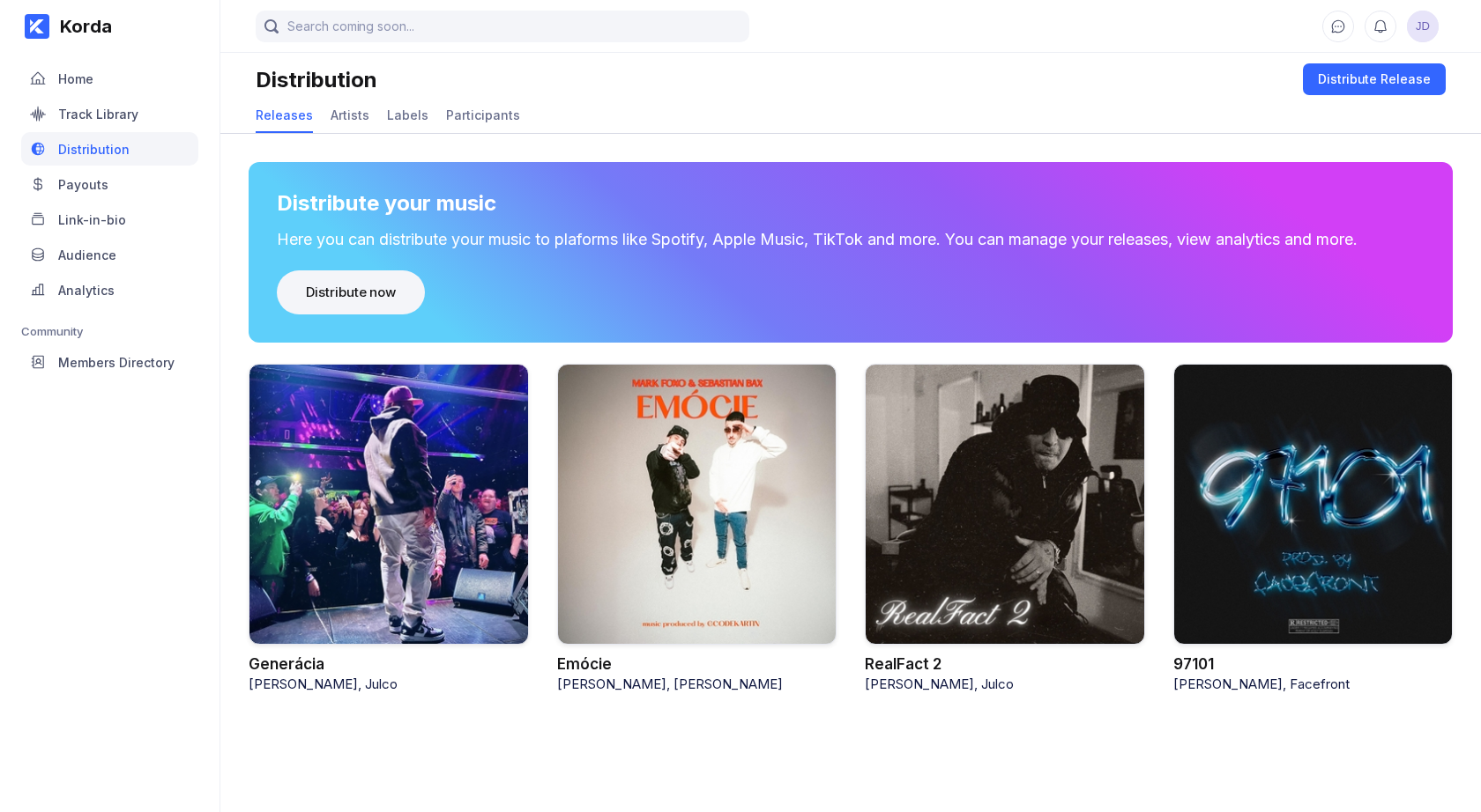
click at [341, 285] on div "Distribute now" at bounding box center [350, 293] width 90 height 18
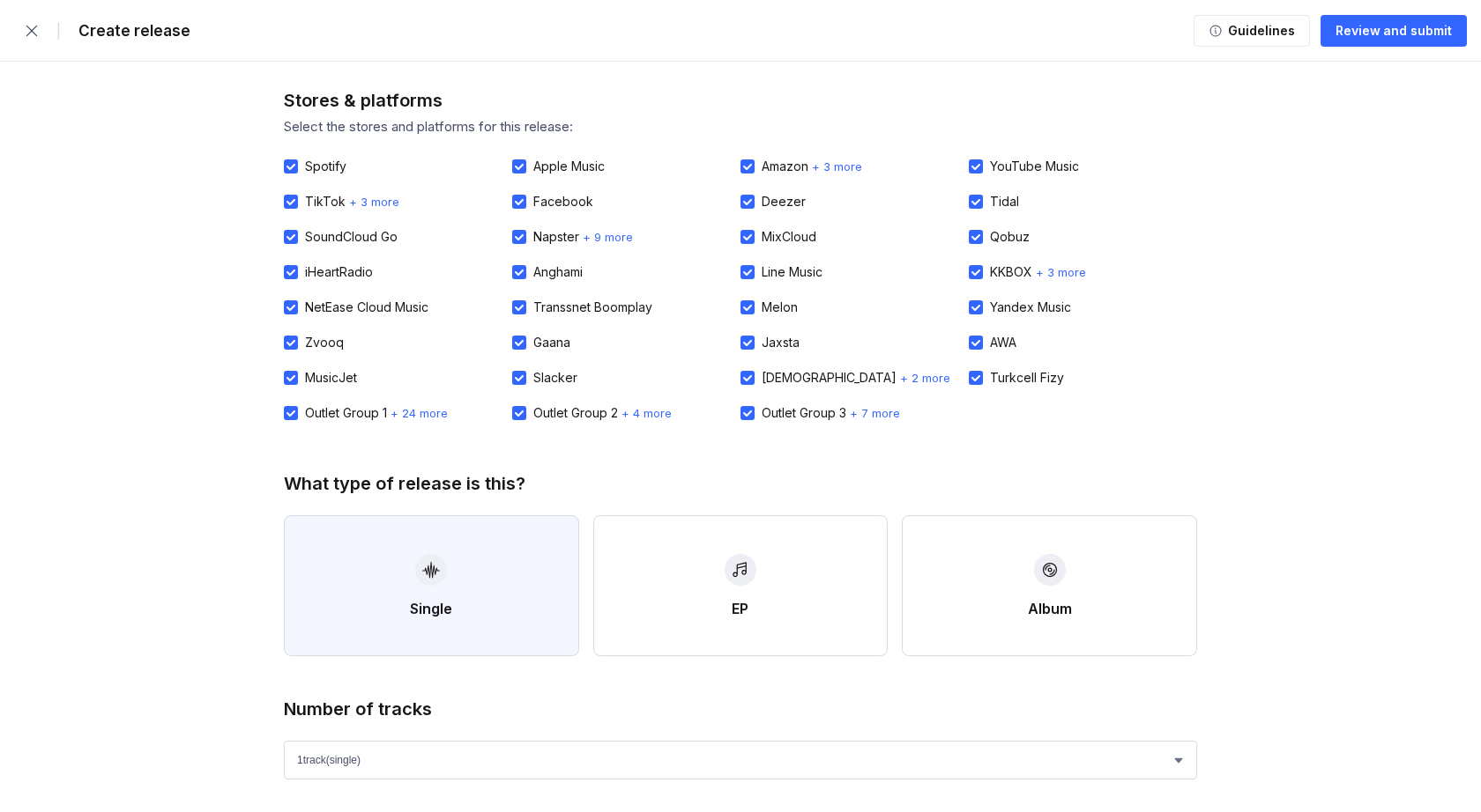
click at [367, 580] on button "Single" at bounding box center [432, 586] width 296 height 141
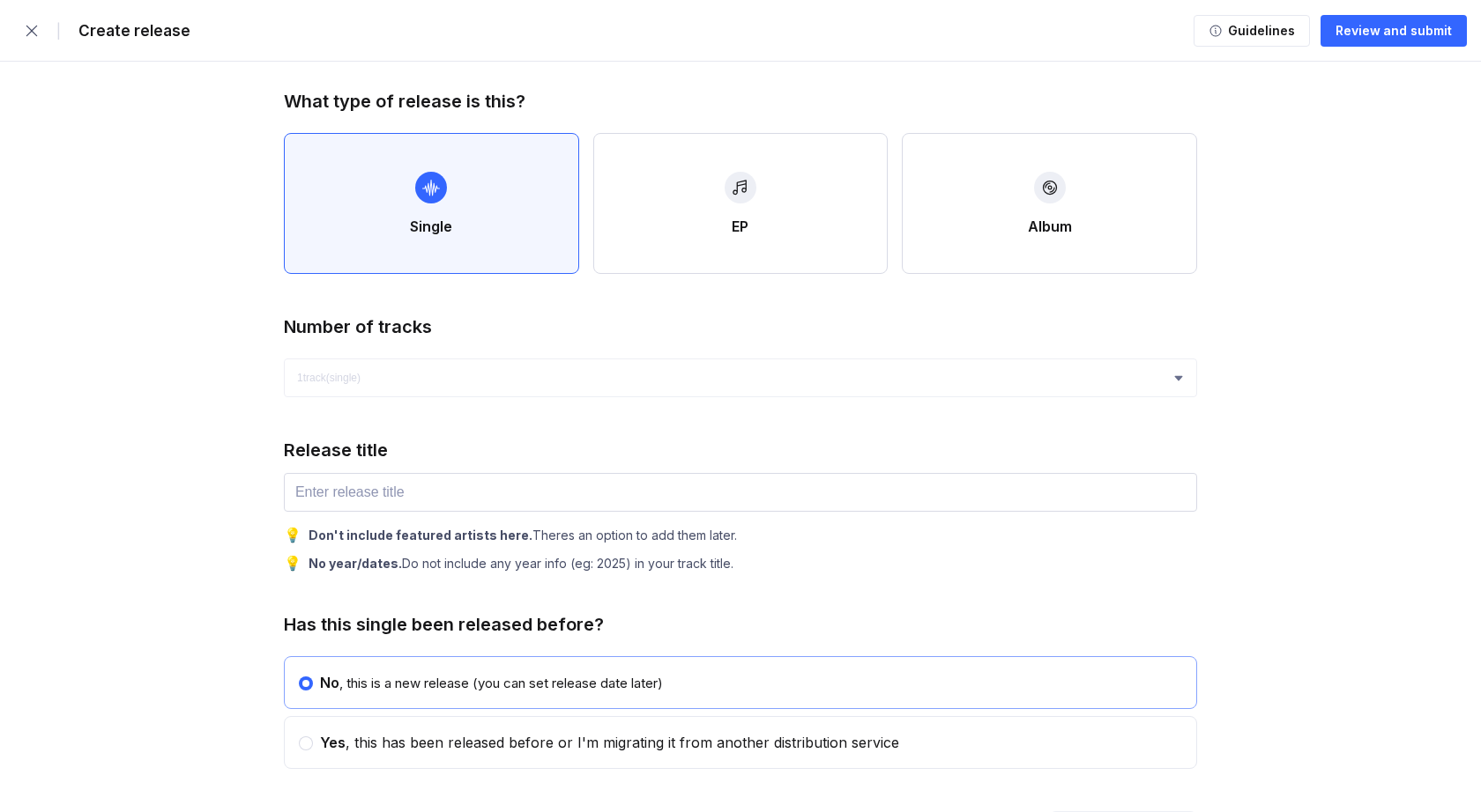
scroll to position [436, 0]
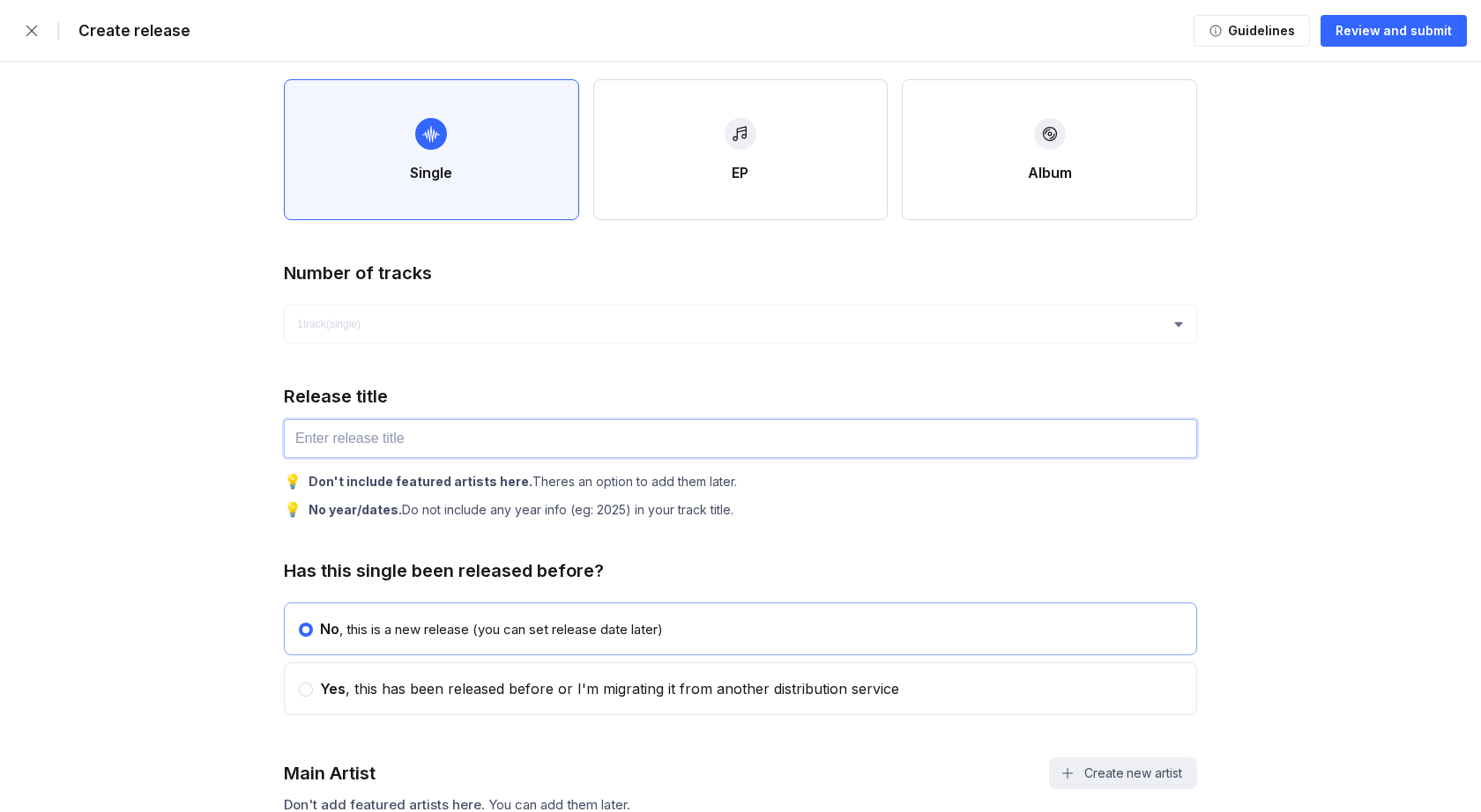
click at [316, 450] on input "text" at bounding box center [740, 439] width 913 height 39
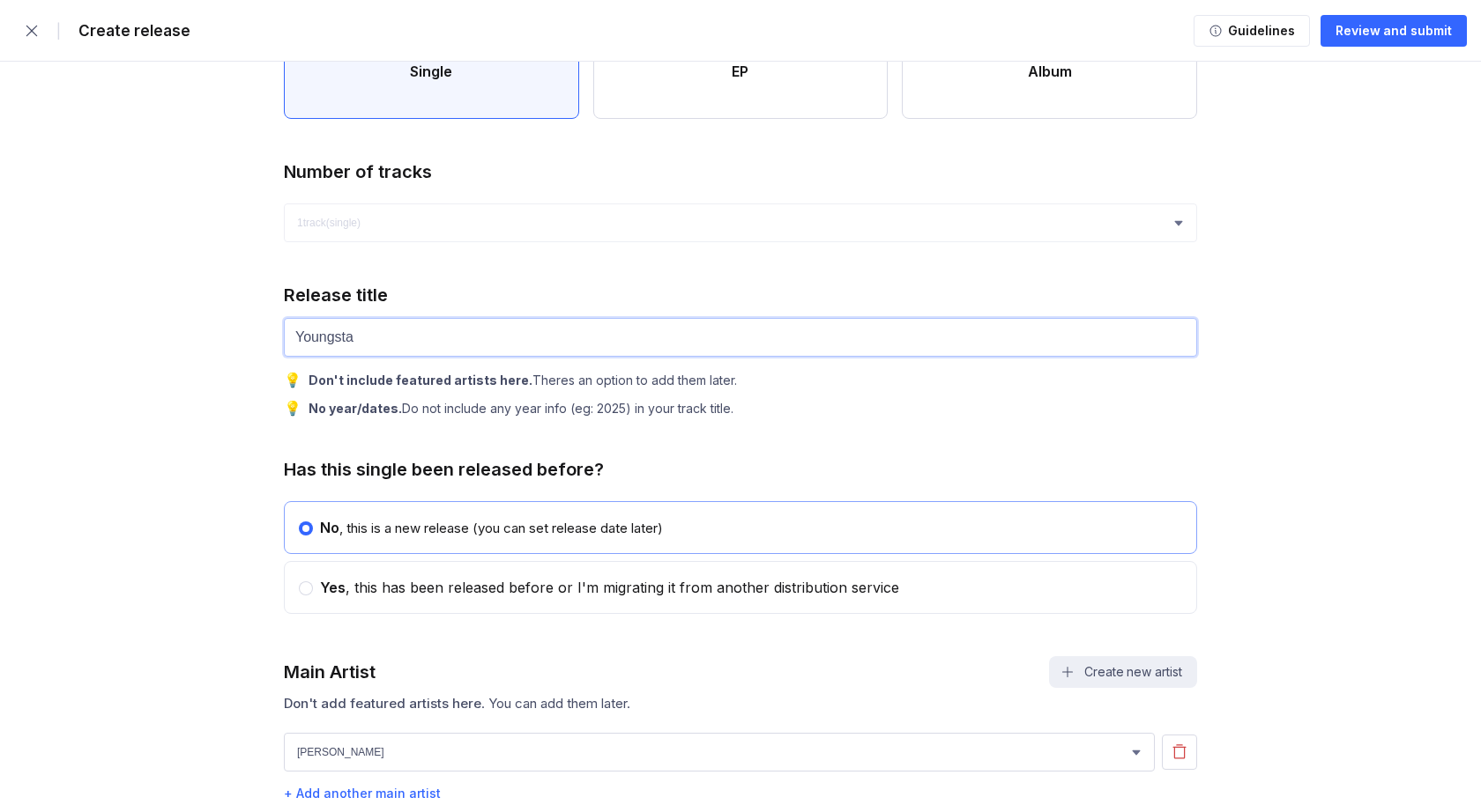
scroll to position [538, 0]
type input "Youngsta"
click at [320, 592] on span "Yes" at bounding box center [333, 587] width 25 height 18
radio input "false"
radio input "true"
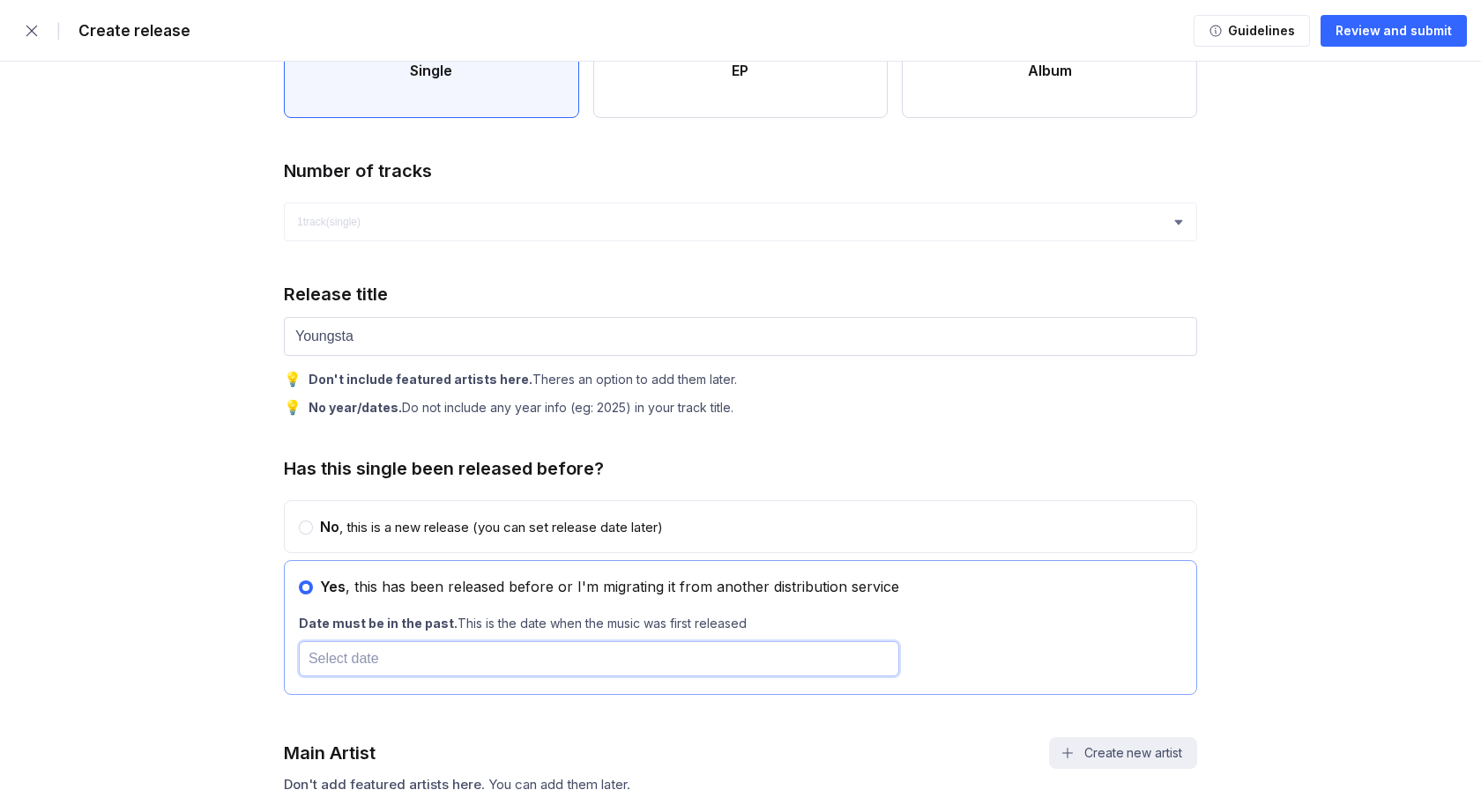
click at [363, 666] on input "text" at bounding box center [598, 659] width 600 height 35
click at [524, 447] on span "Previous Month" at bounding box center [524, 446] width 0 height 21
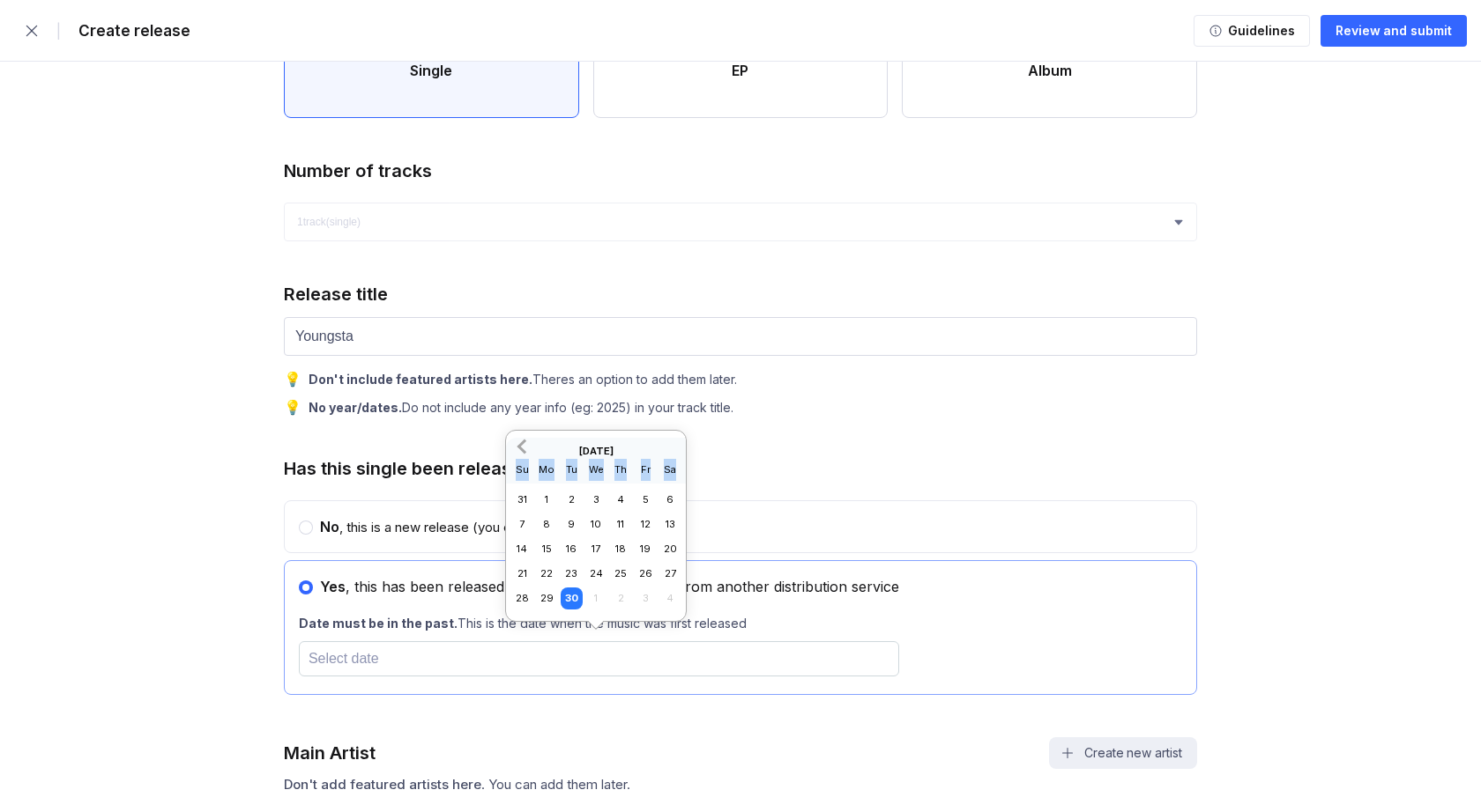
click at [521, 459] on div "Su" at bounding box center [522, 470] width 23 height 23
click at [521, 447] on div "Su" at bounding box center [522, 445] width 23 height 23
click at [524, 416] on span "Previous Month" at bounding box center [524, 422] width 0 height 21
click at [518, 438] on button "Previous Month" at bounding box center [522, 446] width 28 height 28
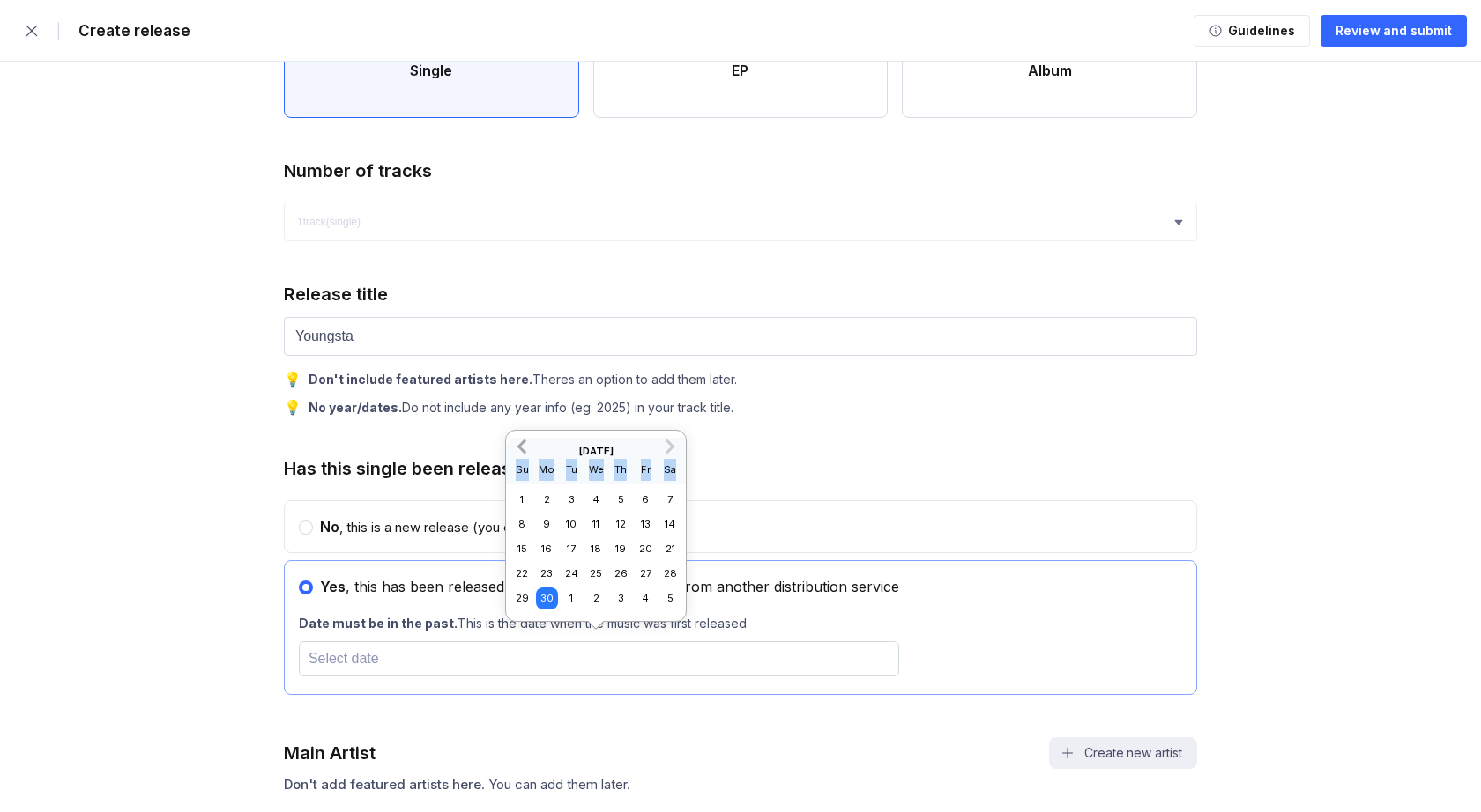
click at [519, 439] on button "Previous Month" at bounding box center [522, 446] width 28 height 28
click at [519, 439] on div "Su" at bounding box center [522, 445] width 23 height 23
click at [524, 425] on span "Previous Month" at bounding box center [524, 422] width 0 height 21
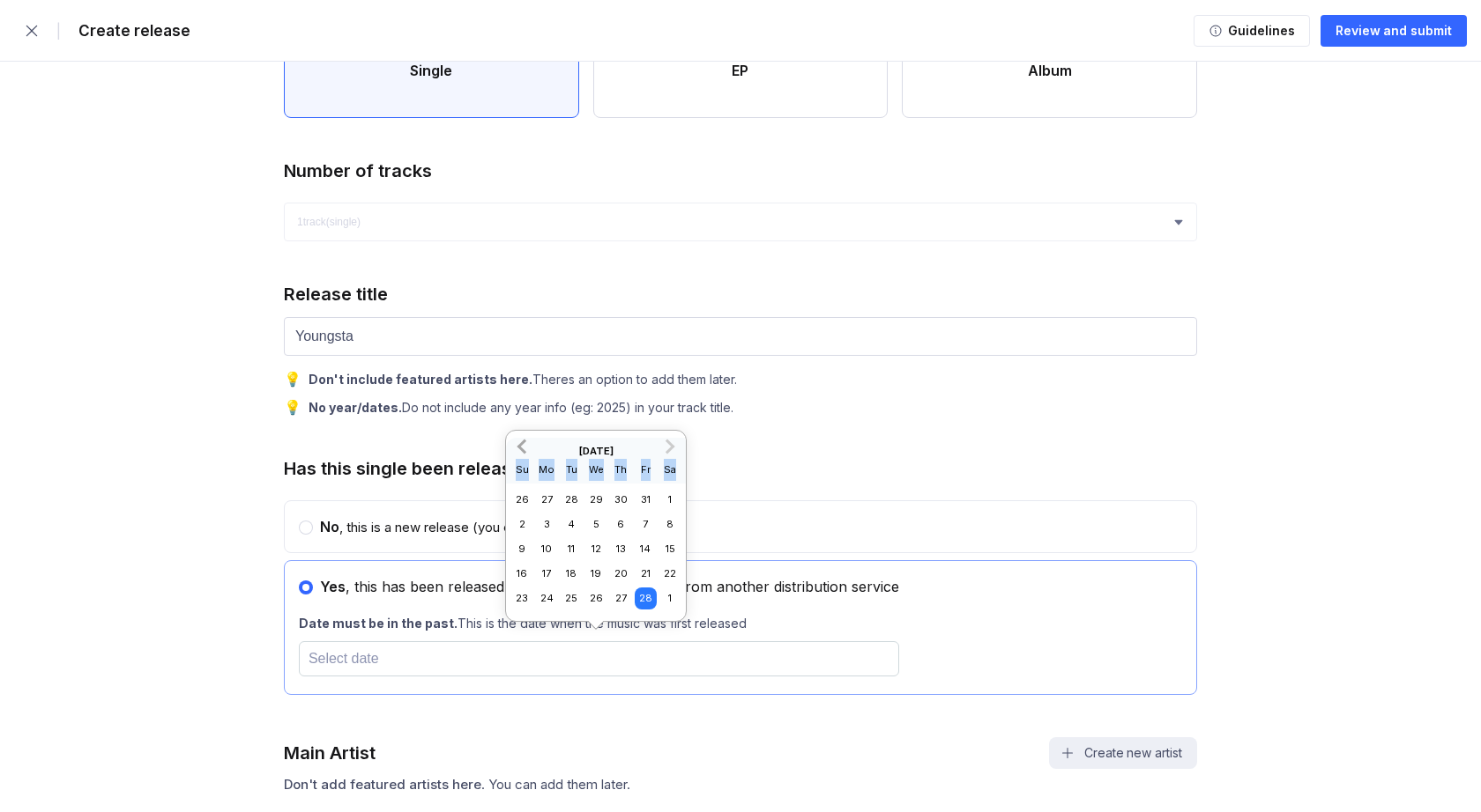
click at [524, 442] on span "Previous Month" at bounding box center [524, 446] width 0 height 21
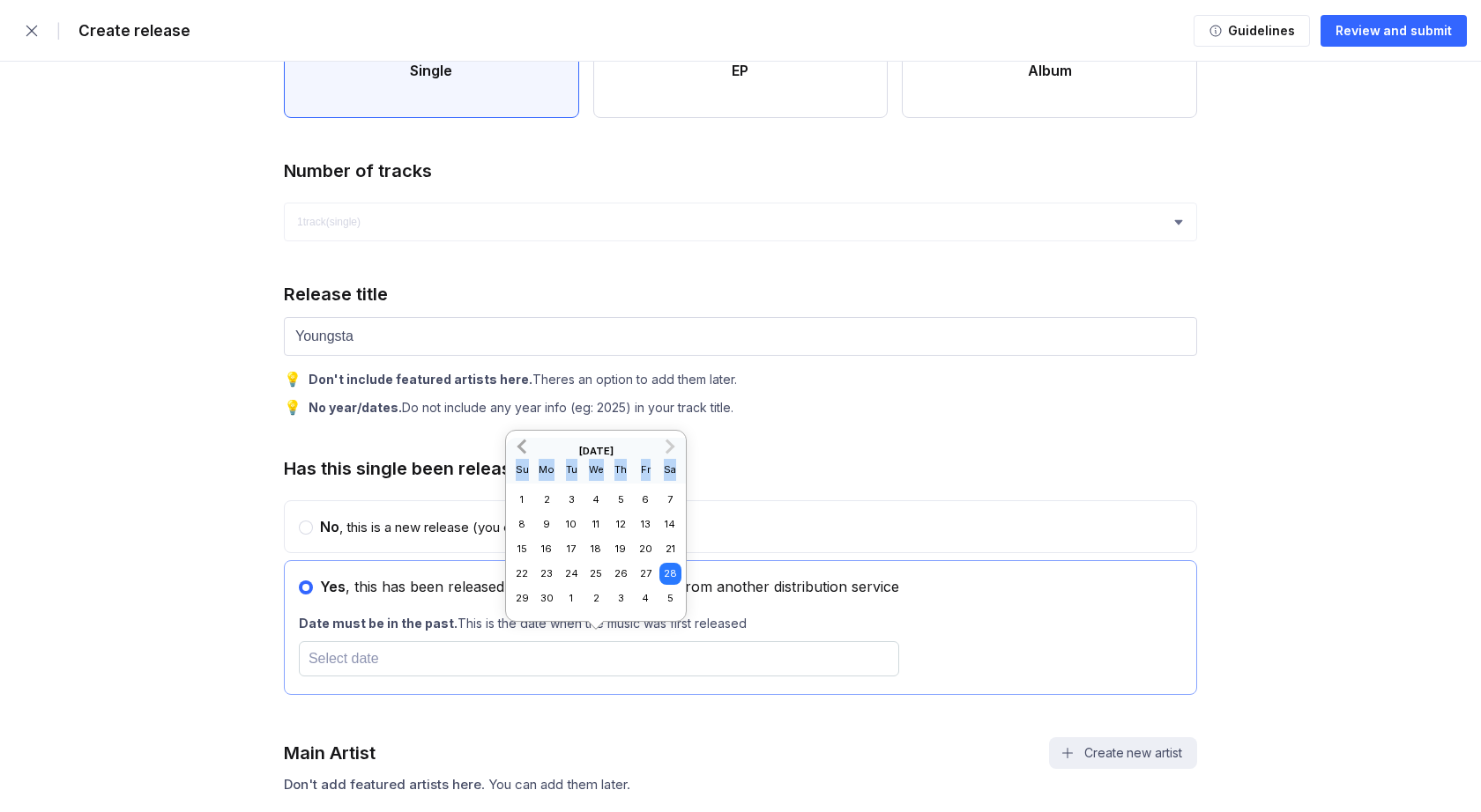
click at [524, 442] on span "Previous Month" at bounding box center [524, 446] width 0 height 21
click at [524, 422] on span "Previous Month" at bounding box center [524, 422] width 0 height 21
click at [520, 439] on button "Previous Month" at bounding box center [522, 446] width 28 height 28
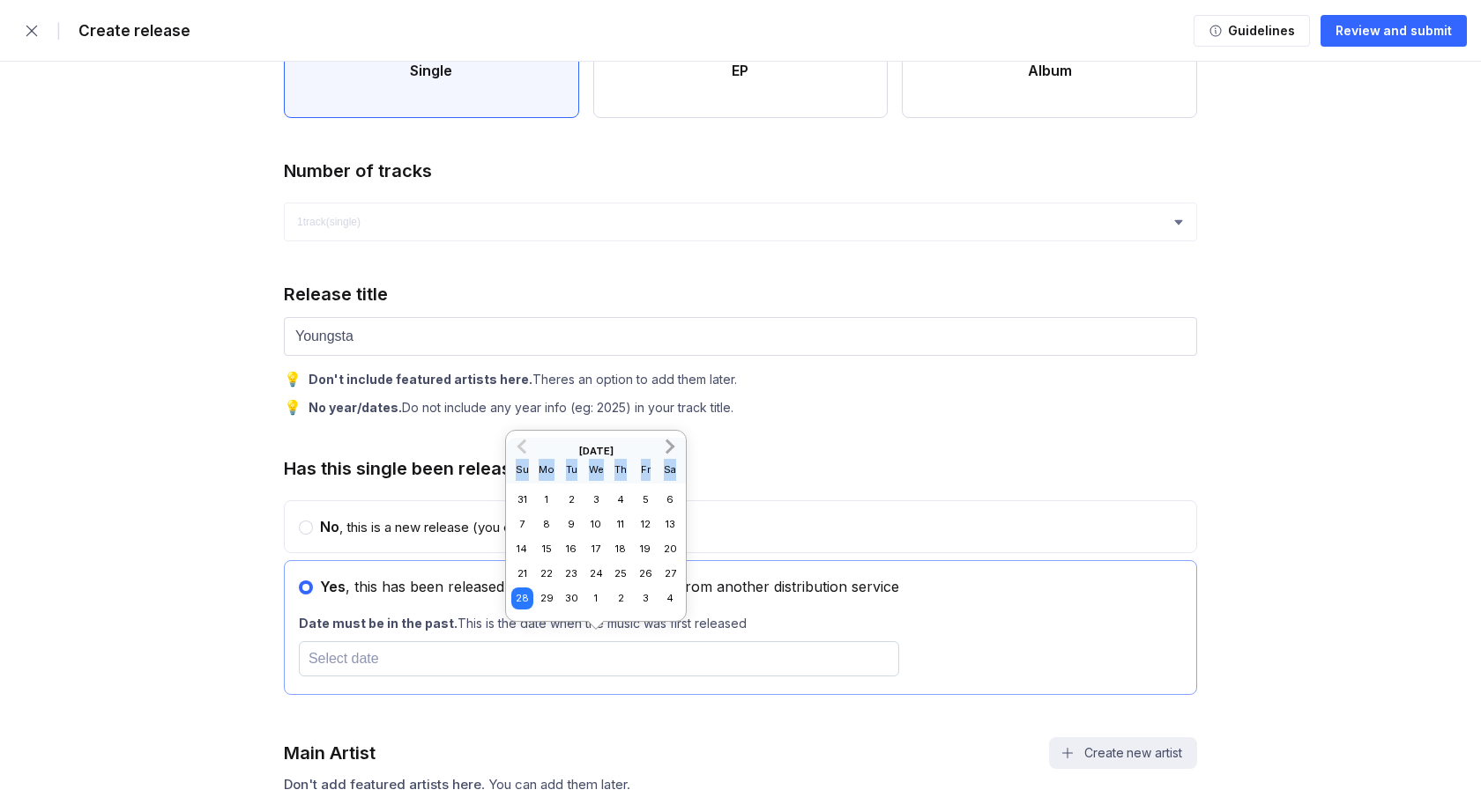
click at [669, 445] on span "Next Month" at bounding box center [669, 446] width 0 height 21
click at [544, 595] on div "27" at bounding box center [546, 599] width 23 height 23
type input "[DATE]"
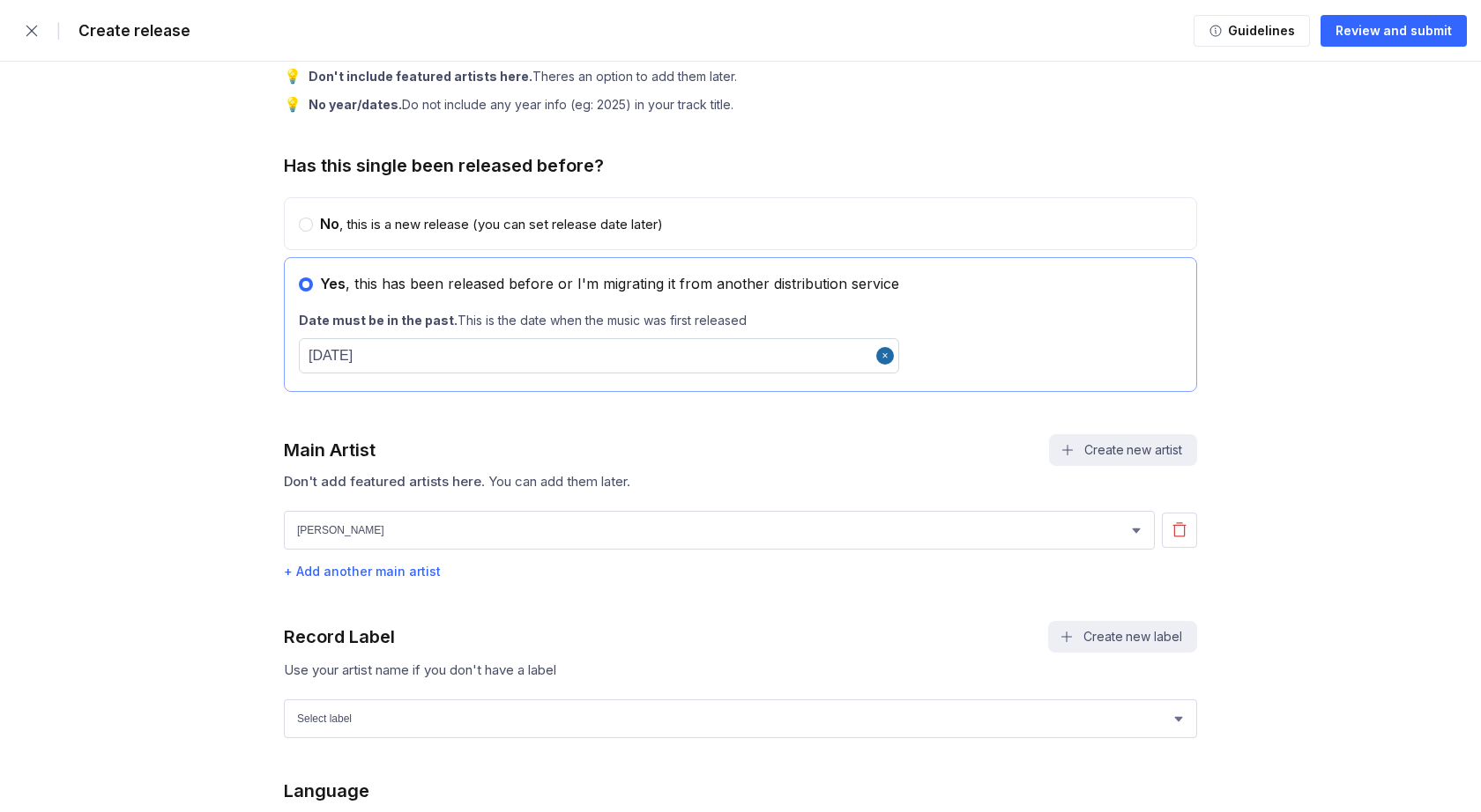
scroll to position [954, 0]
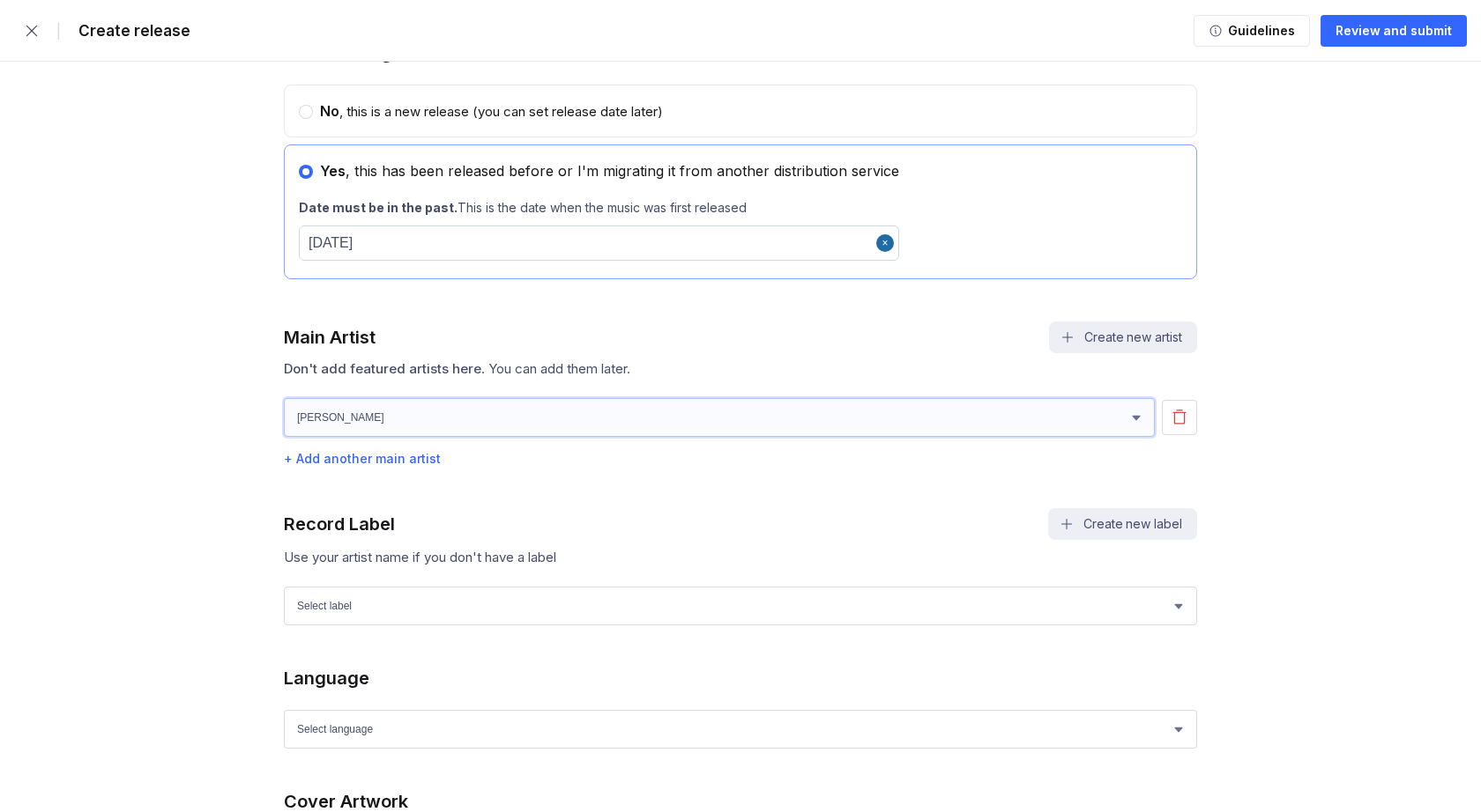
select select "bf36f570-10b4-4db6-ae70-6a75b19648b6"
click at [1076, 345] on button "Create new artist" at bounding box center [1123, 338] width 148 height 31
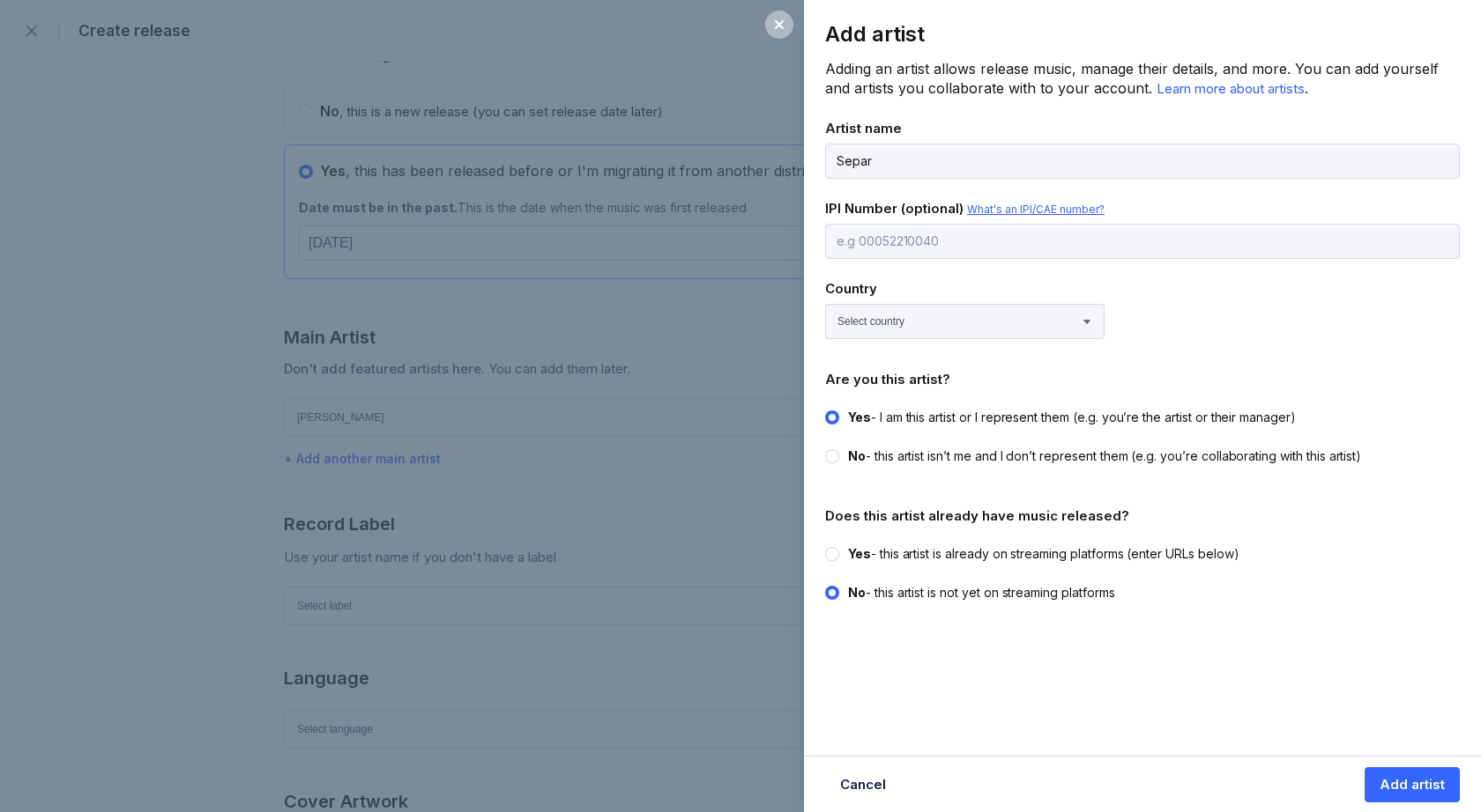
type input "Separ"
click at [983, 208] on span "What's an IPI/CAE number?" at bounding box center [1036, 209] width 137 height 14
select select "SK"
click at [852, 452] on span "No" at bounding box center [856, 455] width 18 height 15
click at [826, 448] on input "No - this artist isn’t me and I don’t represent them (e.g. you’re collaborating…" at bounding box center [825, 447] width 1 height 1
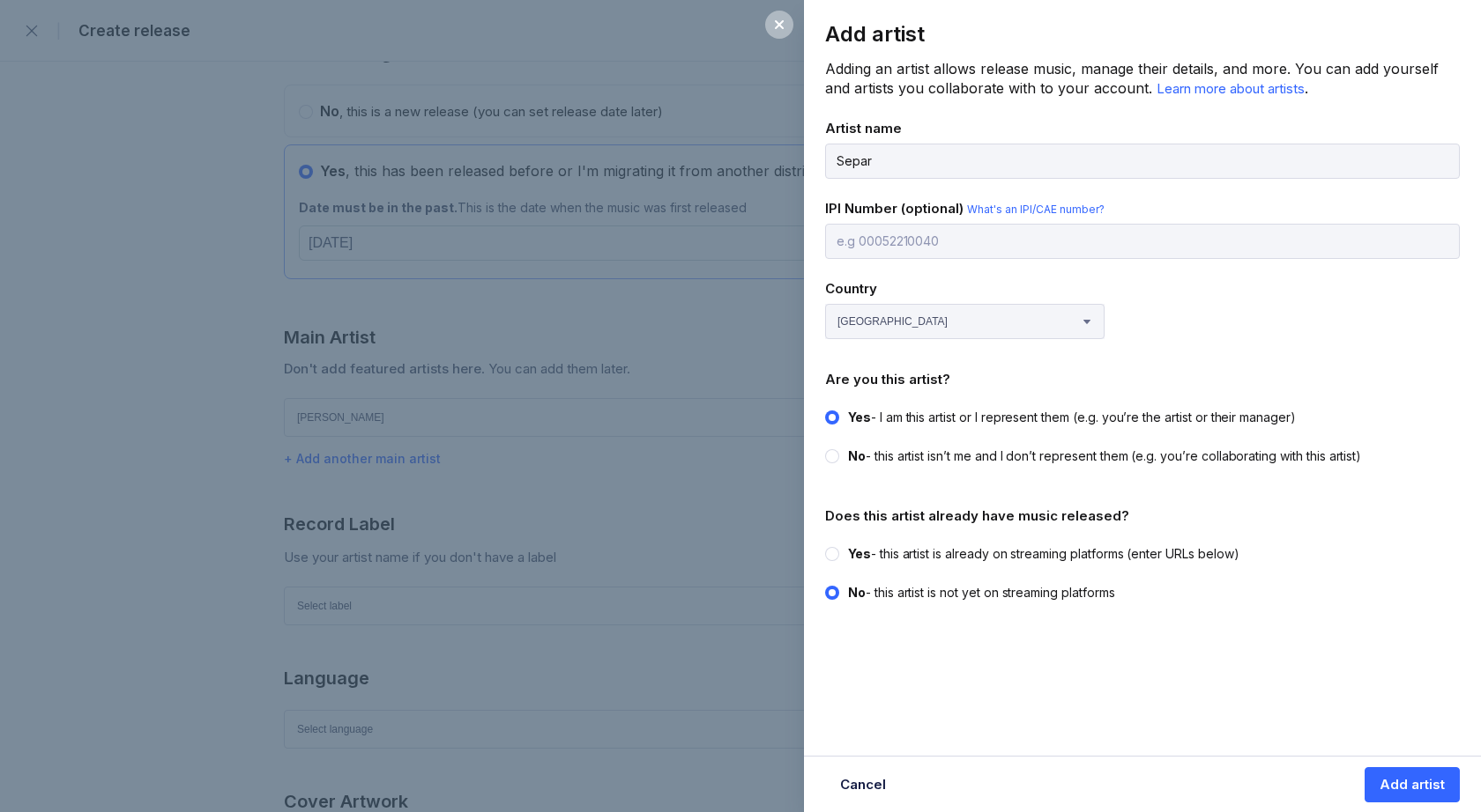
radio input "true"
radio input "false"
click at [912, 456] on div "No - this artist isn’t me and I don’t represent them (e.g. you’re collaborating…" at bounding box center [1104, 456] width 513 height 18
click at [826, 448] on input "No - this artist isn’t me and I don’t represent them (e.g. you’re collaborating…" at bounding box center [825, 447] width 1 height 1
click at [902, 552] on div "Yes - this artist is already on streaming platforms (enter URLs below)" at bounding box center [1043, 554] width 392 height 18
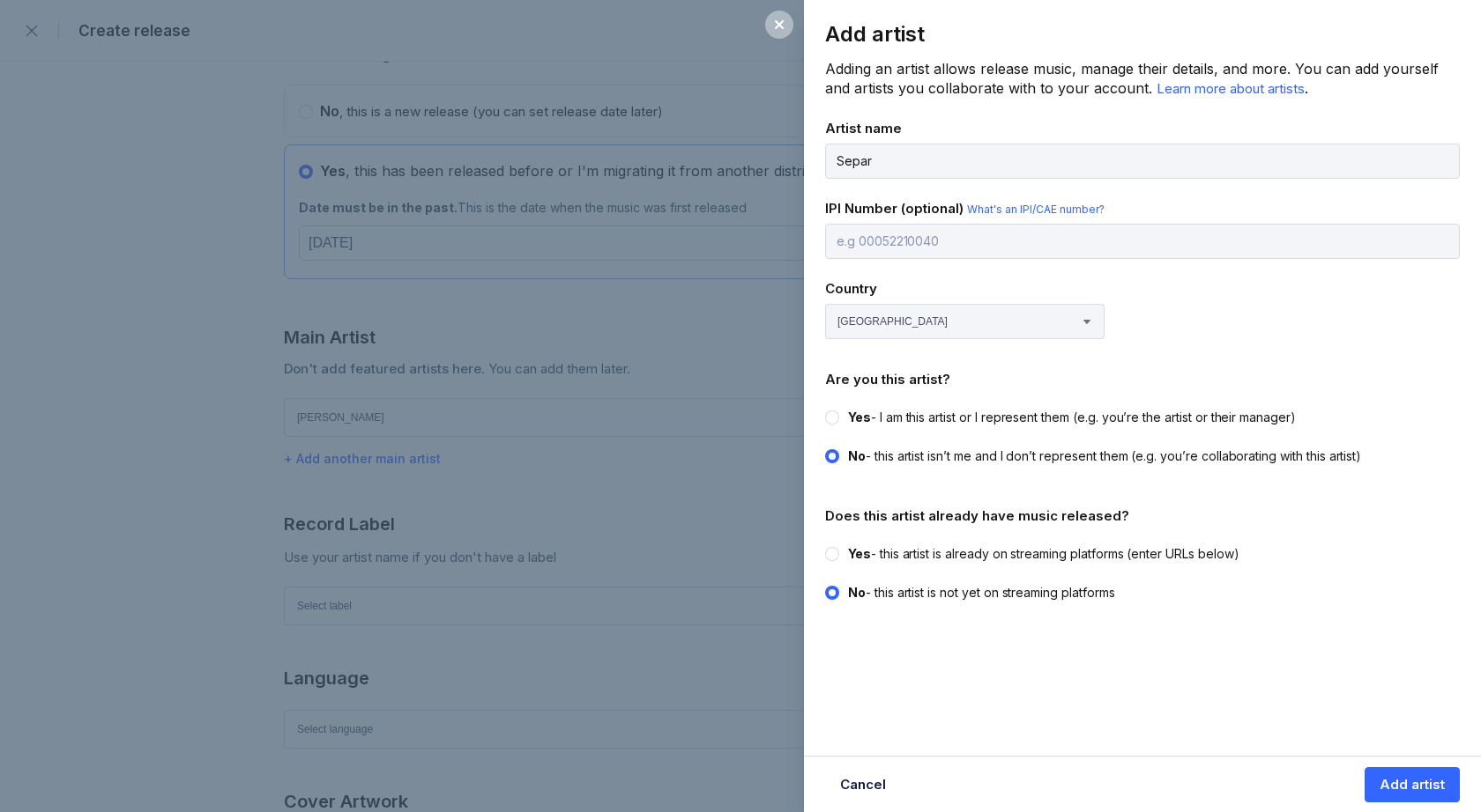
click at [826, 546] on input "Yes - this artist is already on streaming platforms (enter URLs below)" at bounding box center [825, 545] width 1 height 1
radio input "true"
radio input "false"
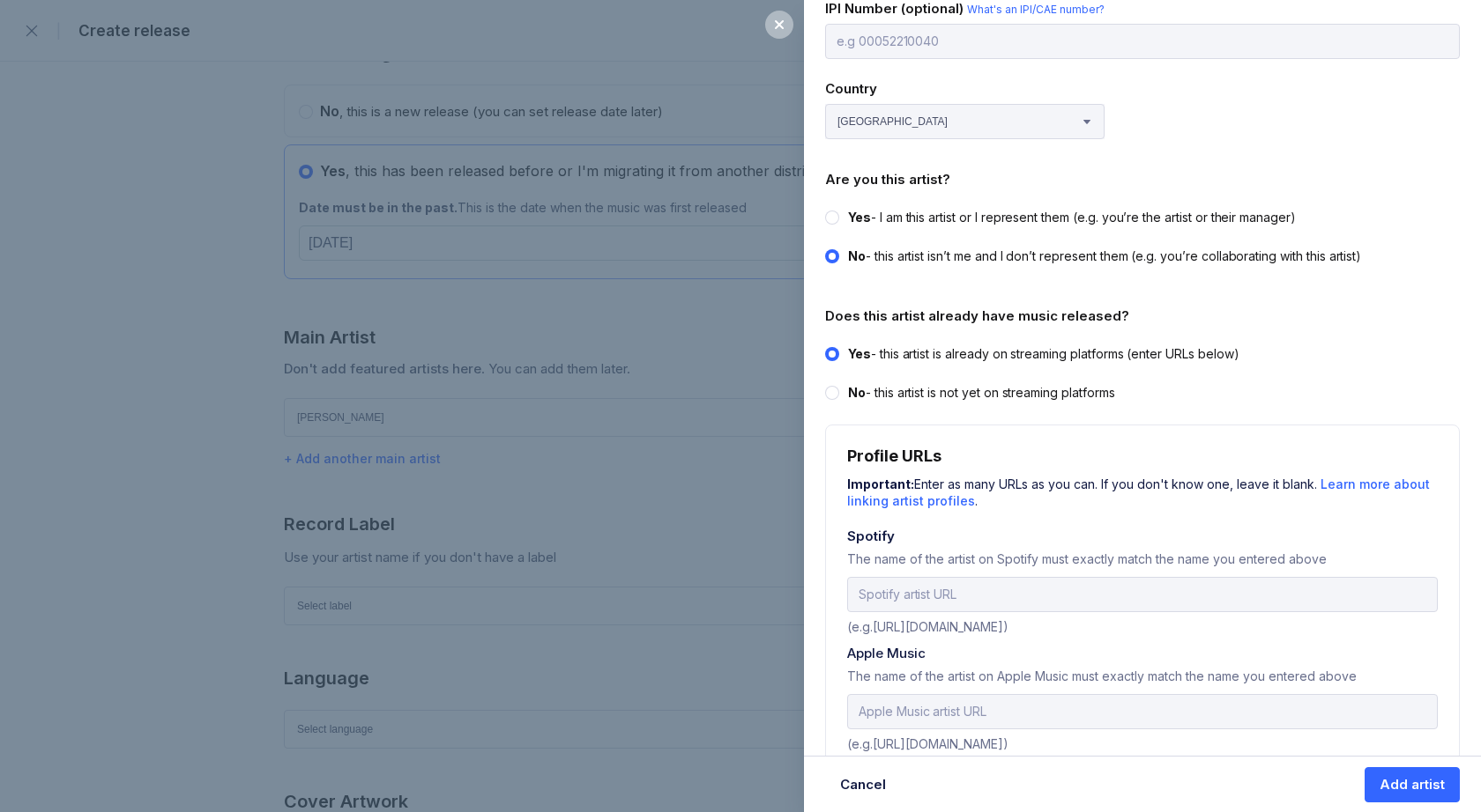
scroll to position [305, 0]
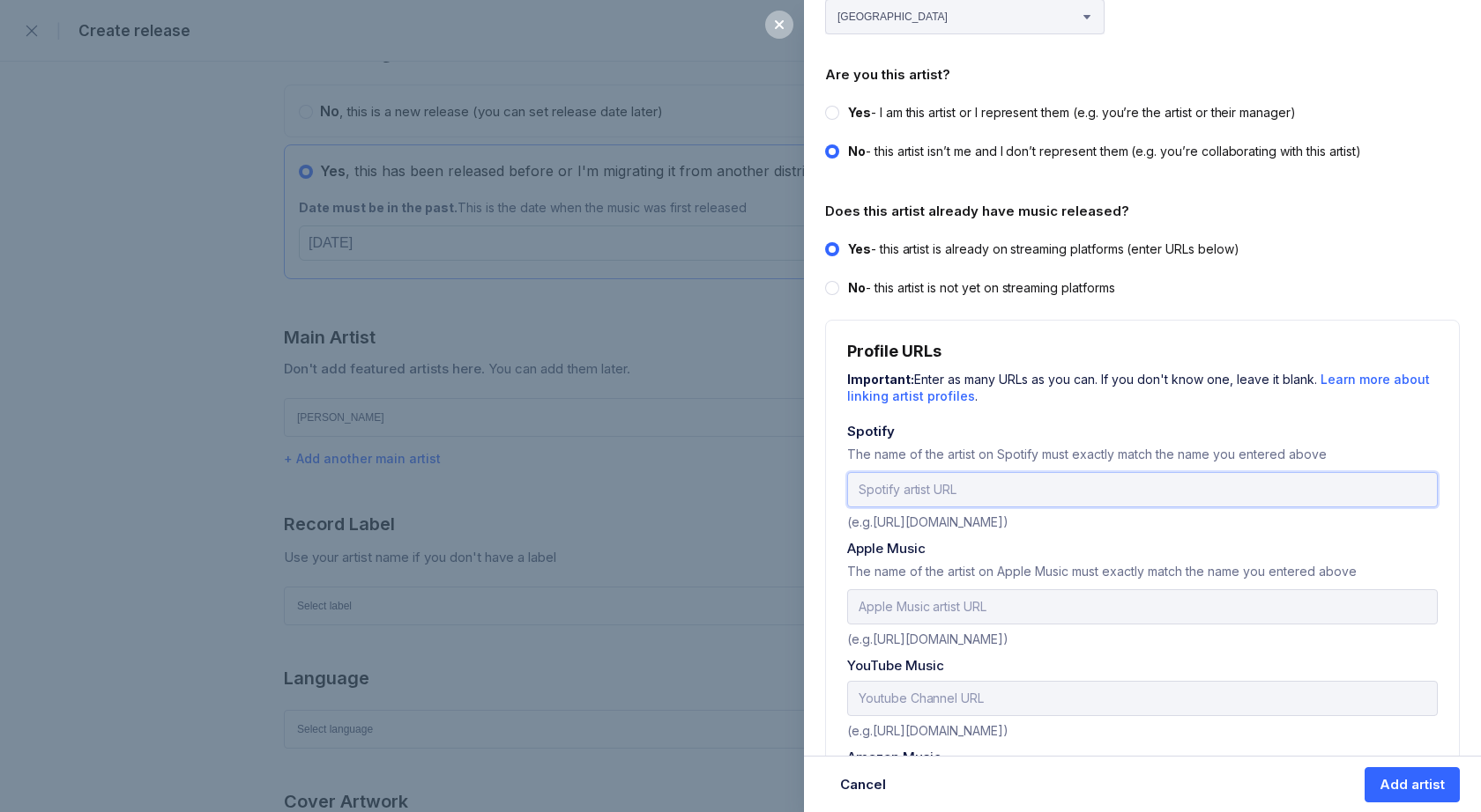
paste input "[URL][DOMAIN_NAME]"
drag, startPoint x: 1202, startPoint y: 490, endPoint x: 1448, endPoint y: 481, distance: 246.2
click at [1448, 481] on div "Profile URLs Important: Enter as many URLs as you can. If you don't know one, l…" at bounding box center [1142, 769] width 634 height 898
type input "[URL][DOMAIN_NAME]"
paste input "[URL][DOMAIN_NAME]"
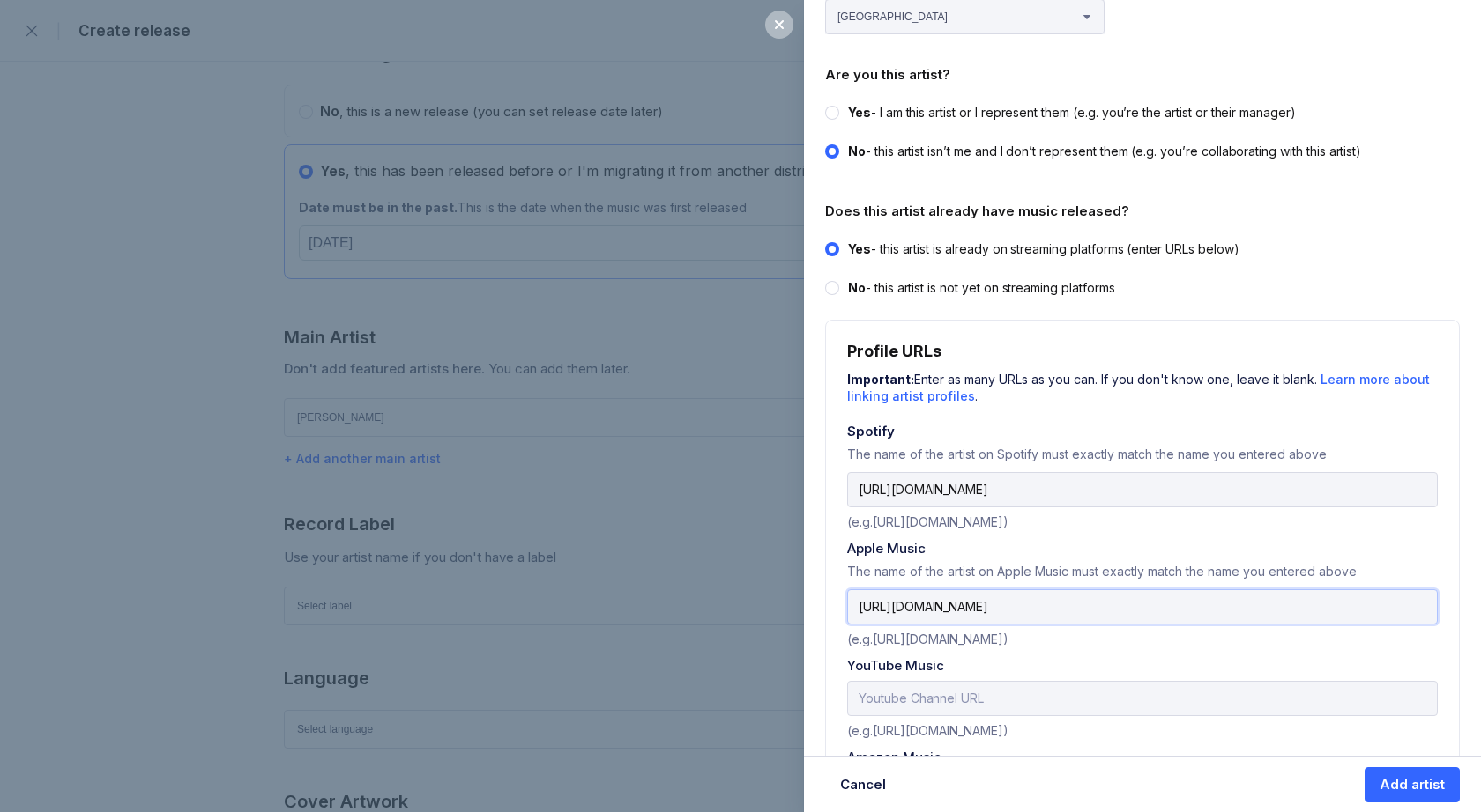
type input "[URL][DOMAIN_NAME]"
click at [936, 693] on input "text" at bounding box center [1141, 699] width 590 height 35
paste input "[URL][DOMAIN_NAME]"
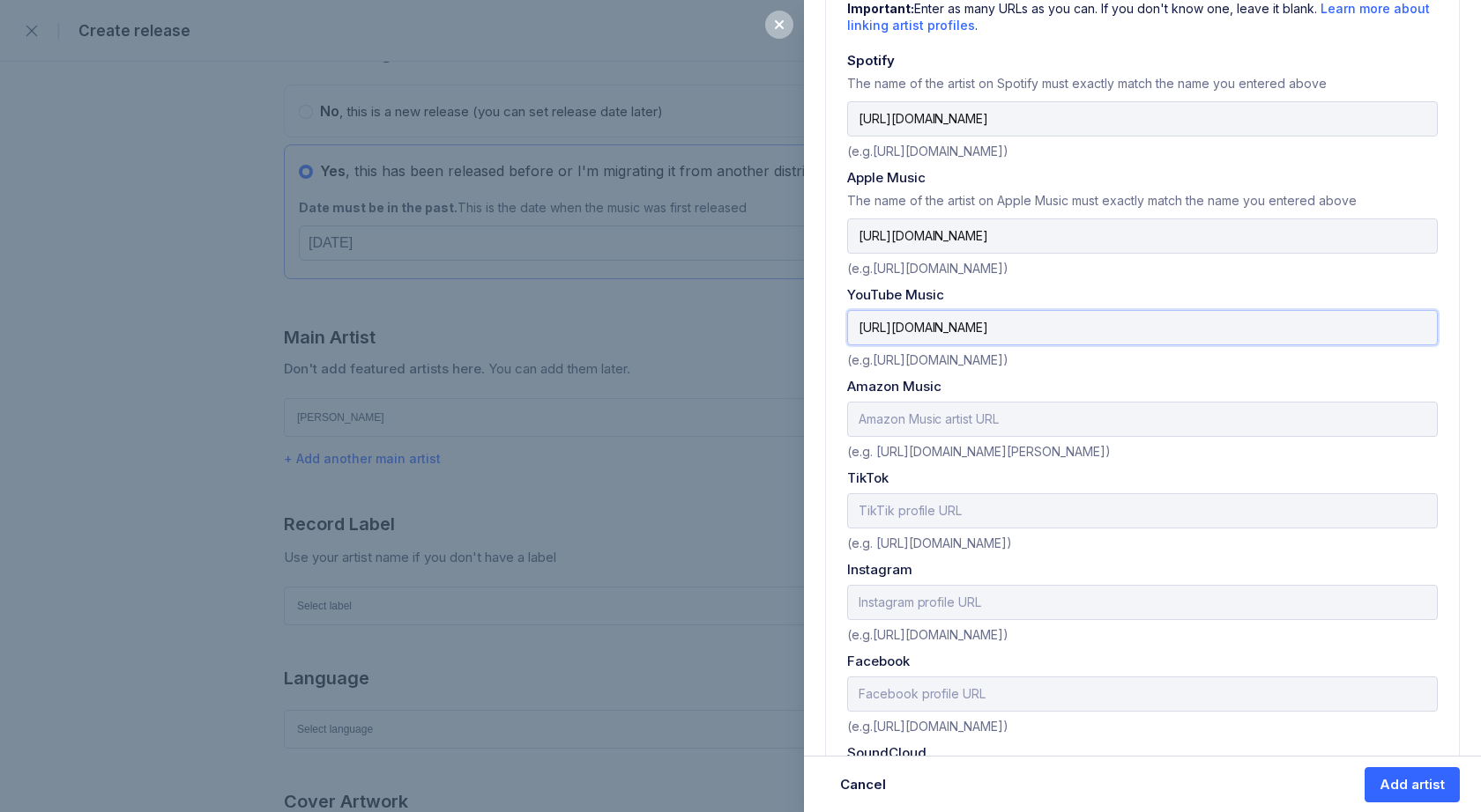
scroll to position [722, 0]
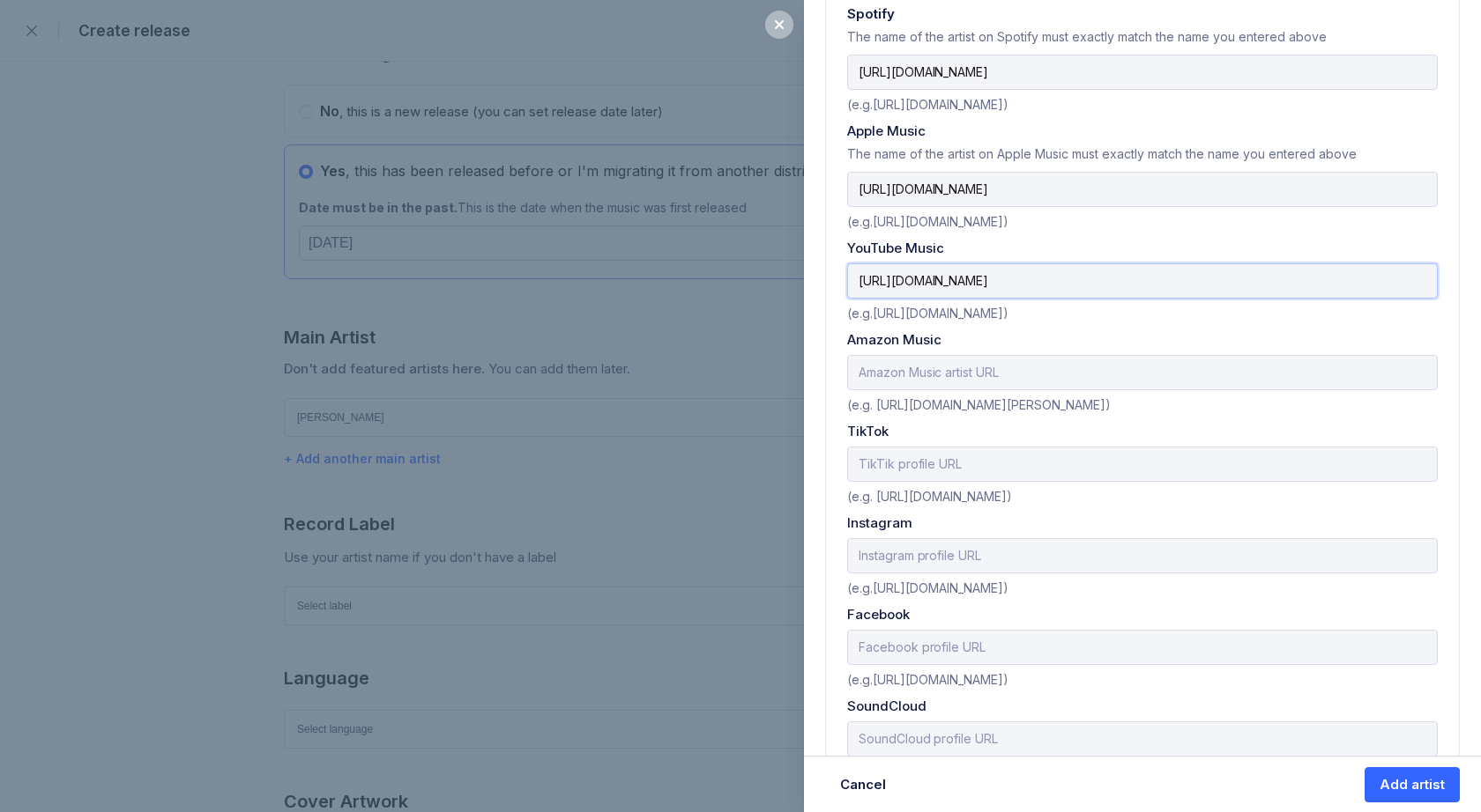
type input "[URL][DOMAIN_NAME]"
click at [897, 665] on div "(e.g.[URL][DOMAIN_NAME])" at bounding box center [1141, 676] width 590 height 23
click at [892, 645] on input "text" at bounding box center [1141, 648] width 590 height 35
paste input "[URL][DOMAIN_NAME][DOMAIN_NAME]"
drag, startPoint x: 925, startPoint y: 645, endPoint x: 858, endPoint y: 645, distance: 67.0
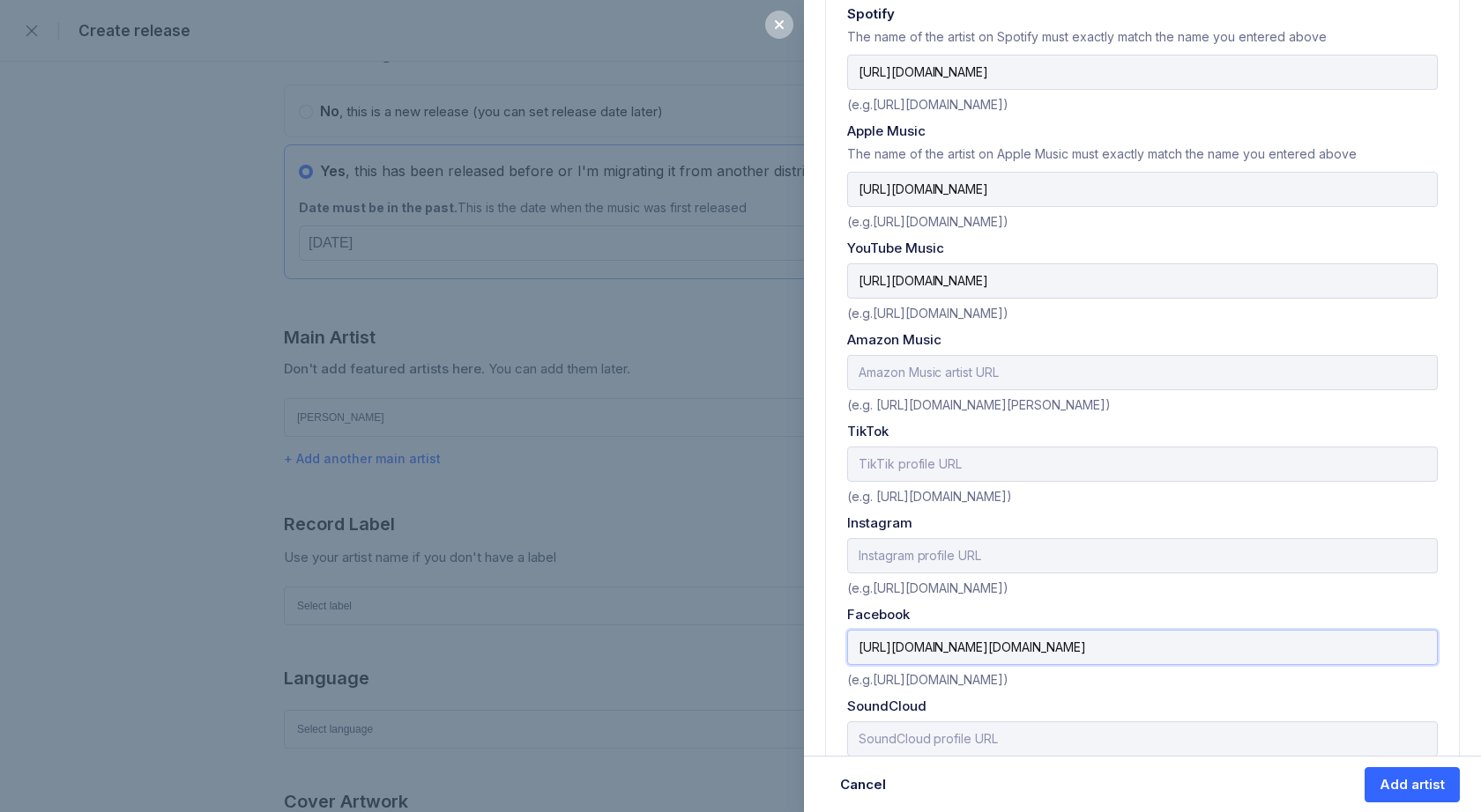
click at [856, 645] on input "[URL][DOMAIN_NAME][DOMAIN_NAME]" at bounding box center [1141, 648] width 590 height 35
drag, startPoint x: 858, startPoint y: 645, endPoint x: 702, endPoint y: 646, distance: 156.0
click at [702, 646] on div "Add artist Adding an artist allows release music, manage their details, and mor…" at bounding box center [740, 406] width 1481 height 812
click at [911, 657] on input "[URL][DOMAIN_NAME][DOMAIN_NAME]" at bounding box center [1141, 648] width 590 height 35
drag, startPoint x: 855, startPoint y: 651, endPoint x: 1076, endPoint y: 639, distance: 221.3
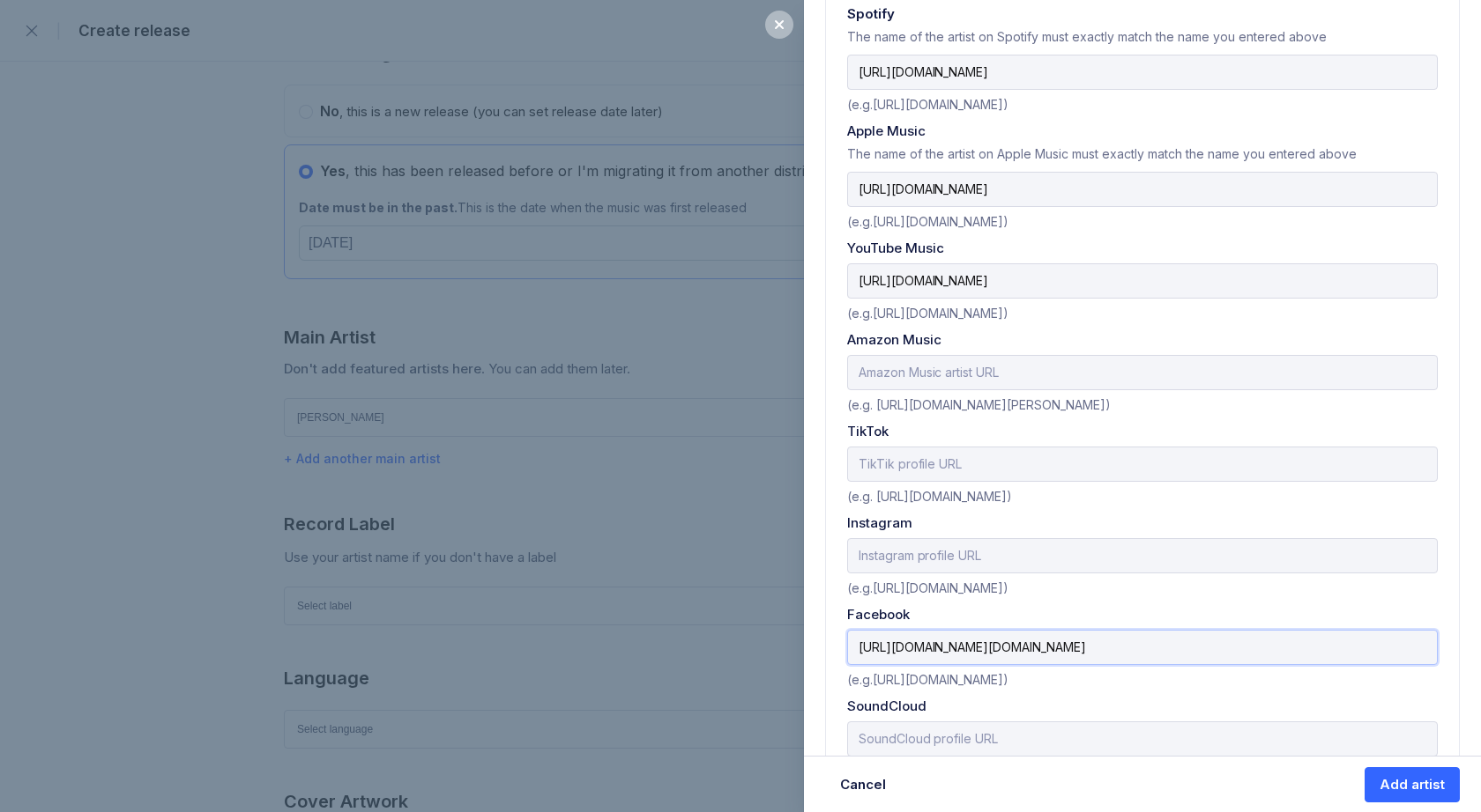
click at [1079, 639] on input "[URL][DOMAIN_NAME][DOMAIN_NAME]" at bounding box center [1141, 648] width 590 height 35
drag, startPoint x: 1083, startPoint y: 645, endPoint x: 1480, endPoint y: 646, distance: 397.0
click at [1480, 646] on div "Add artist Adding an artist allows release music, manage their details, and mor…" at bounding box center [1142, 74] width 677 height 1594
type input "[URL][DOMAIN_NAME][DOMAIN_NAME]"
click at [881, 555] on input "text" at bounding box center [1141, 556] width 590 height 35
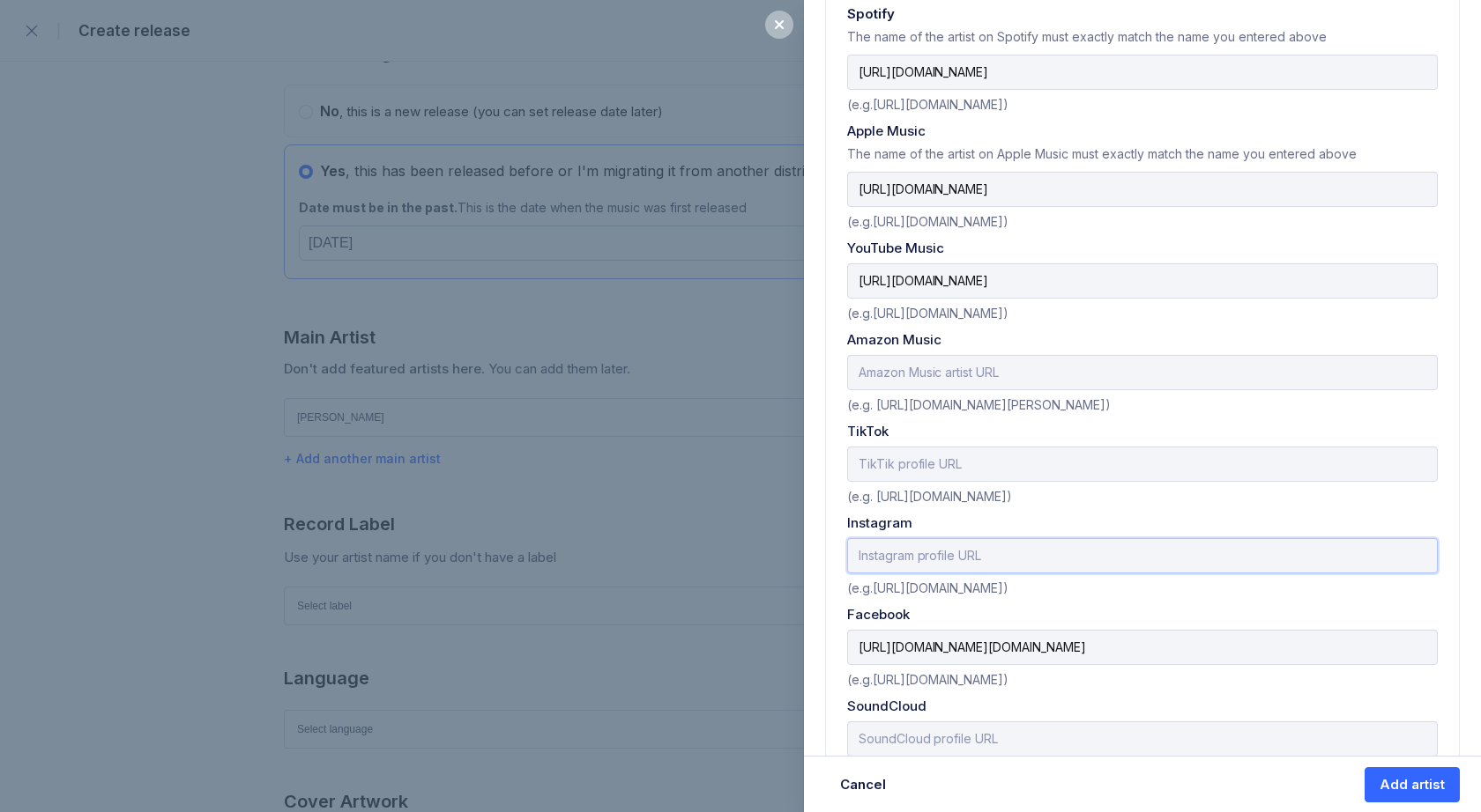
paste input "[URL][DOMAIN_NAME]"
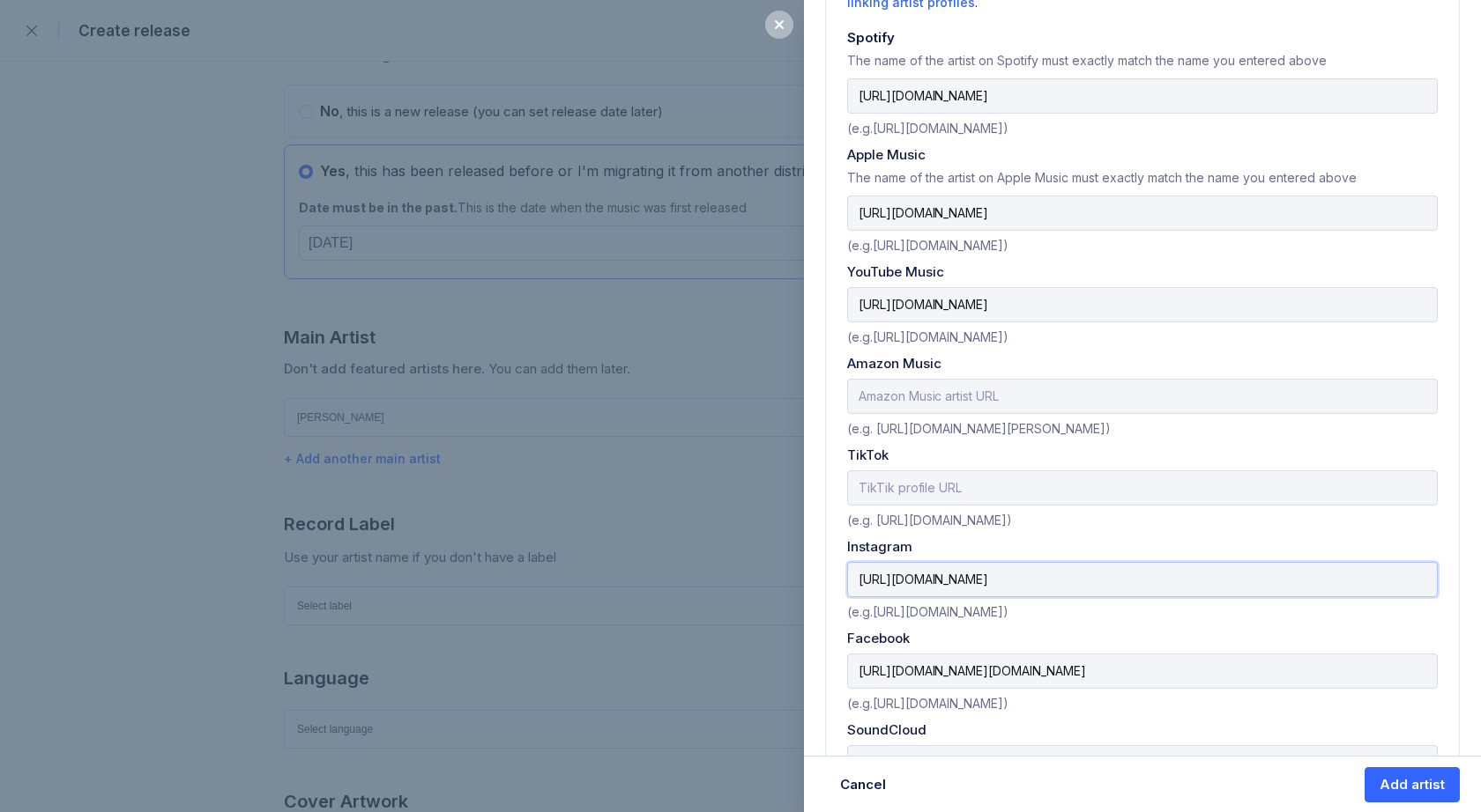
type input "[URL][DOMAIN_NAME]"
click at [887, 411] on input "text" at bounding box center [1141, 396] width 590 height 35
paste input "[URL][DOMAIN_NAME]"
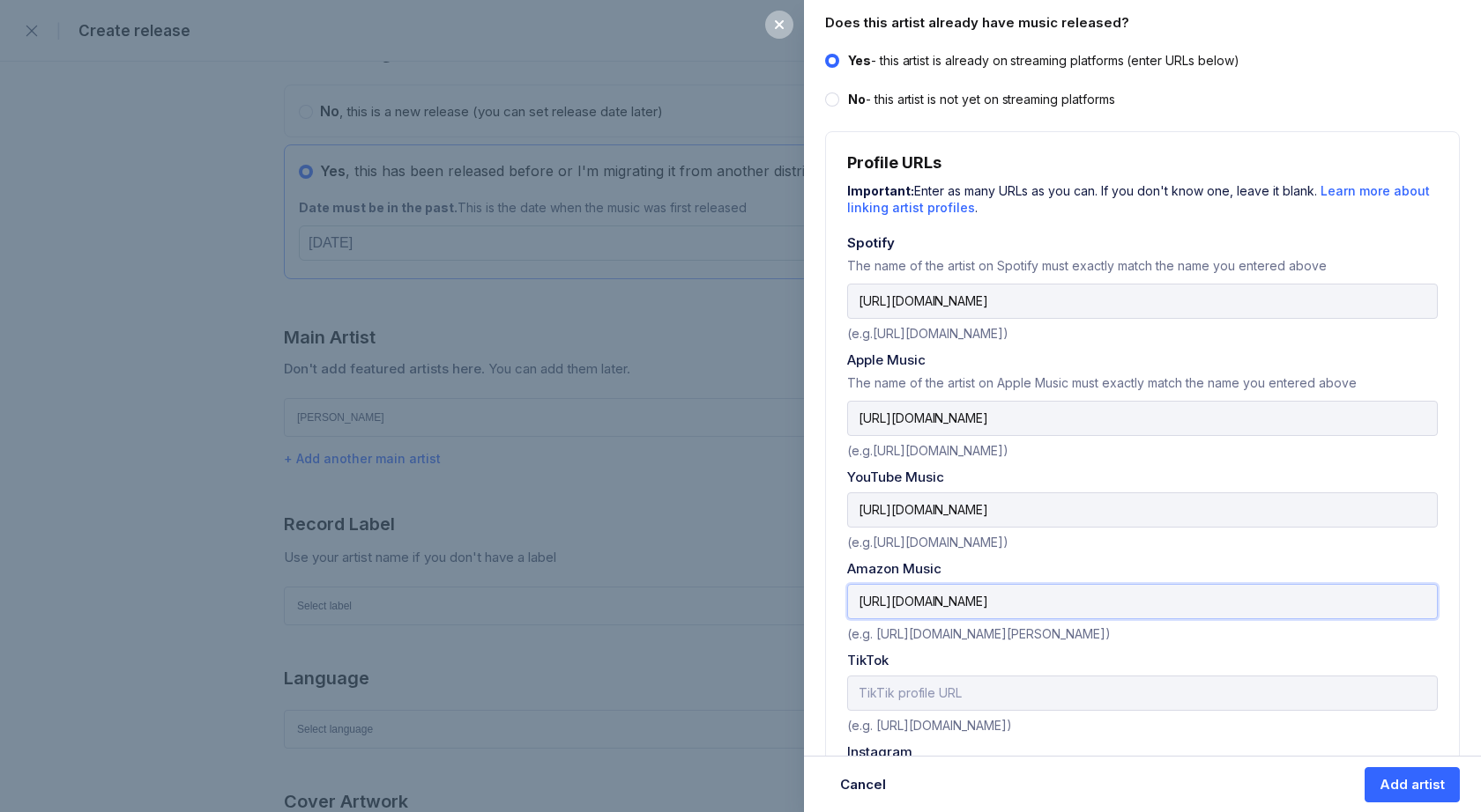
scroll to position [780, 0]
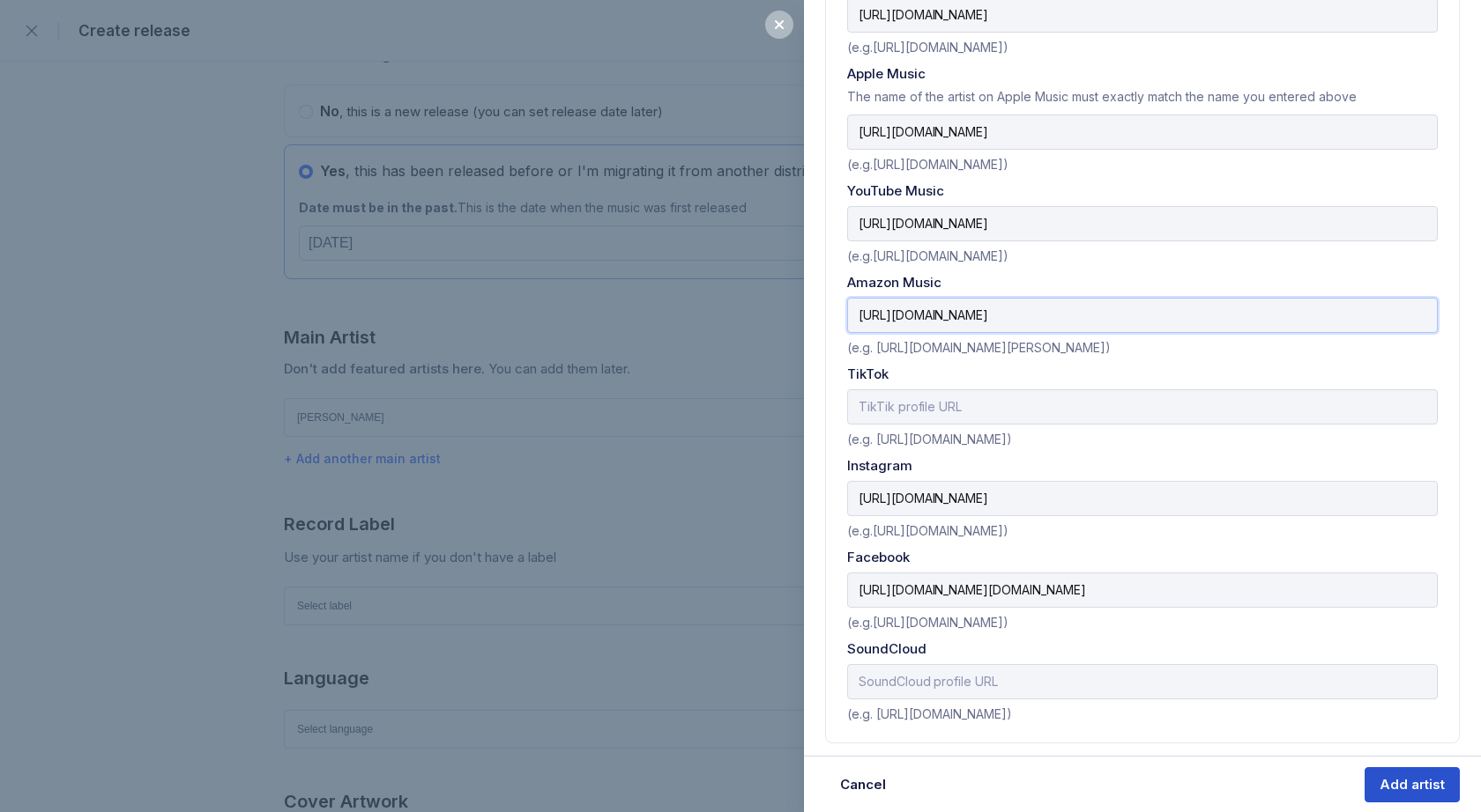
type input "[URL][DOMAIN_NAME]"
click at [1404, 781] on div "Add artist" at bounding box center [1412, 785] width 66 height 18
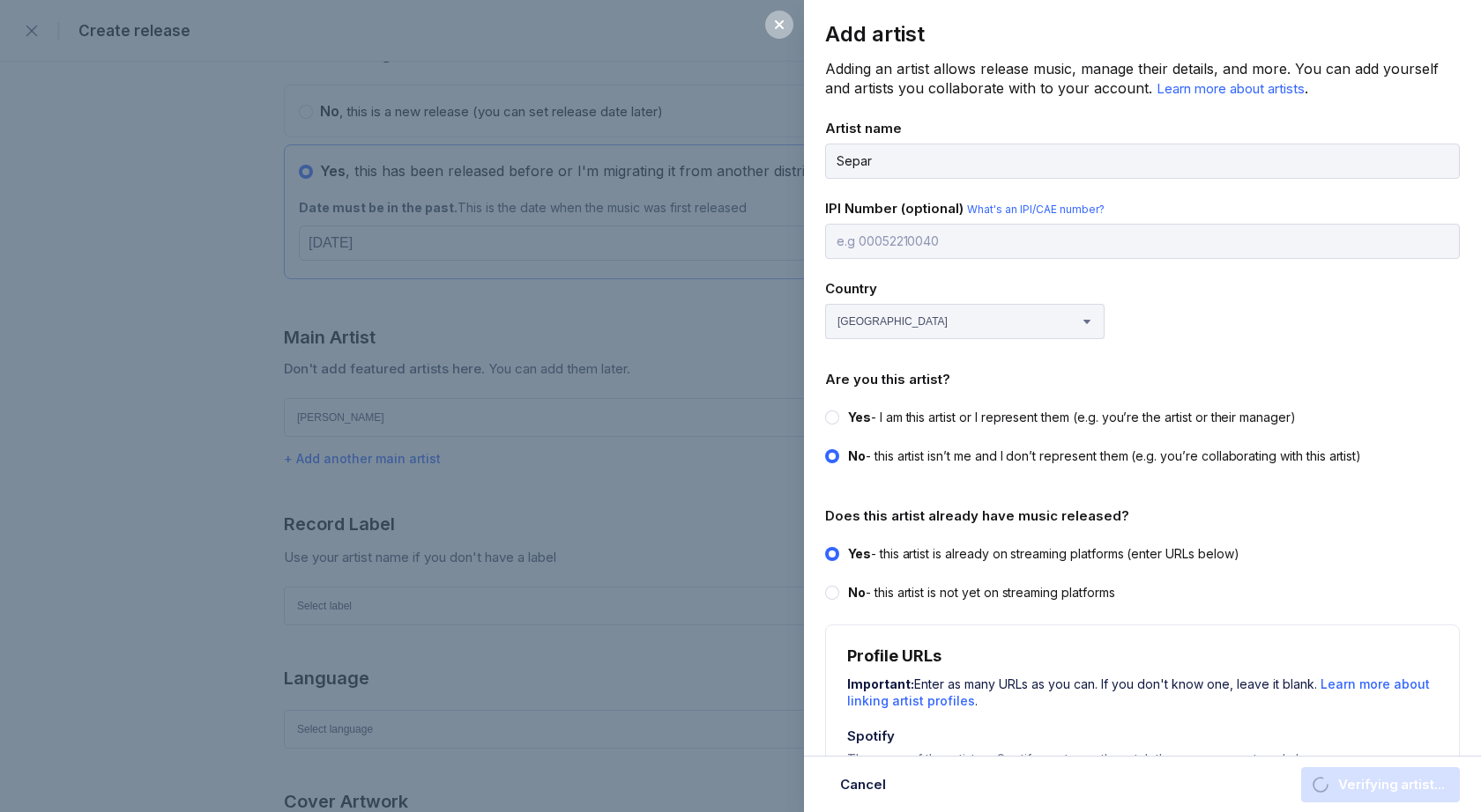
scroll to position [0, 0]
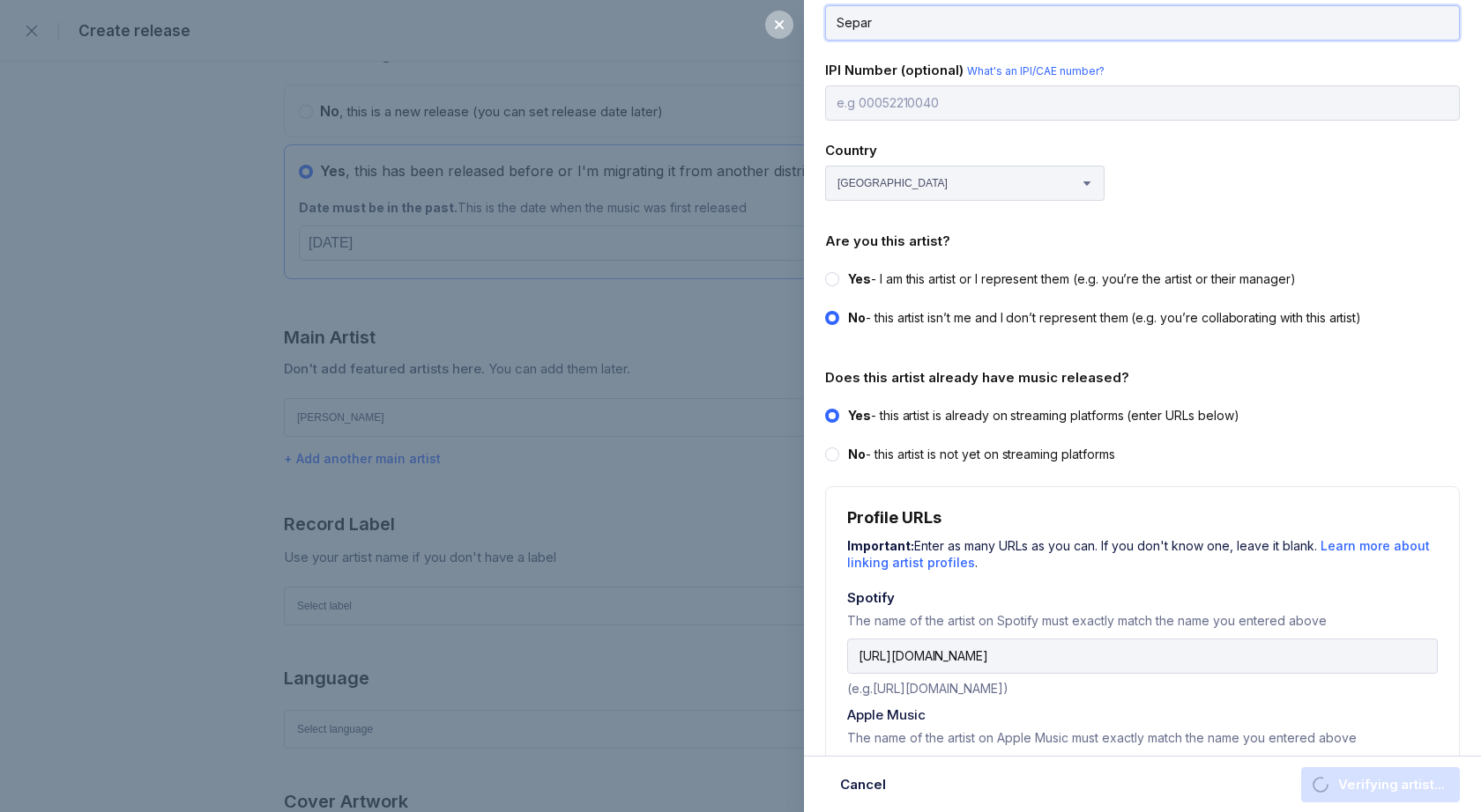
select select
radio input "true"
radio input "false"
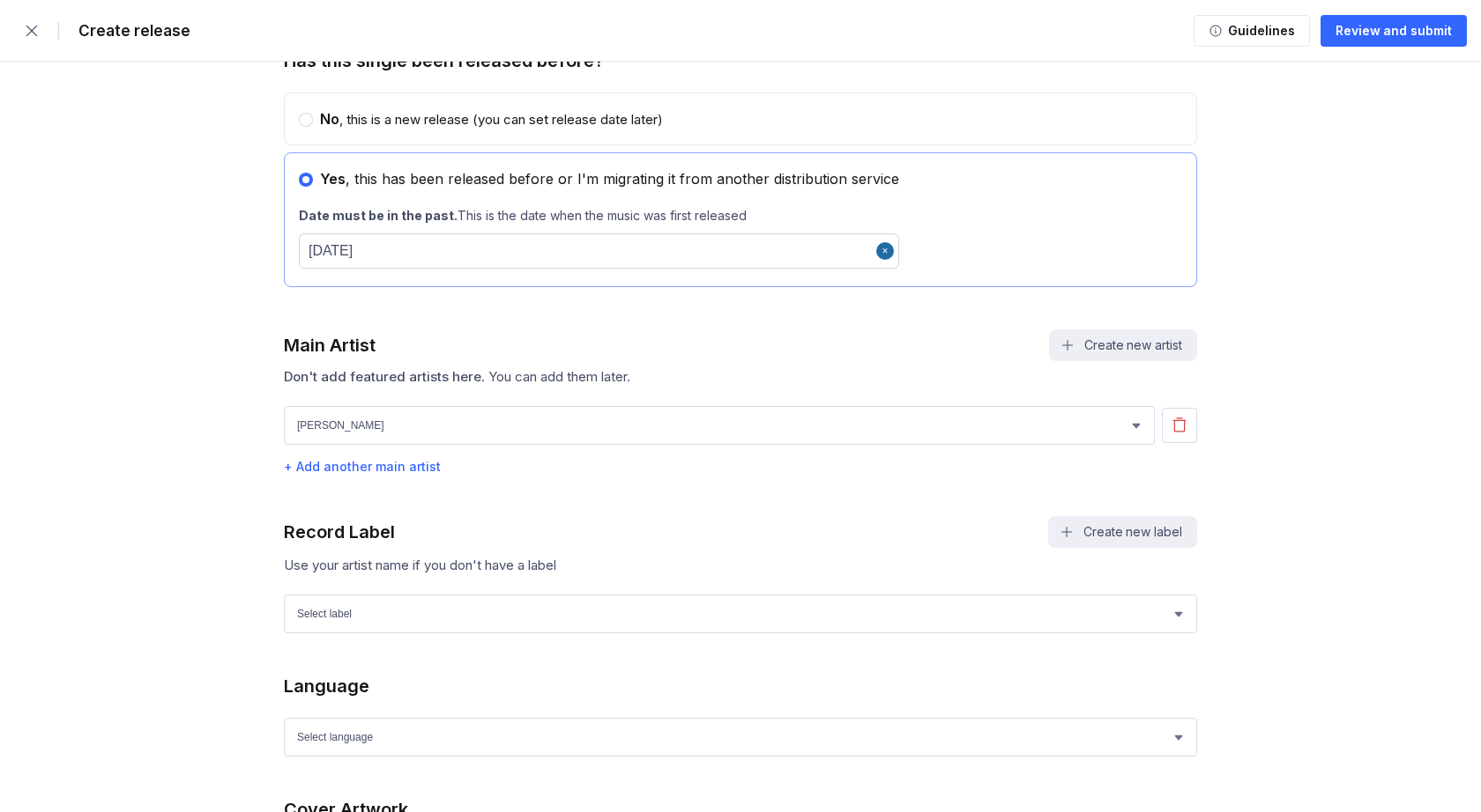
scroll to position [967, 0]
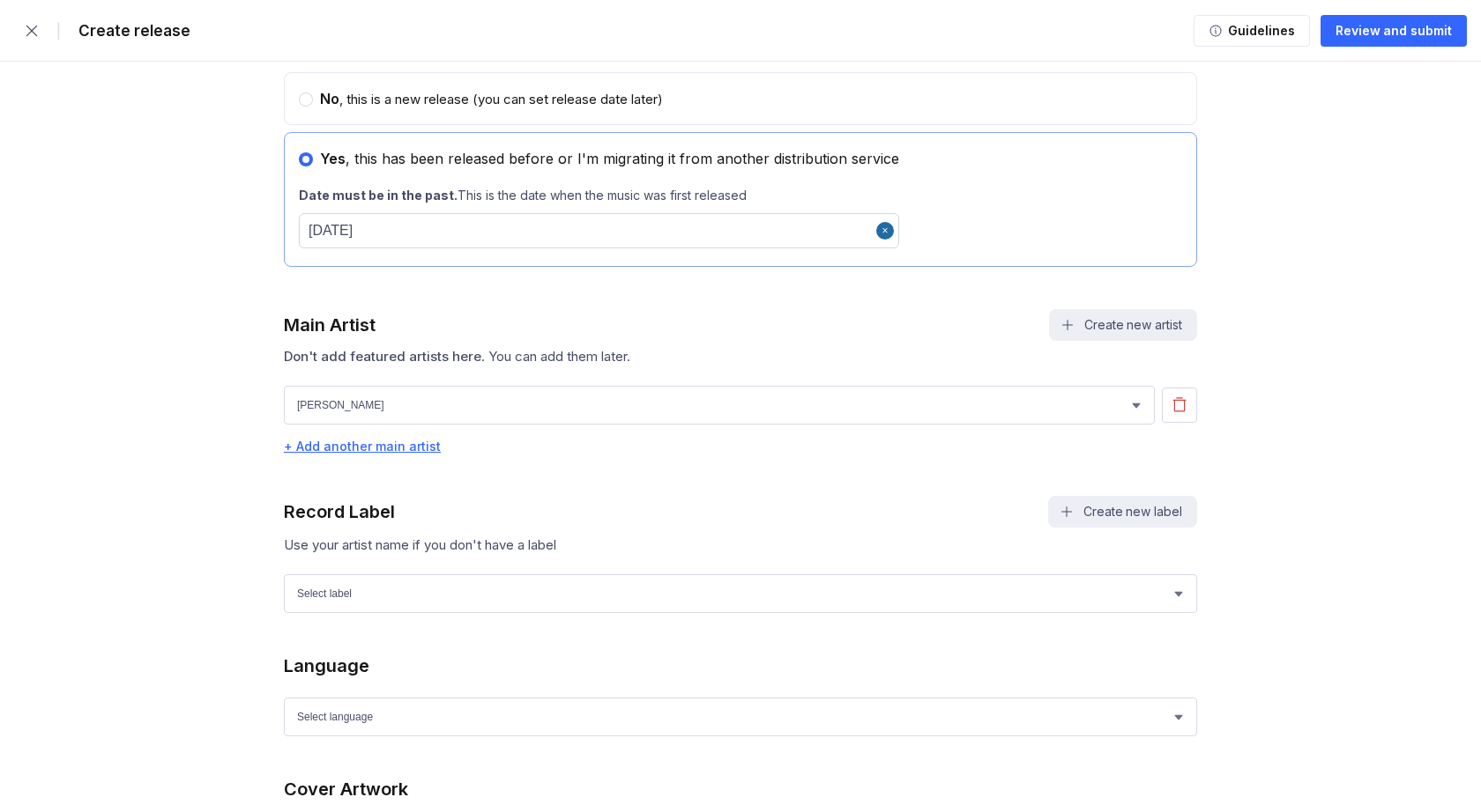
click at [325, 445] on div "+ Add another main artist" at bounding box center [740, 445] width 913 height 15
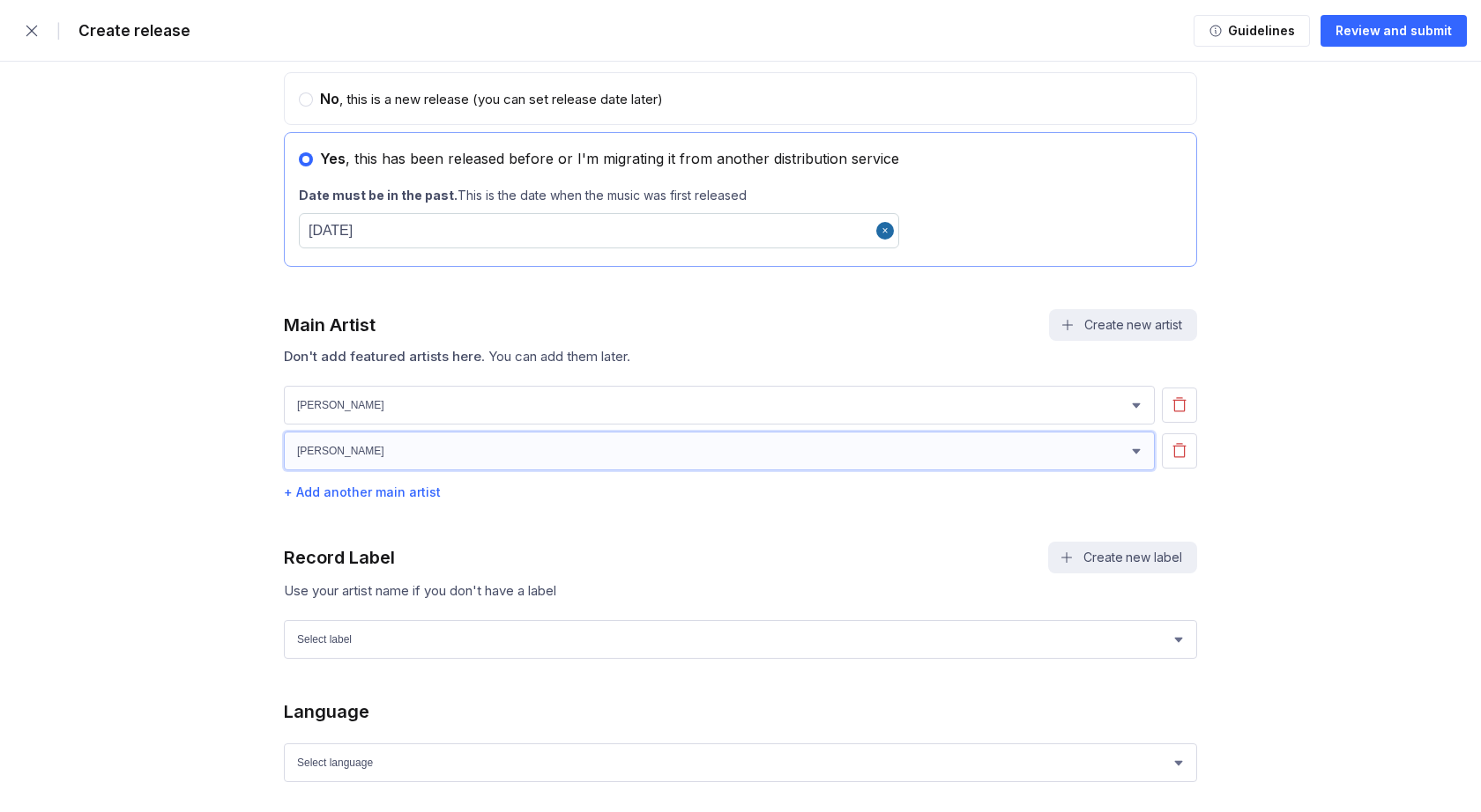
select select "32a116f4-c52b-435b-bab4-41b0615f26ff"
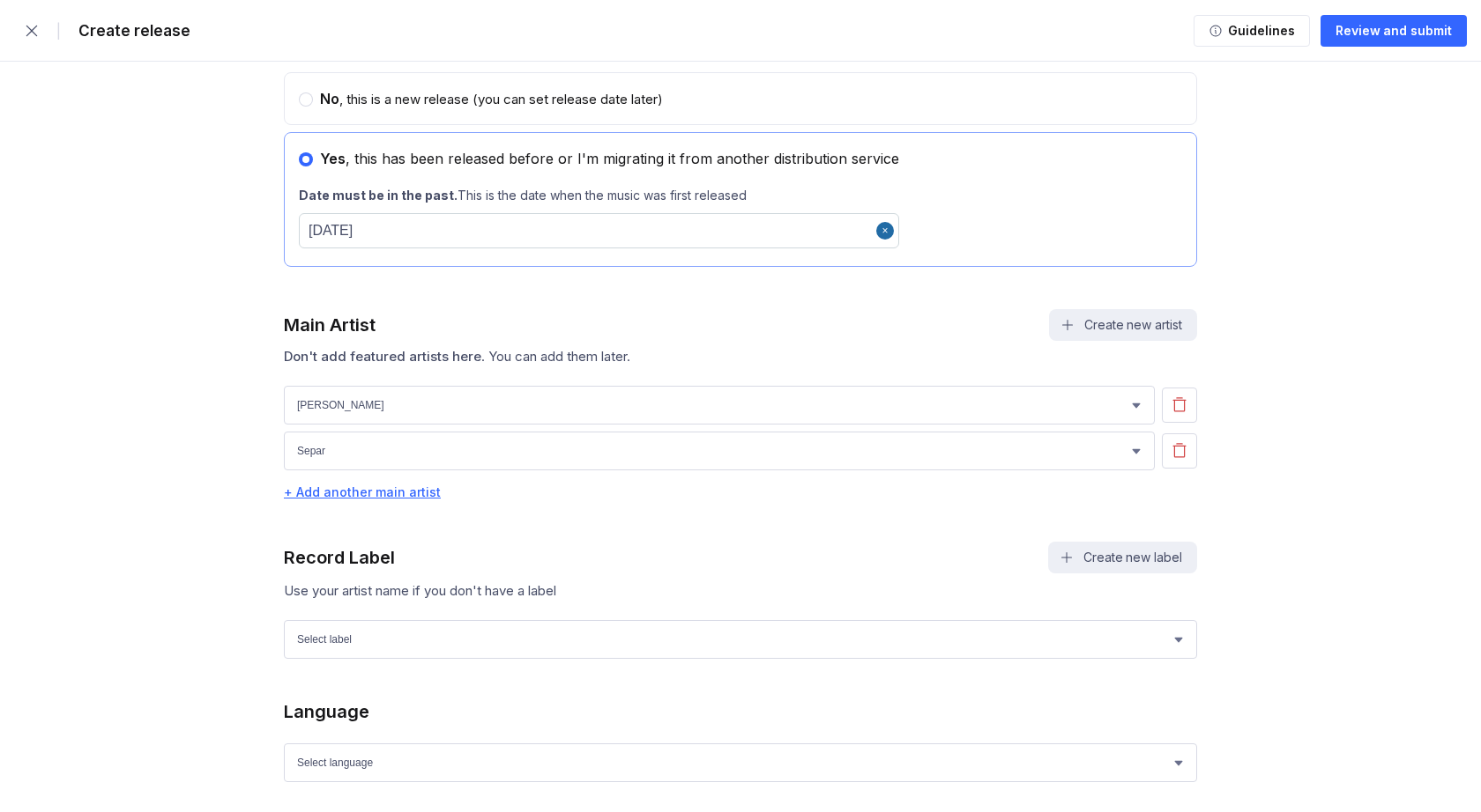
click at [342, 488] on div "+ Add another main artist" at bounding box center [740, 491] width 913 height 15
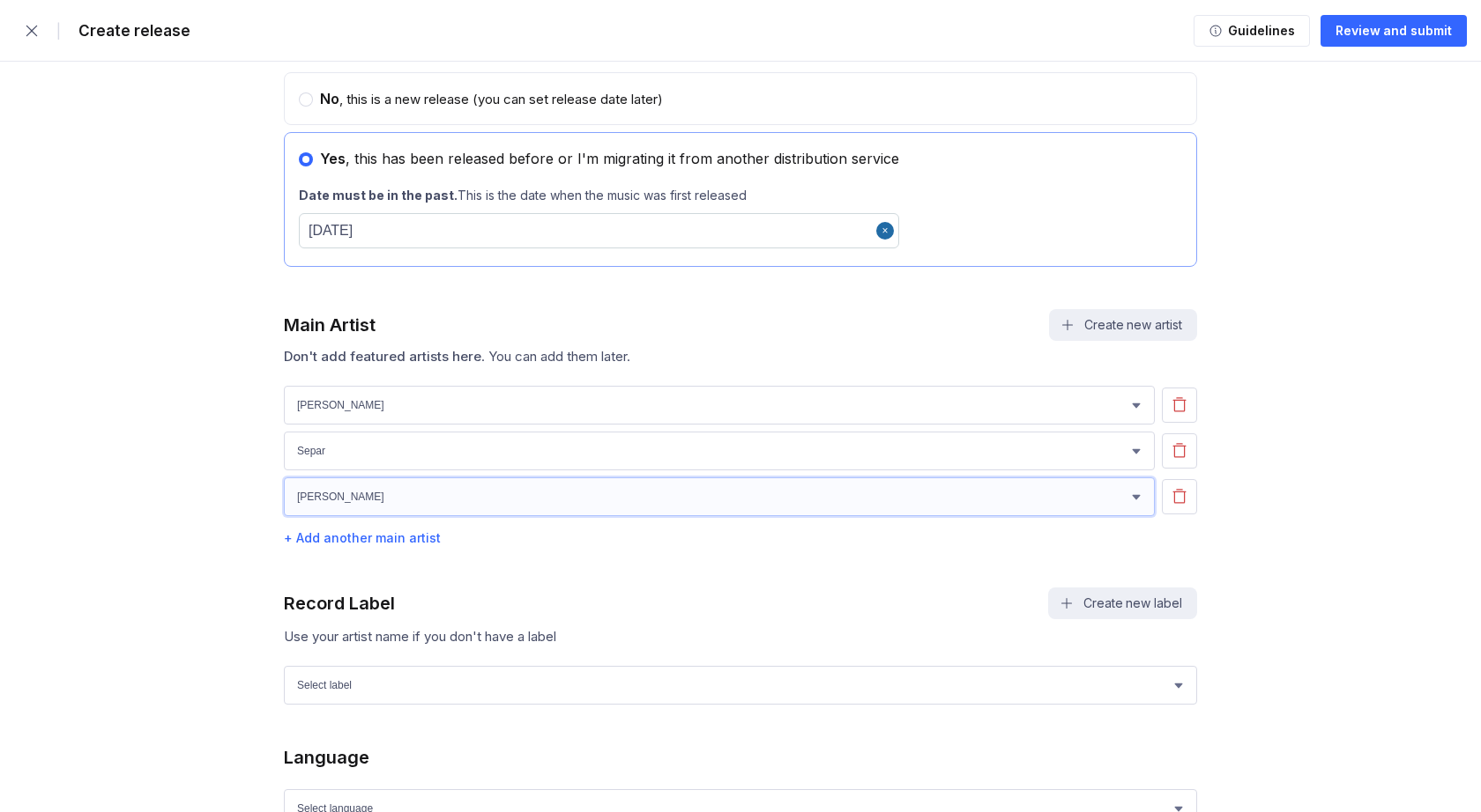
select select "007808e4-530b-4c09-8580-42eaf6ddf150"
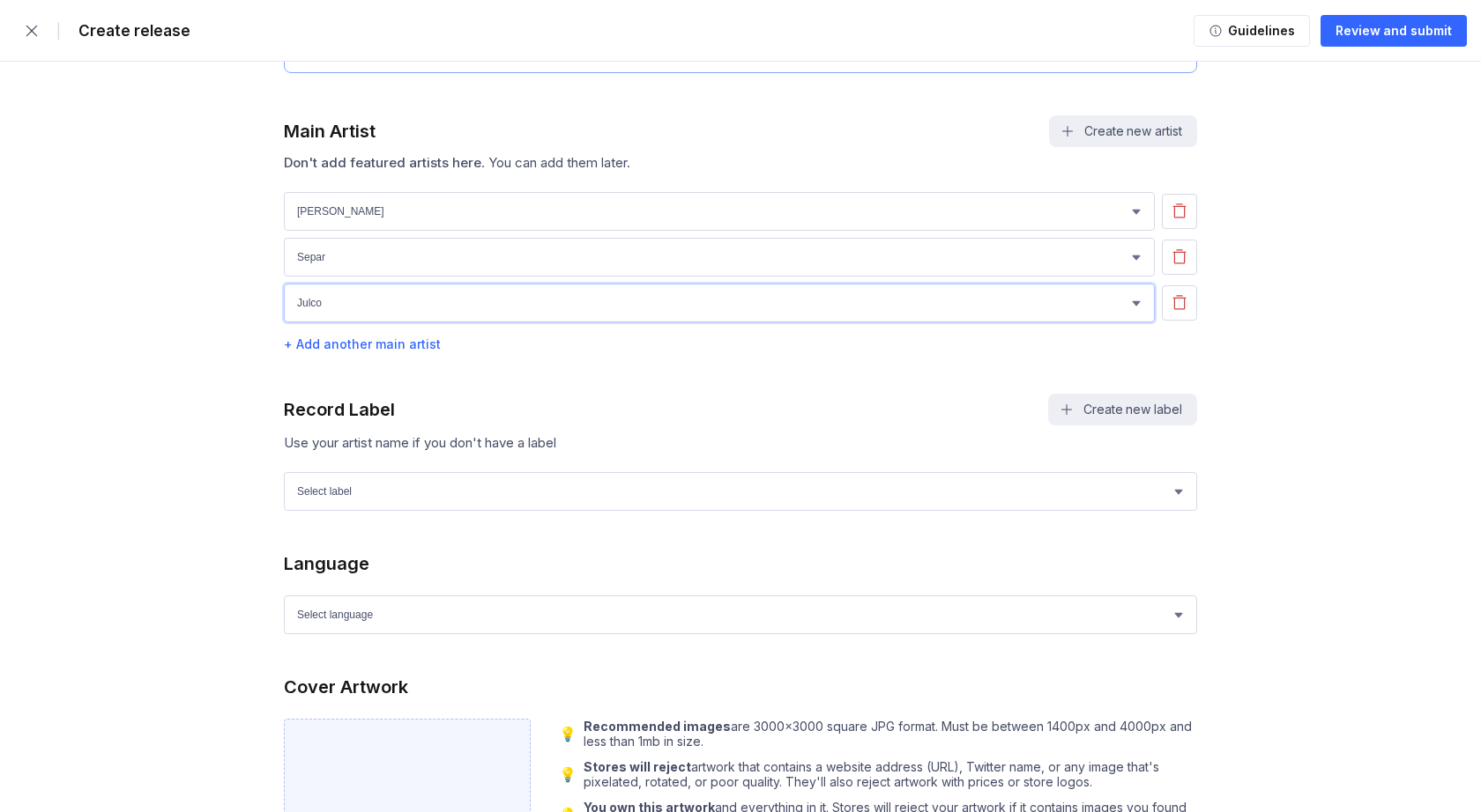
scroll to position [1168, 0]
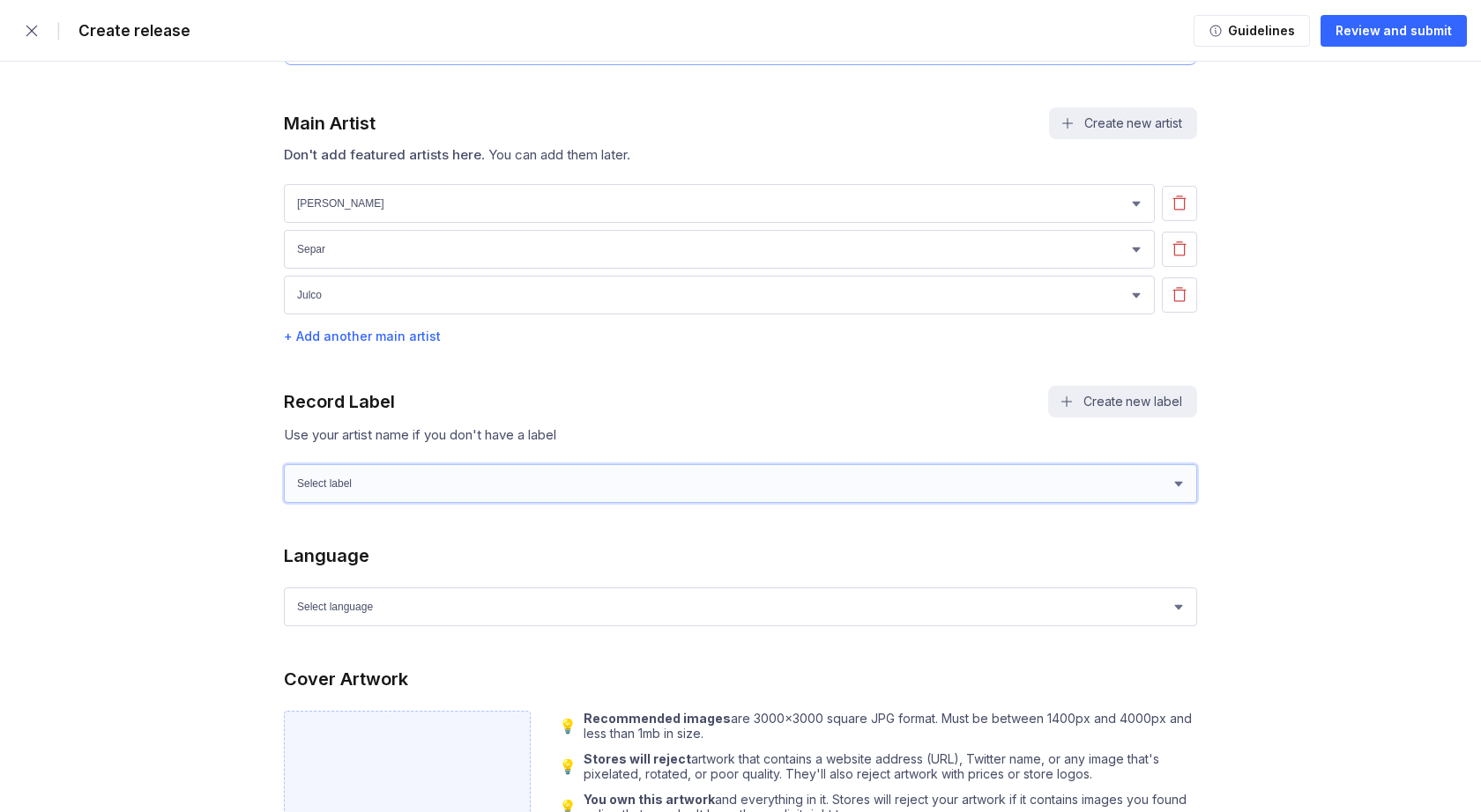
select select "cd00a34e-7ef4-4e8d-992b-c51e24897e9e"
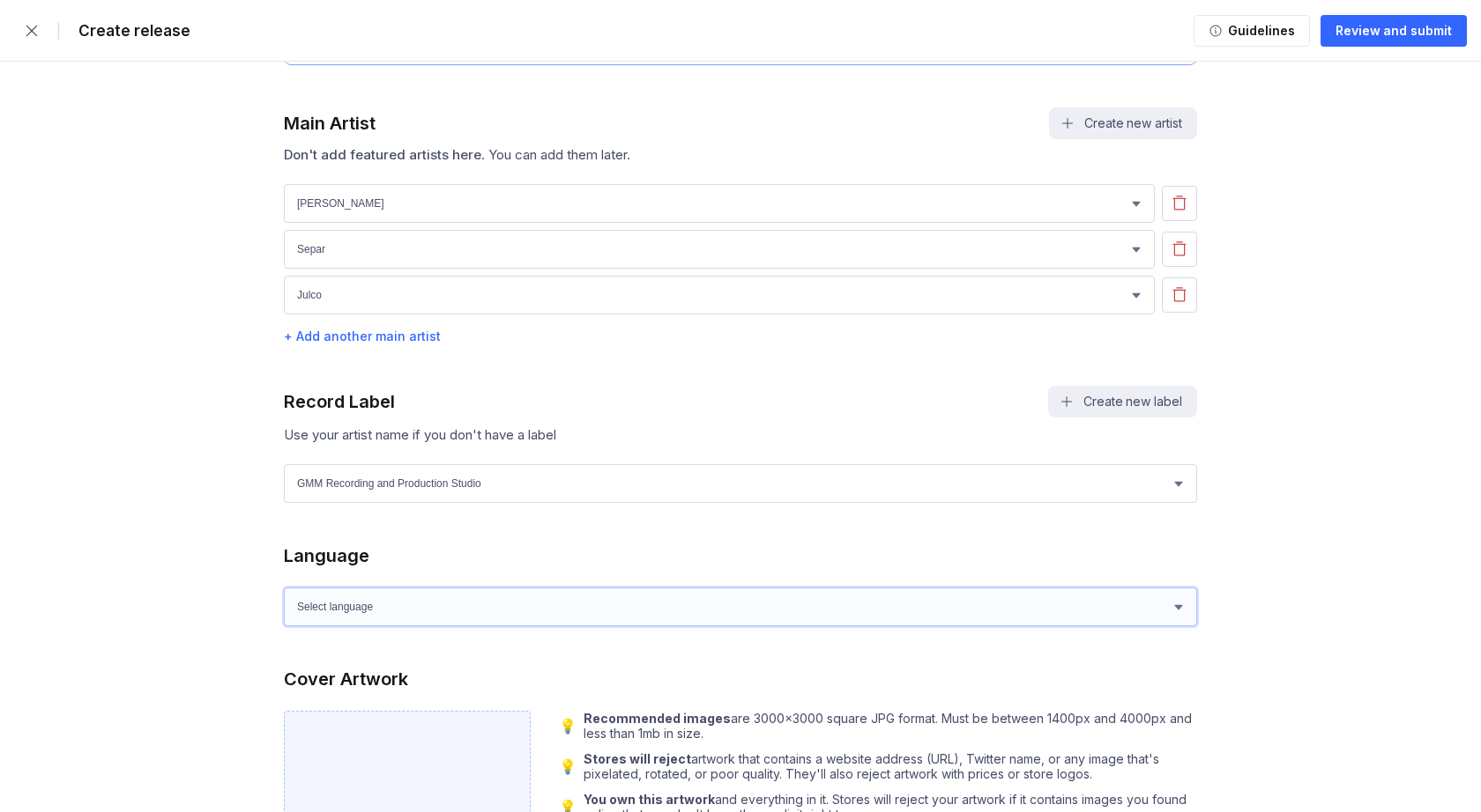
select select "sk"
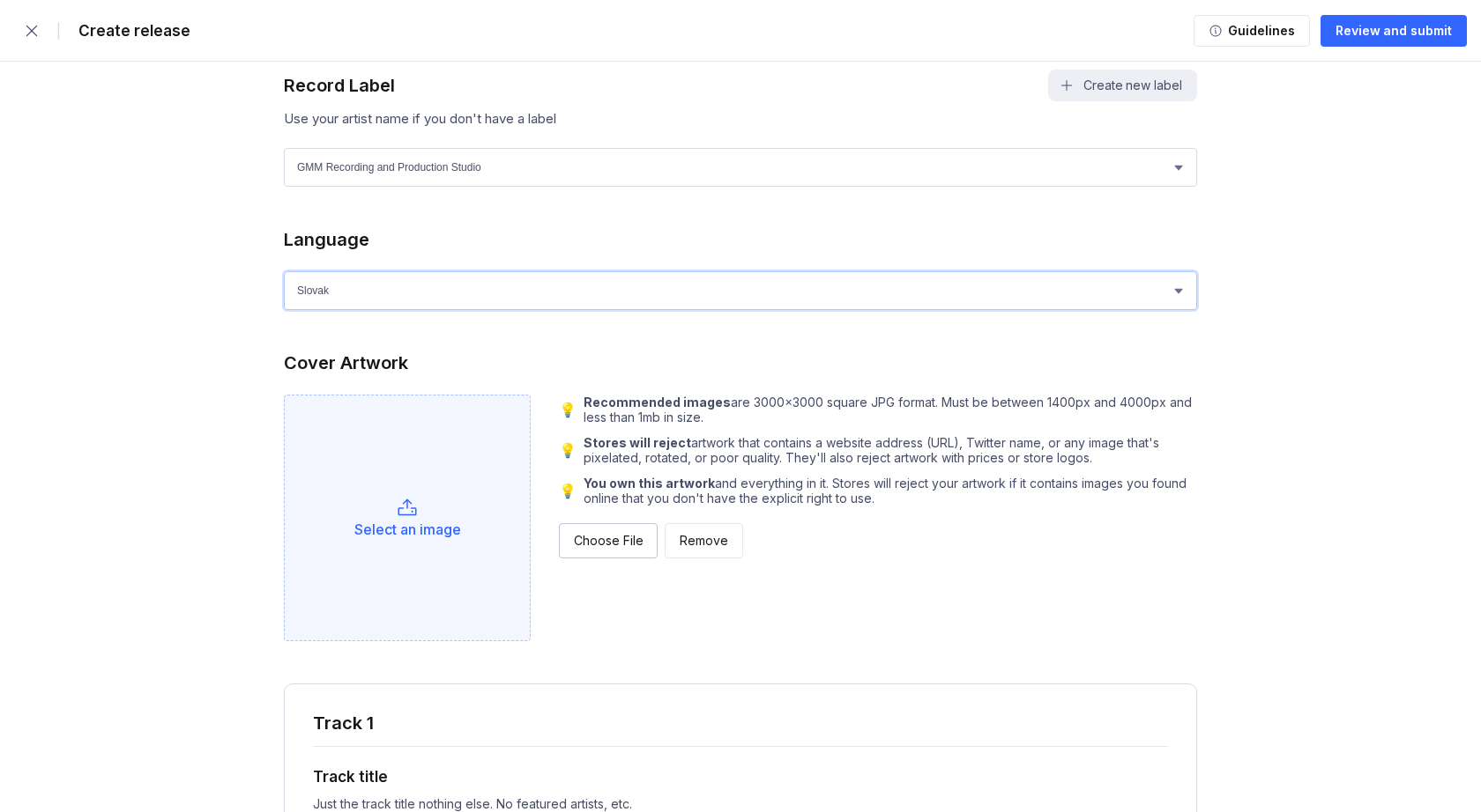
scroll to position [1605, 0]
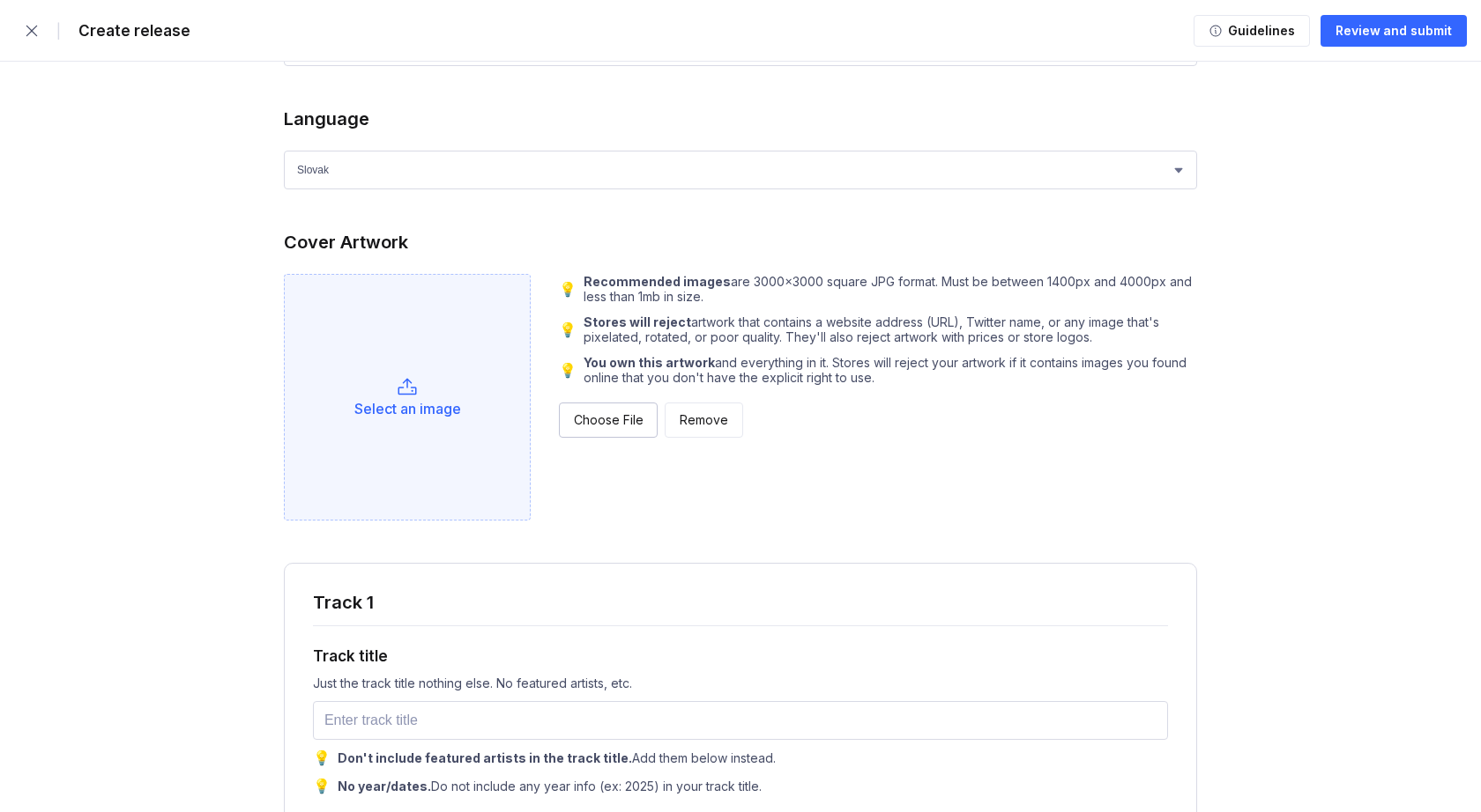
click at [403, 398] on div "Select an image" at bounding box center [407, 397] width 247 height 247
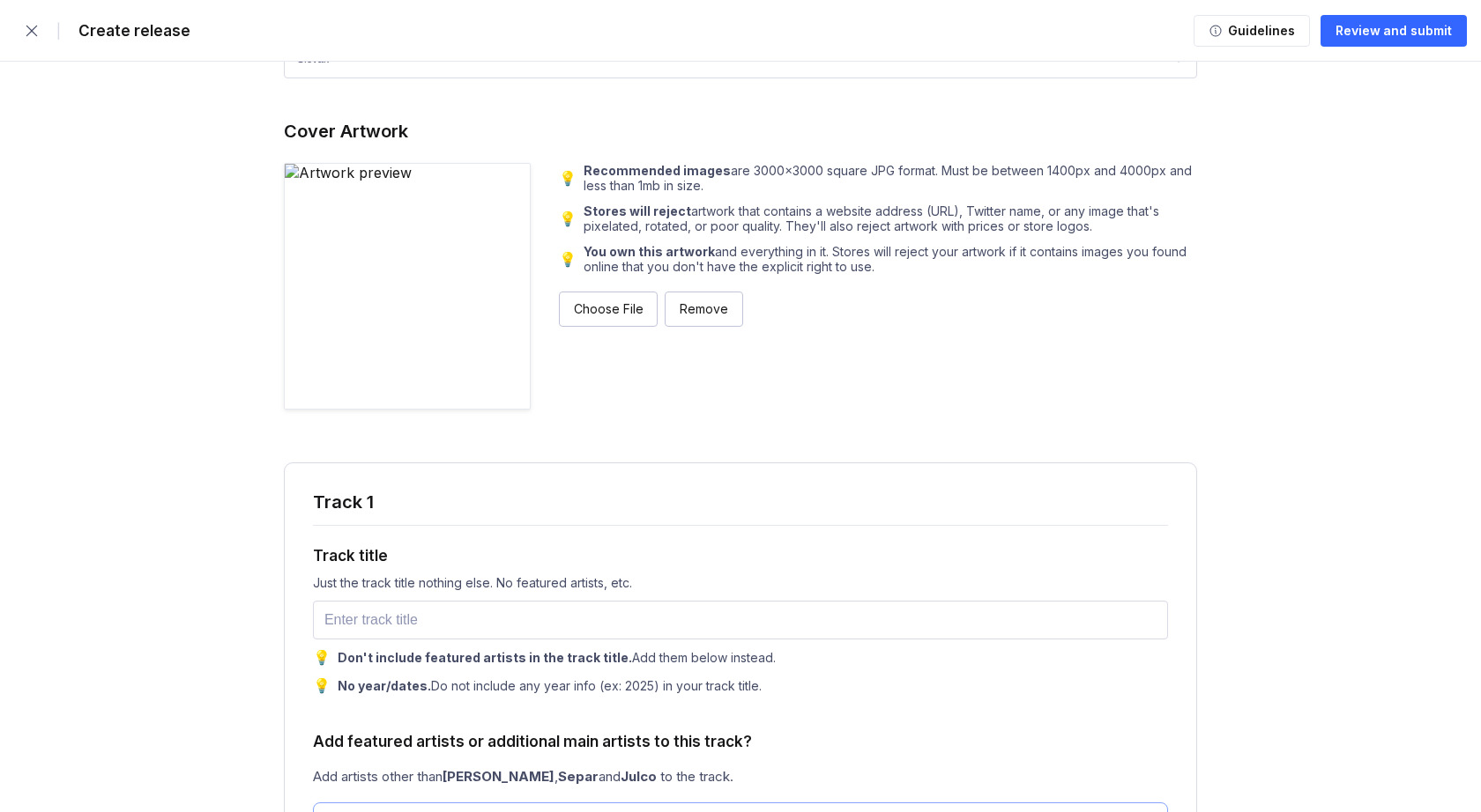
scroll to position [1810, 0]
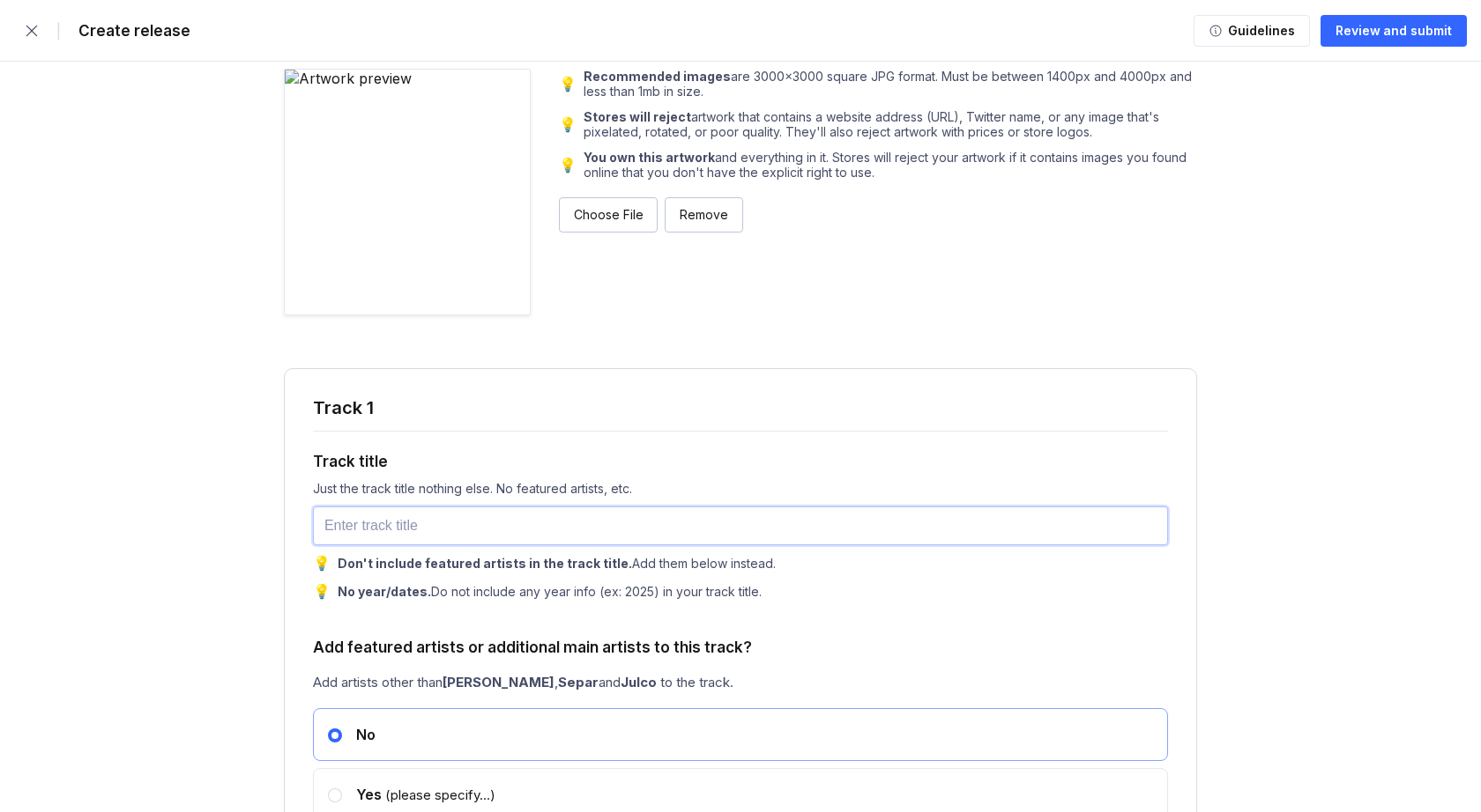
click at [363, 529] on input "text" at bounding box center [740, 526] width 855 height 39
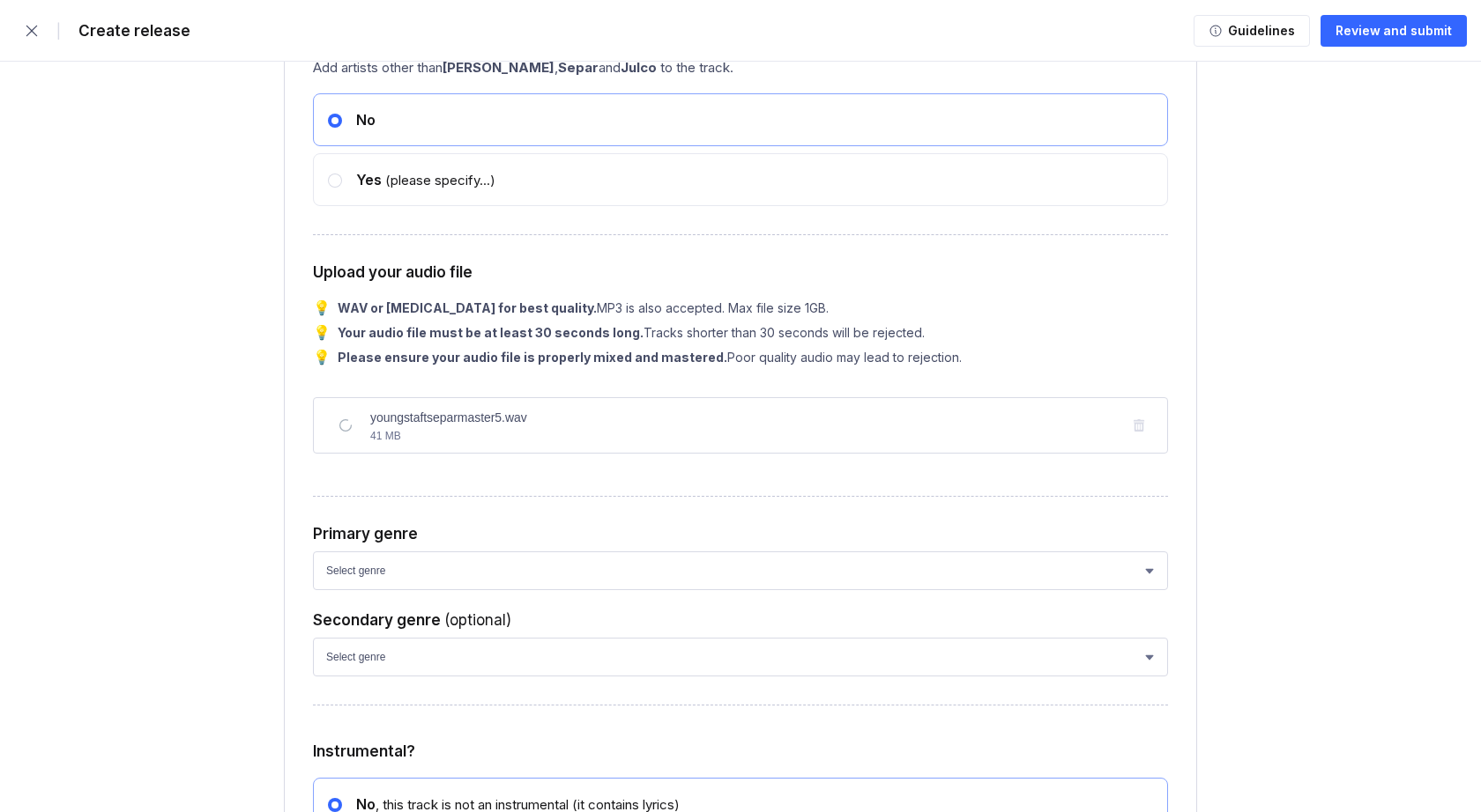
scroll to position [2433, 0]
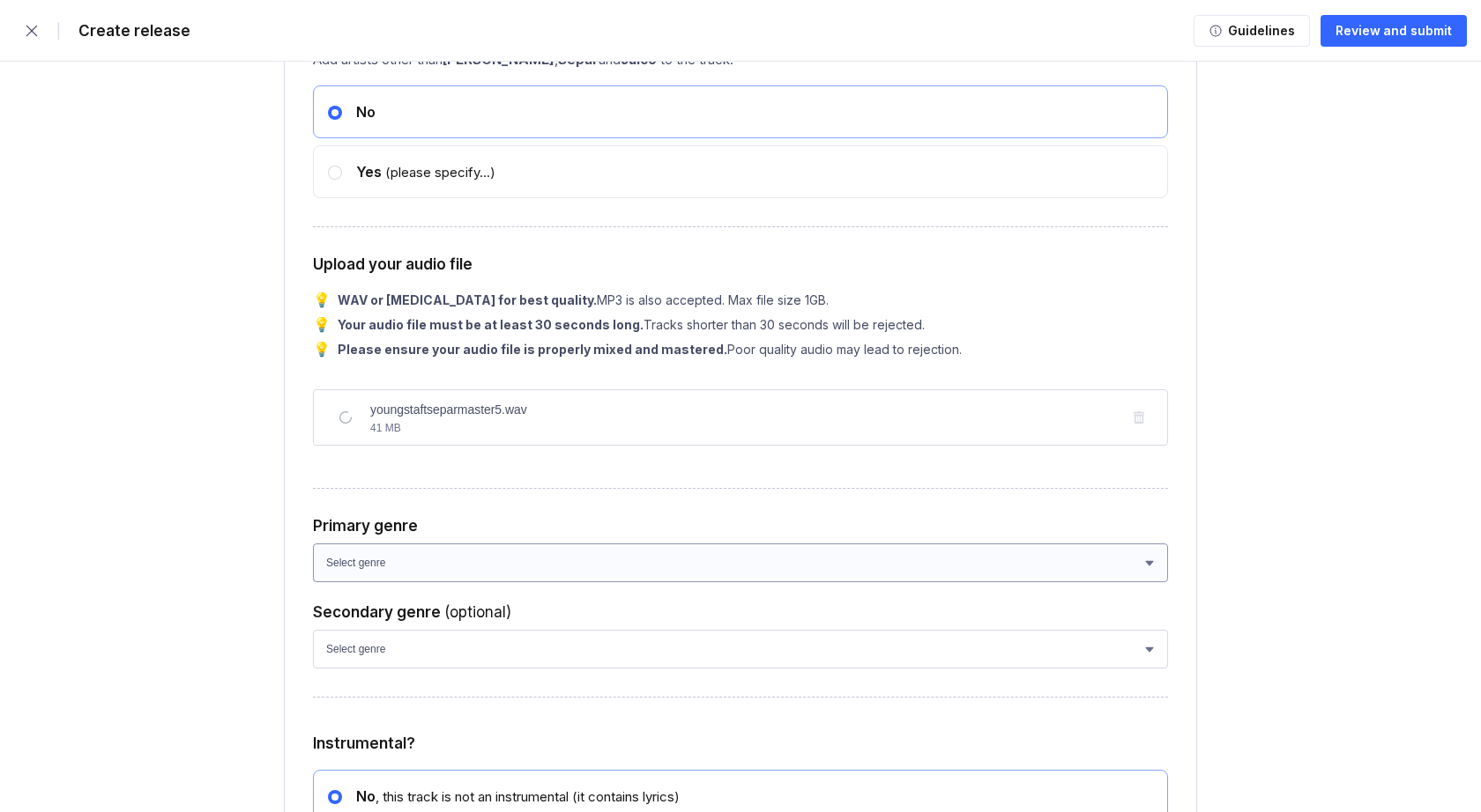
type input "Youngsta"
select select "bb05f195-6bd4-428d-9647-e99053a0bd56"
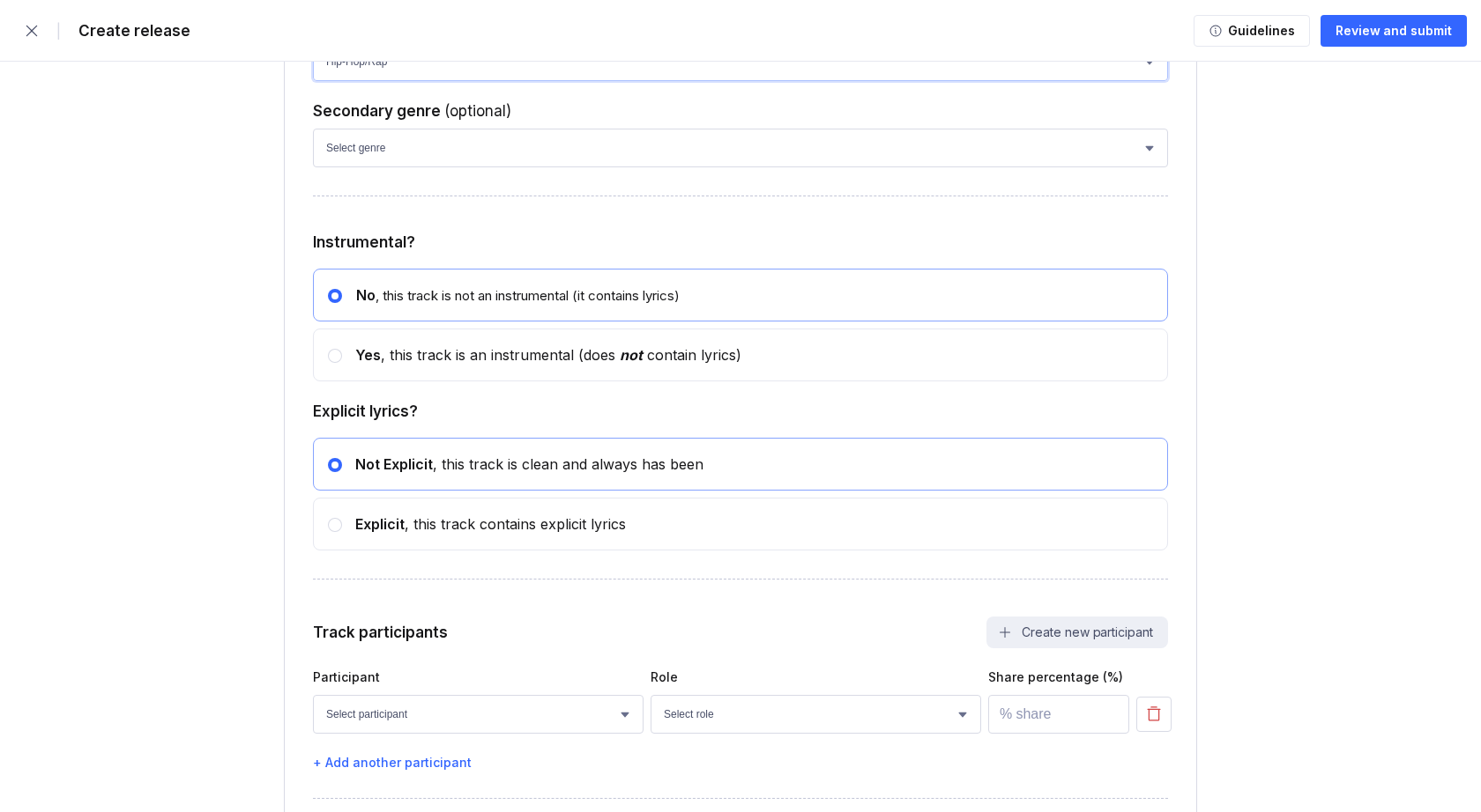
scroll to position [3034, 0]
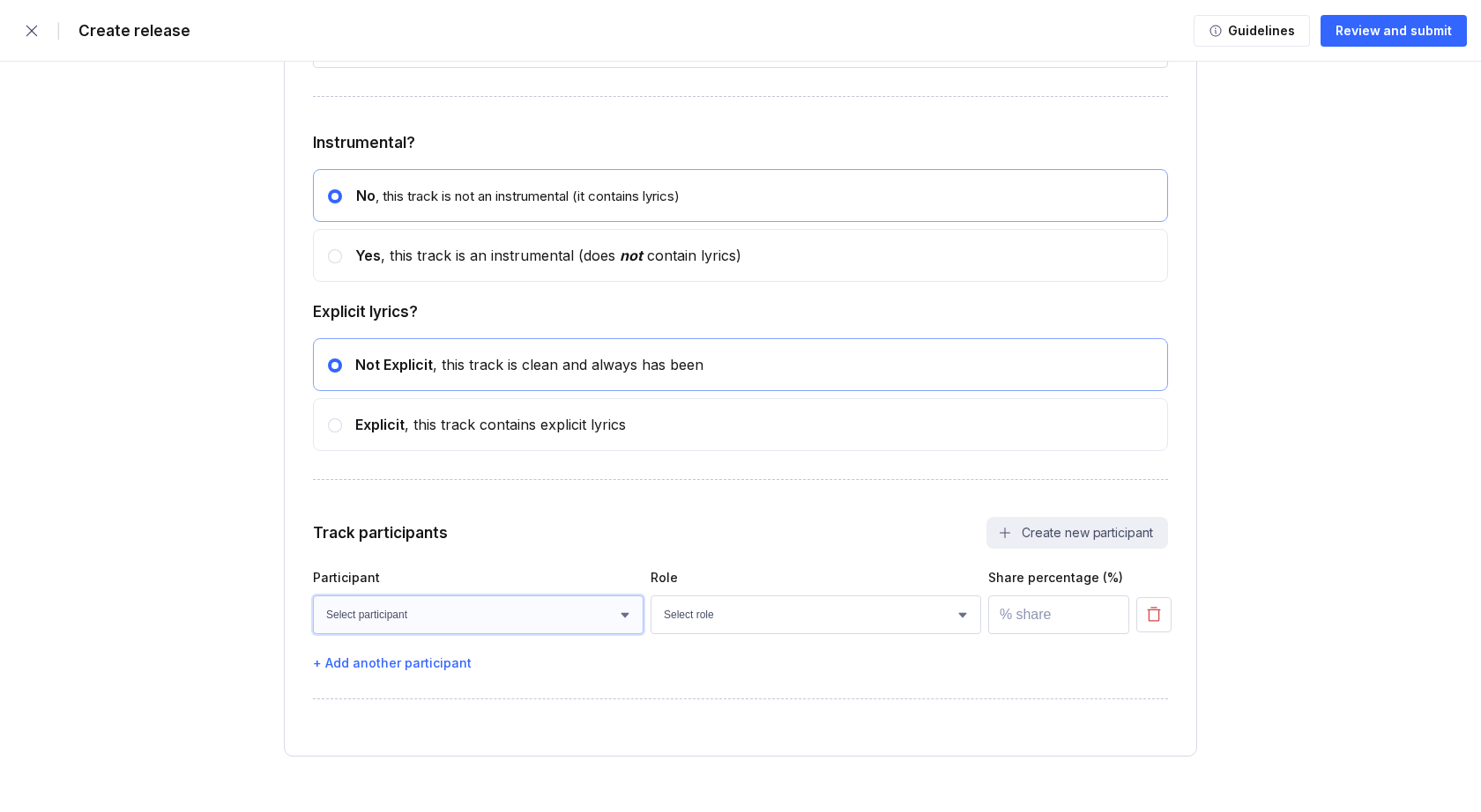
select select "d5d03b93-3372-44c6-bbb9-124acf08be1b"
select select "69d031ea-1232-41ef-93a4-bda40ac54e05"
click at [1017, 622] on input "number" at bounding box center [1058, 615] width 141 height 39
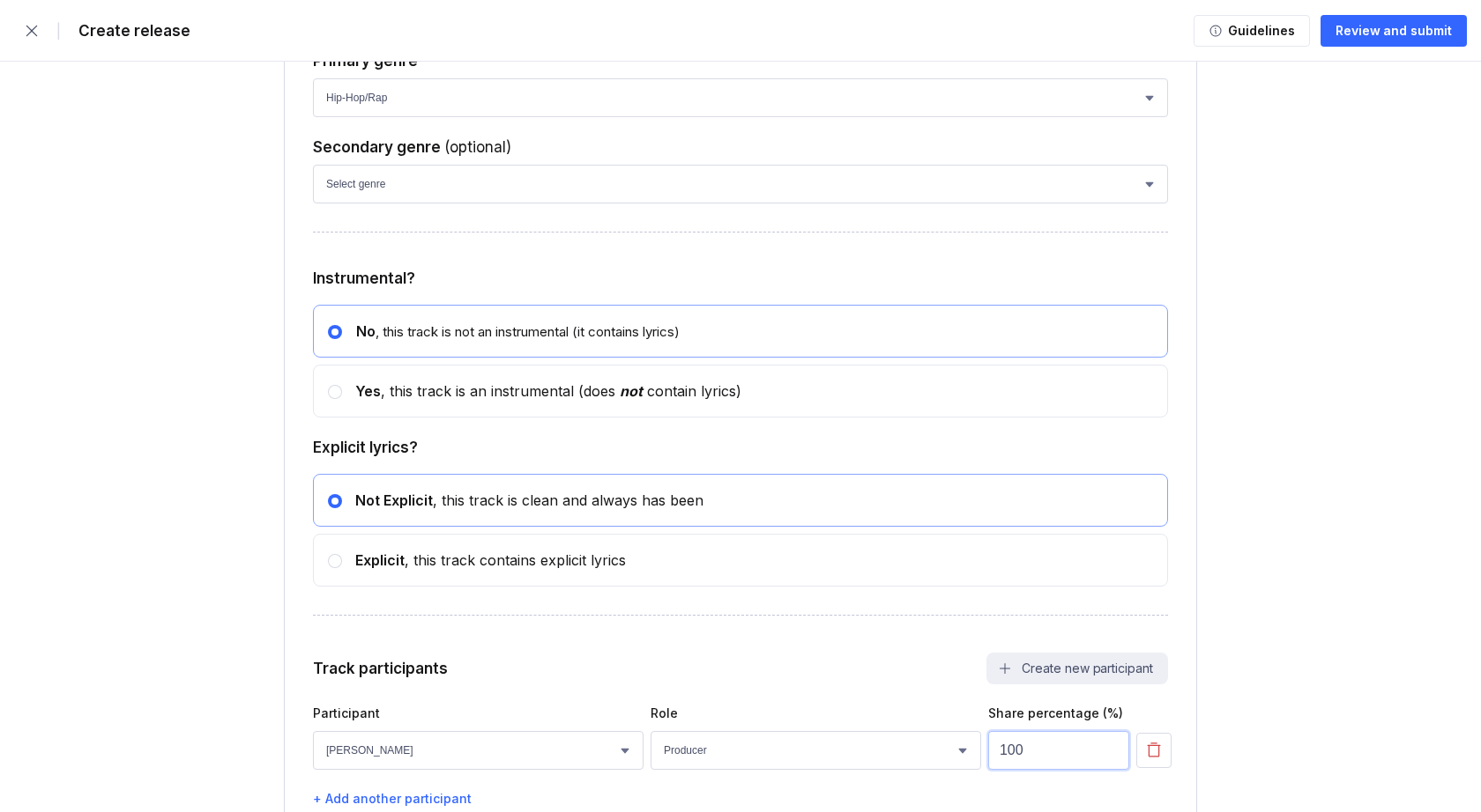
scroll to position [2811, 0]
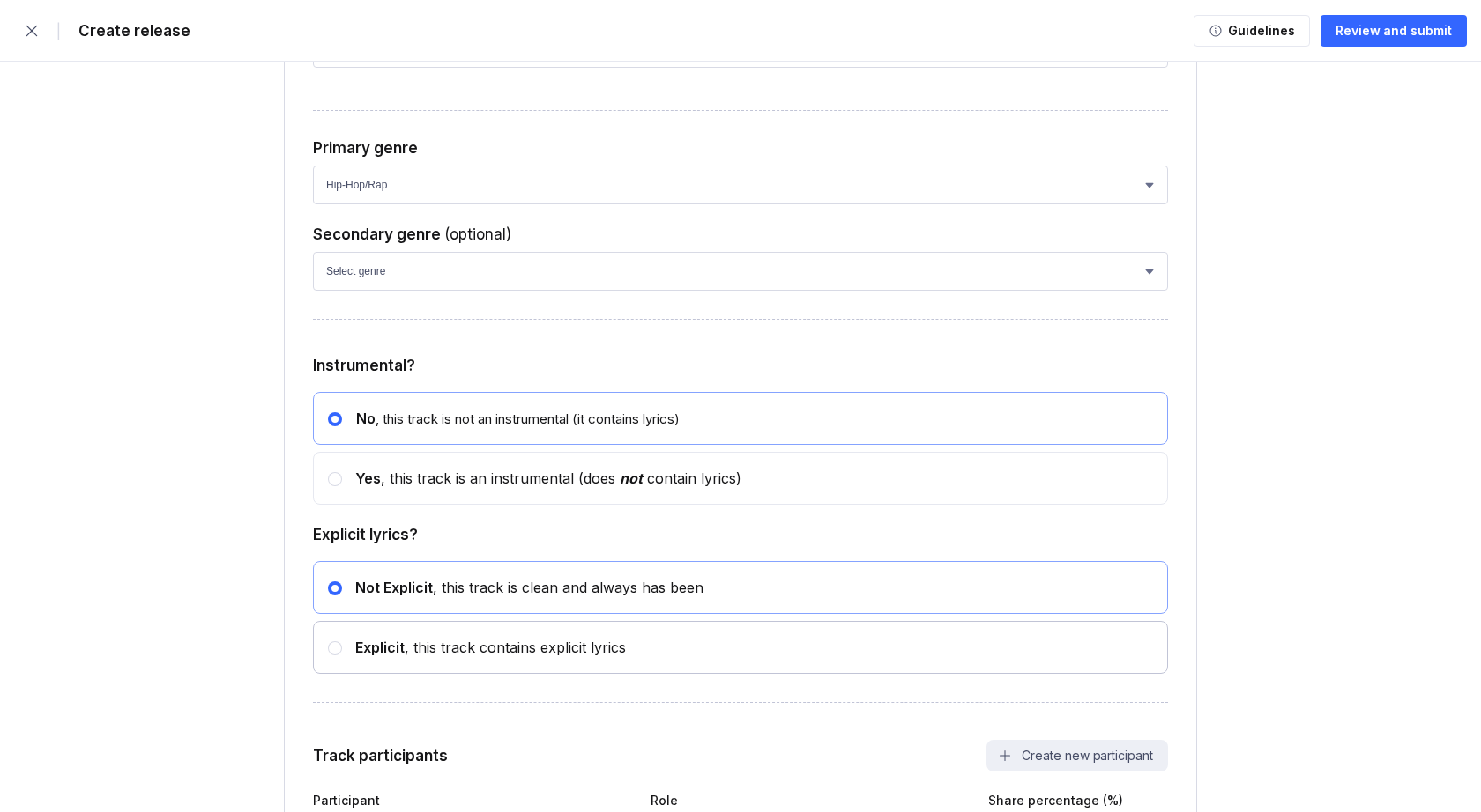
type input "100"
click at [339, 647] on div at bounding box center [335, 649] width 14 height 14
click at [329, 641] on input "radio" at bounding box center [328, 640] width 1 height 1
radio input "false"
radio input "true"
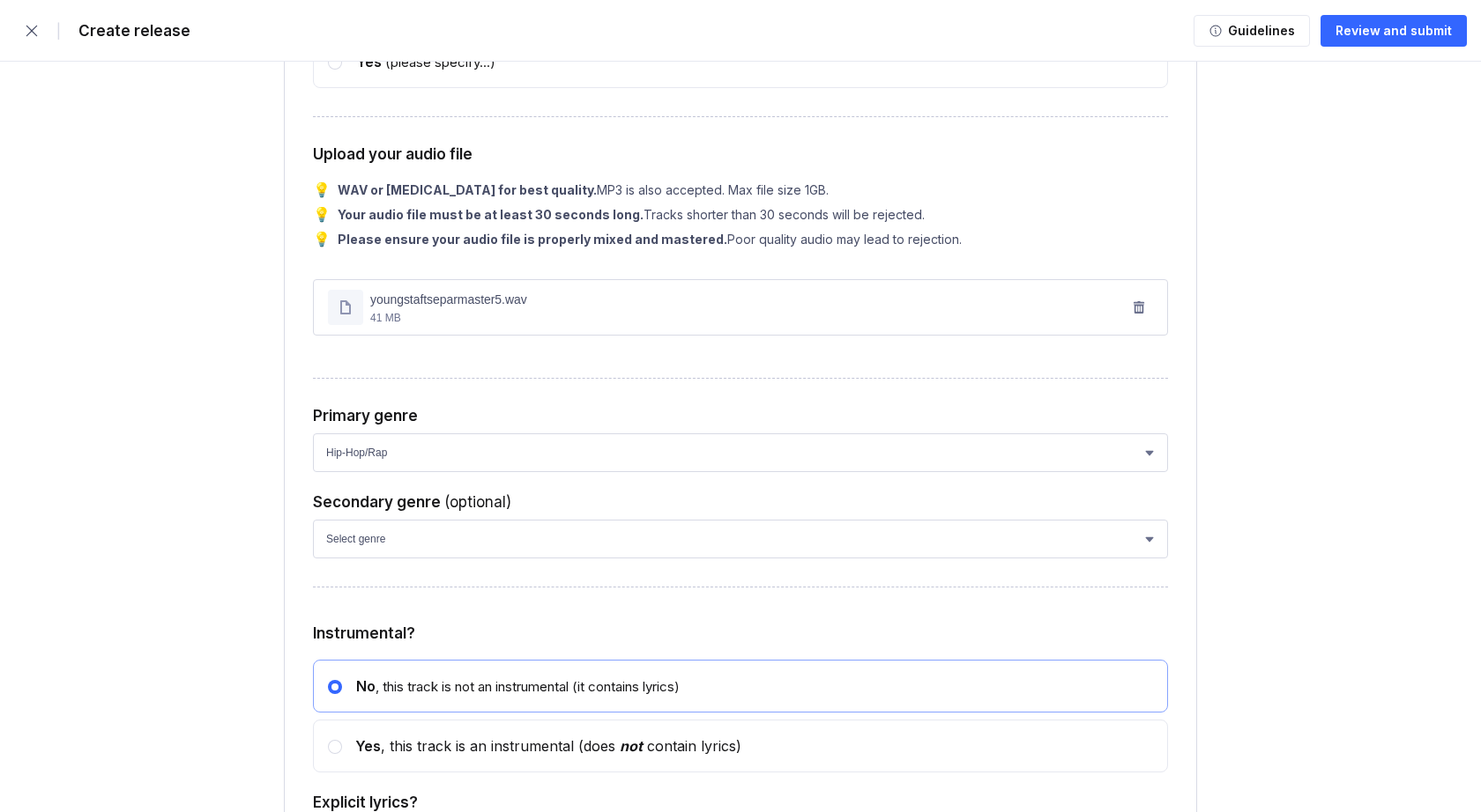
scroll to position [2388, 0]
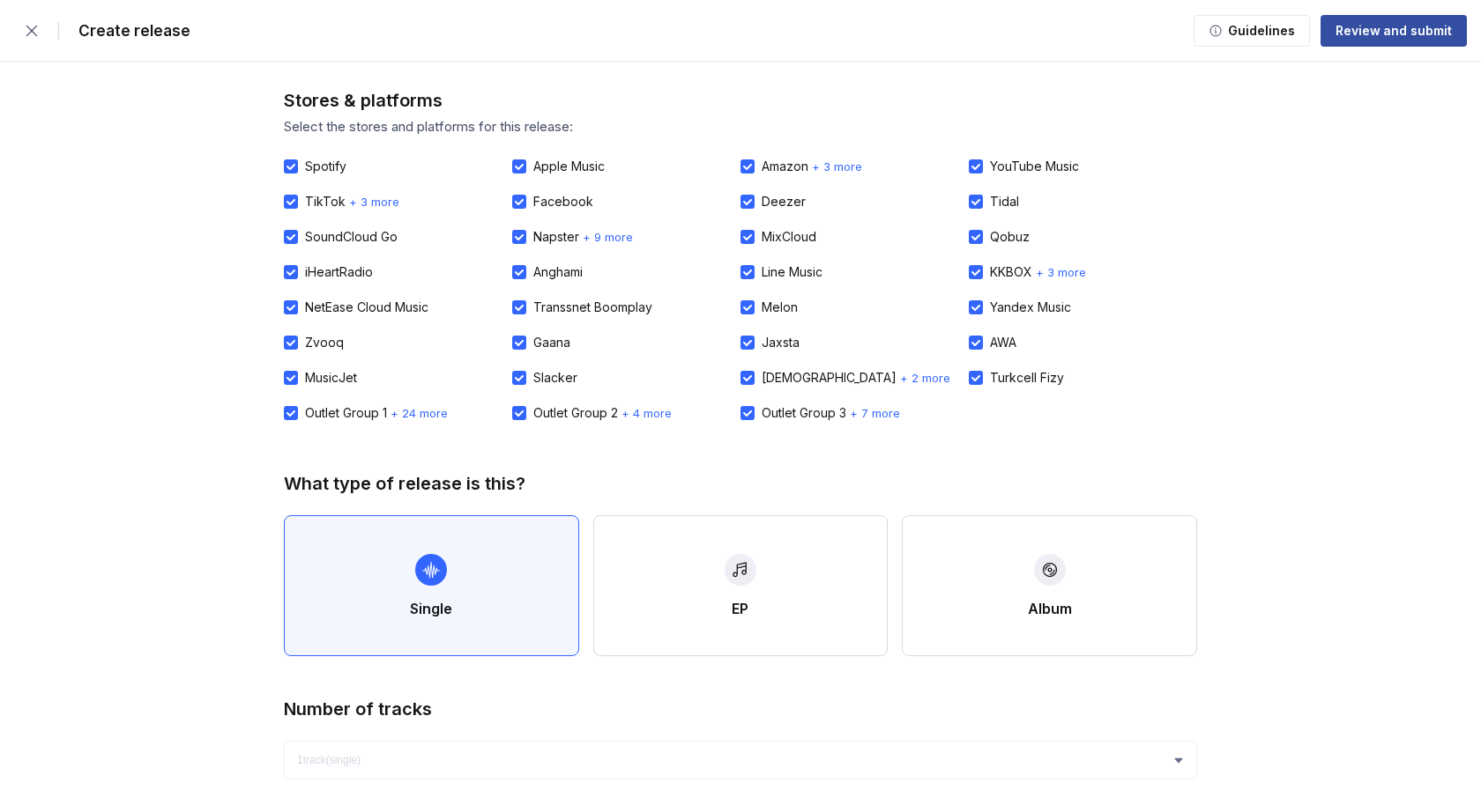
scroll to position [0, 0]
click at [1385, 31] on div "Review and submit" at bounding box center [1393, 31] width 116 height 18
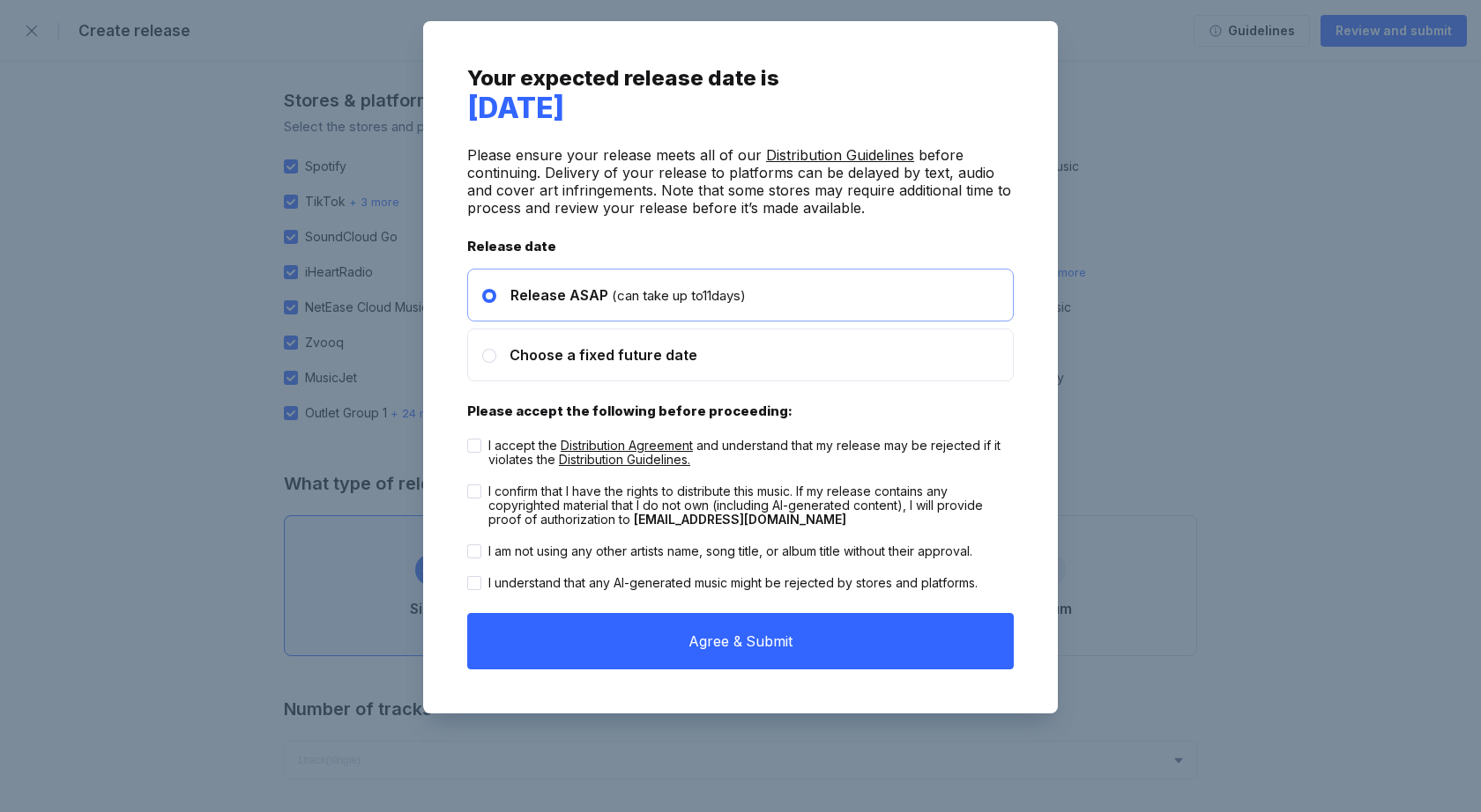
click at [576, 438] on span "Distribution Agreement" at bounding box center [626, 445] width 132 height 15
click at [471, 446] on icon at bounding box center [474, 445] width 9 height 6
click at [468, 439] on input "I accept the Distribution Agreement and understand that my release may be rejec…" at bounding box center [467, 438] width 1 height 1
checkbox input "true"
click at [476, 490] on icon at bounding box center [474, 492] width 9 height 6
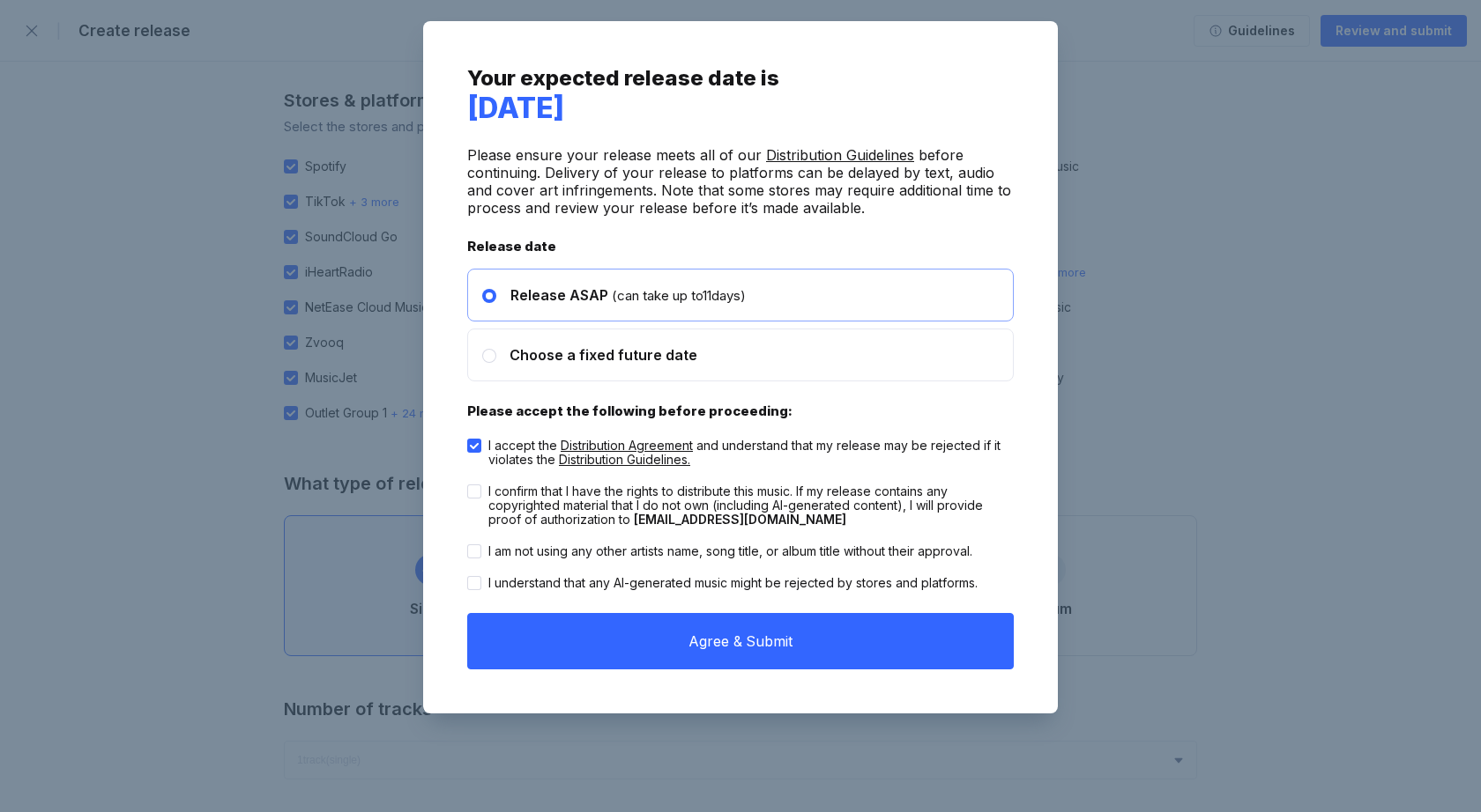
click at [468, 485] on input "I confirm that I have the rights to distribute this music. If my release contai…" at bounding box center [467, 484] width 1 height 1
checkbox input "true"
click at [476, 552] on icon at bounding box center [474, 551] width 9 height 6
click at [468, 545] on input "I am not using any other artists name, song title, or album title without their…" at bounding box center [467, 544] width 1 height 1
checkbox input "true"
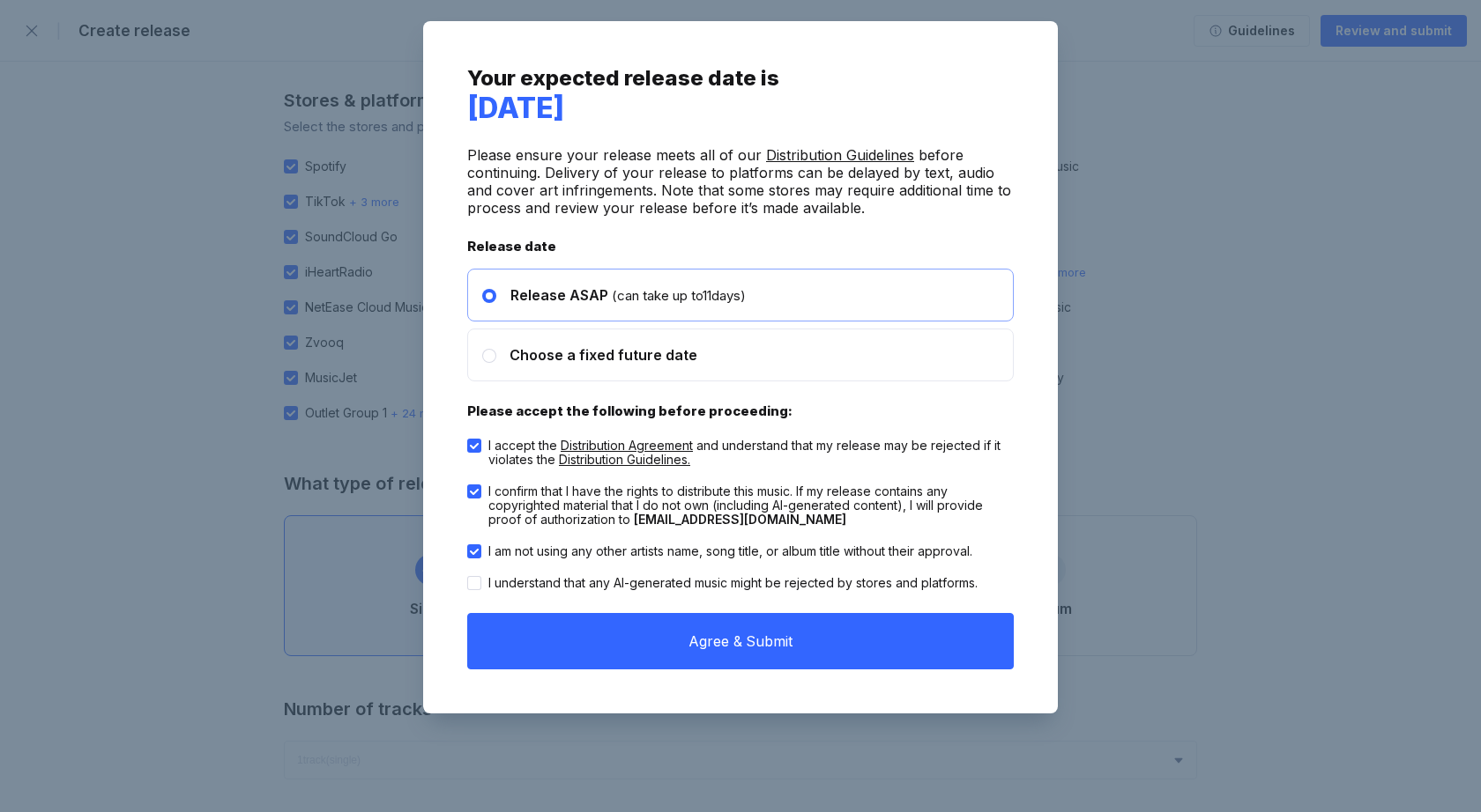
click at [474, 593] on div "I understand that any AI-generated music might be rejected by stores and platfo…" at bounding box center [740, 583] width 546 height 31
click at [474, 589] on div at bounding box center [474, 583] width 14 height 14
click at [468, 577] on input "I understand that any AI-generated music might be rejected by stores and platfo…" at bounding box center [467, 576] width 1 height 1
checkbox input "true"
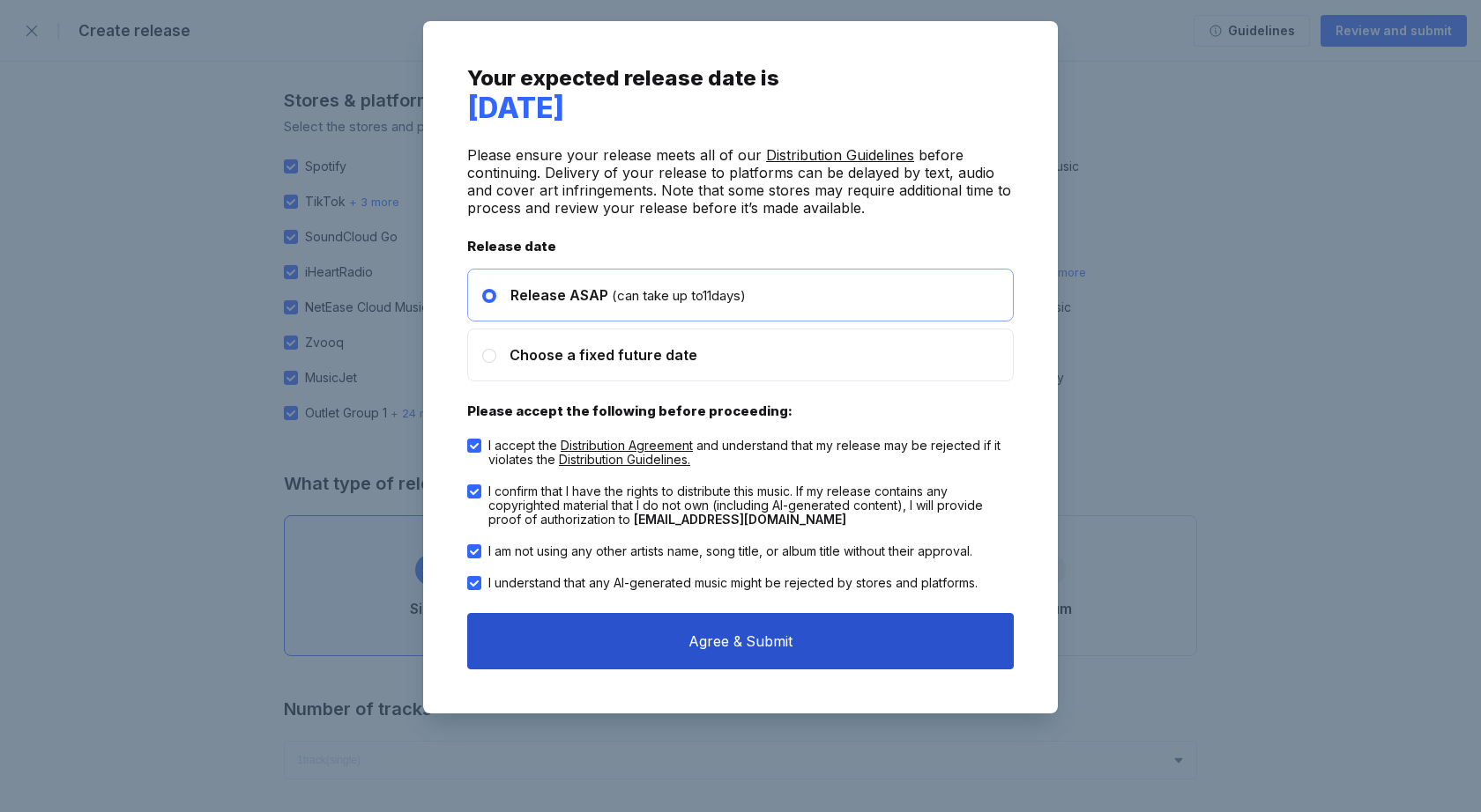
click at [625, 639] on button "Agree & Submit" at bounding box center [740, 642] width 546 height 57
